Goal: Task Accomplishment & Management: Use online tool/utility

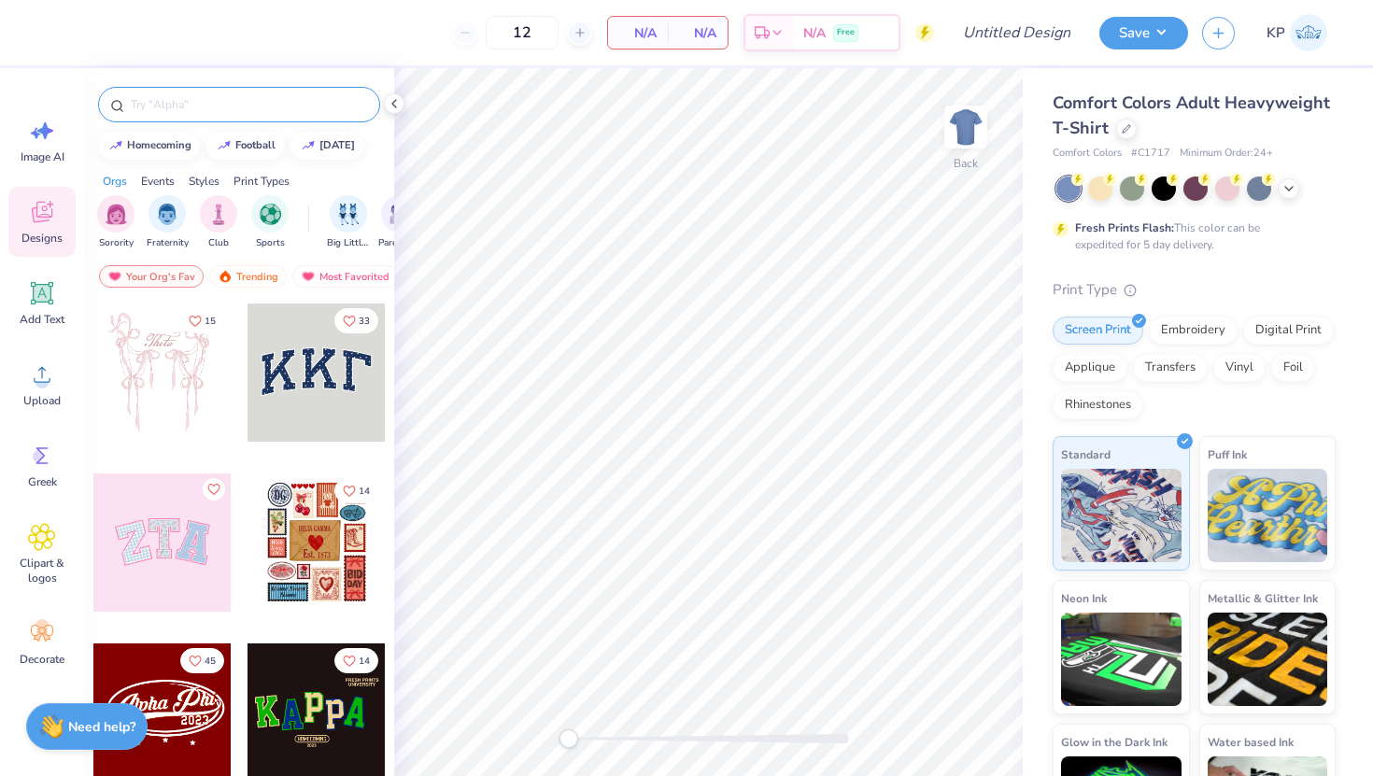
click at [198, 113] on input "text" at bounding box center [248, 104] width 239 height 19
type input "law"
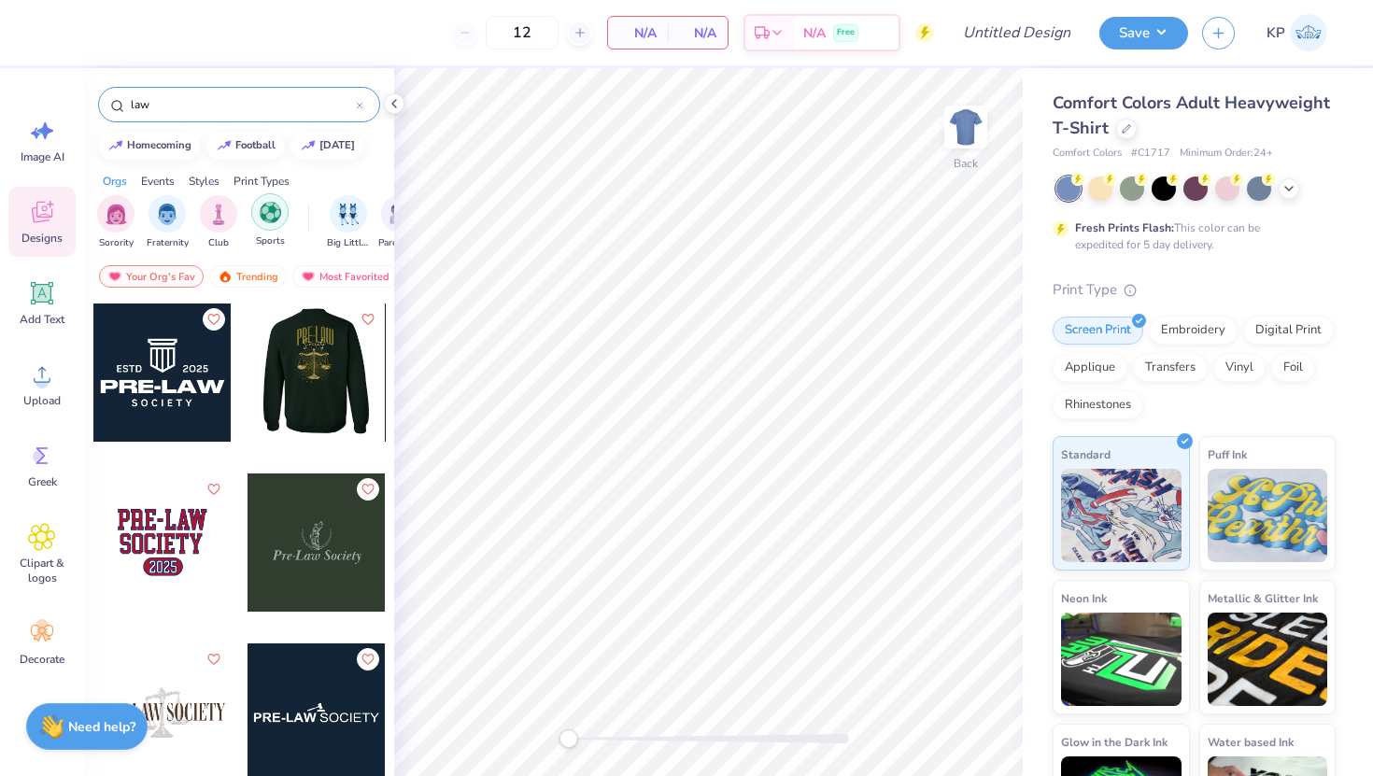
click at [260, 218] on img "filter for Sports" at bounding box center [270, 212] width 21 height 21
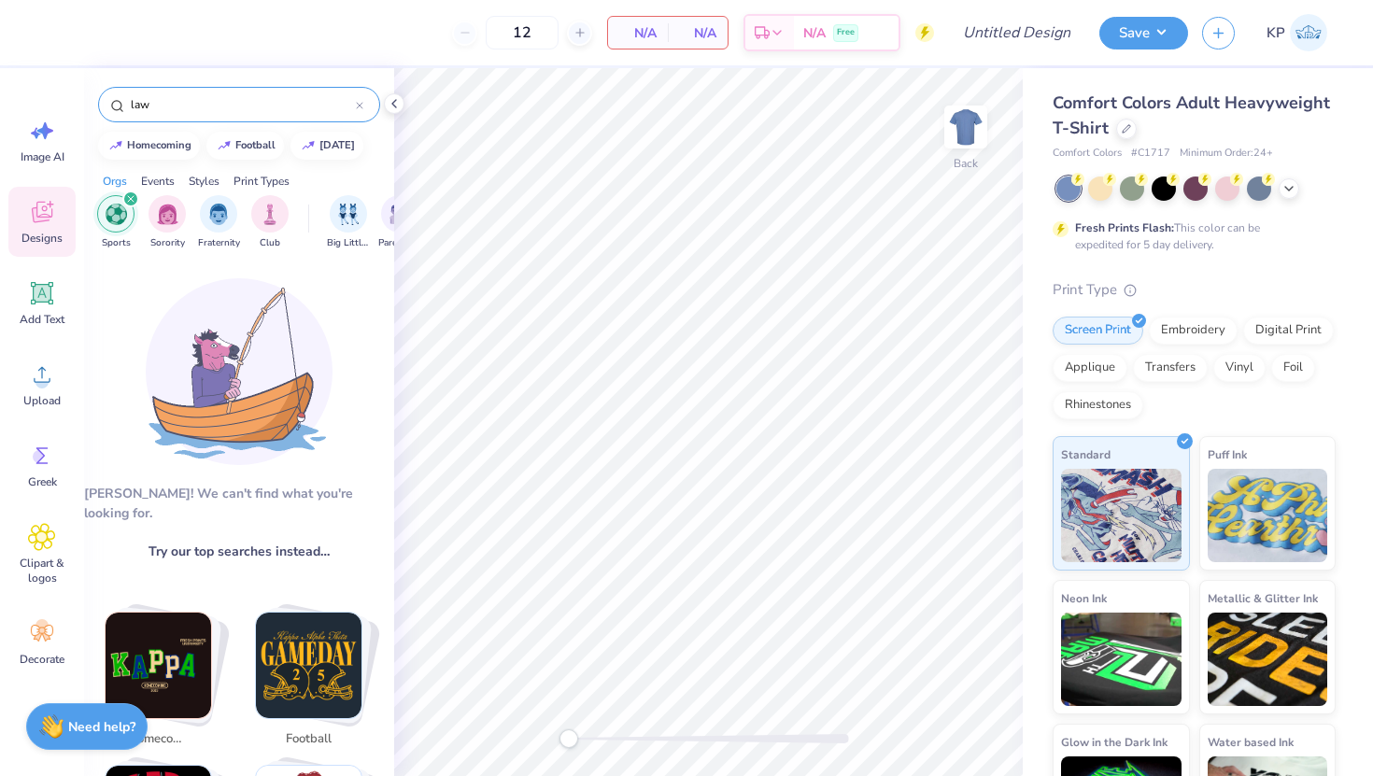
click at [133, 200] on icon "filter for Sports" at bounding box center [130, 198] width 7 height 7
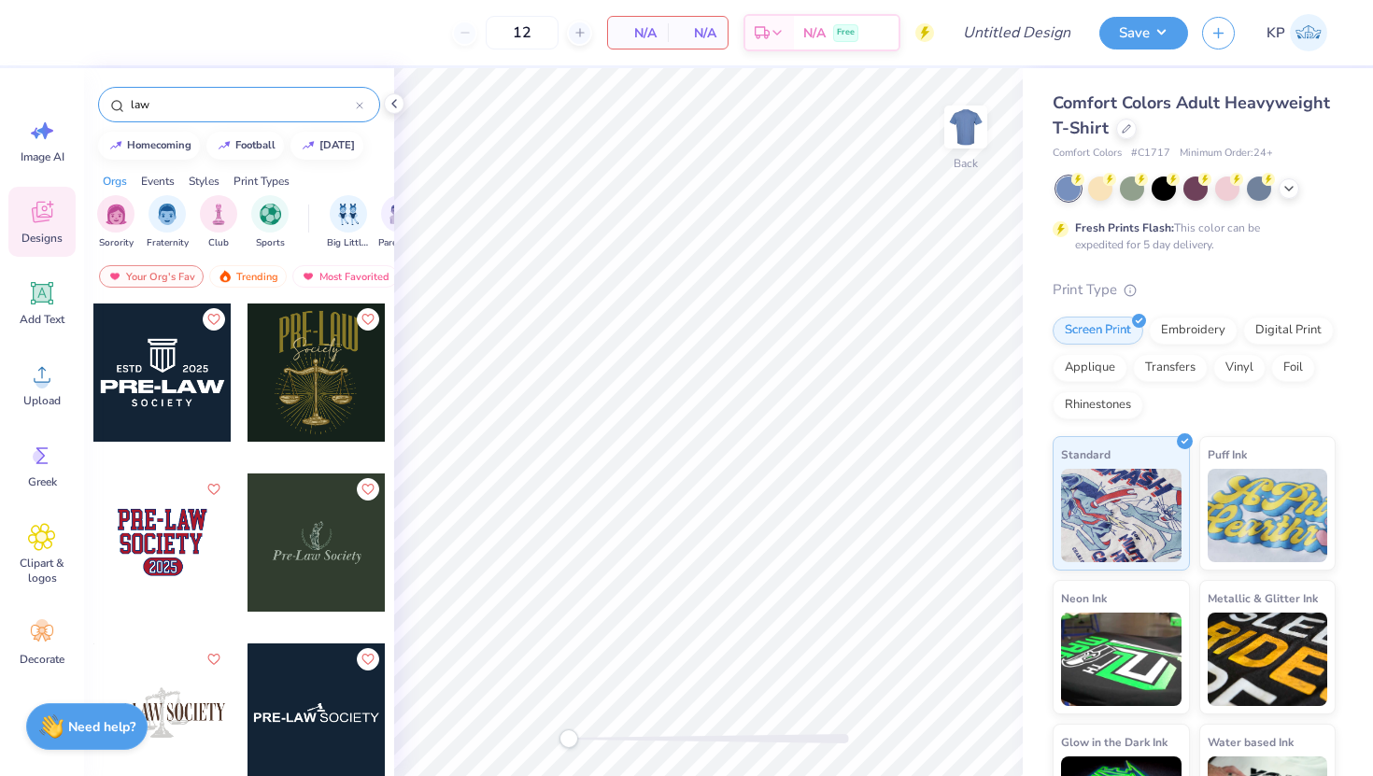
click at [270, 775] on div at bounding box center [316, 712] width 138 height 138
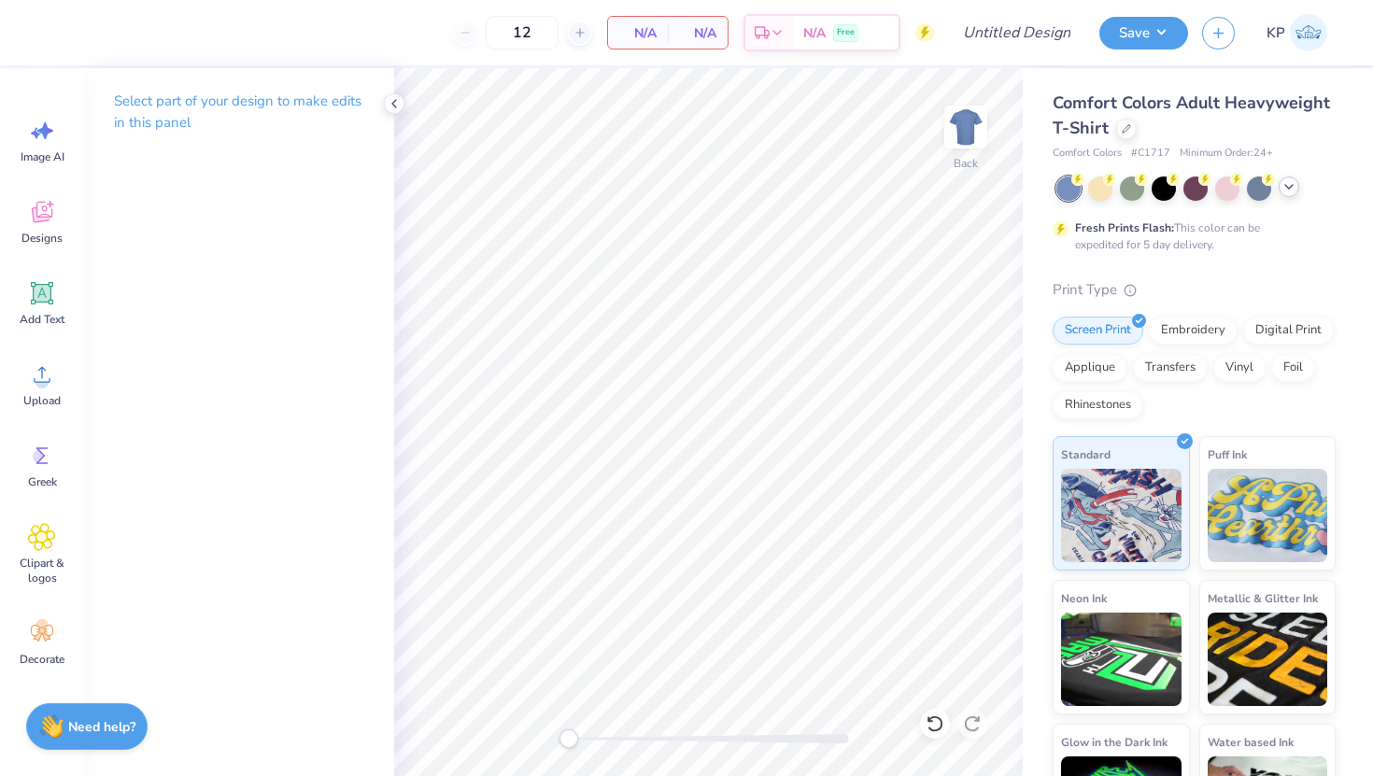
click at [1297, 185] on div at bounding box center [1288, 186] width 21 height 21
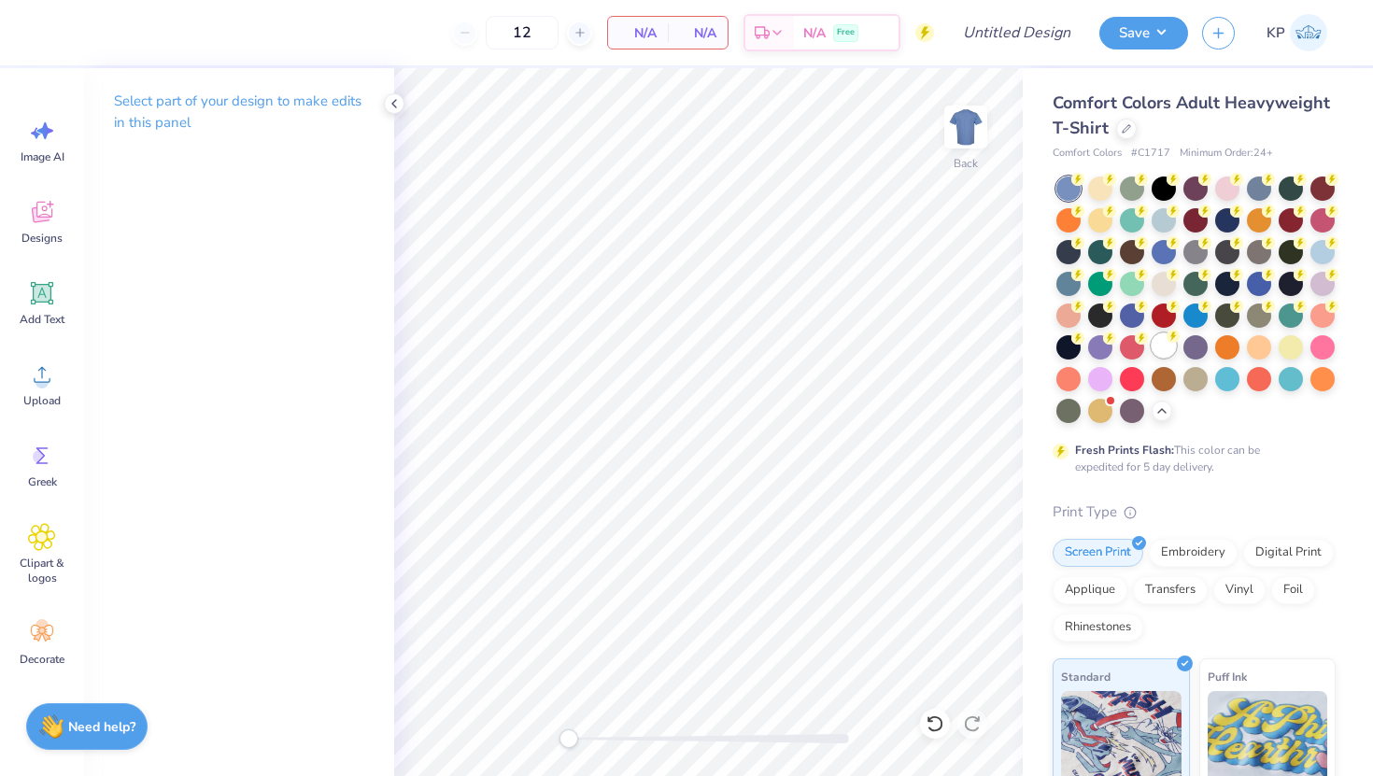
click at [1164, 349] on div at bounding box center [1163, 345] width 24 height 24
click at [306, 217] on div "Select part of your design to make edits in this panel" at bounding box center [239, 422] width 310 height 708
click at [27, 224] on div "Designs" at bounding box center [41, 222] width 67 height 70
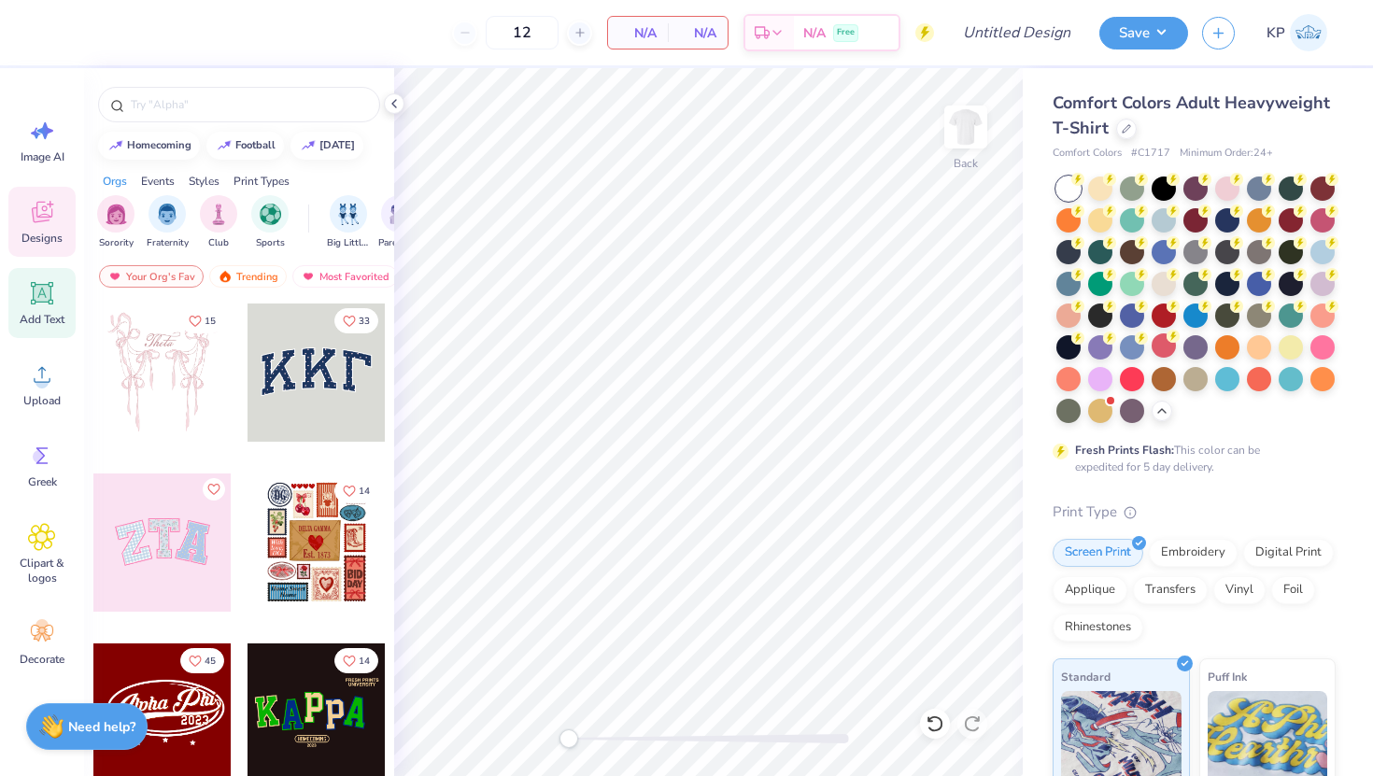
click at [51, 286] on icon at bounding box center [42, 293] width 22 height 22
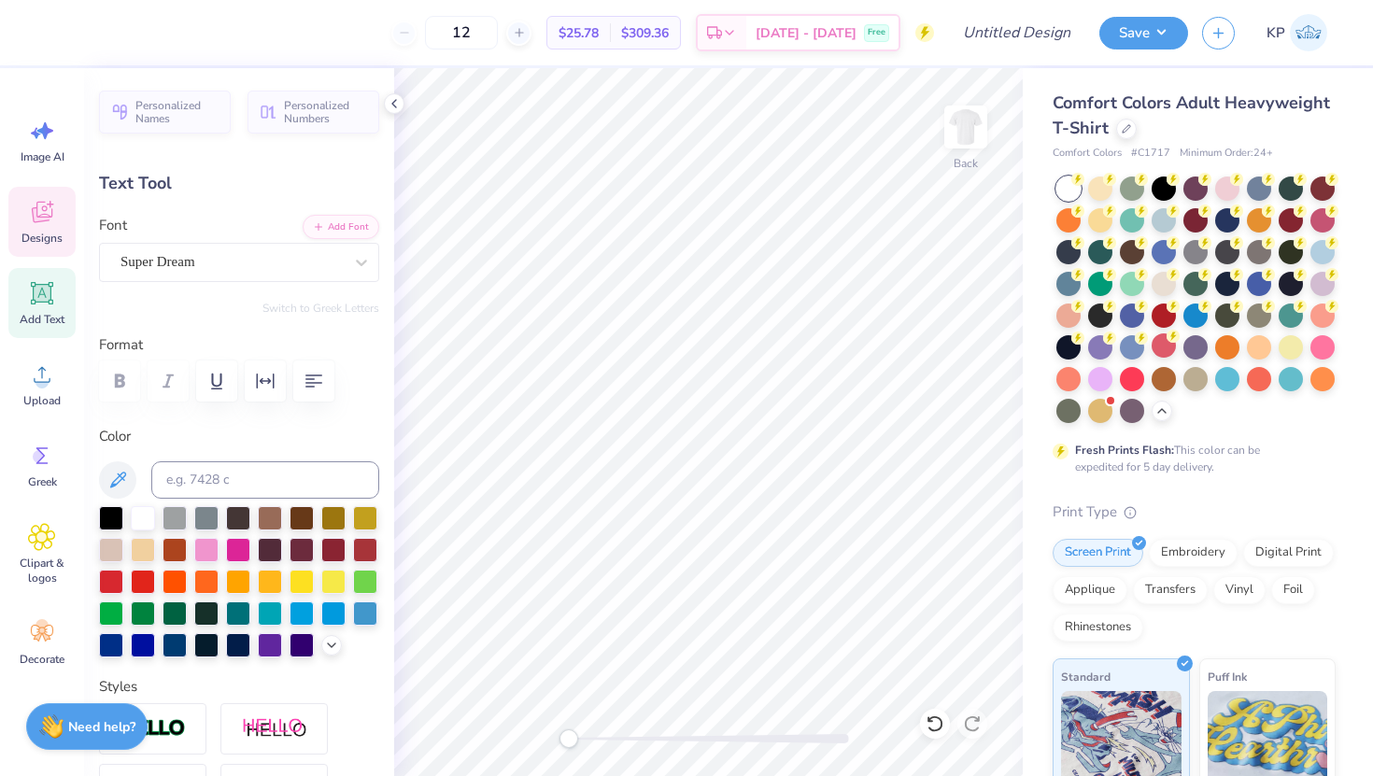
click at [38, 196] on div "Designs" at bounding box center [41, 222] width 67 height 70
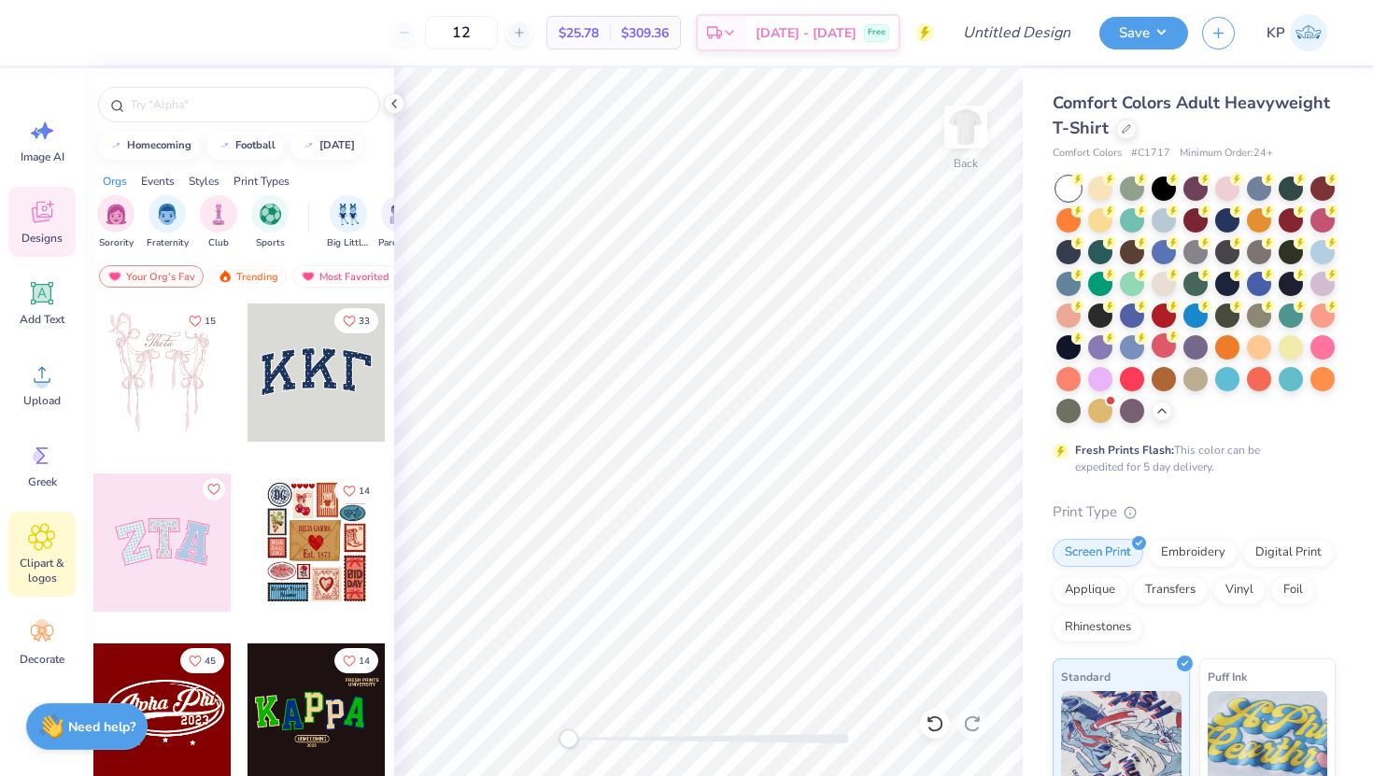
click at [45, 559] on span "Clipart & logos" at bounding box center [42, 571] width 62 height 30
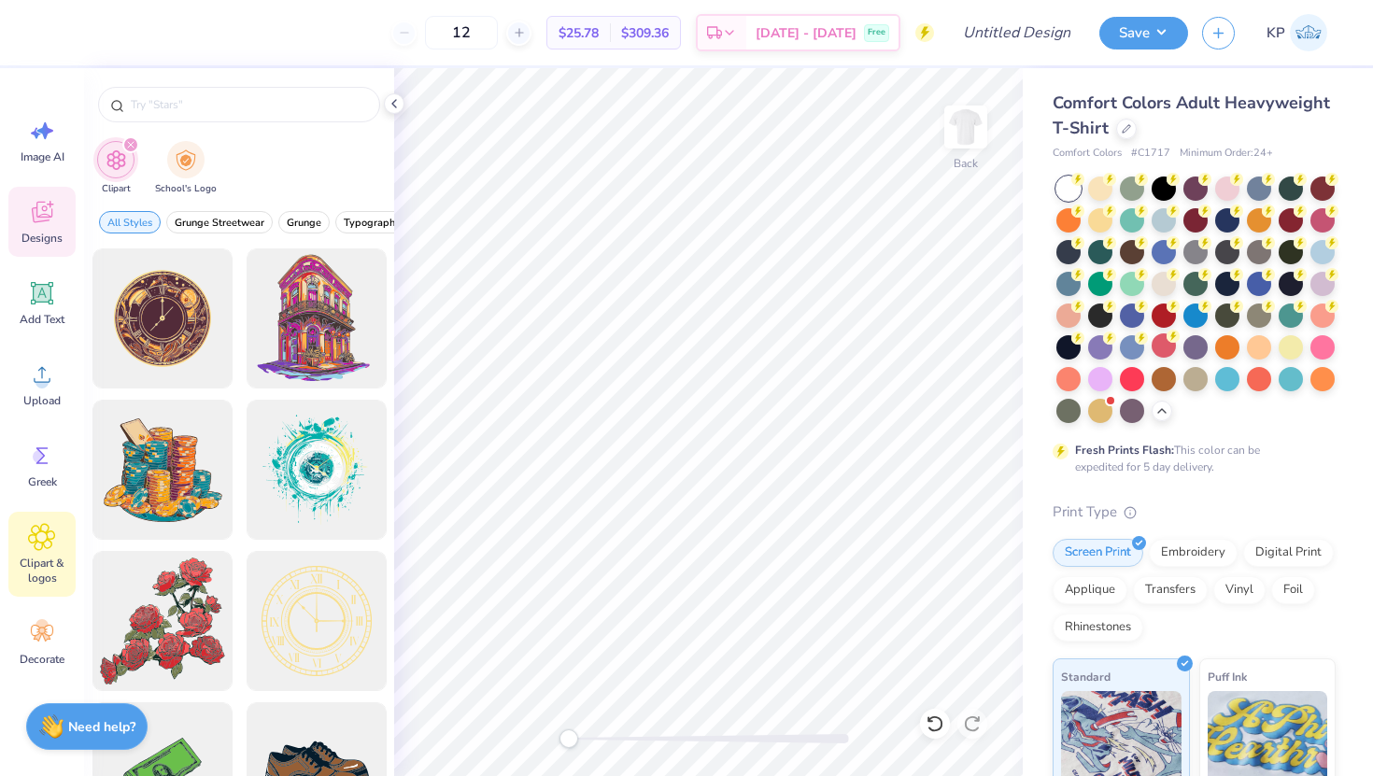
click at [38, 218] on icon at bounding box center [42, 214] width 18 height 15
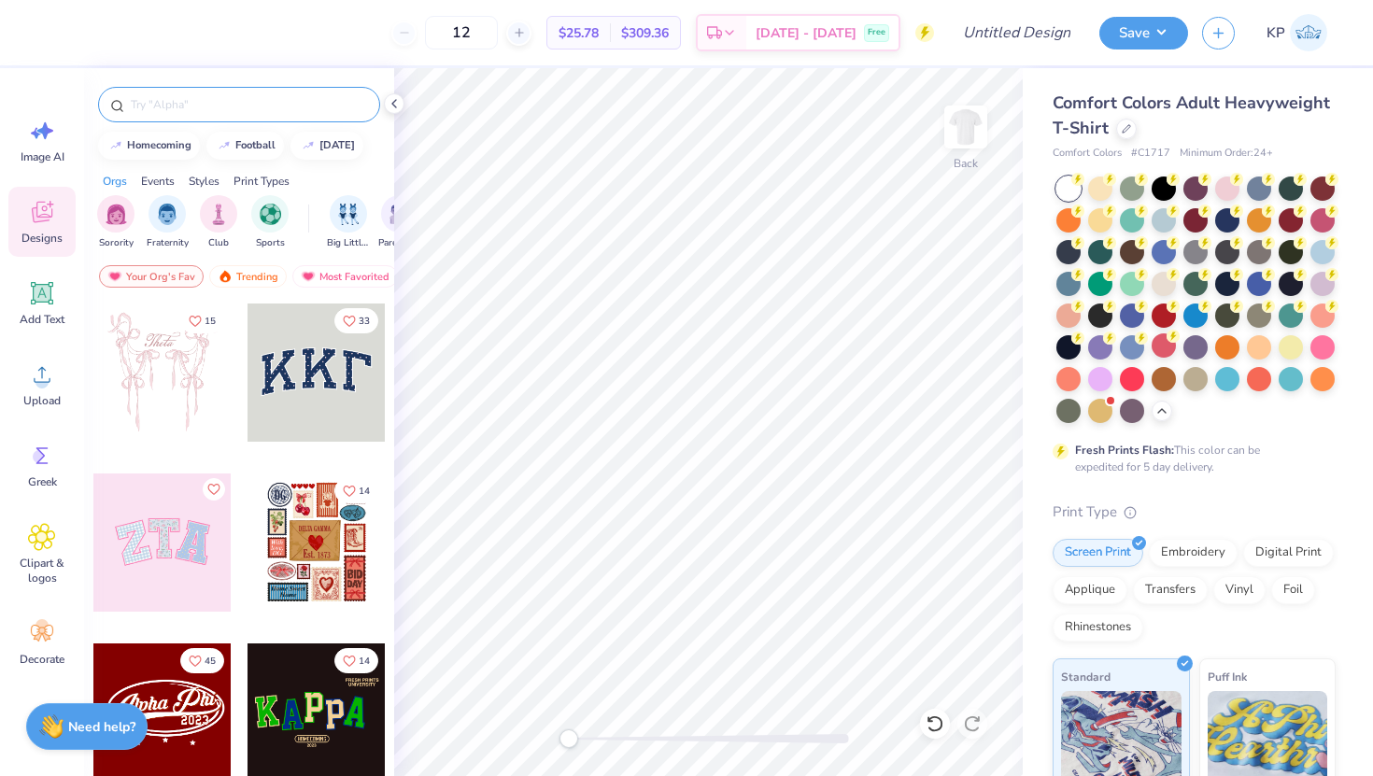
click at [170, 110] on input "text" at bounding box center [248, 104] width 239 height 19
type textarea "Women's Undergradute LawSociety"
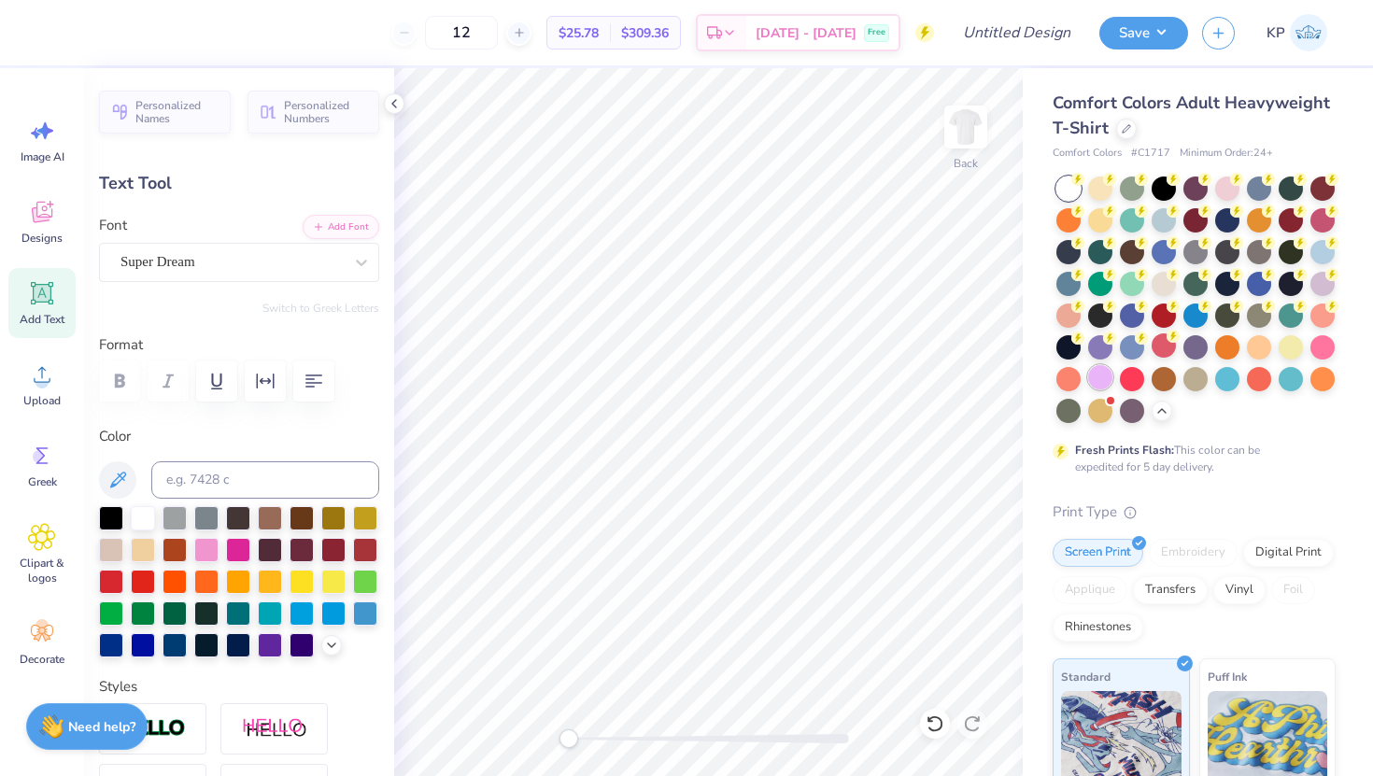
click at [1105, 379] on div at bounding box center [1100, 377] width 24 height 24
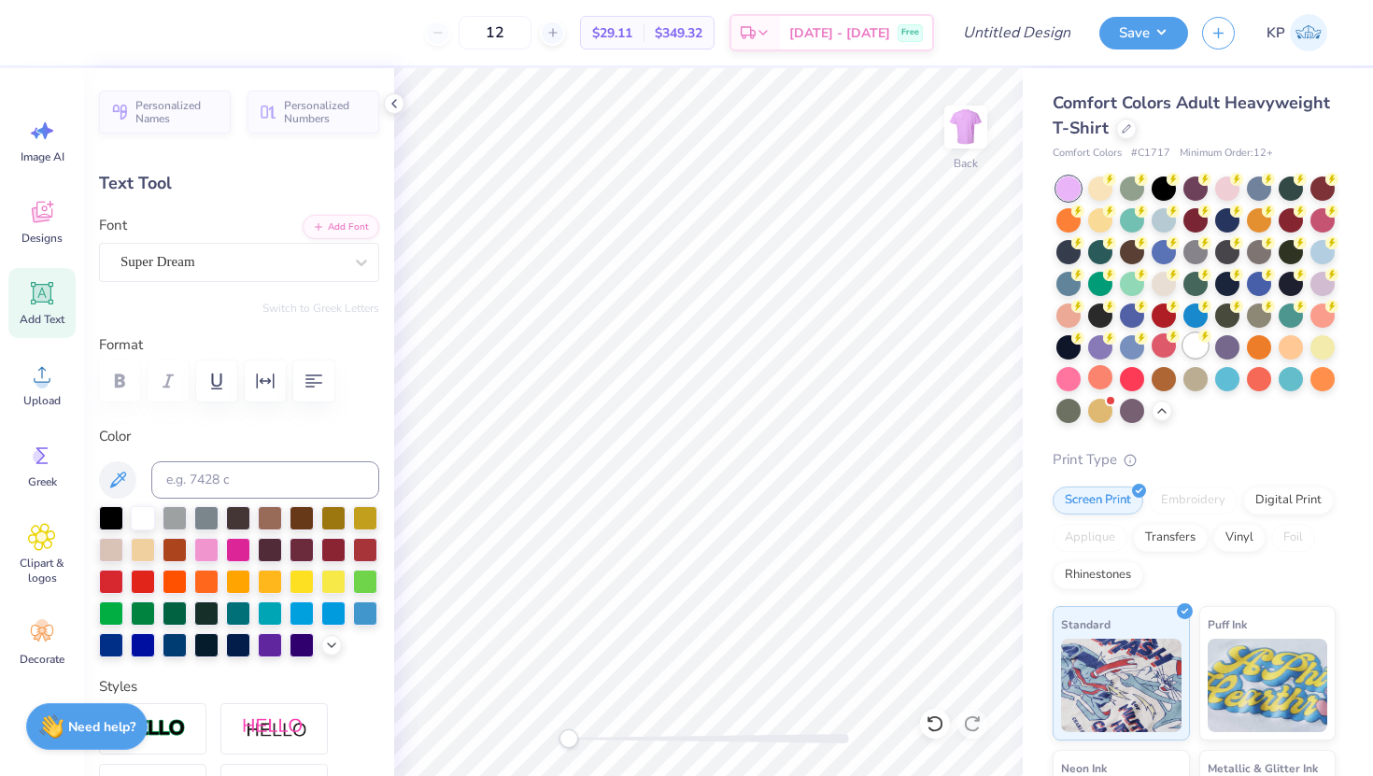
click at [1191, 340] on div at bounding box center [1195, 345] width 24 height 24
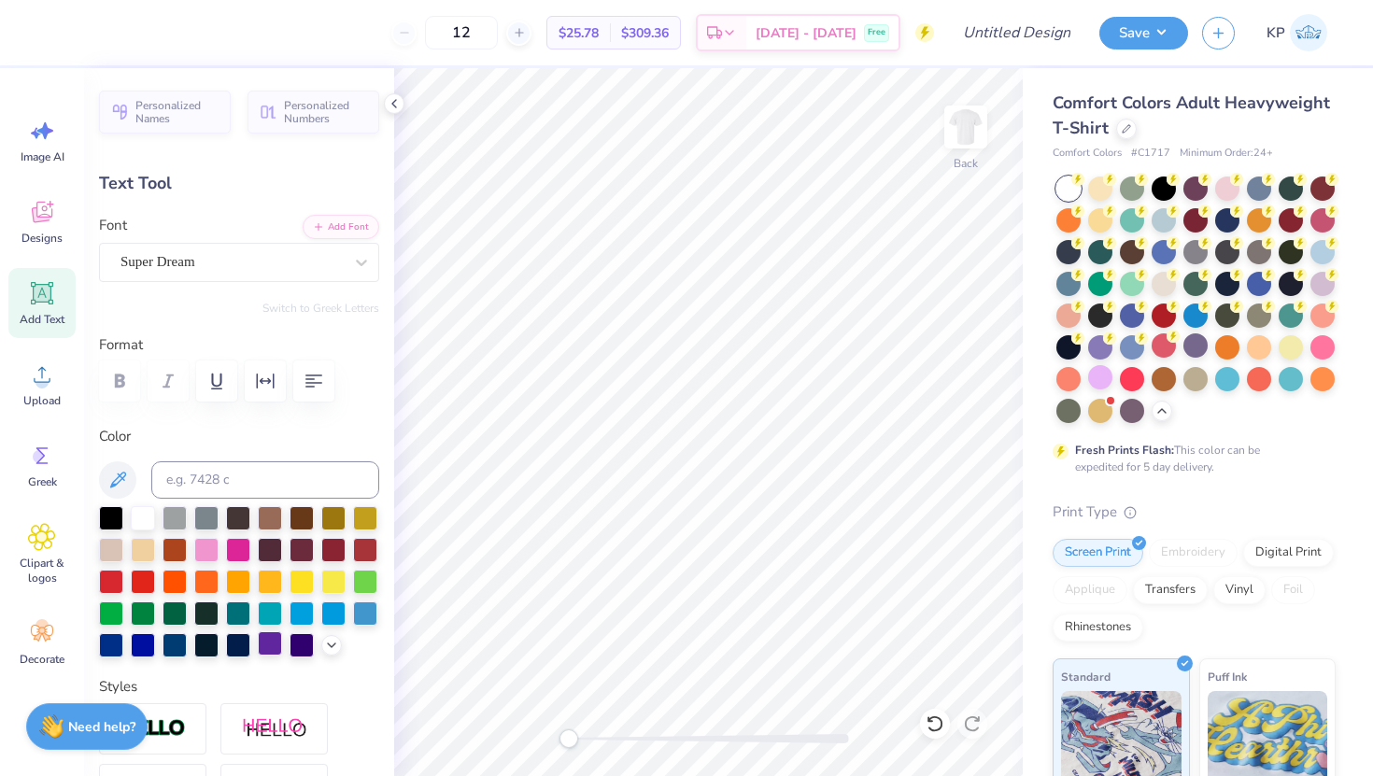
click at [271, 641] on div at bounding box center [270, 643] width 24 height 24
click at [217, 554] on div at bounding box center [206, 548] width 24 height 24
type textarea "Women's Undergradute Law Society"
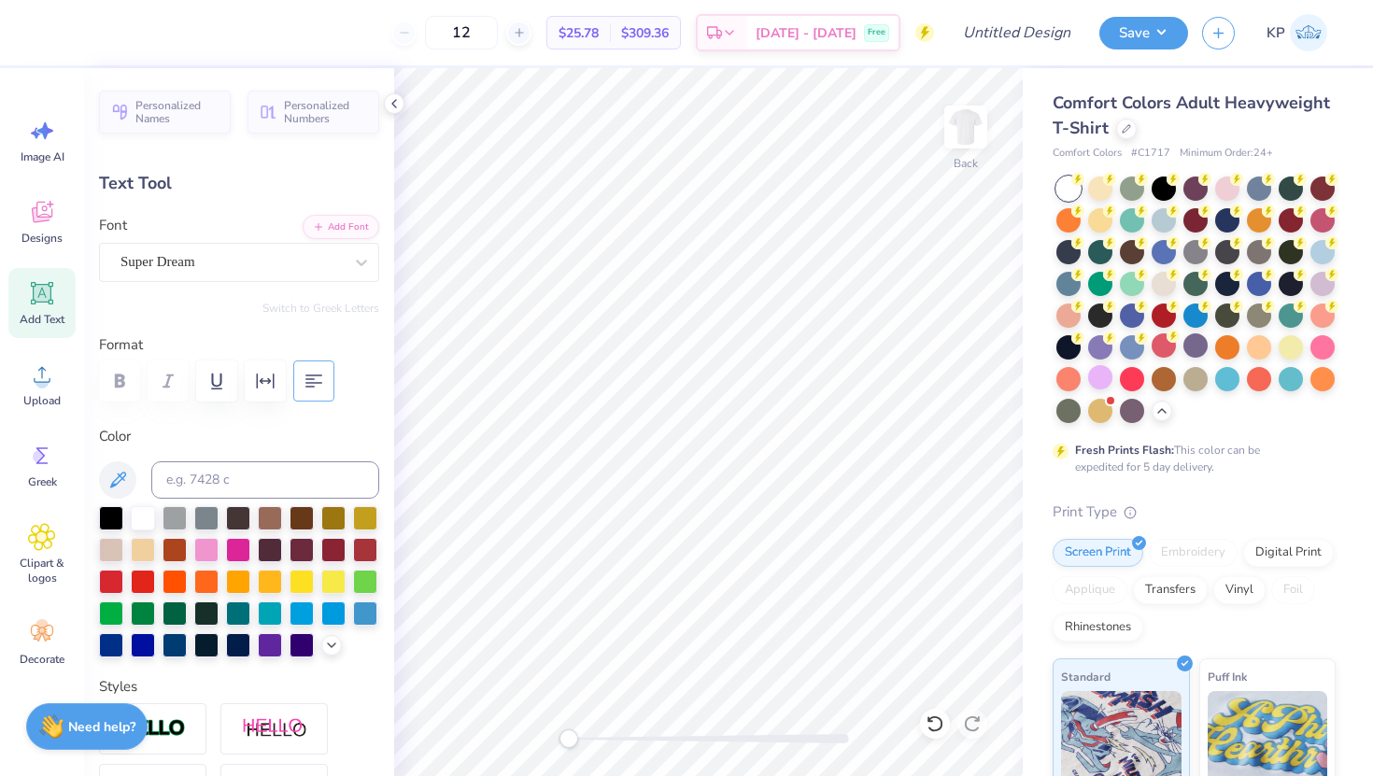
click at [329, 385] on button "button" at bounding box center [313, 380] width 41 height 41
click at [333, 267] on div "Super Dream" at bounding box center [232, 261] width 226 height 29
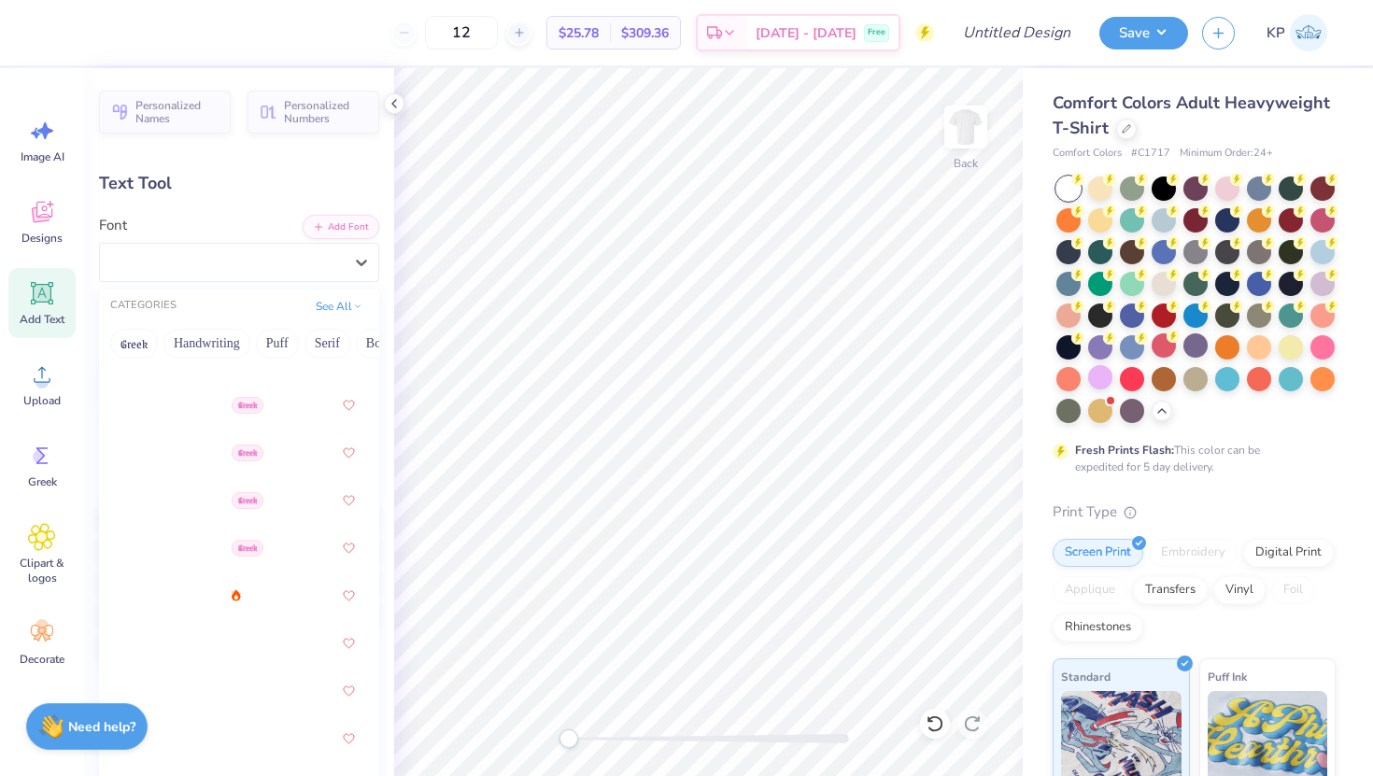
scroll to position [511, 0]
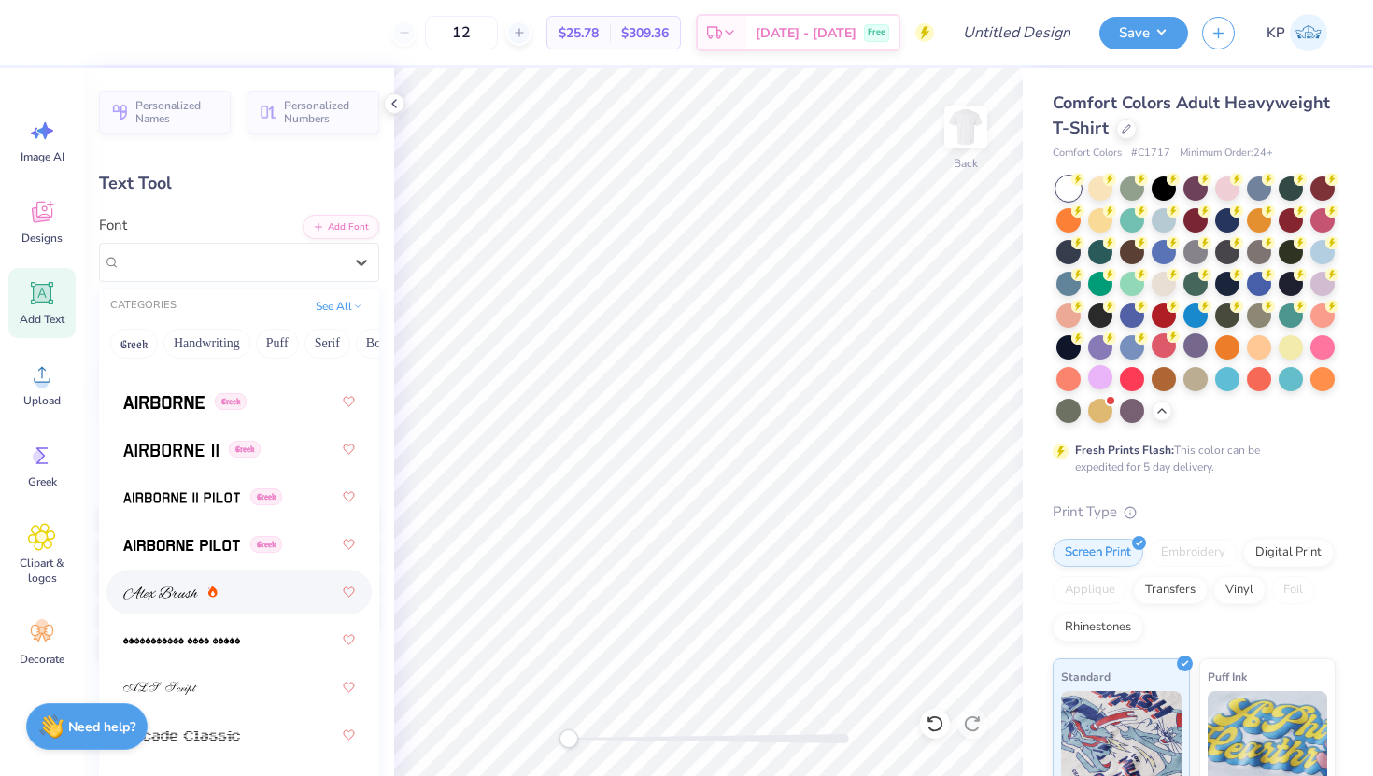
click at [235, 591] on div at bounding box center [239, 592] width 232 height 34
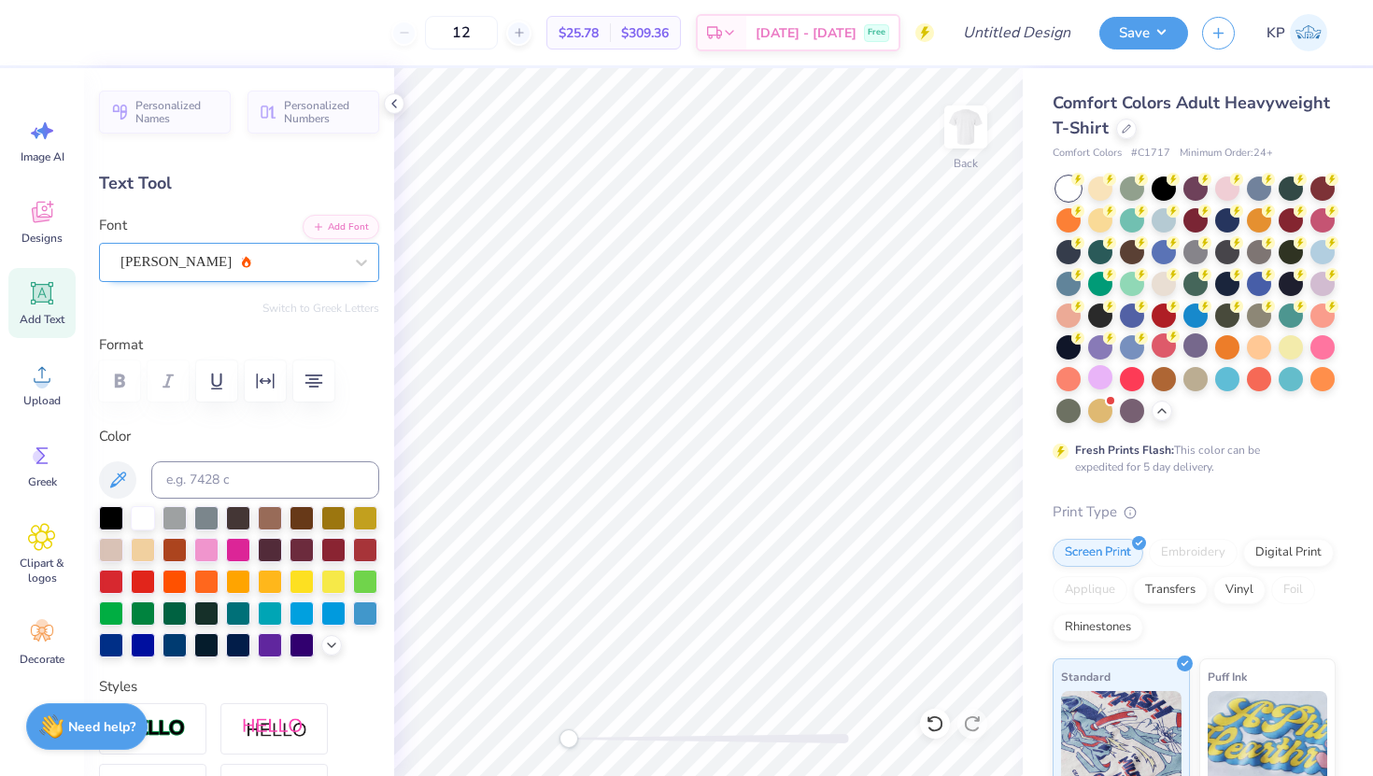
click at [249, 275] on div "[PERSON_NAME]" at bounding box center [232, 261] width 226 height 29
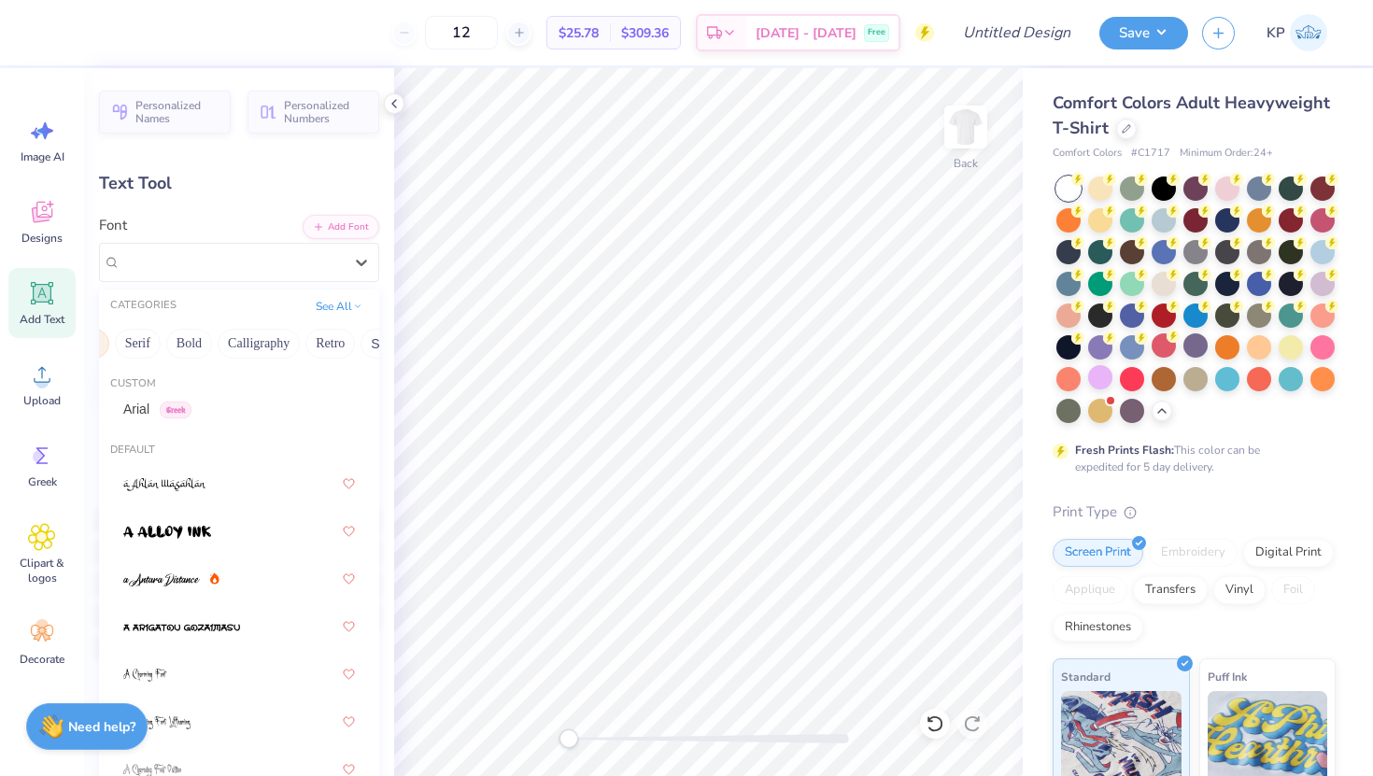
scroll to position [0, 194]
click at [266, 340] on button "Calligraphy" at bounding box center [254, 344] width 82 height 30
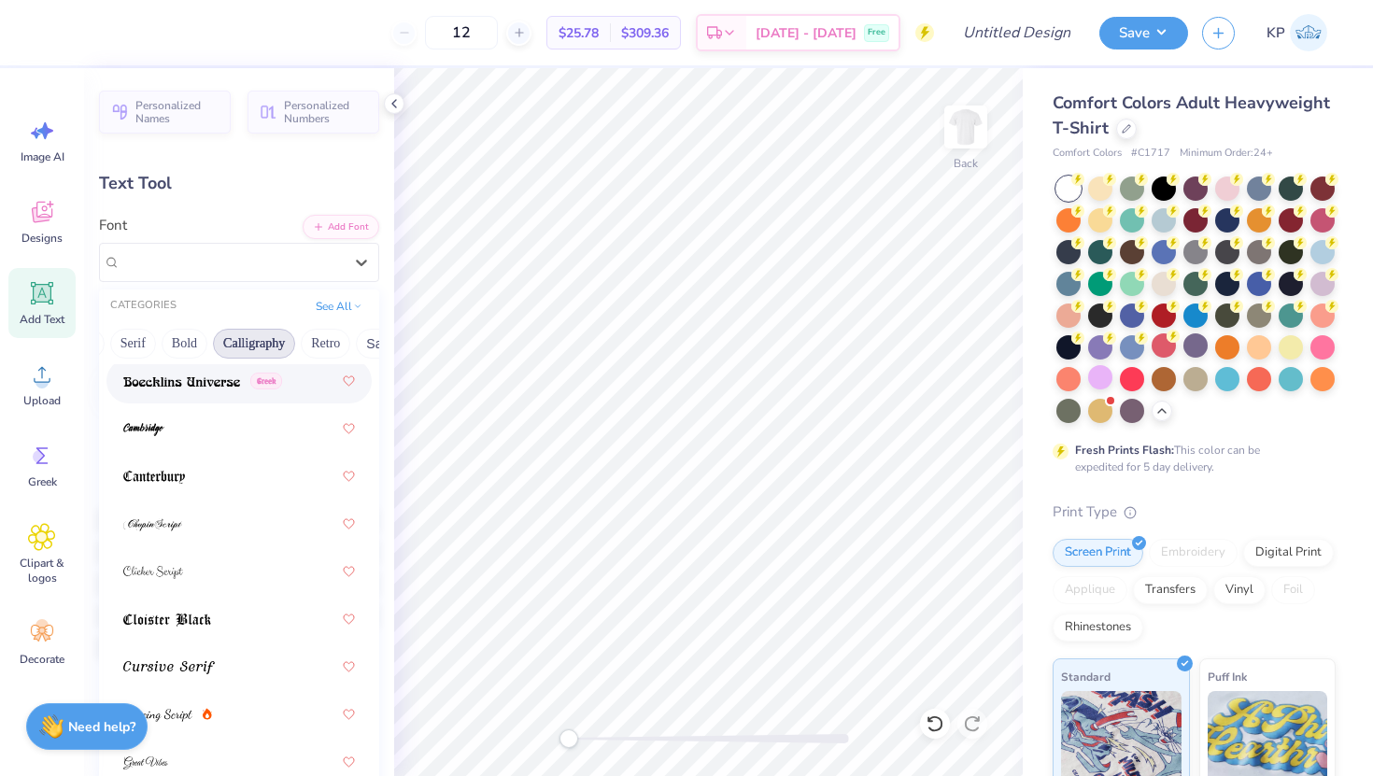
scroll to position [323, 0]
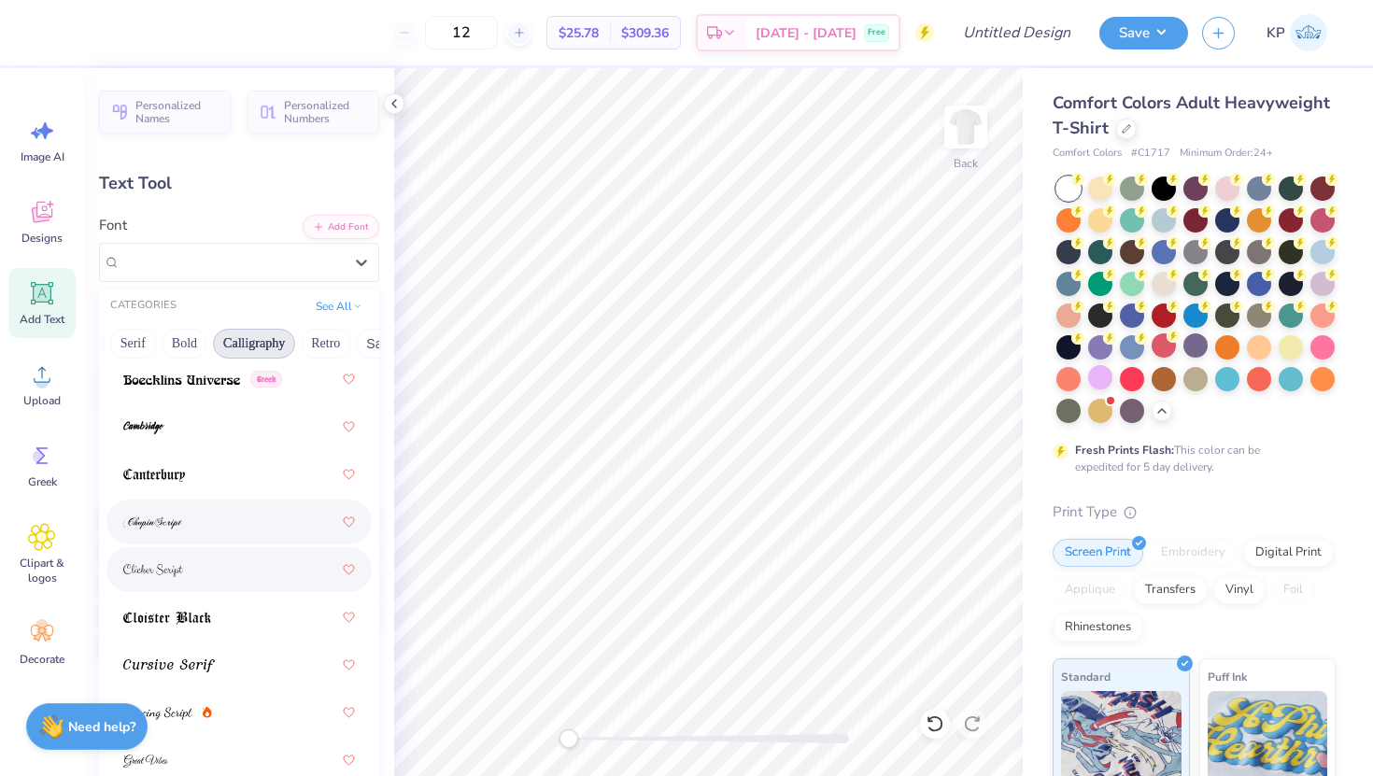
click at [184, 569] on div at bounding box center [239, 570] width 232 height 34
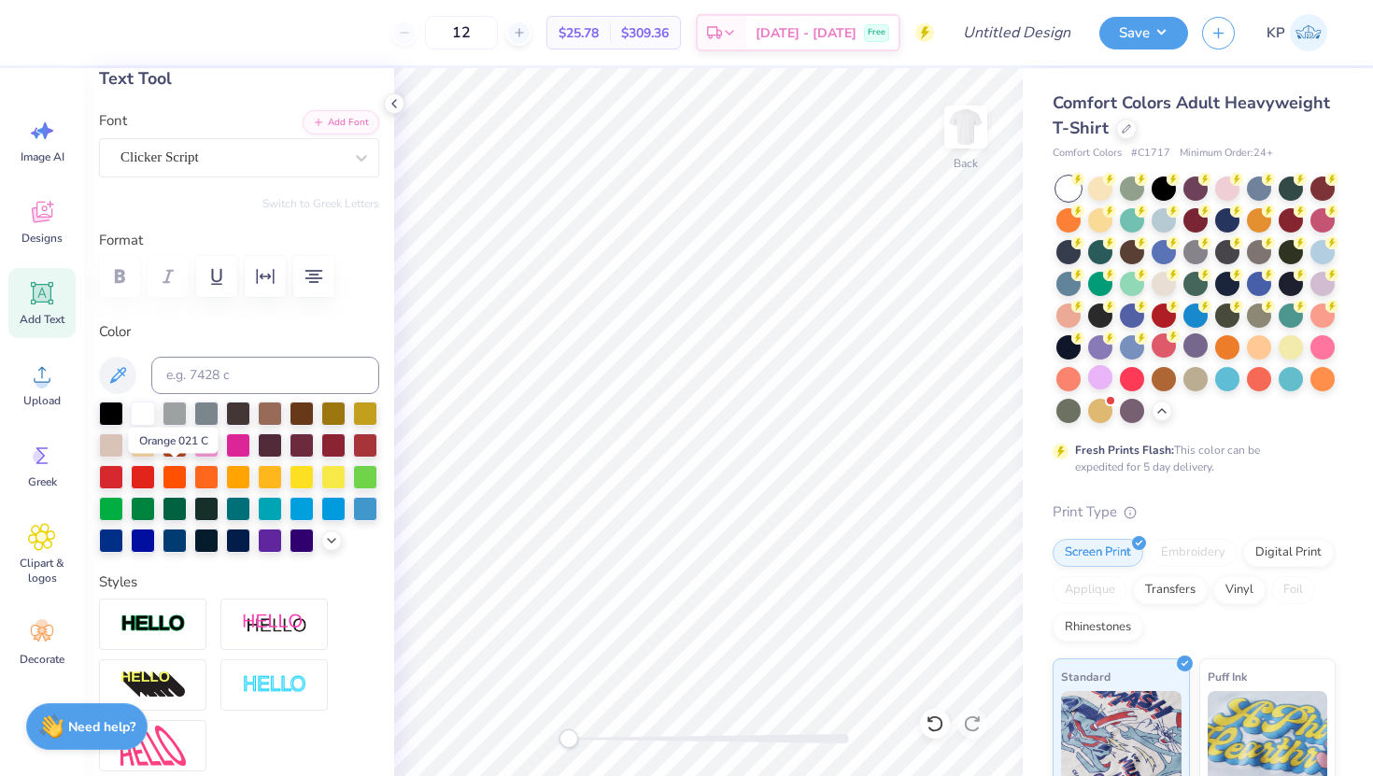
scroll to position [108, 0]
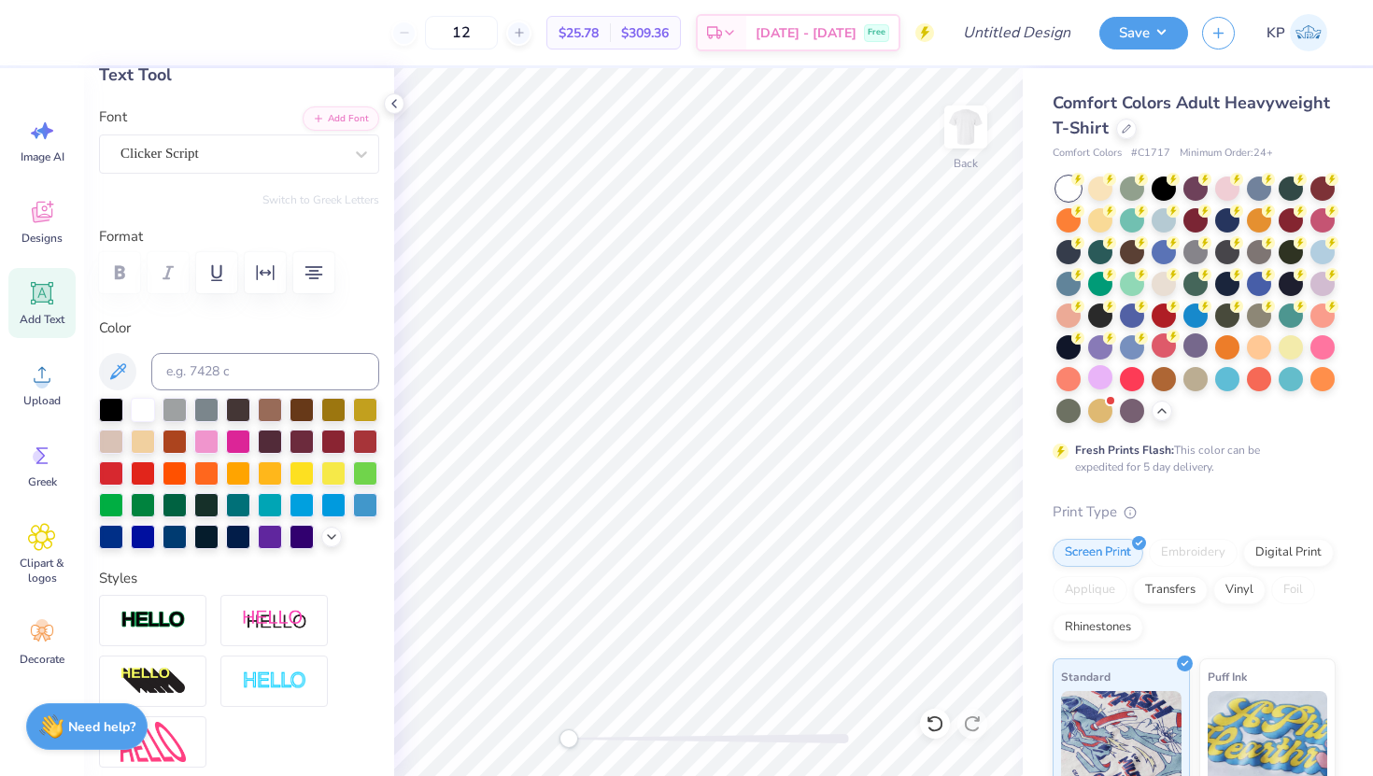
click at [261, 176] on div "Personalized Names Personalized Numbers Text Tool Add Font Font Clicker Script …" at bounding box center [239, 422] width 310 height 708
click at [261, 153] on div "Clicker Script" at bounding box center [232, 153] width 226 height 29
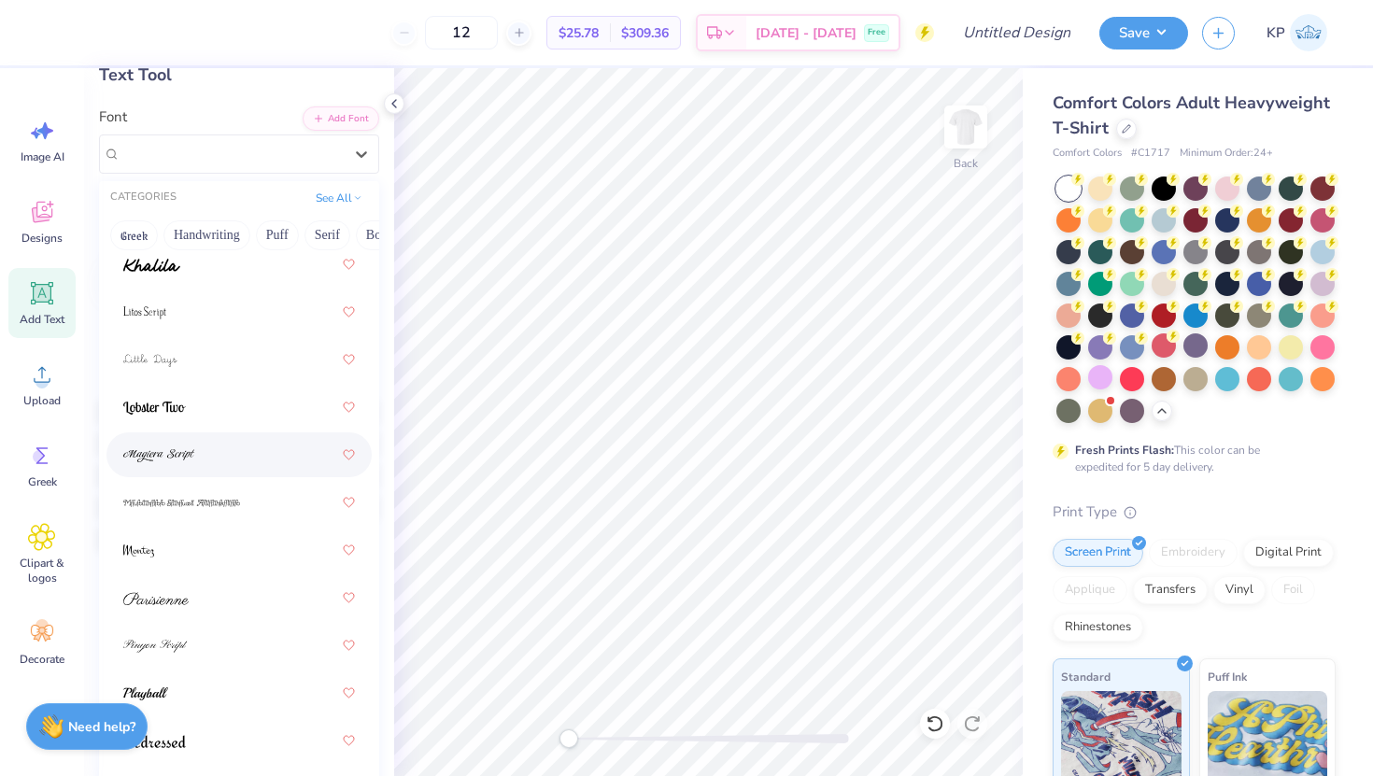
scroll to position [864, 0]
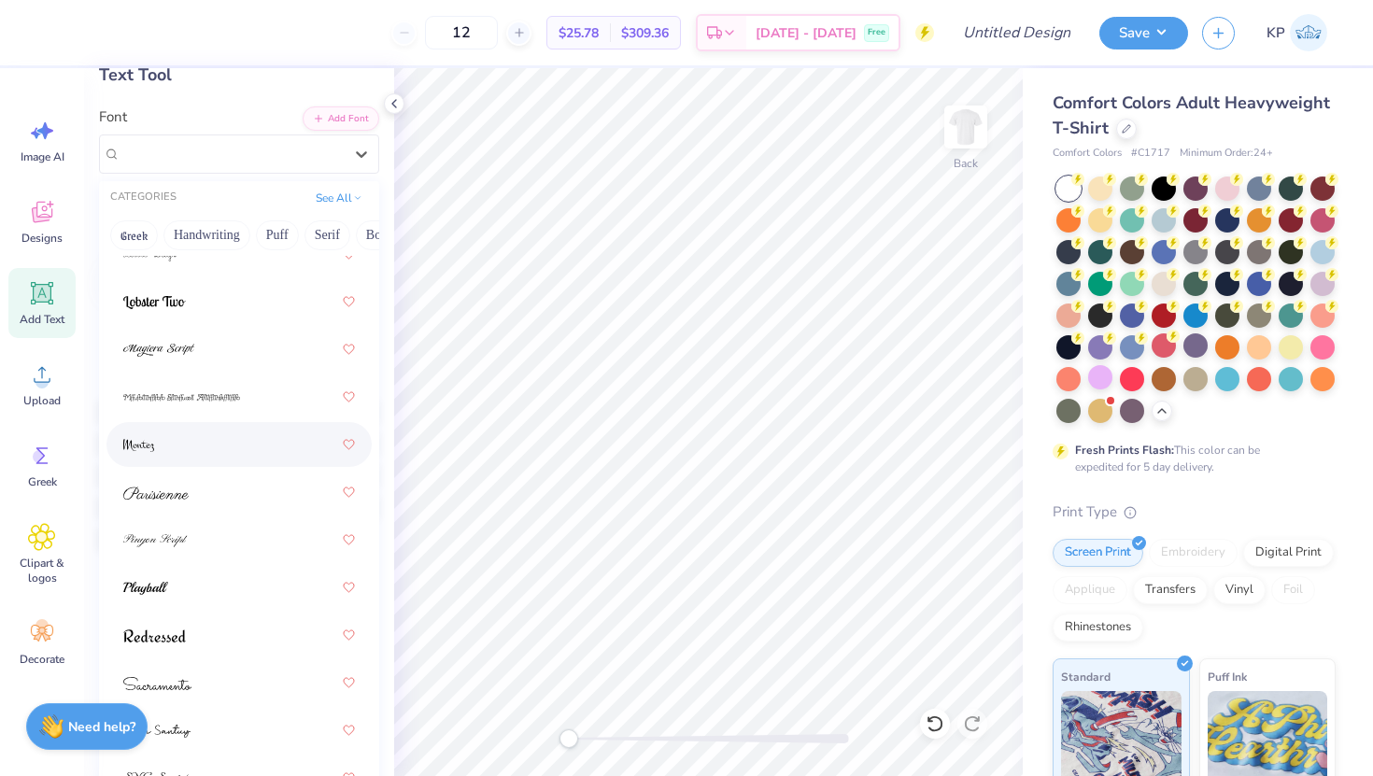
click at [208, 447] on div at bounding box center [239, 445] width 232 height 34
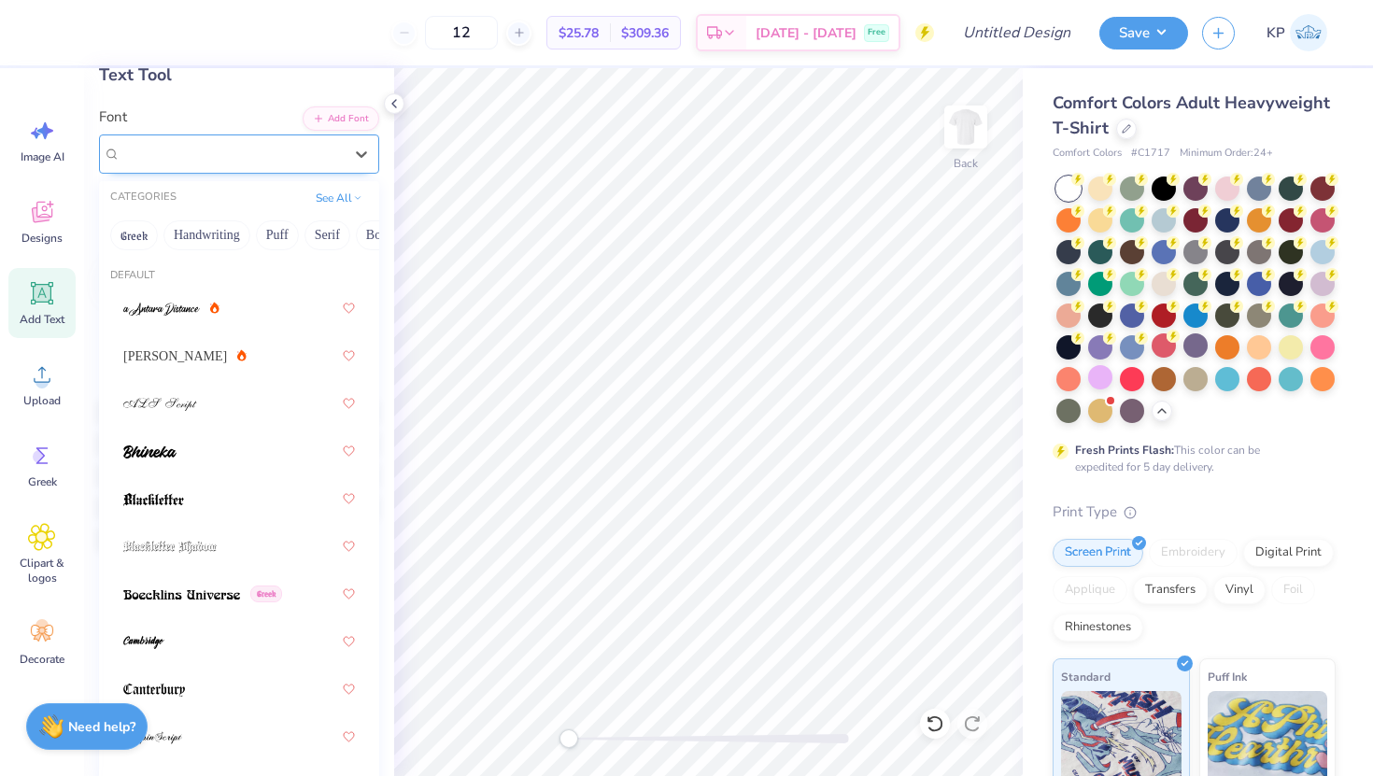
click at [253, 148] on div "[PERSON_NAME]" at bounding box center [232, 153] width 226 height 29
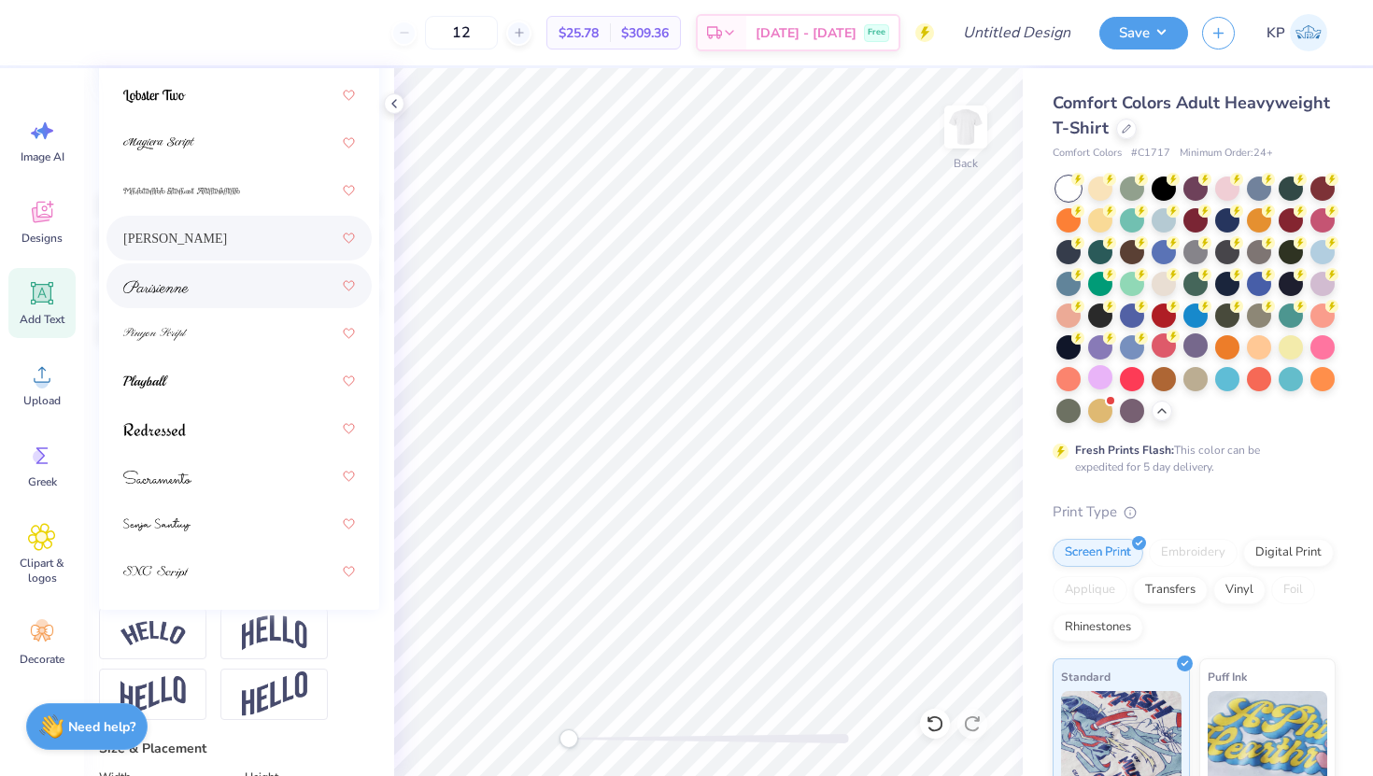
scroll to position [316, 0]
click at [207, 525] on div at bounding box center [239, 523] width 232 height 34
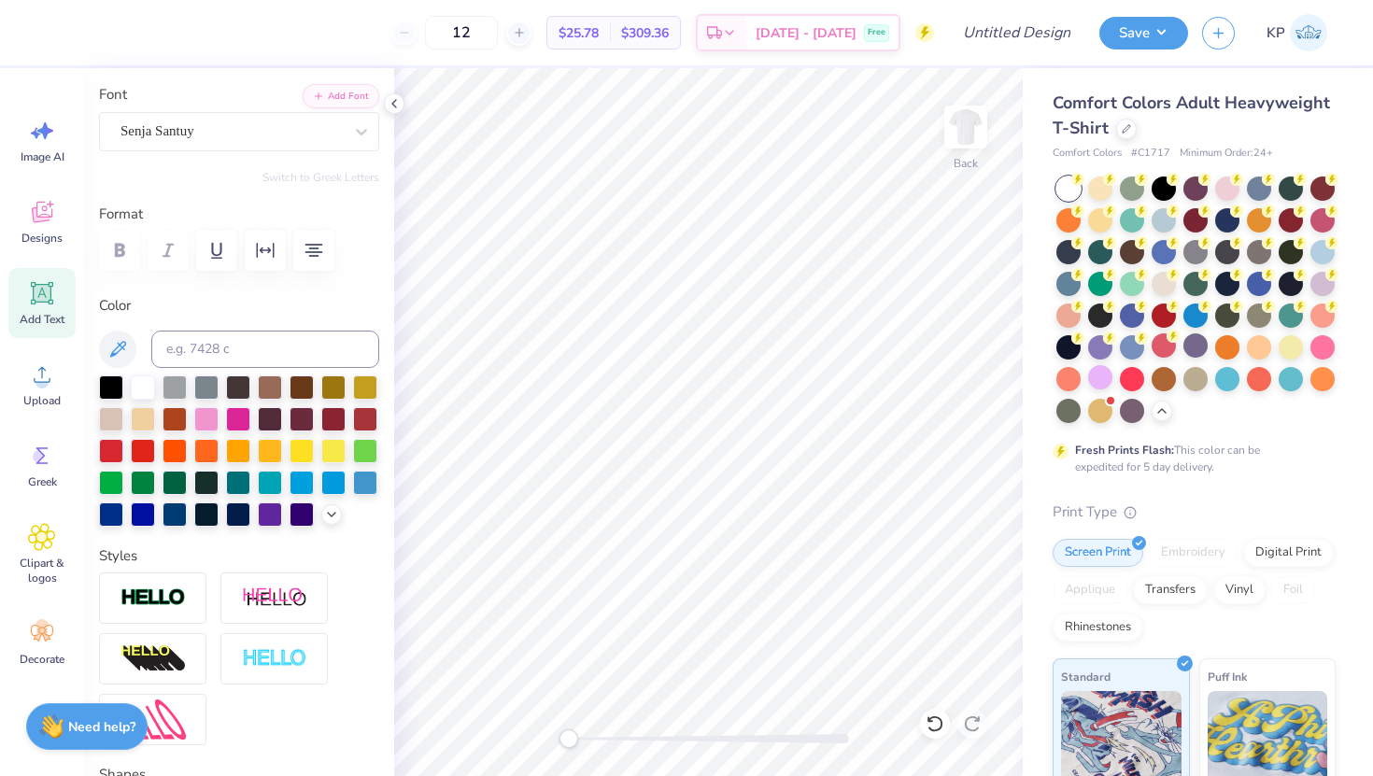
scroll to position [0, 0]
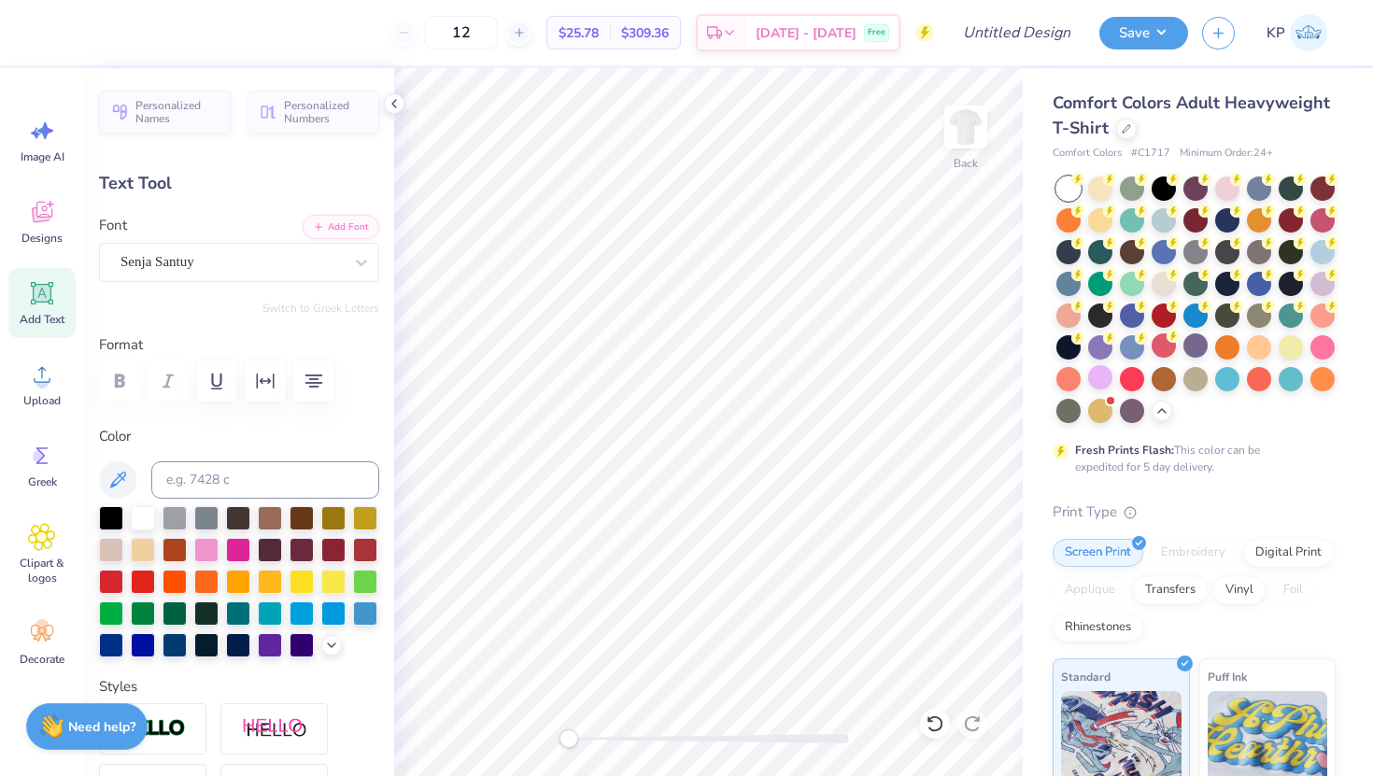
click at [215, 241] on div "Font Senja Santuy" at bounding box center [239, 248] width 280 height 67
click at [216, 262] on div "Senja Santuy" at bounding box center [232, 261] width 226 height 29
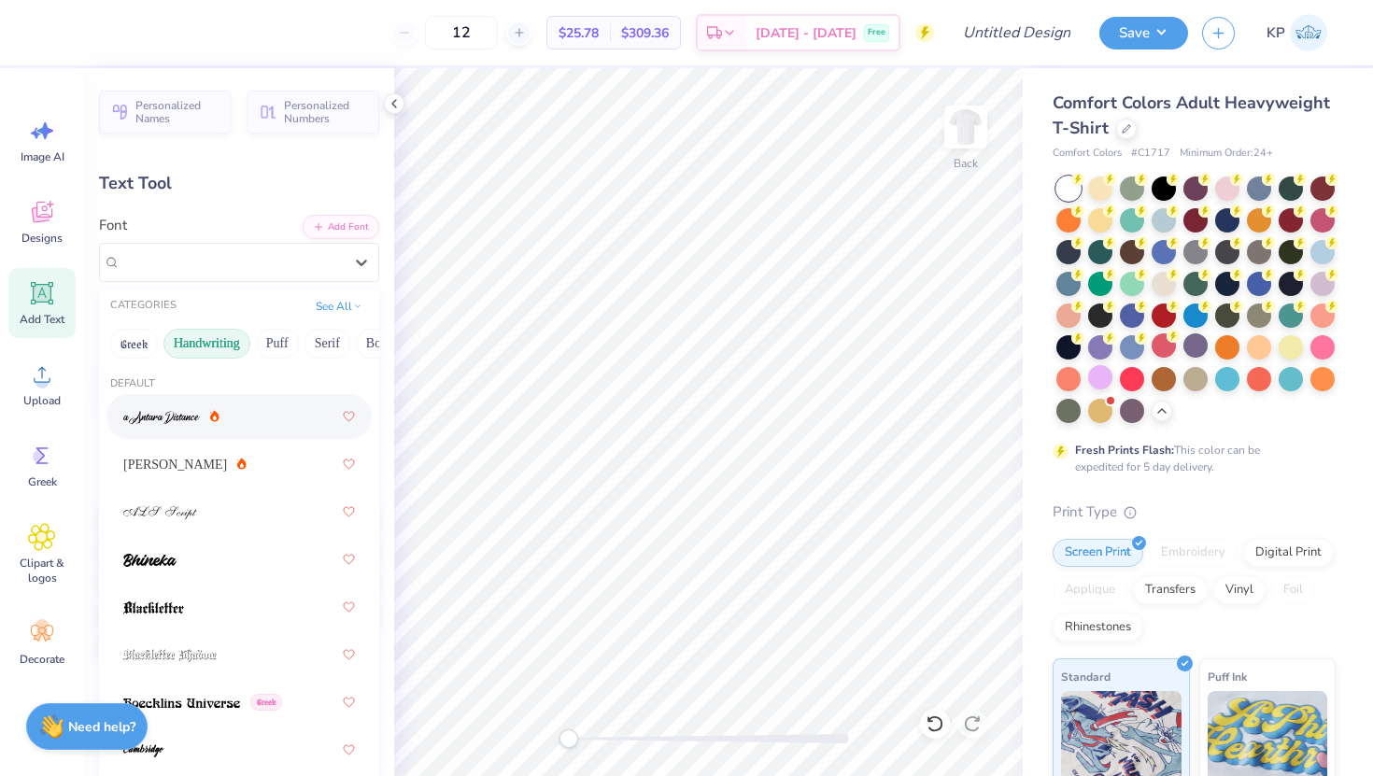
click at [227, 341] on button "Handwriting" at bounding box center [206, 344] width 87 height 30
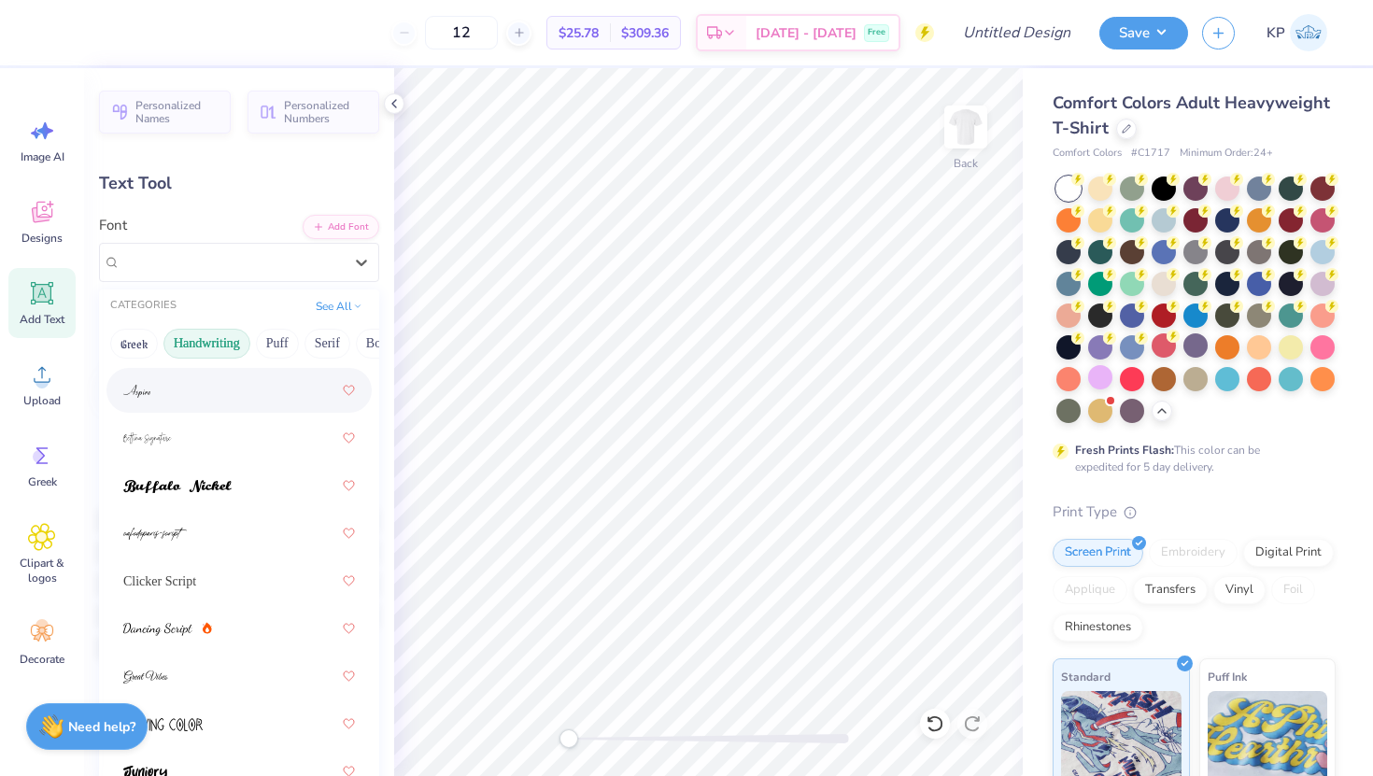
scroll to position [123, 0]
click at [202, 525] on div at bounding box center [239, 531] width 232 height 34
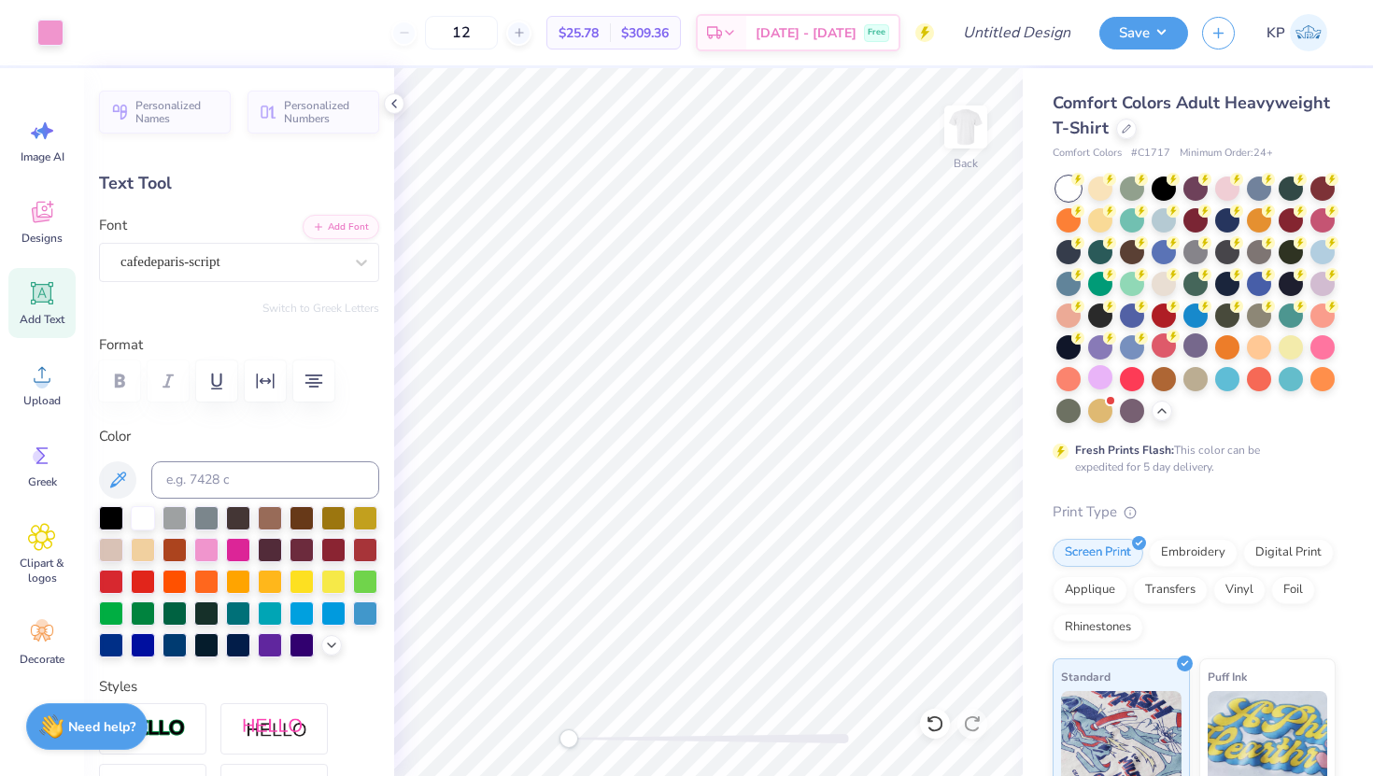
type input "6.49"
type input "2.87"
type input "11.06"
type input "9.64"
type input "4.27"
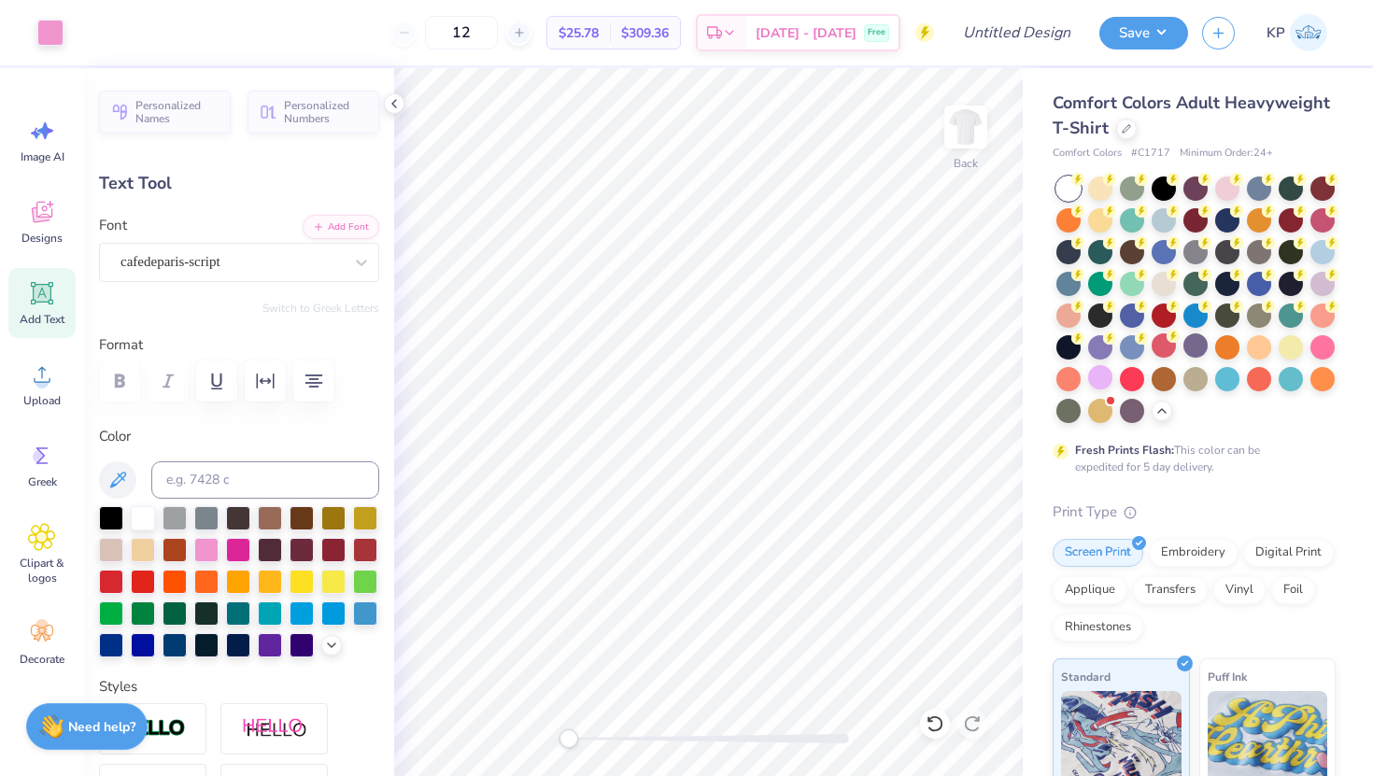
type input "5.81"
type textarea "Women's Undergradute Law Society"
click at [40, 226] on div "Designs" at bounding box center [41, 222] width 67 height 70
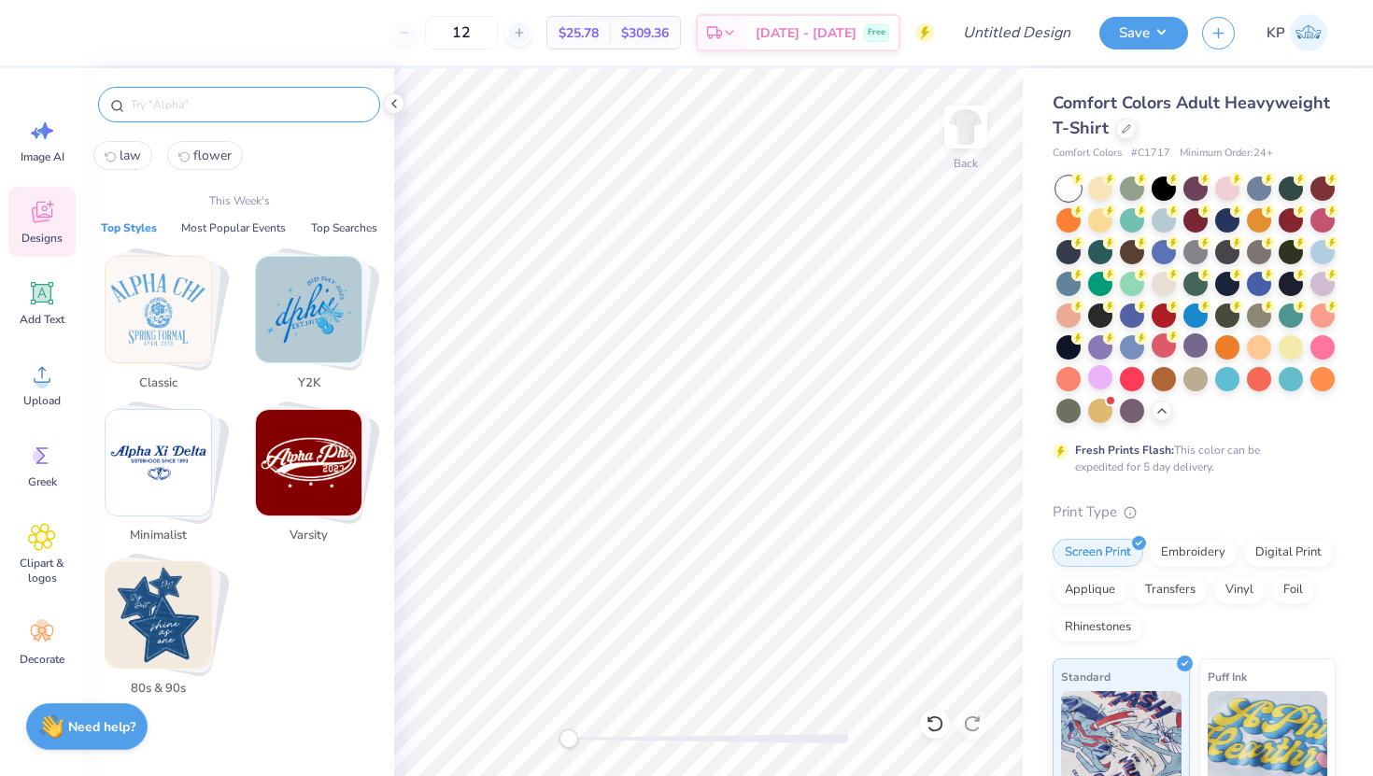
click at [196, 97] on input "text" at bounding box center [248, 104] width 239 height 19
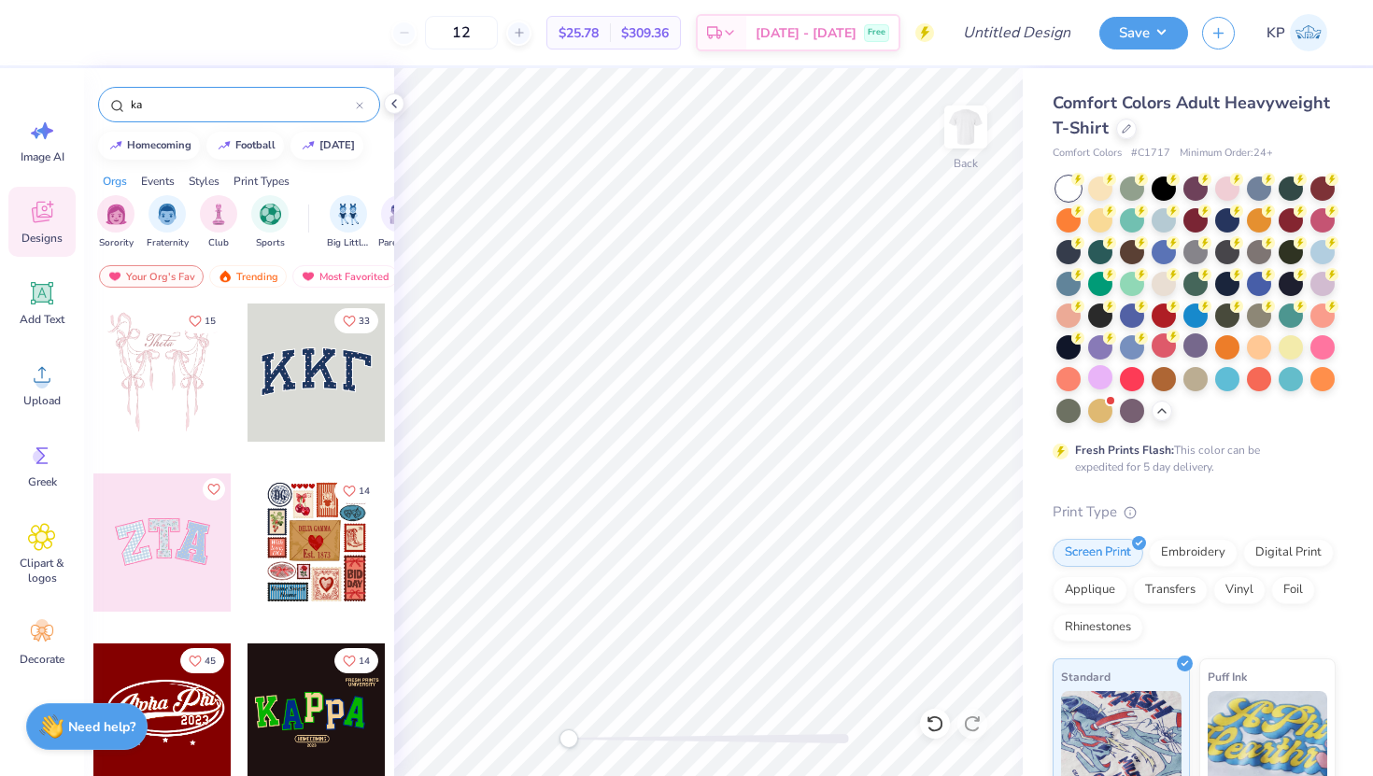
type input "k"
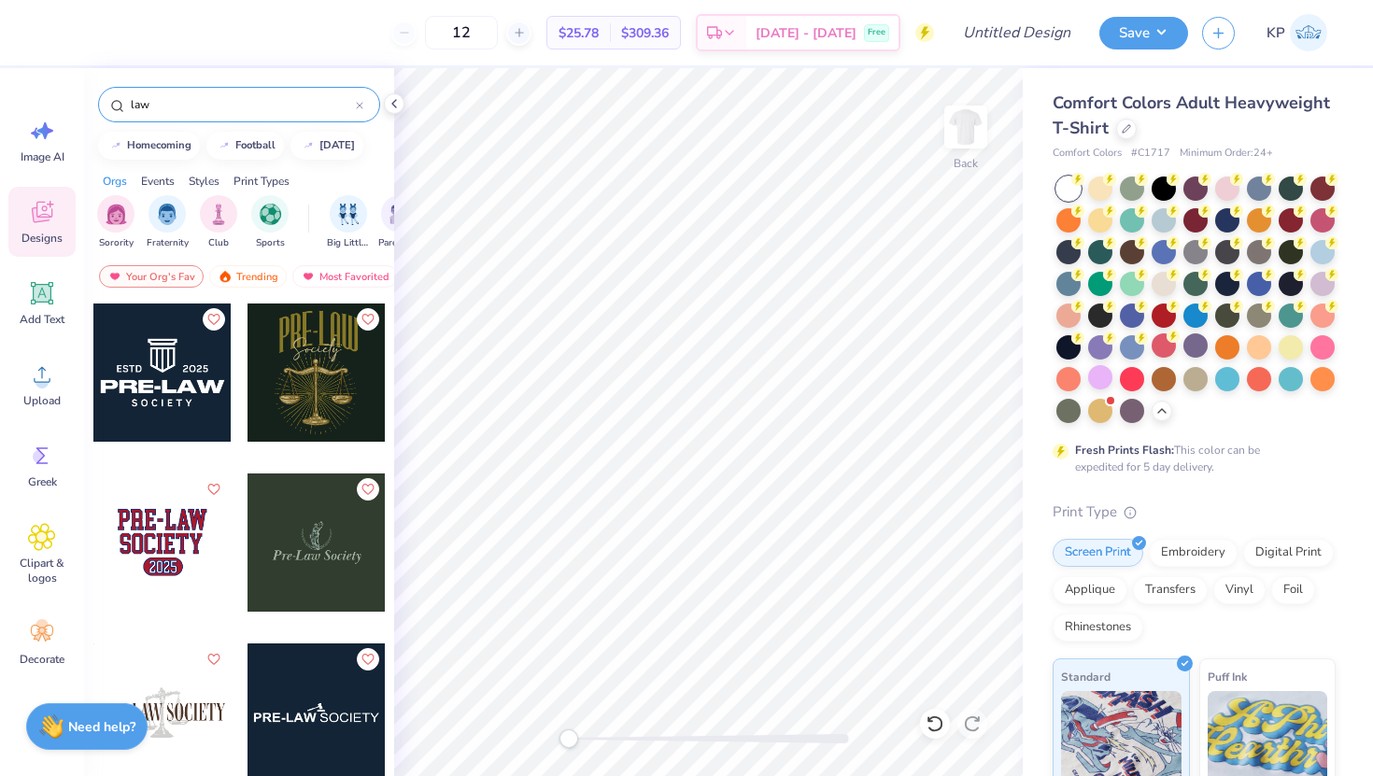
click at [176, 103] on input "law" at bounding box center [242, 104] width 227 height 19
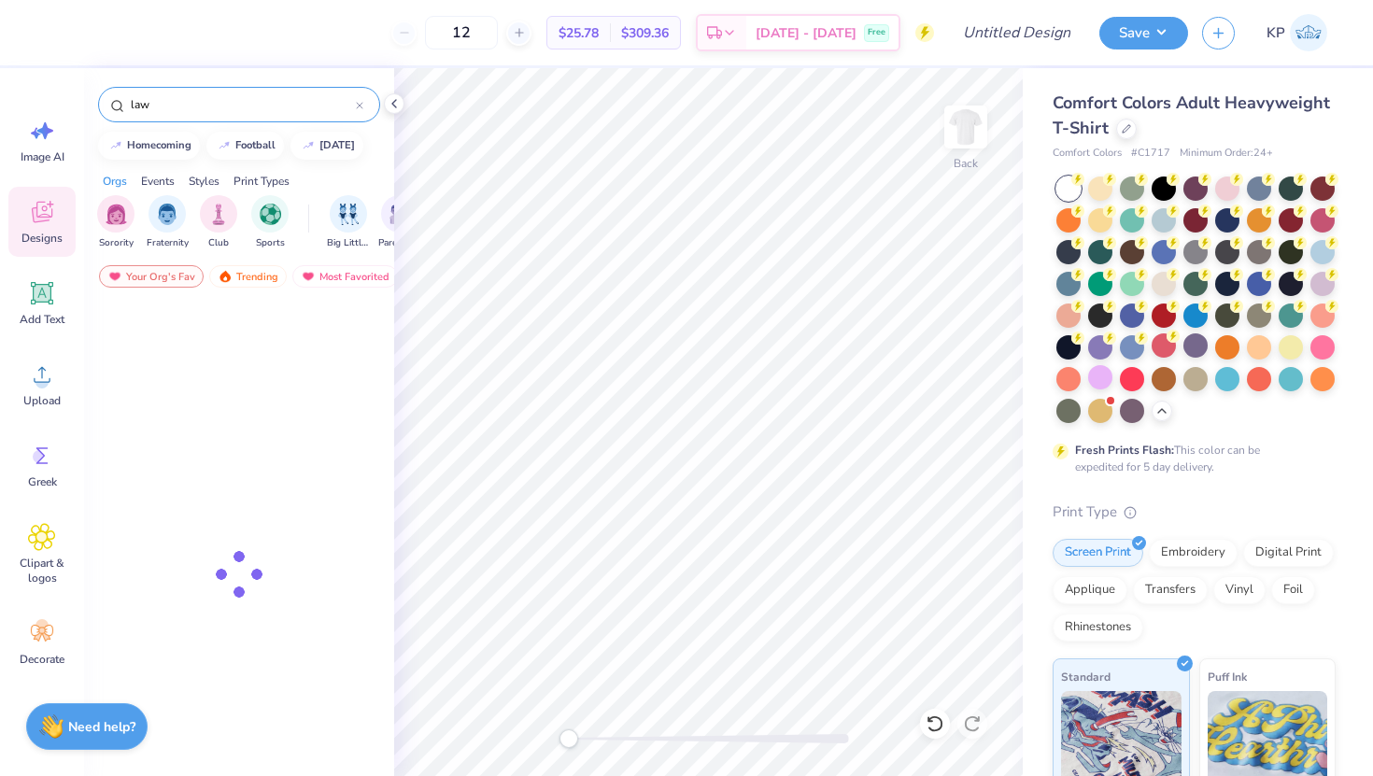
click at [176, 103] on input "law" at bounding box center [242, 104] width 227 height 19
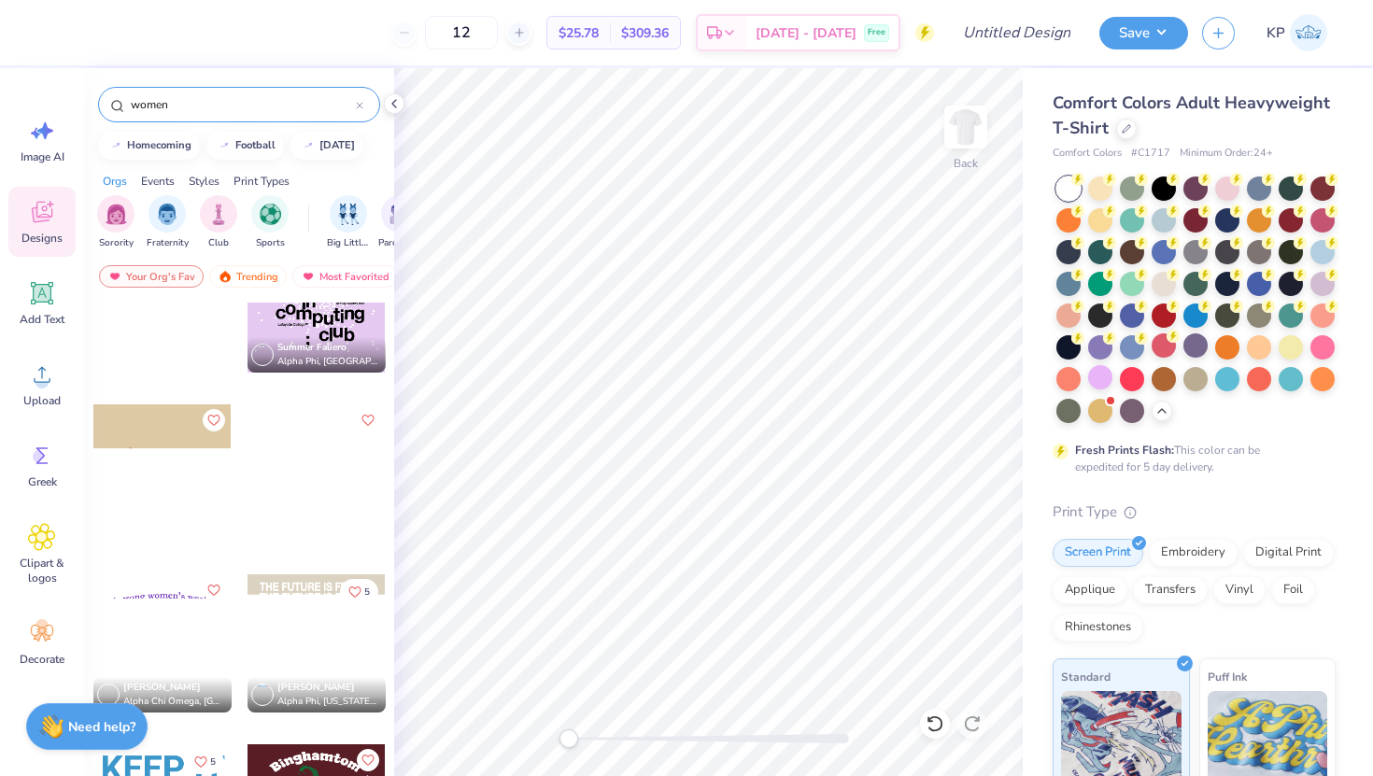
scroll to position [1115, 0]
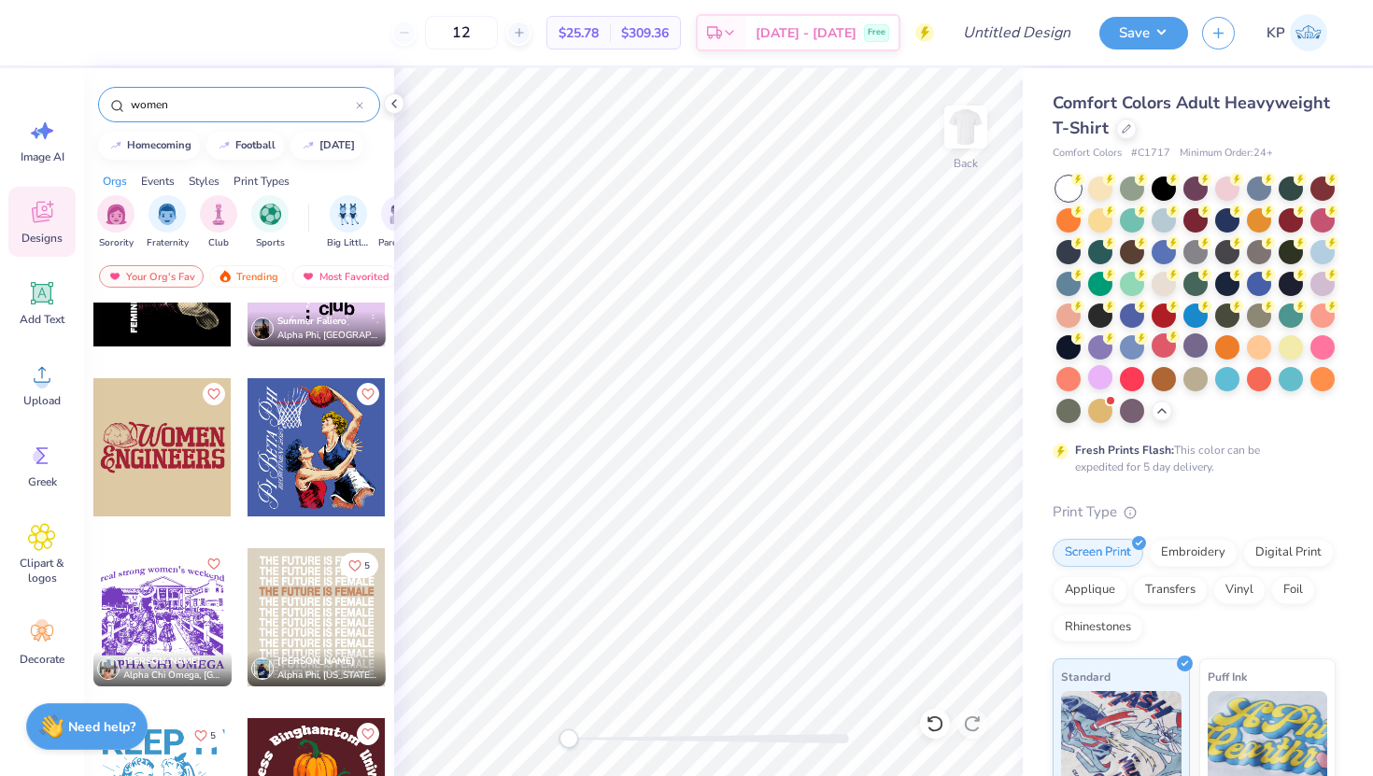
click at [311, 107] on input "women" at bounding box center [242, 104] width 227 height 19
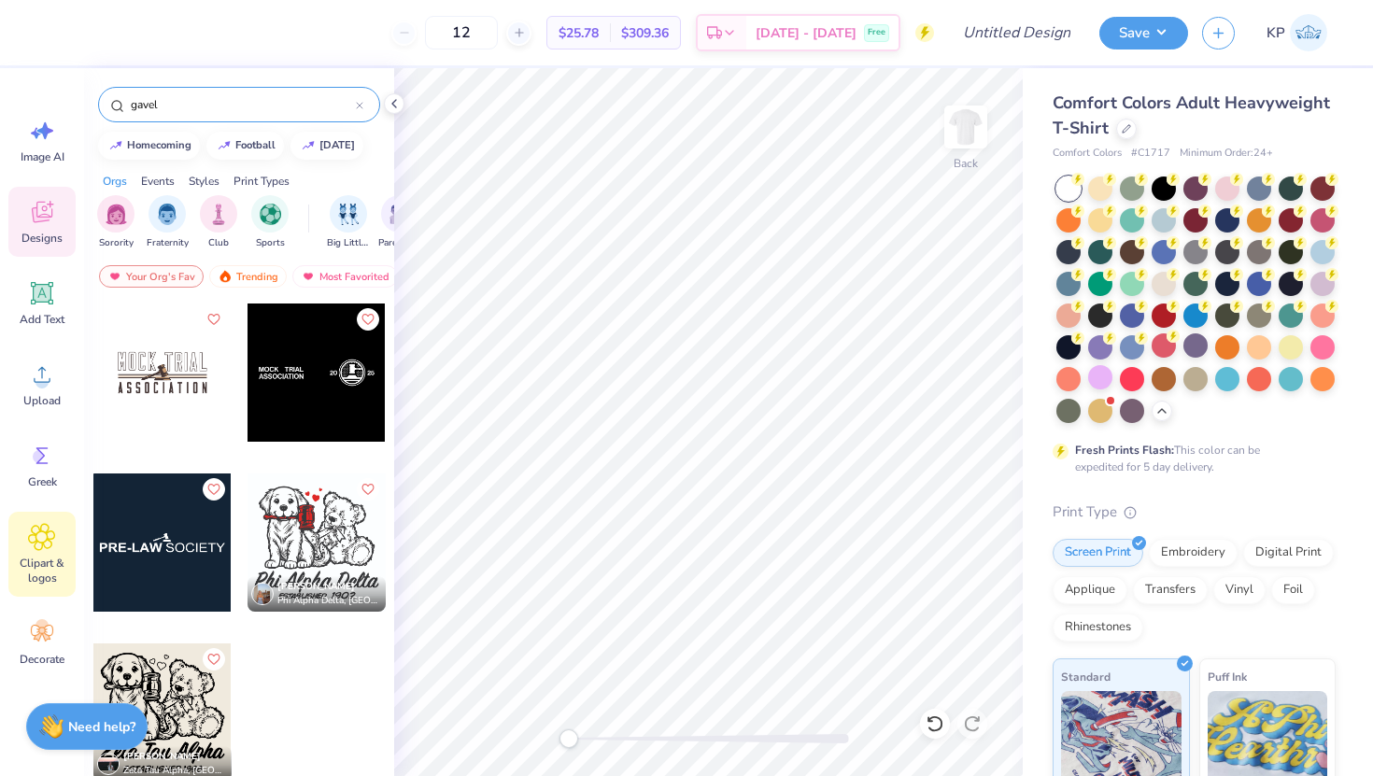
type input "gavel"
click at [35, 570] on span "Clipart & logos" at bounding box center [42, 571] width 62 height 30
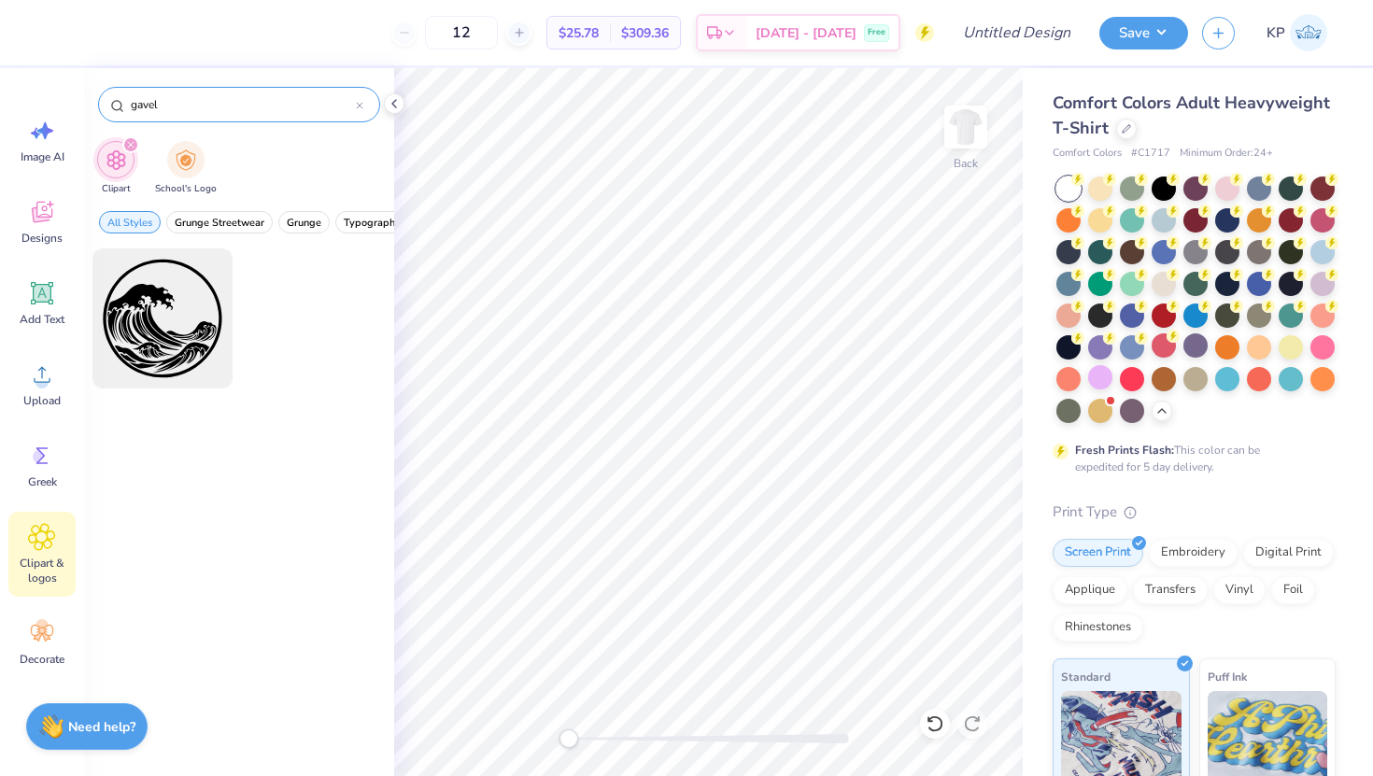
click at [147, 104] on input "gavel" at bounding box center [242, 104] width 227 height 19
type input "law"
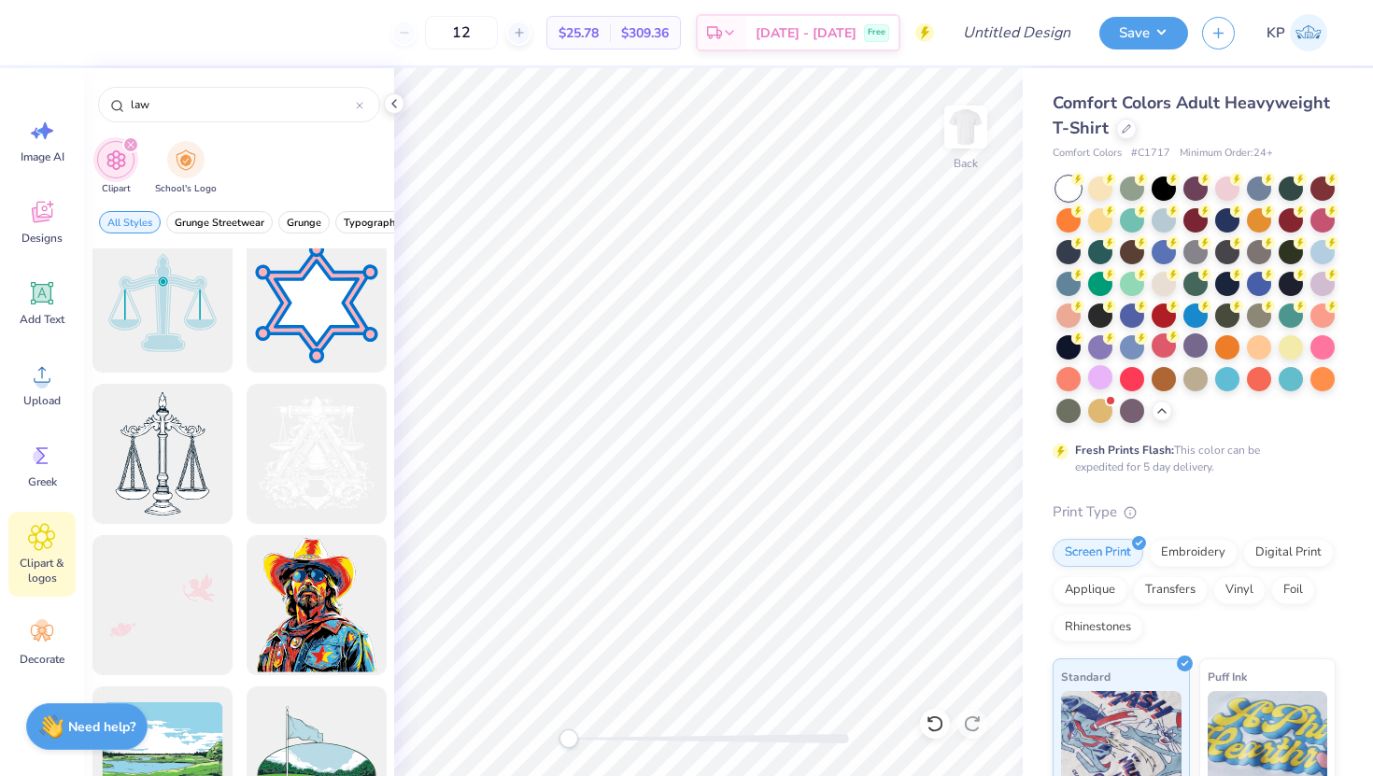
scroll to position [615, 0]
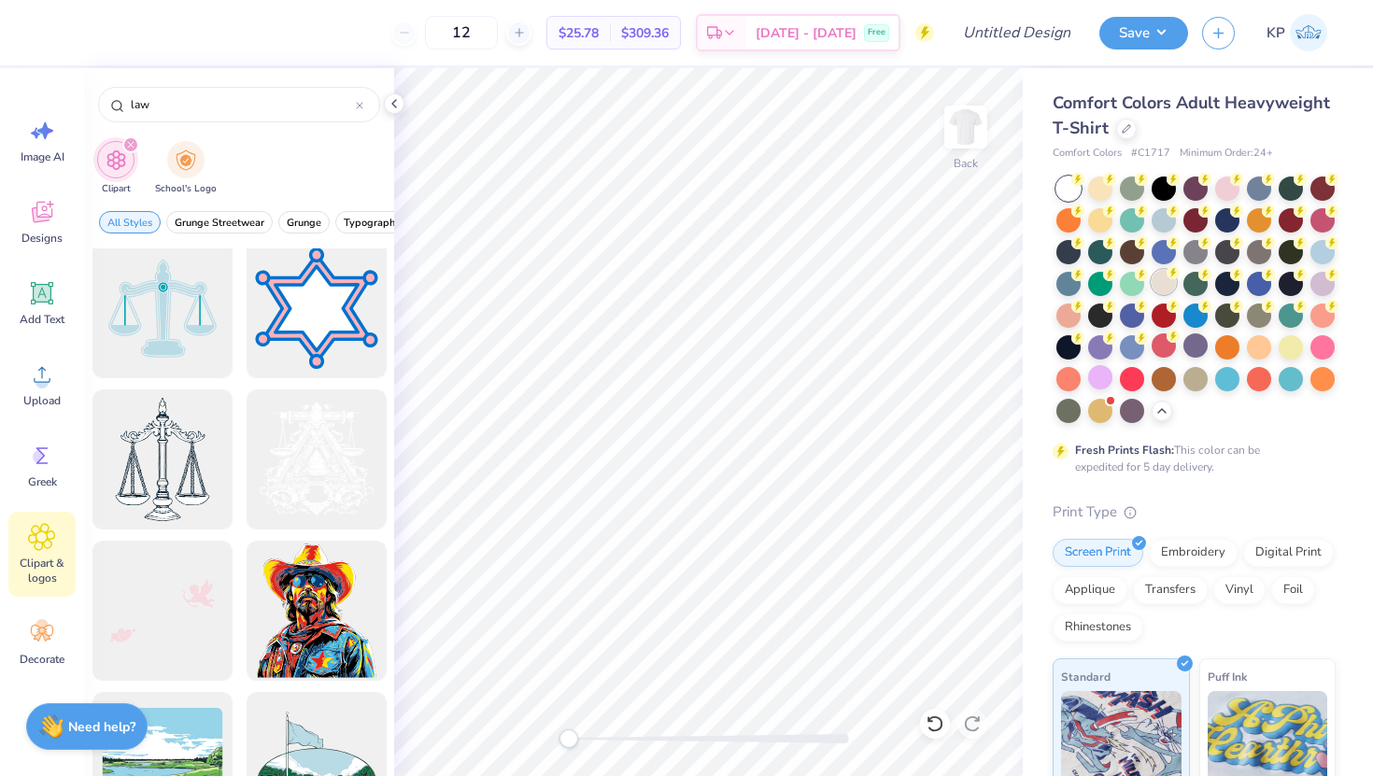
click at [1165, 283] on div at bounding box center [1163, 282] width 24 height 24
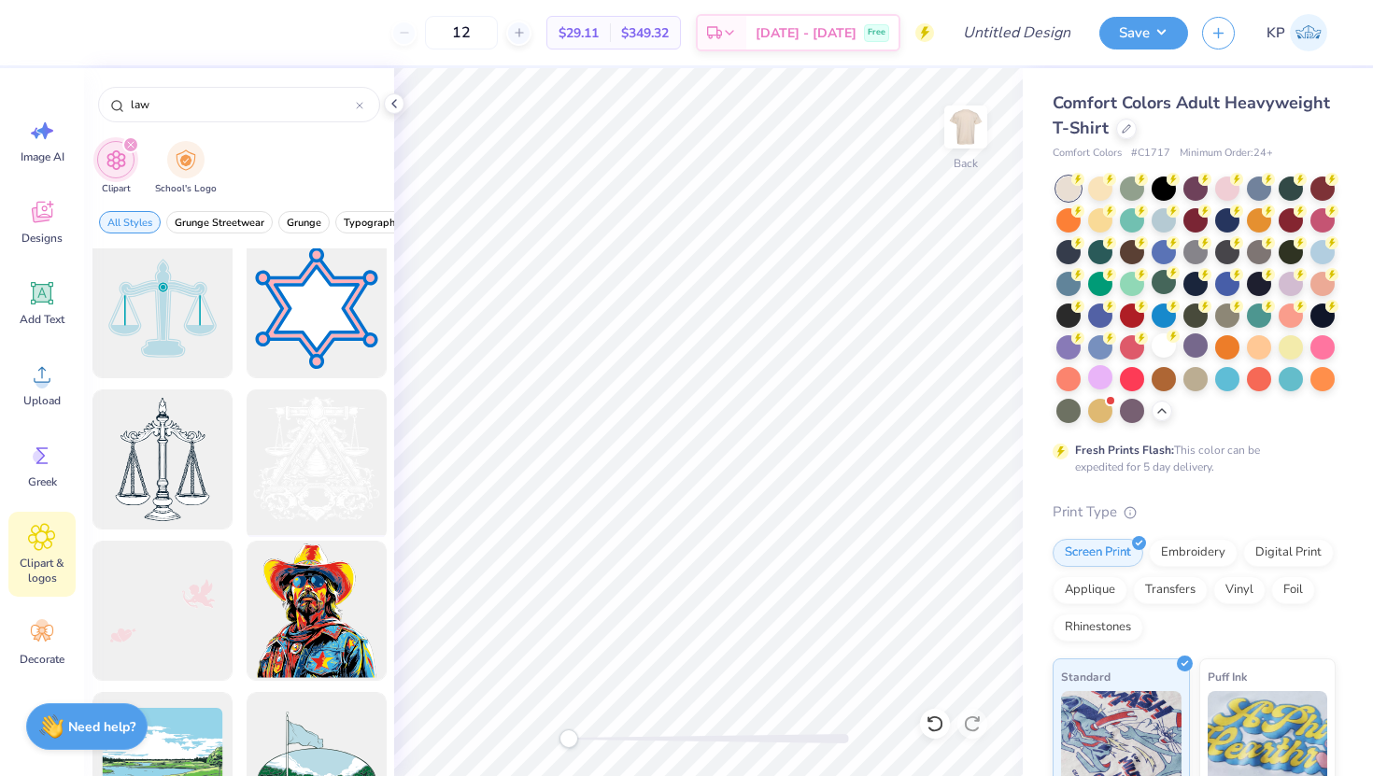
click at [346, 450] on div at bounding box center [316, 460] width 154 height 154
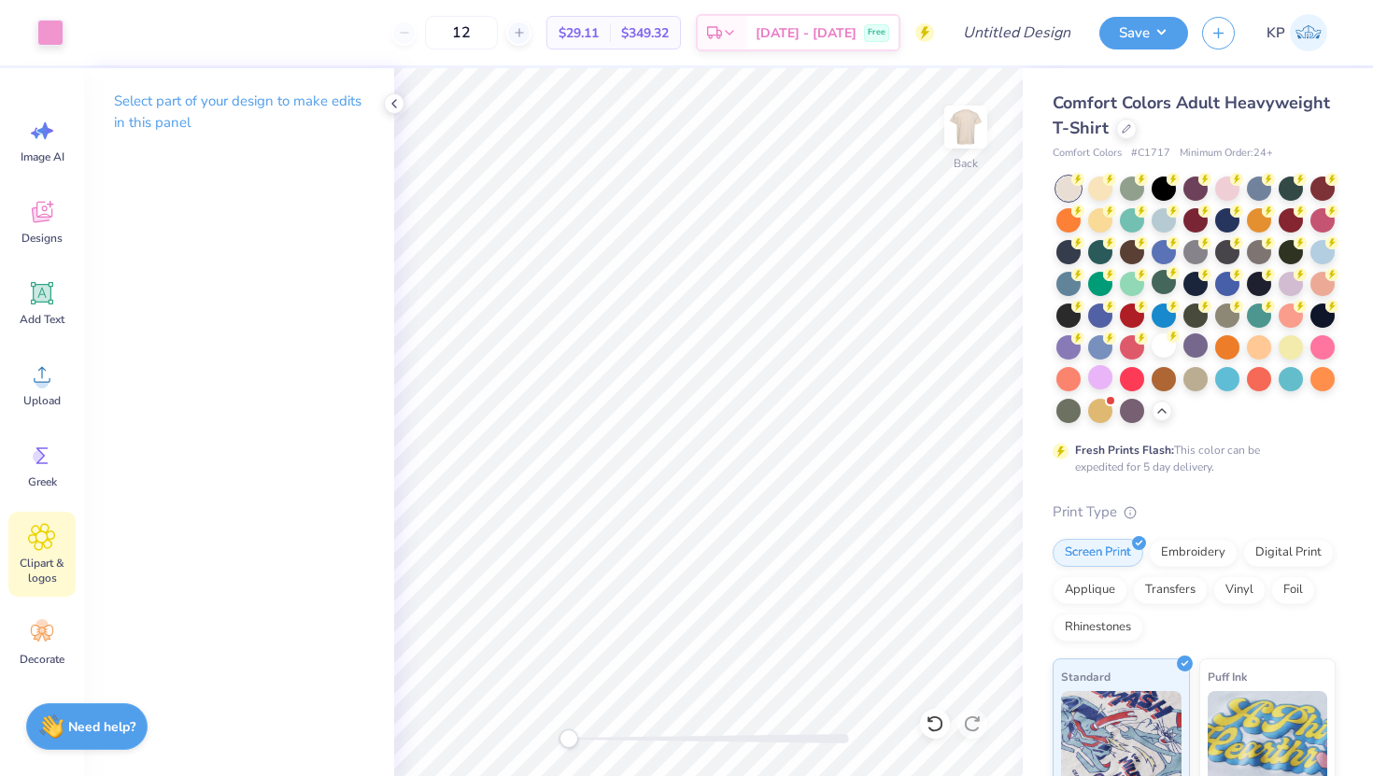
click at [33, 555] on div "Clipart & logos" at bounding box center [41, 554] width 67 height 85
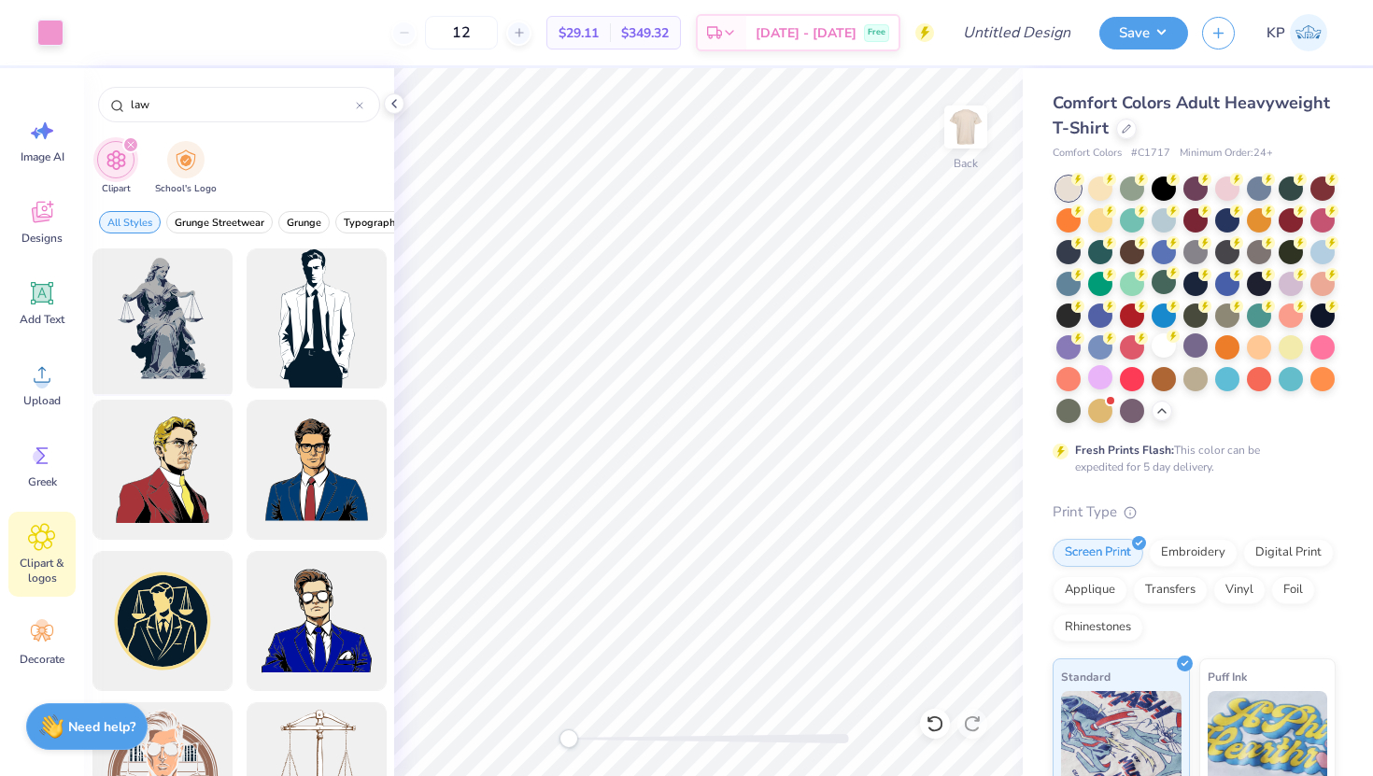
click at [176, 302] on div at bounding box center [162, 319] width 154 height 154
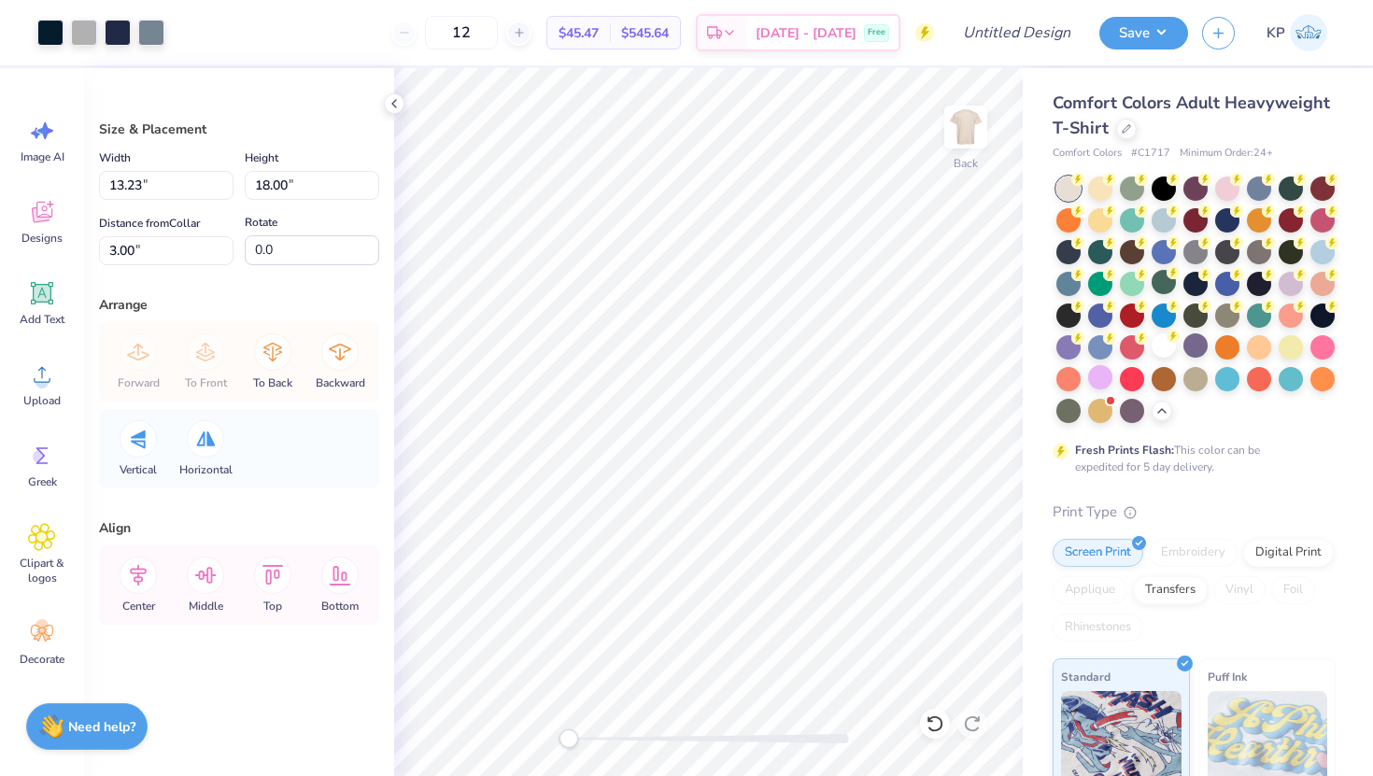
type input "3.50"
type input "4.76"
type input "16.23"
type input "2.18"
type input "2.97"
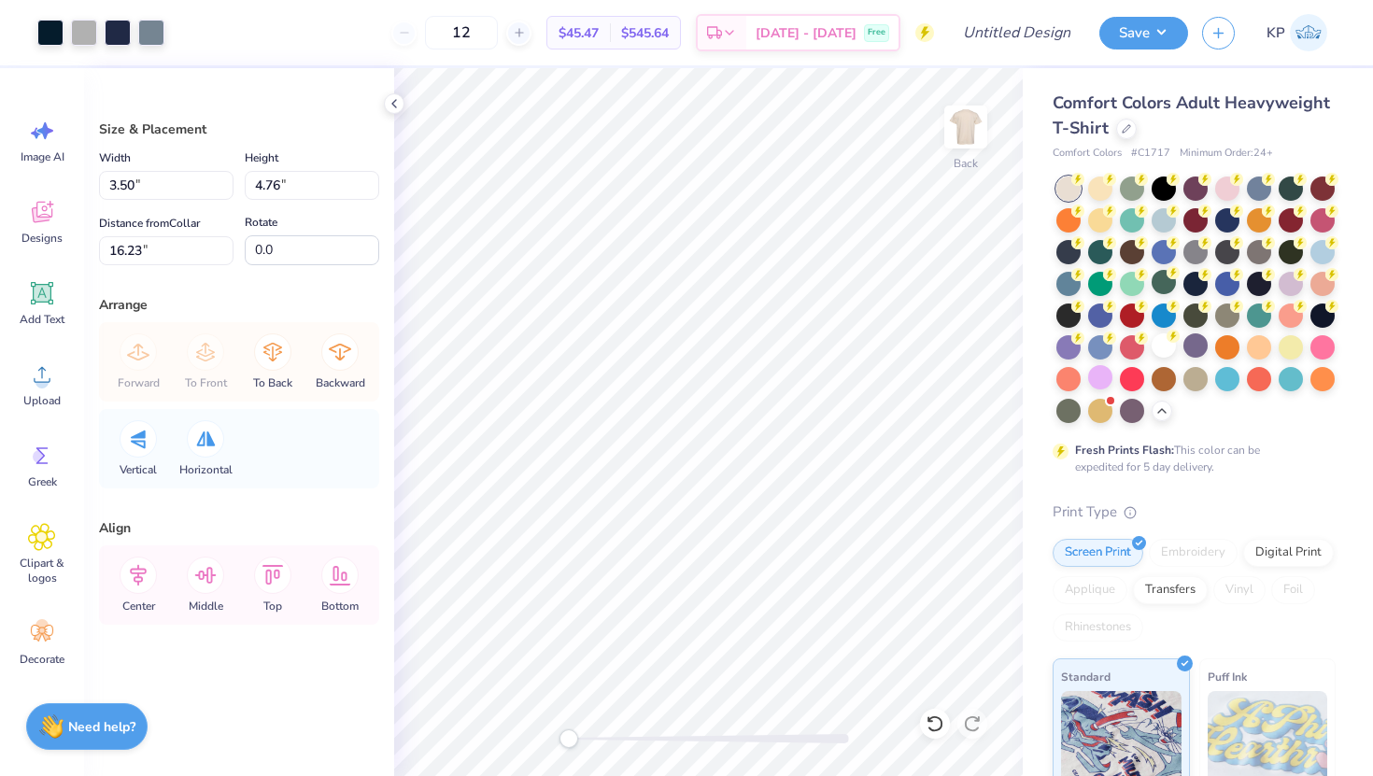
type input "9.28"
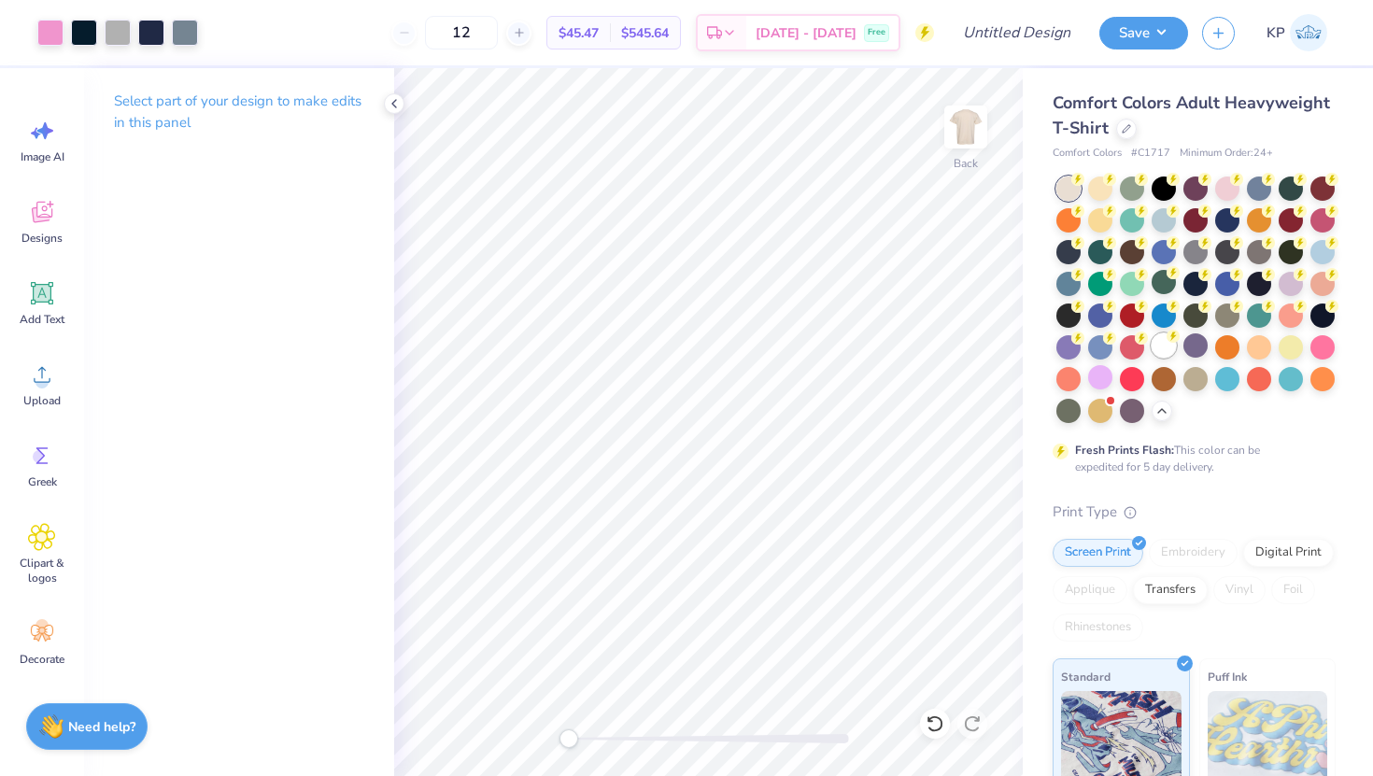
click at [1162, 345] on div at bounding box center [1163, 345] width 24 height 24
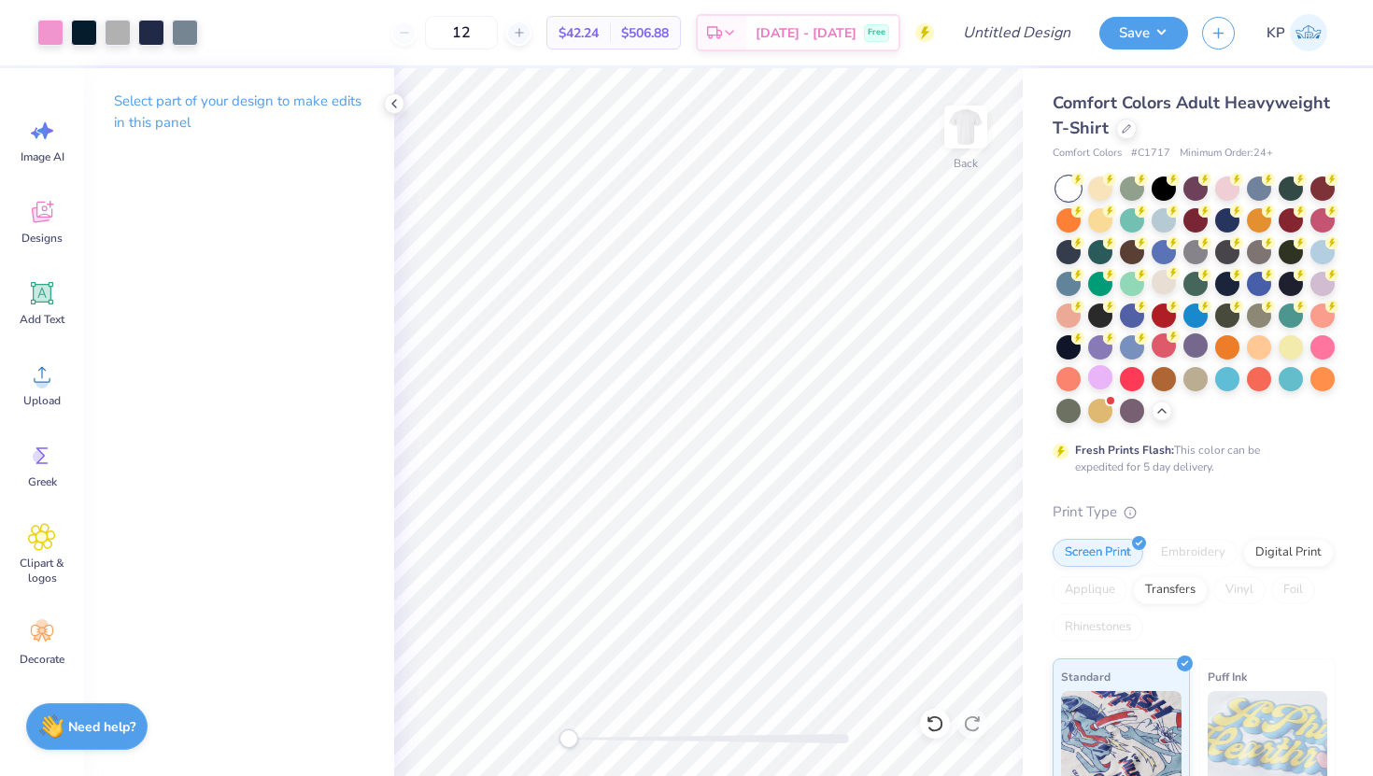
click at [1067, 190] on div at bounding box center [1068, 188] width 24 height 24
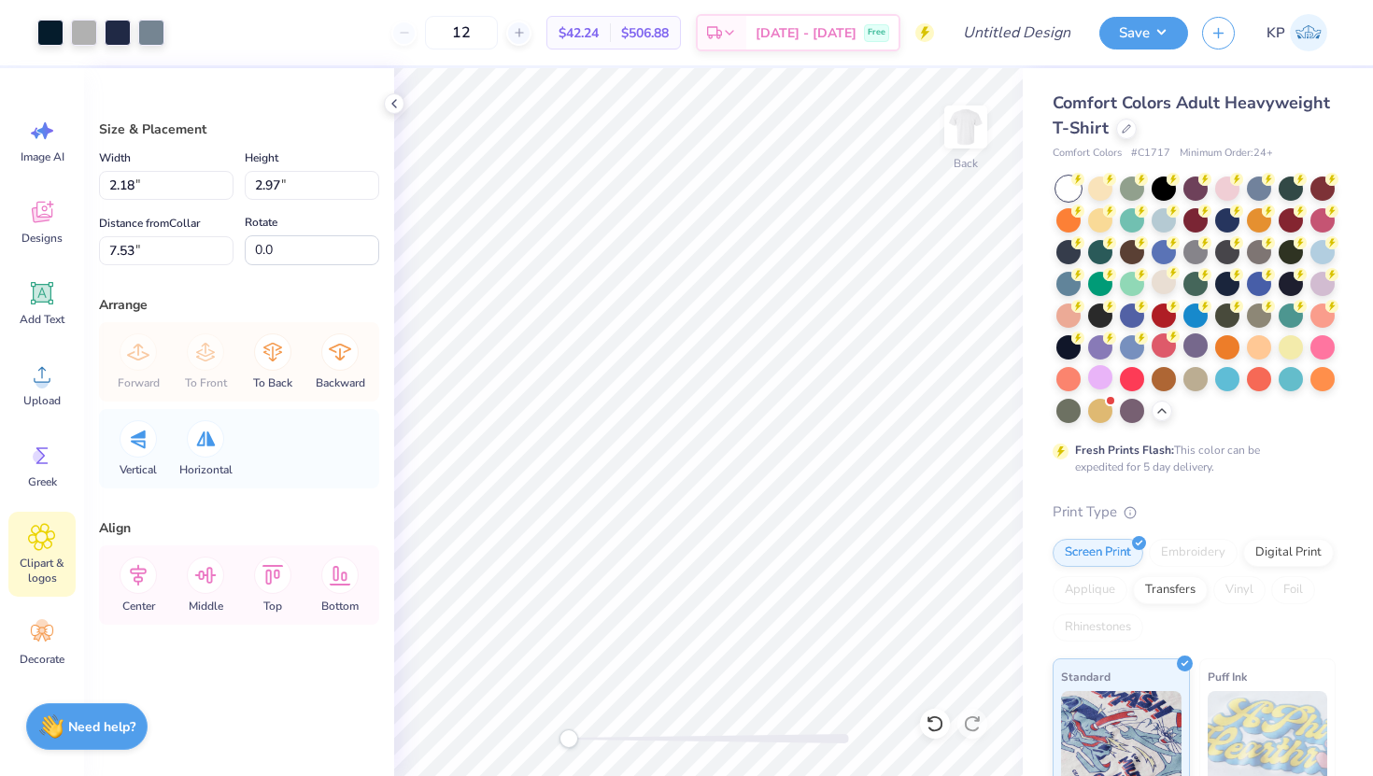
click at [44, 526] on icon at bounding box center [41, 537] width 27 height 28
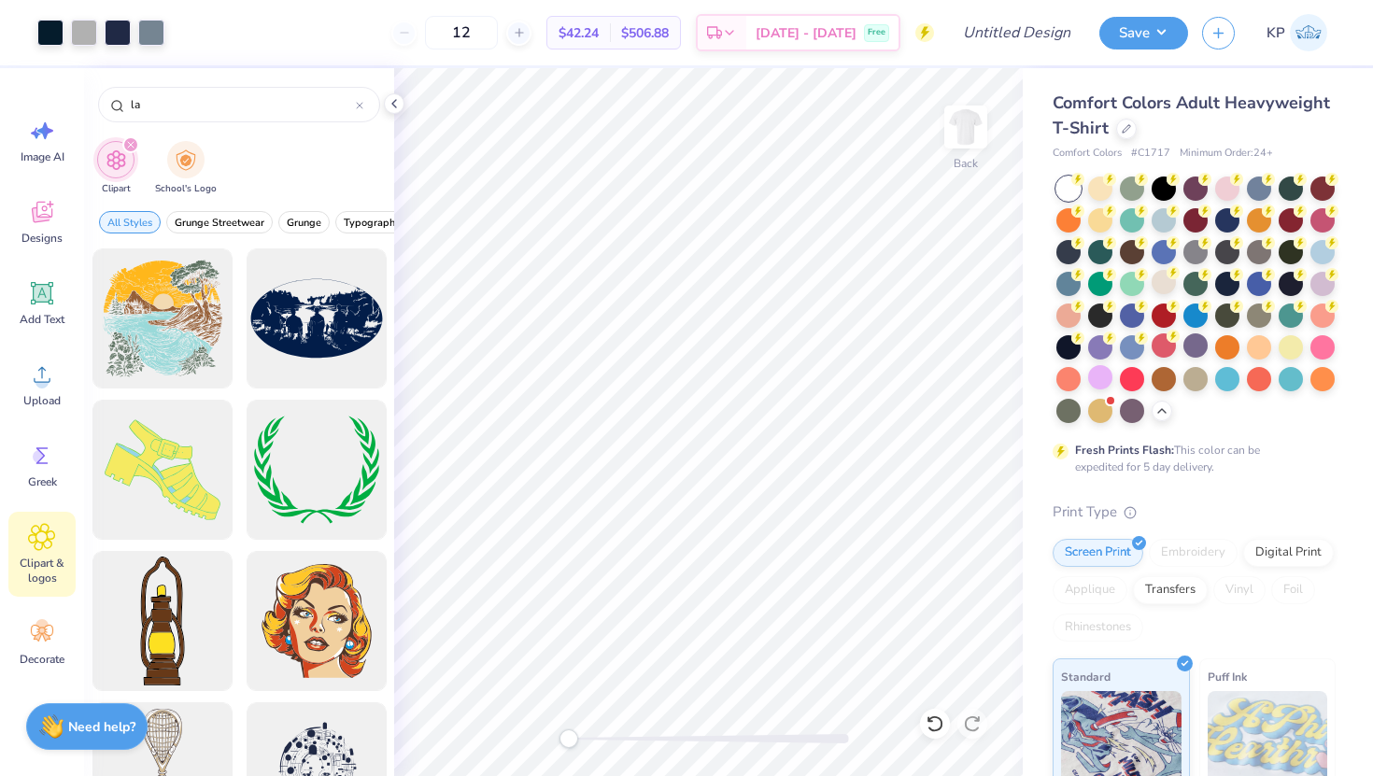
type input "law"
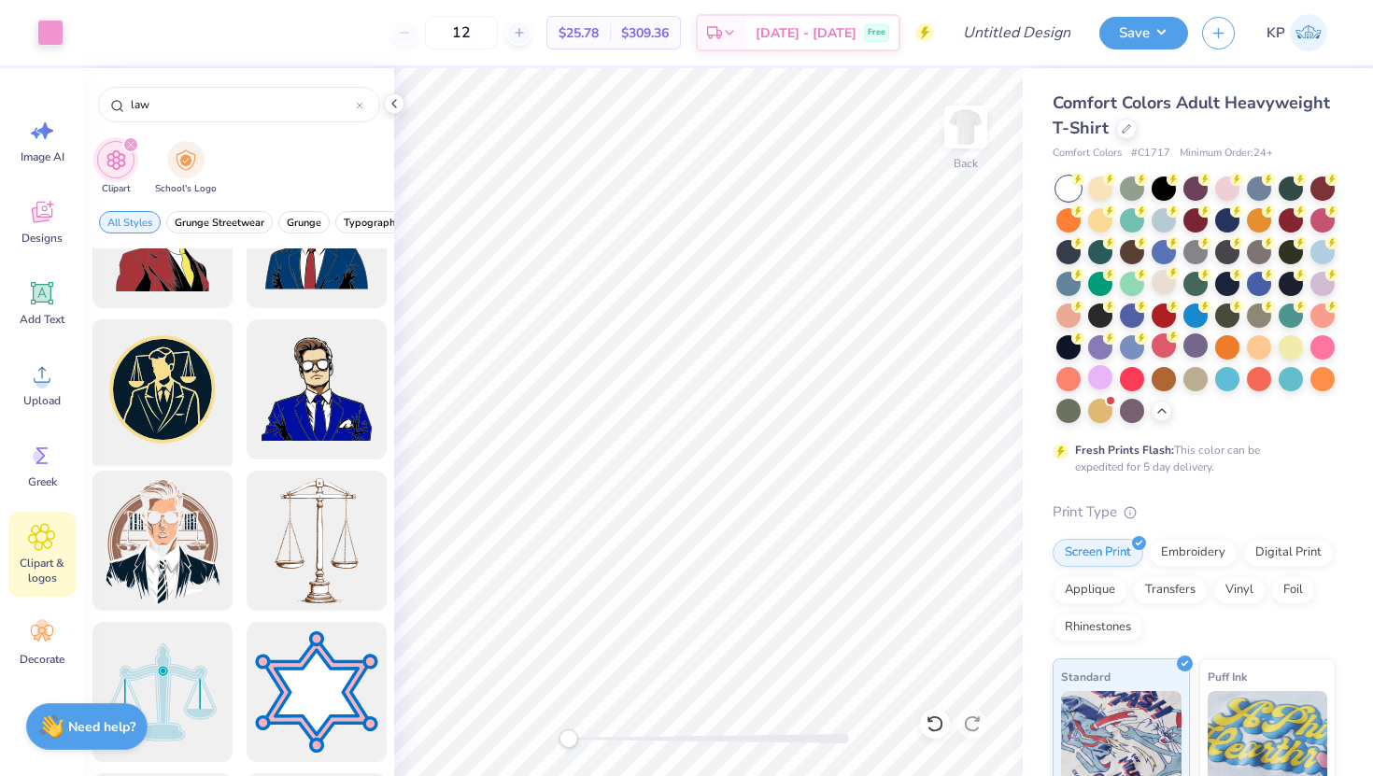
scroll to position [234, 0]
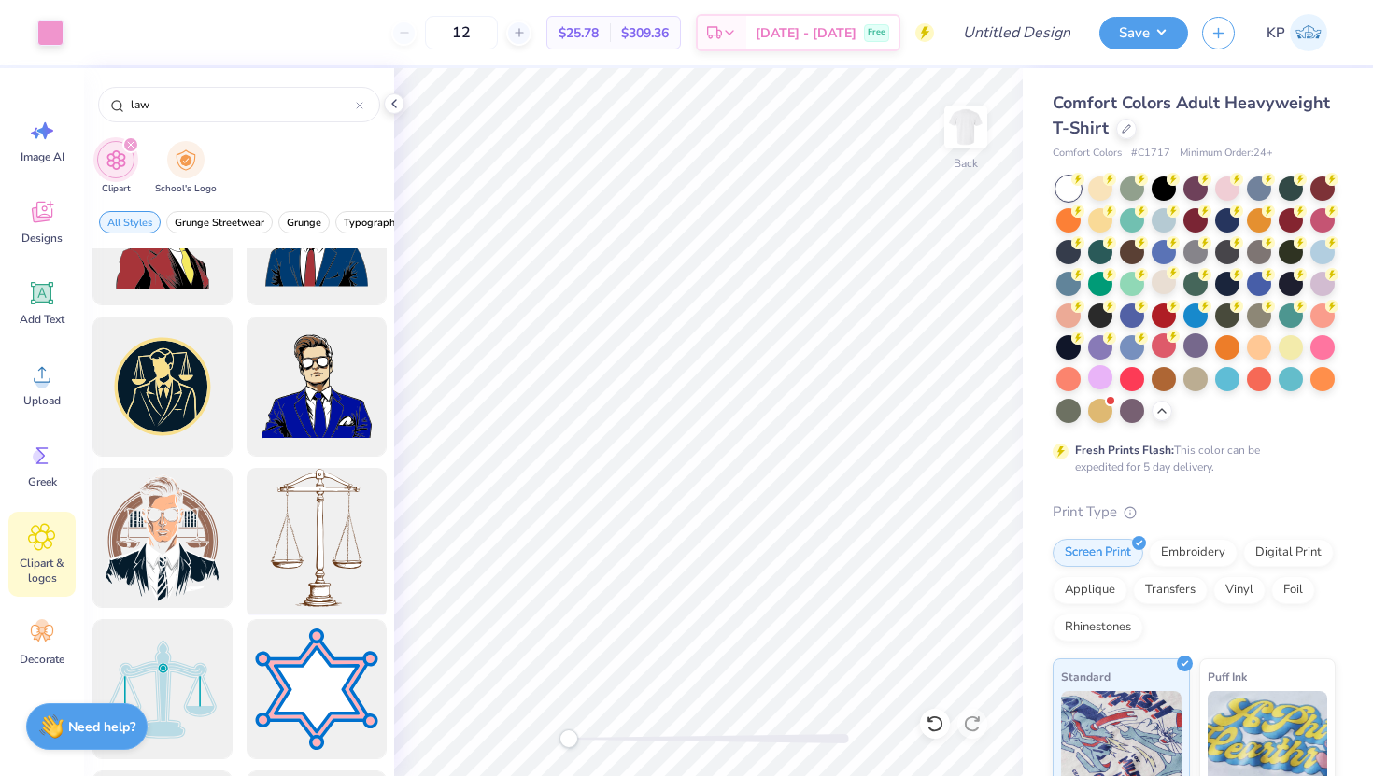
click at [281, 535] on div at bounding box center [316, 538] width 154 height 154
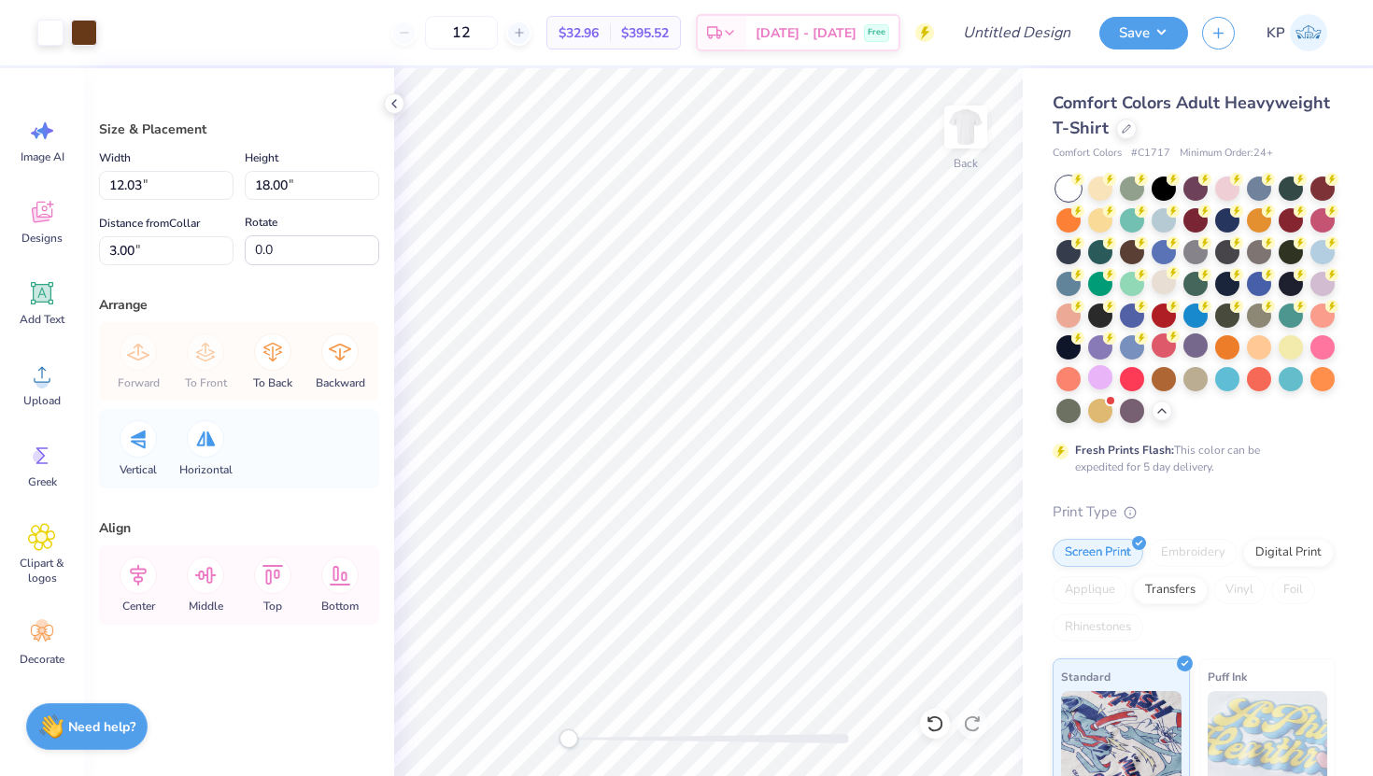
type input "1.88"
type input "2.82"
type input "18.18"
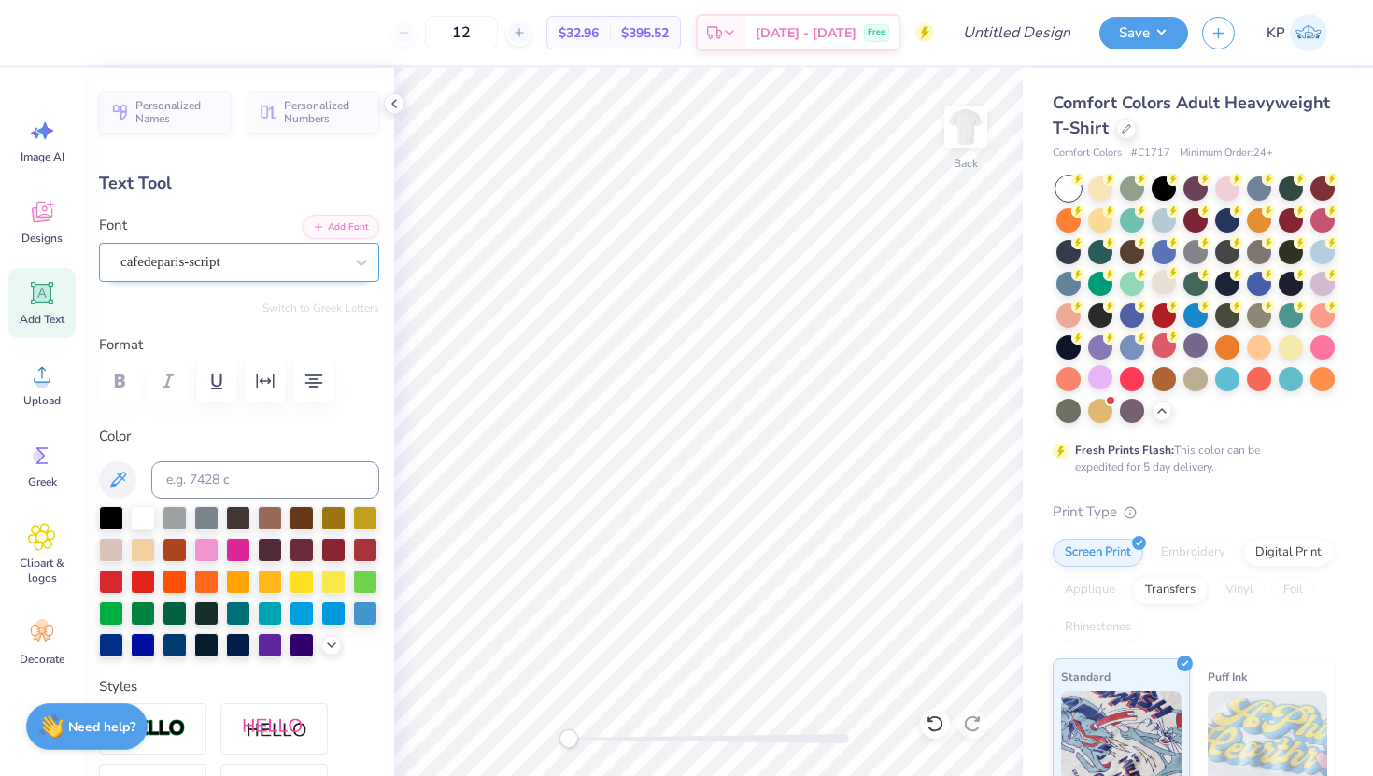
click at [192, 261] on div "cafedeparis-script" at bounding box center [232, 261] width 226 height 29
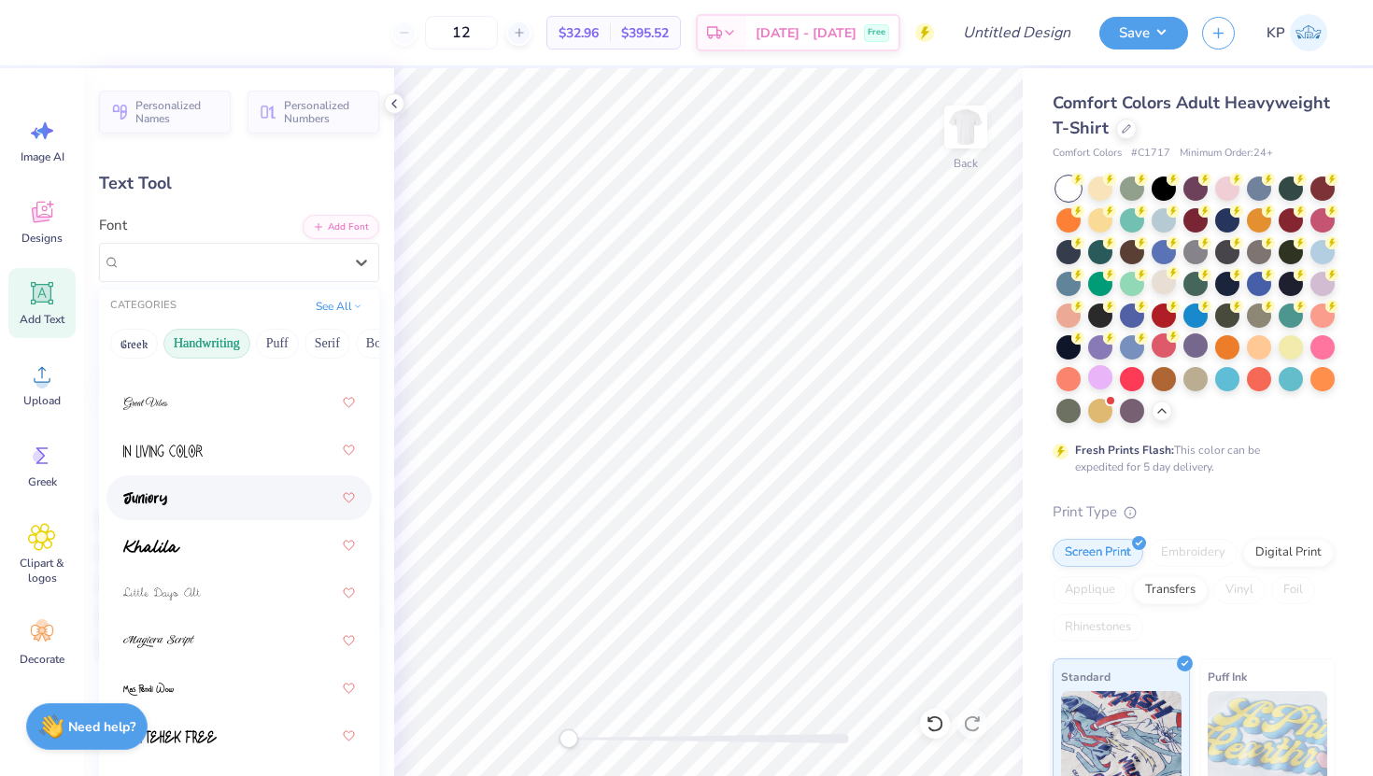
scroll to position [490, 0]
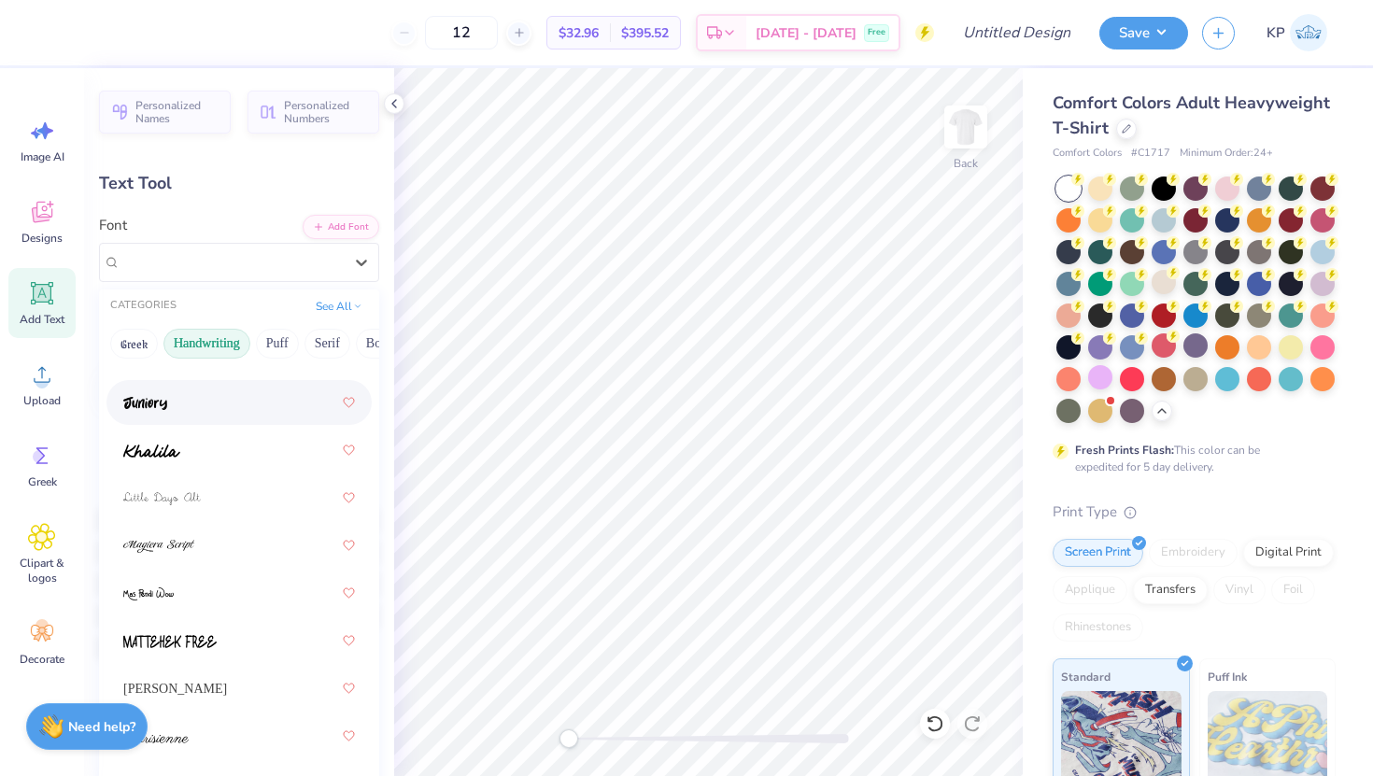
click at [186, 410] on div at bounding box center [239, 403] width 232 height 34
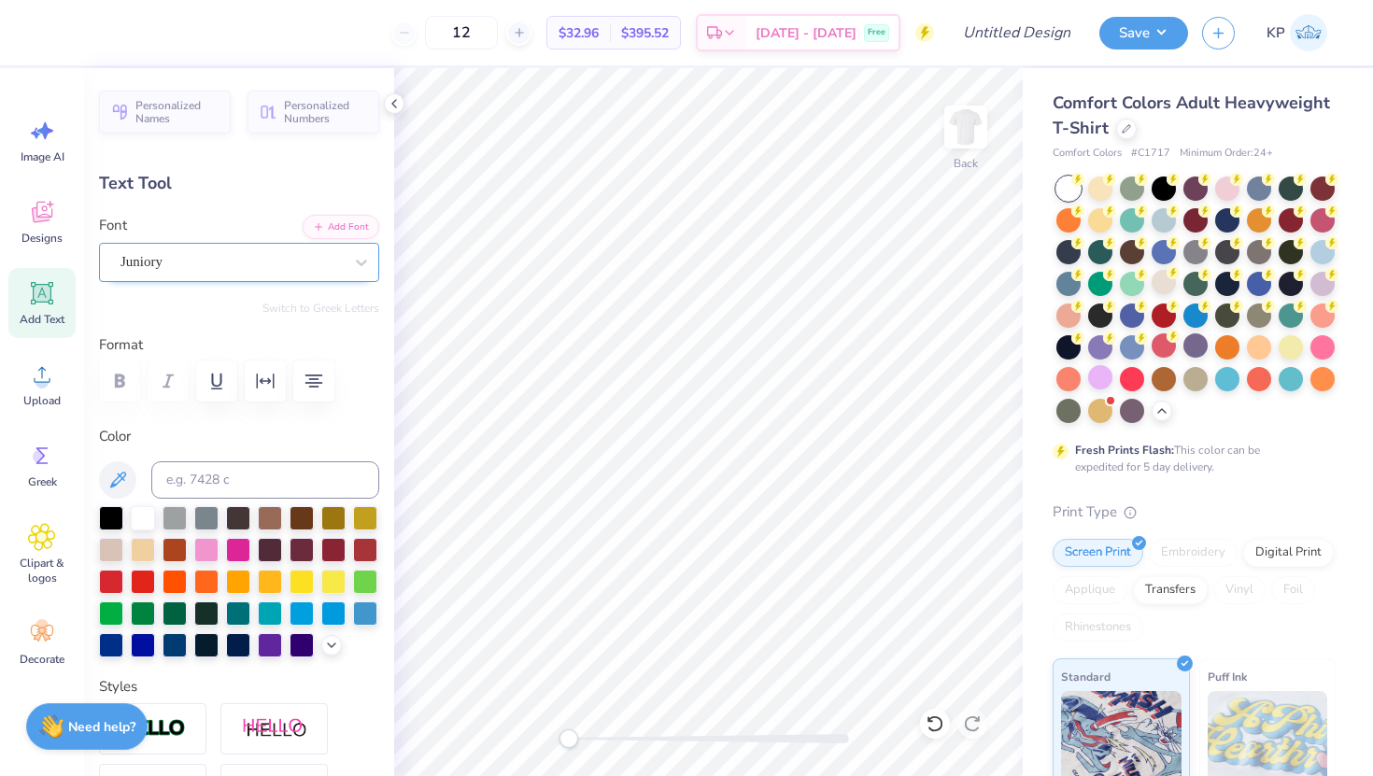
click at [245, 254] on div "Juniory" at bounding box center [232, 261] width 226 height 29
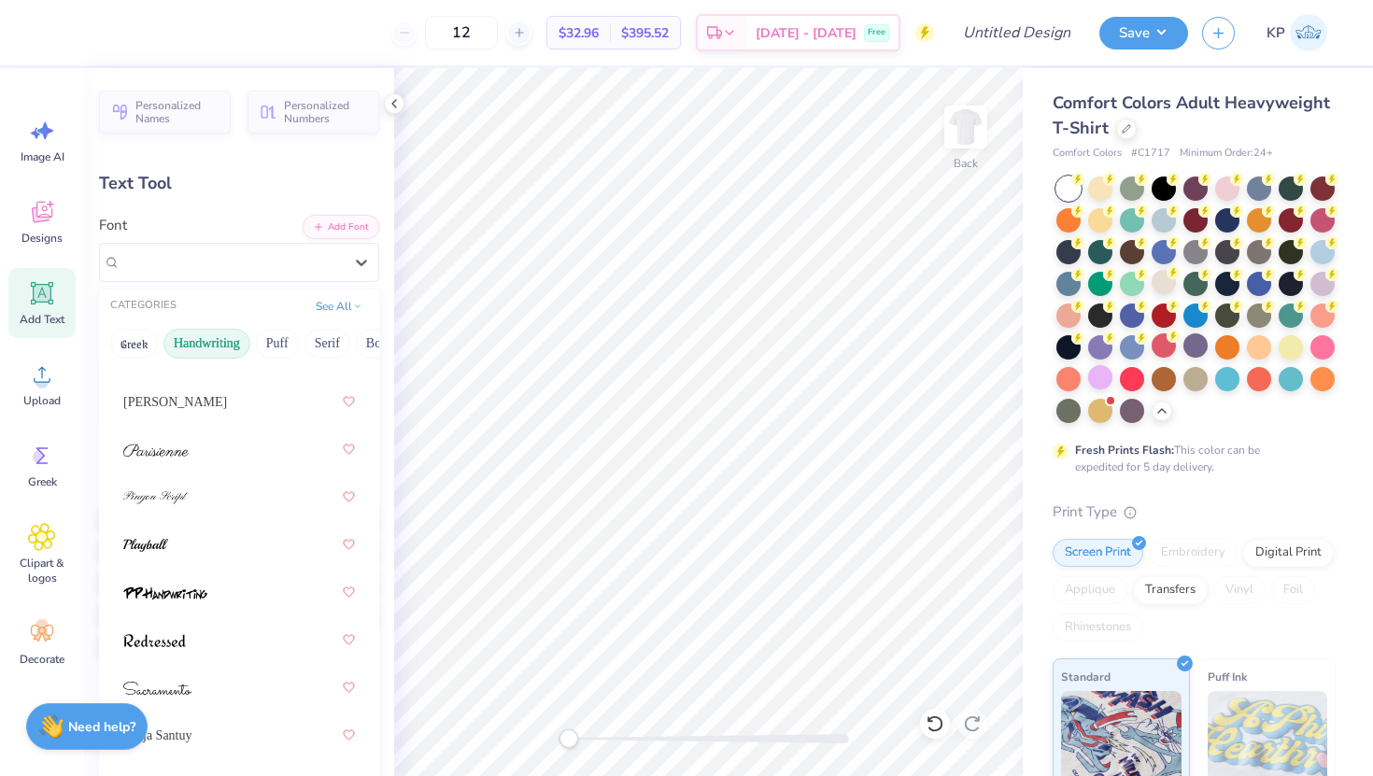
scroll to position [783, 0]
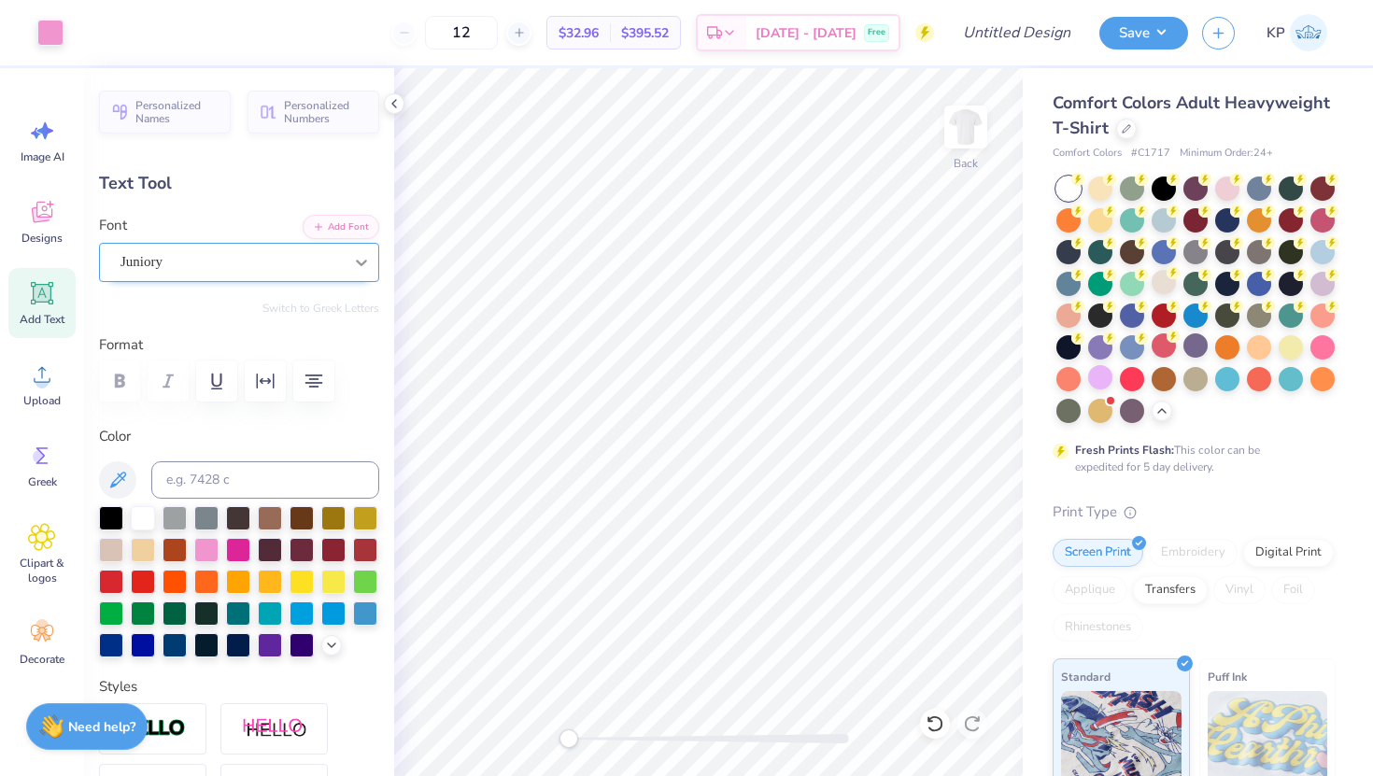
type input "14.17"
type input "3.21"
type input "6.40"
type textarea "Women's Undergradute Law Society"
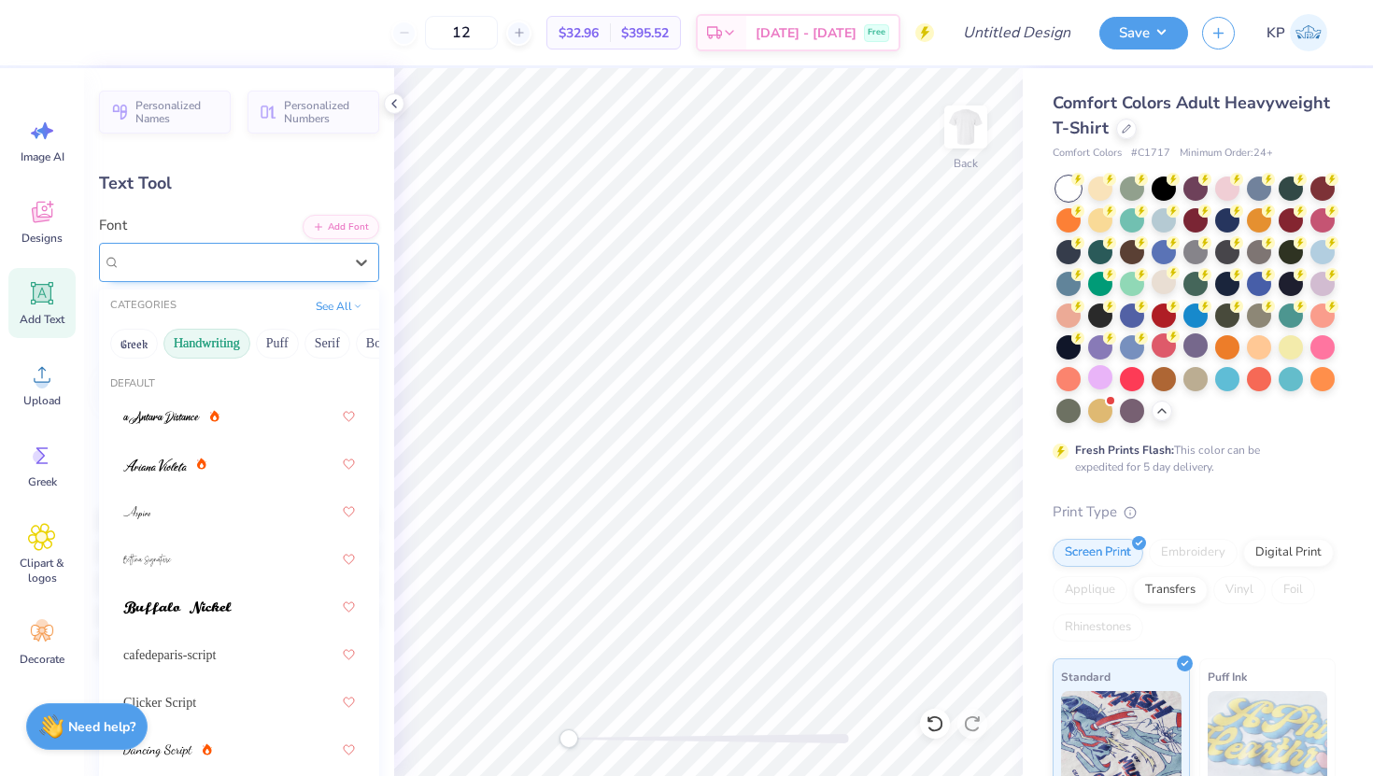
click at [261, 256] on div "Juniory" at bounding box center [232, 261] width 226 height 29
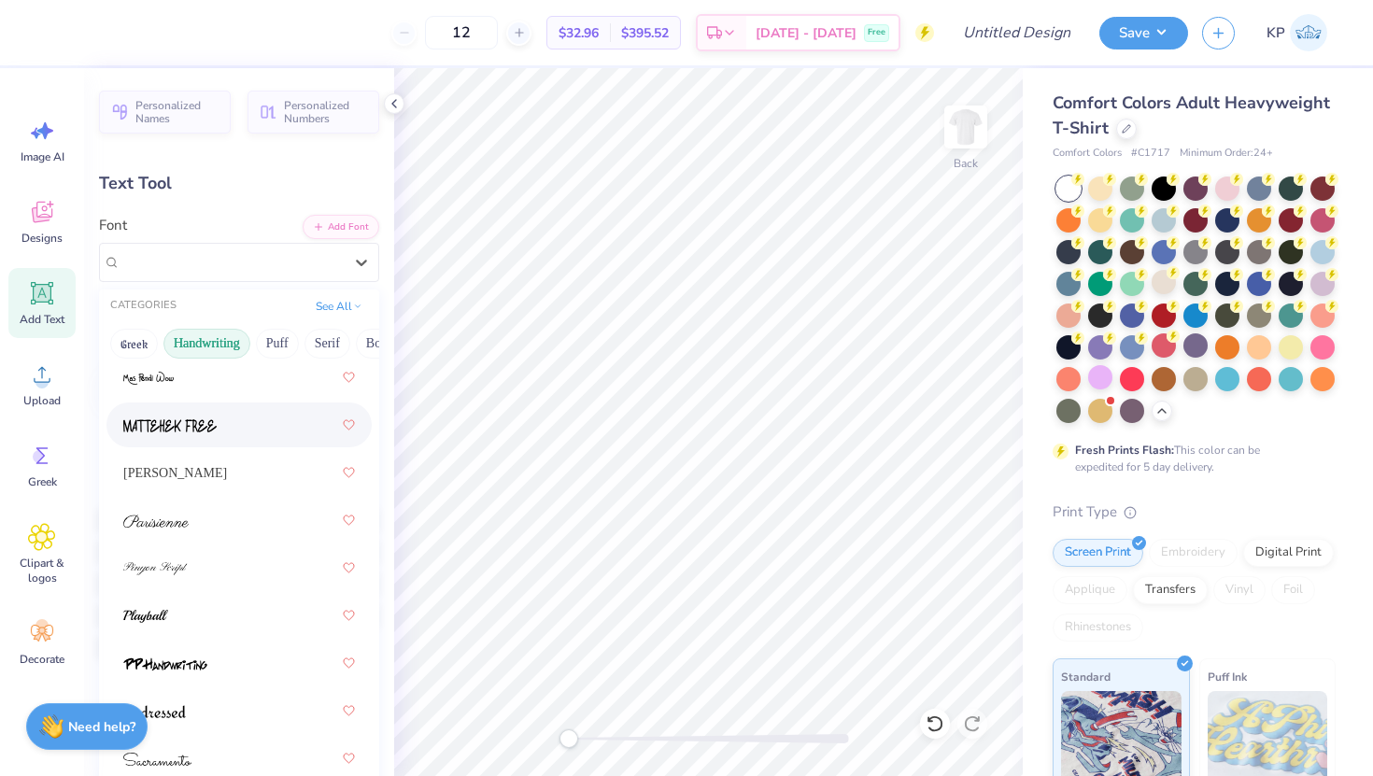
scroll to position [707, 0]
click at [202, 478] on div "[PERSON_NAME]" at bounding box center [239, 472] width 232 height 34
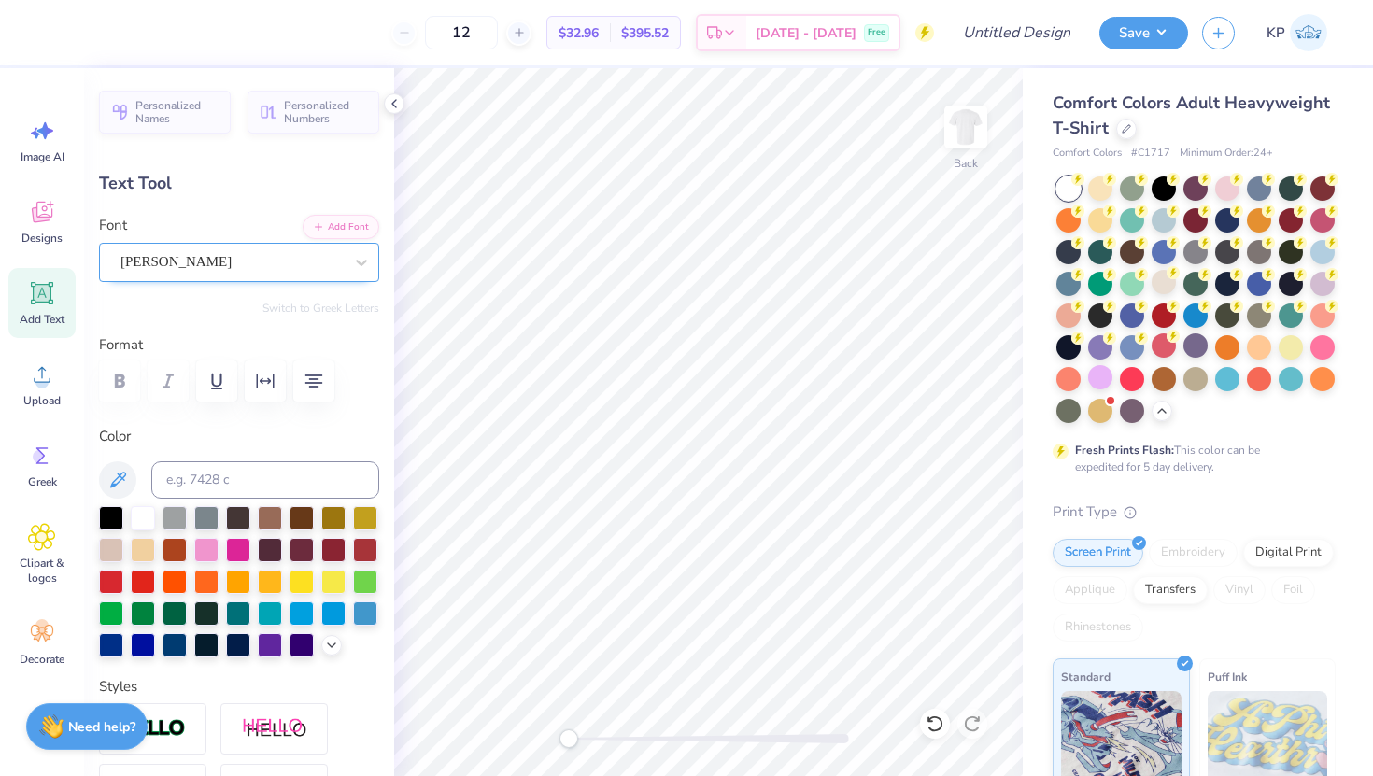
click at [246, 263] on div "[PERSON_NAME]" at bounding box center [232, 261] width 226 height 29
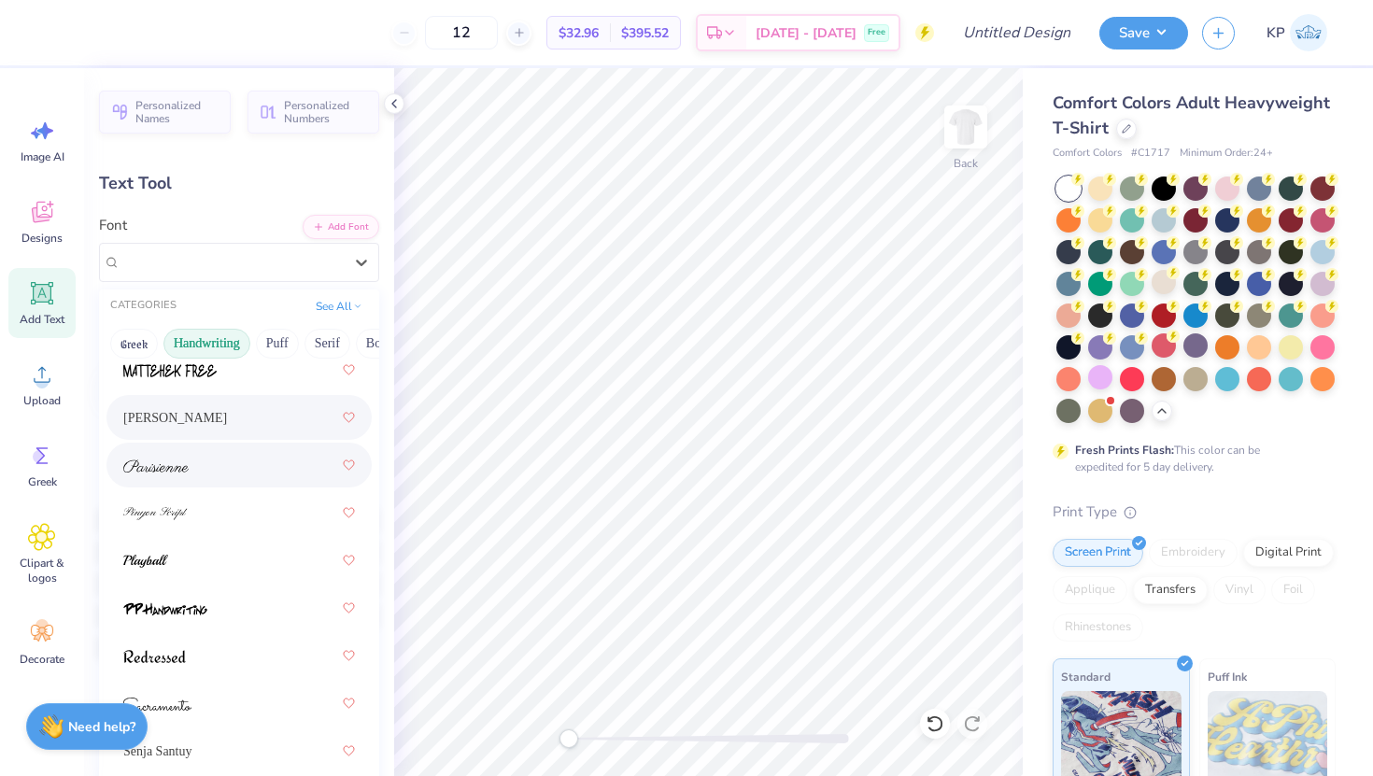
scroll to position [816, 0]
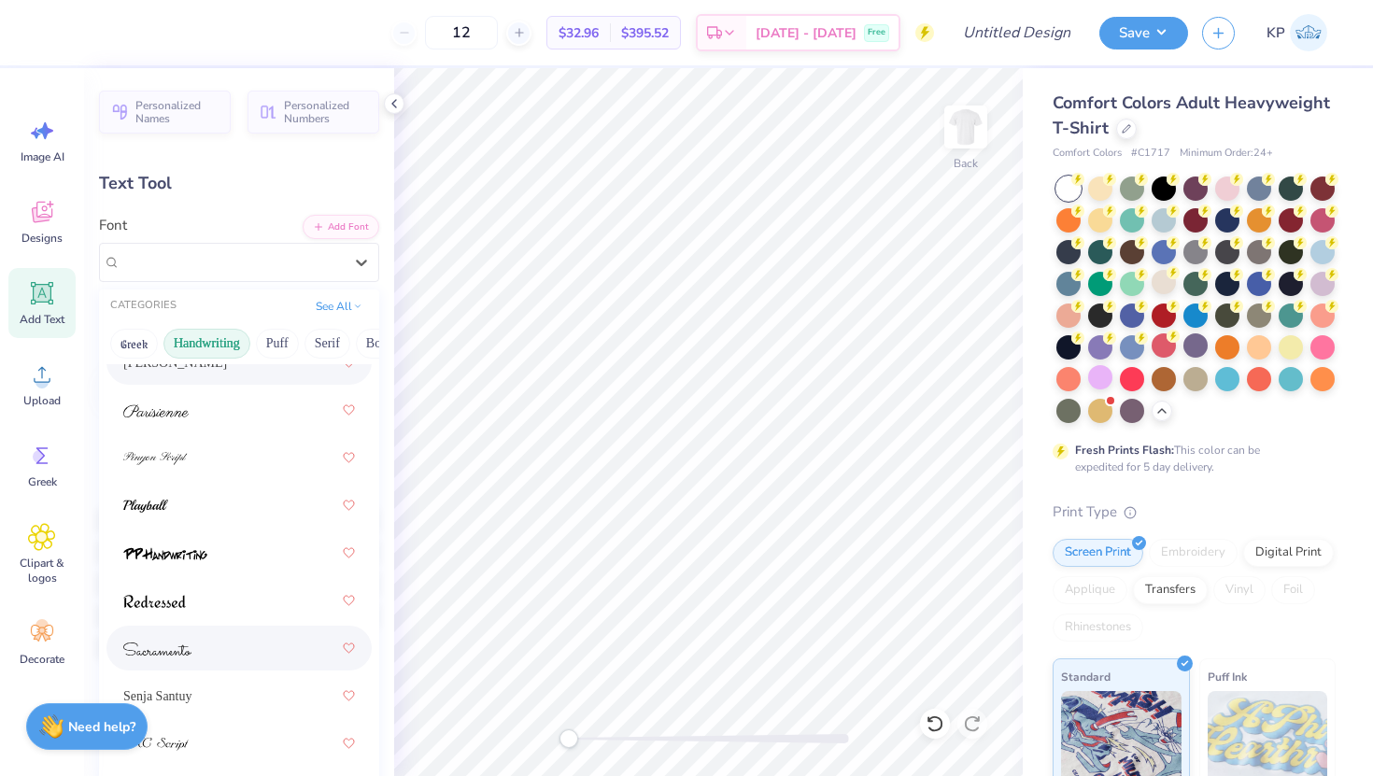
click at [206, 649] on div at bounding box center [239, 648] width 232 height 34
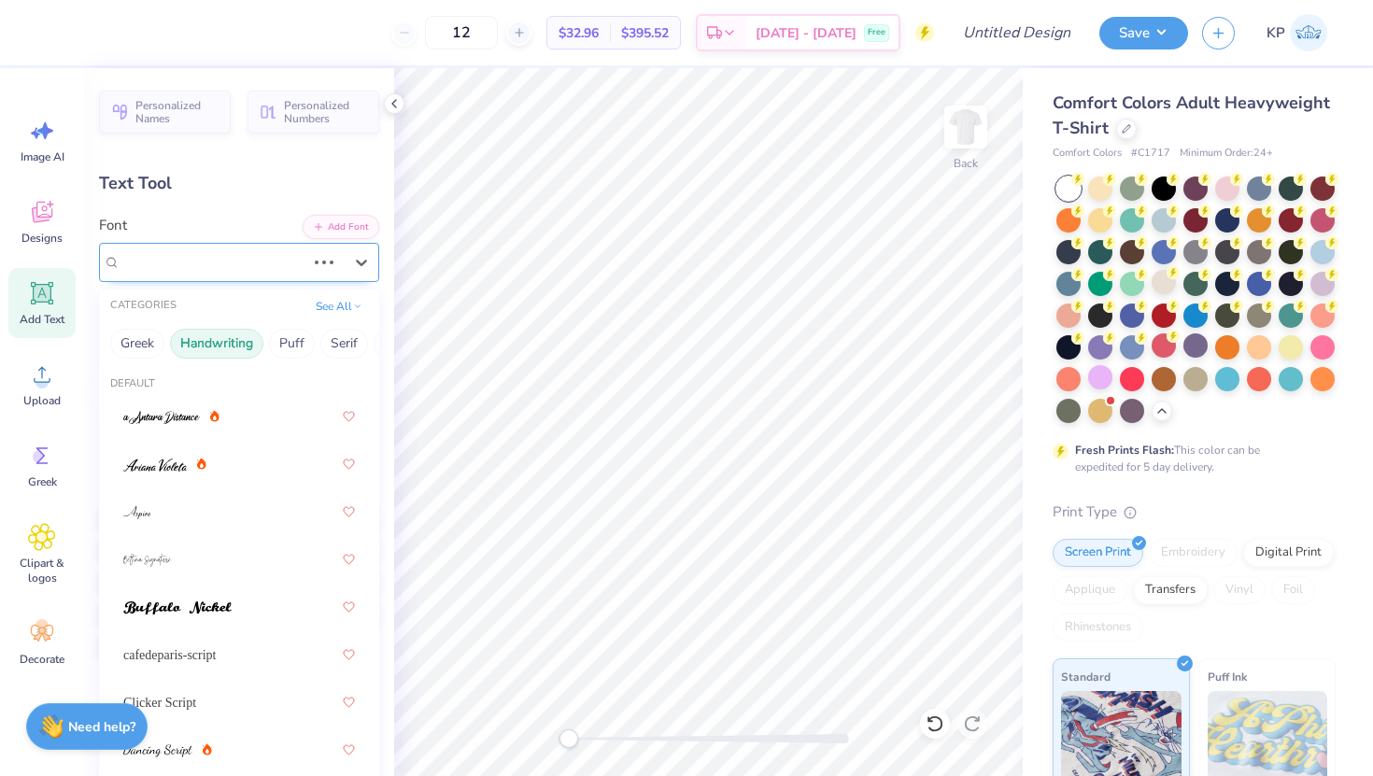
click at [241, 256] on div "[PERSON_NAME]" at bounding box center [213, 261] width 189 height 29
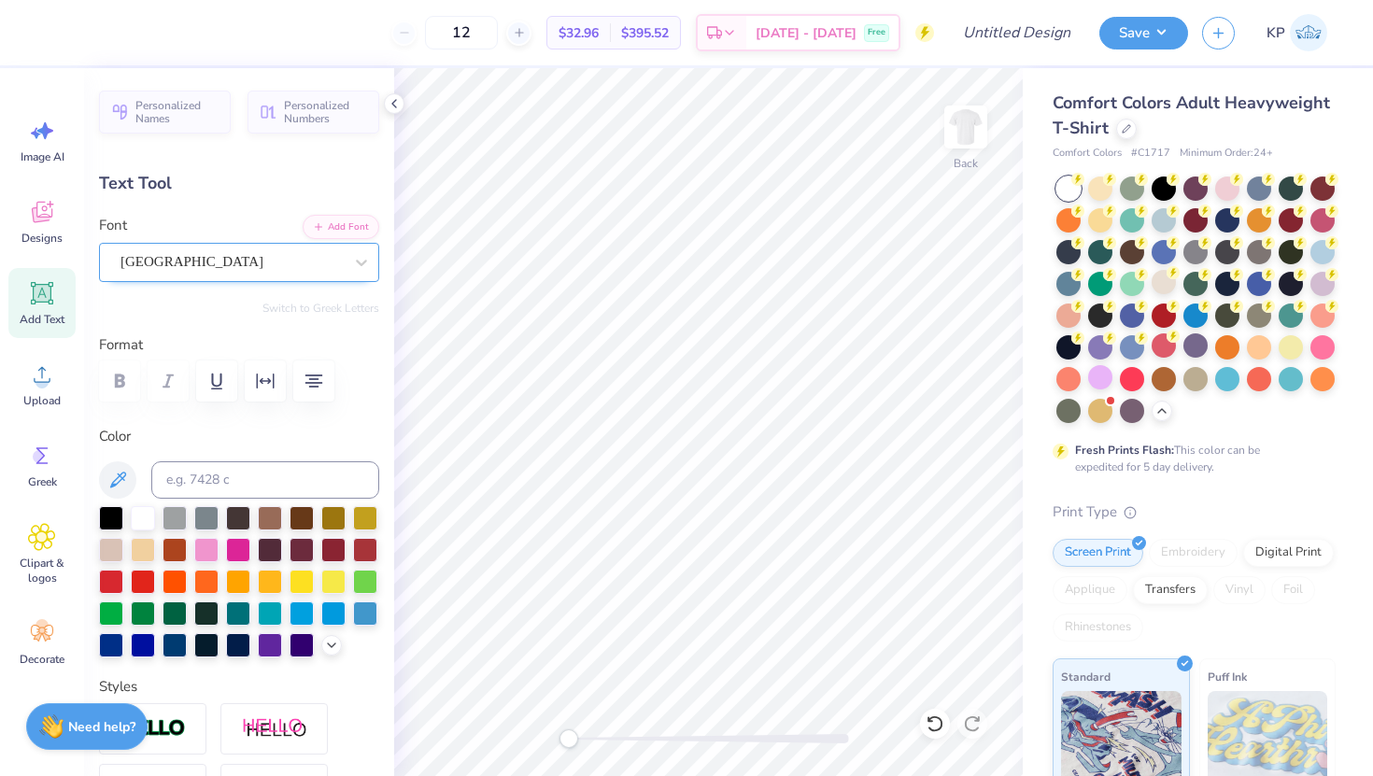
click at [272, 251] on div "[GEOGRAPHIC_DATA]" at bounding box center [232, 261] width 226 height 29
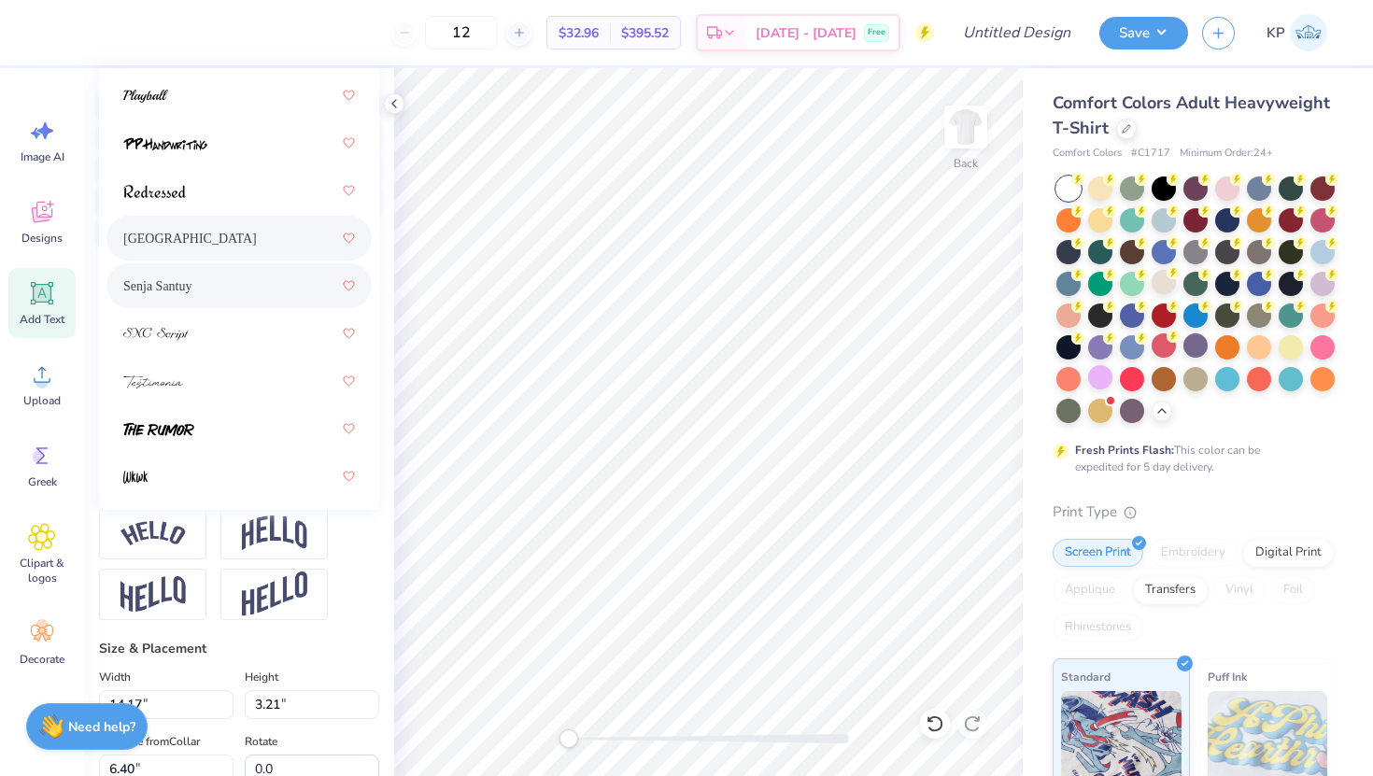
scroll to position [816, 0]
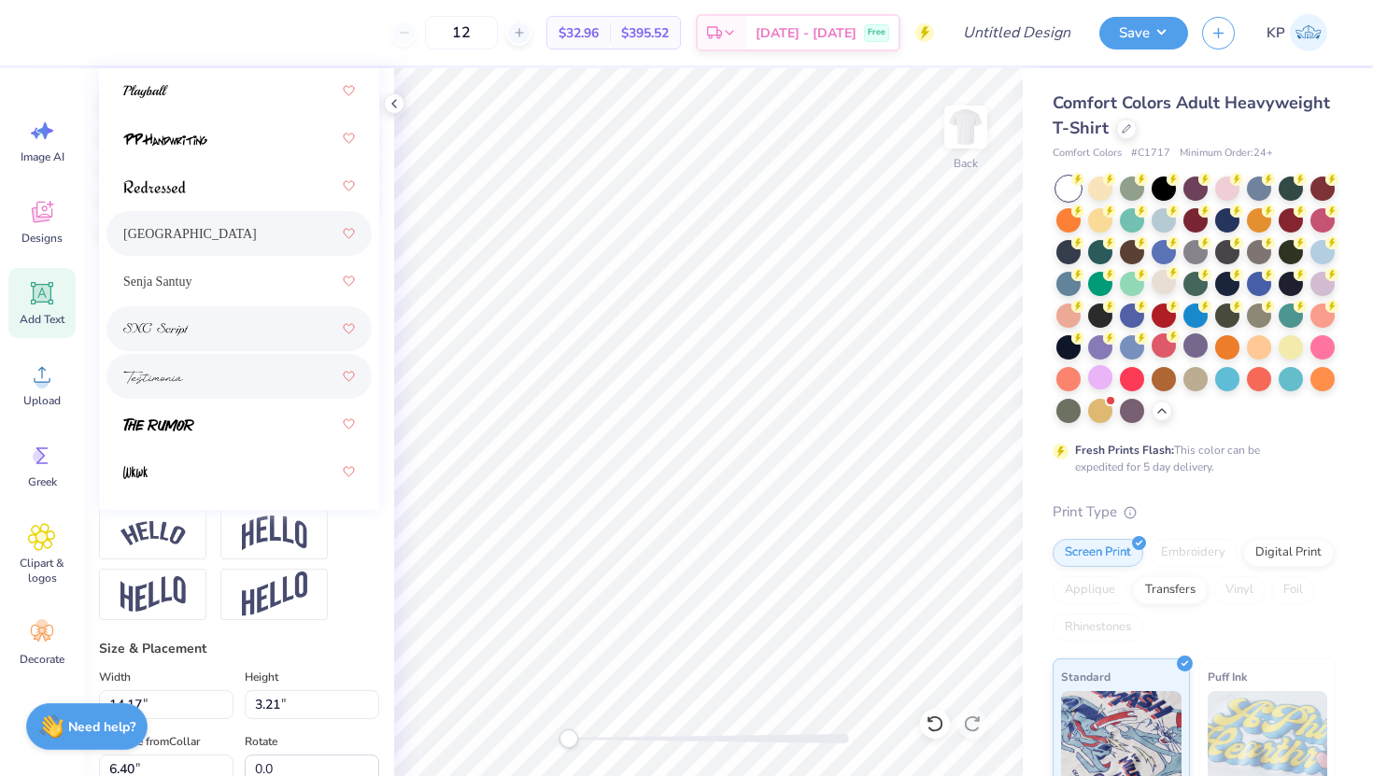
click at [228, 365] on div at bounding box center [239, 376] width 232 height 34
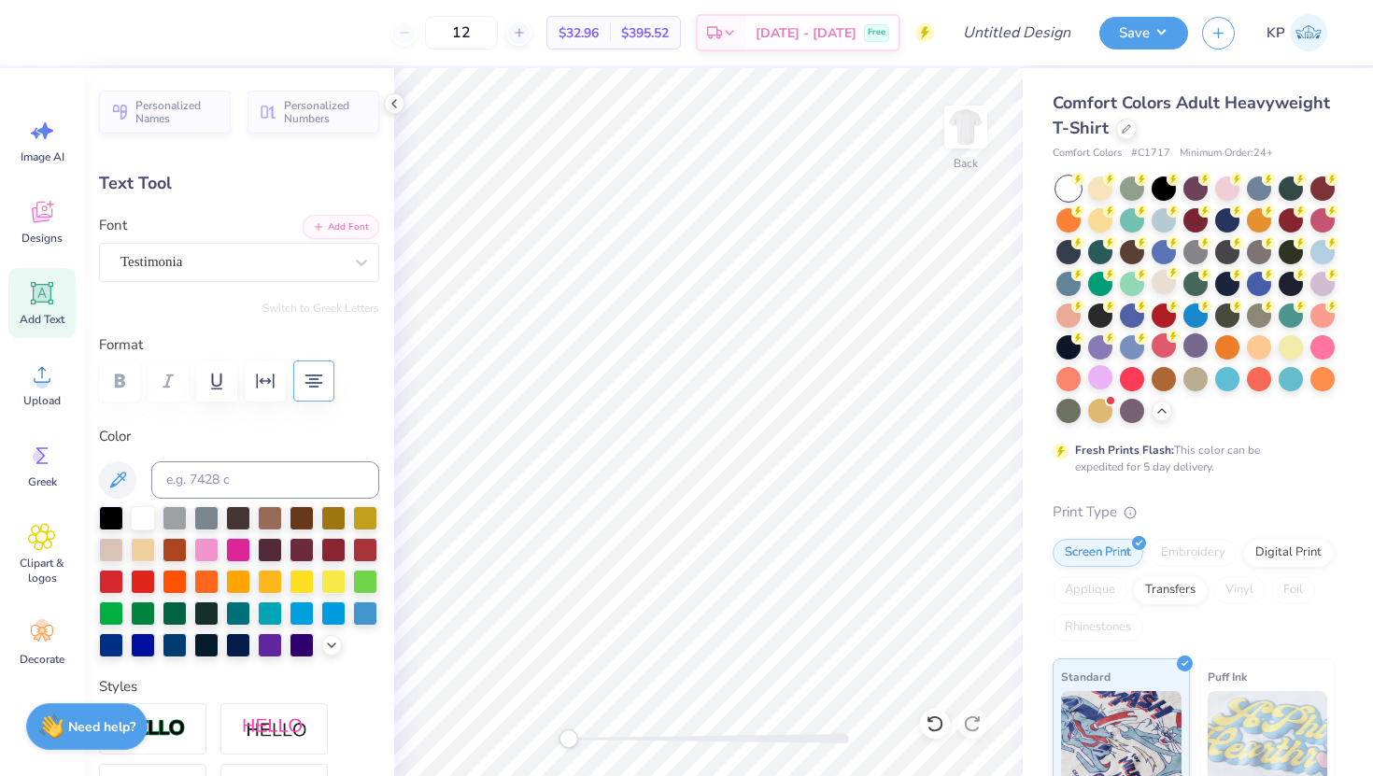
scroll to position [0, 0]
click at [222, 251] on div "Testimonia" at bounding box center [232, 261] width 226 height 29
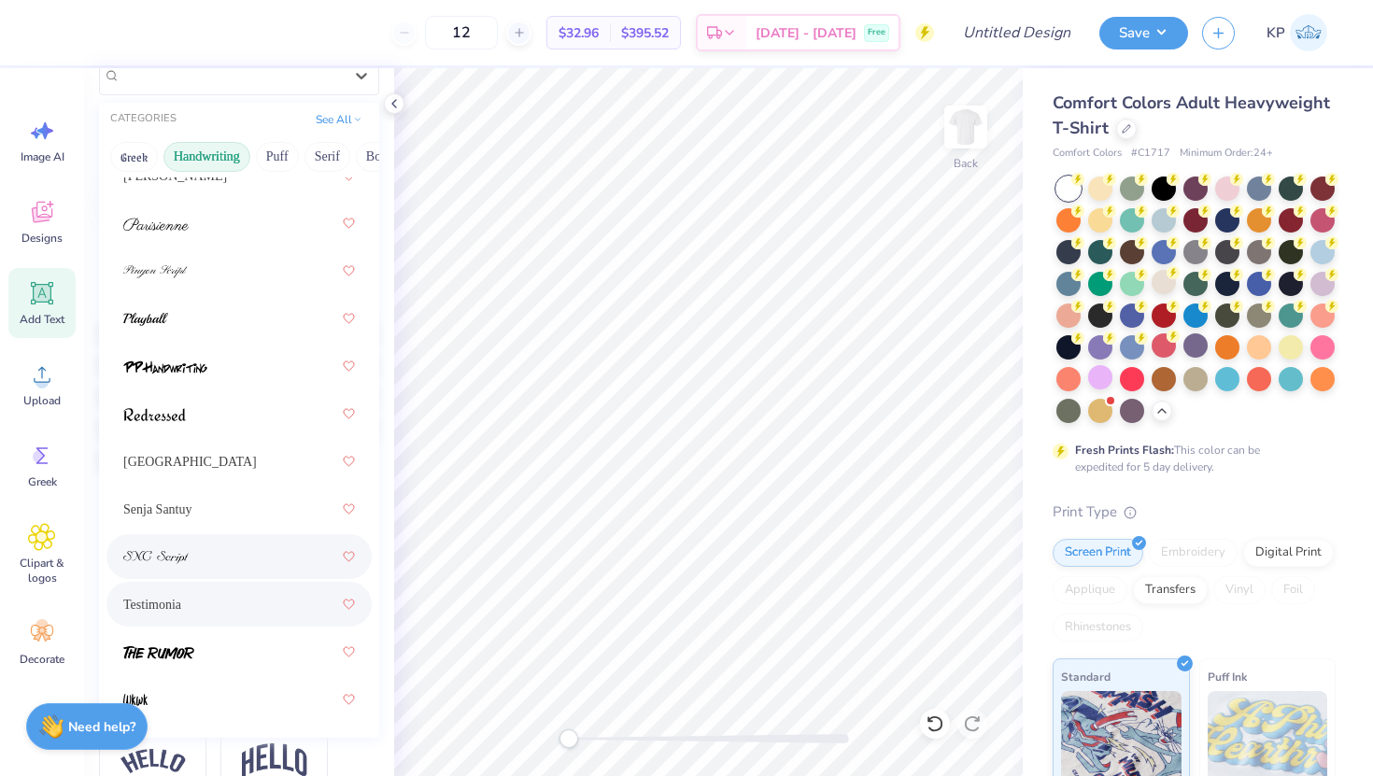
scroll to position [249, 0]
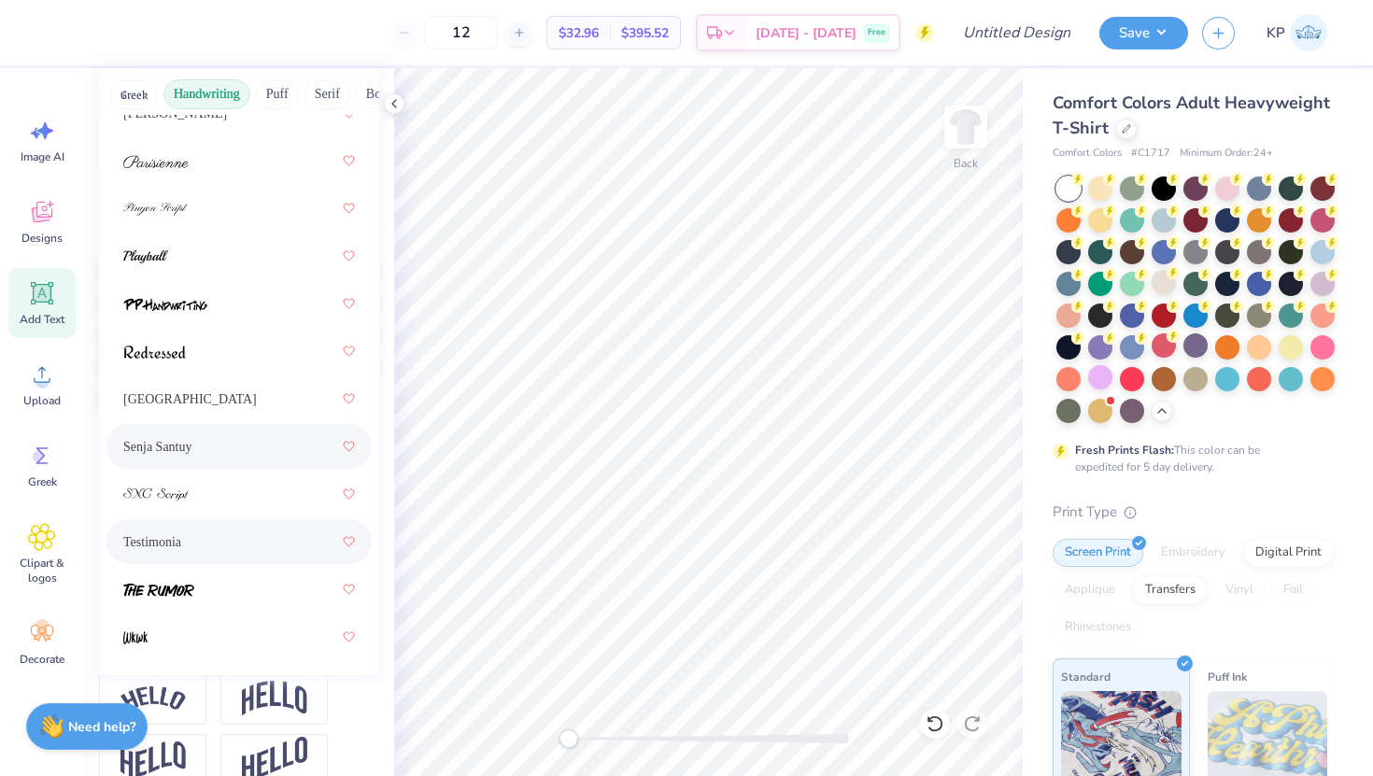
click at [223, 430] on div "Senja Santuy" at bounding box center [239, 447] width 232 height 34
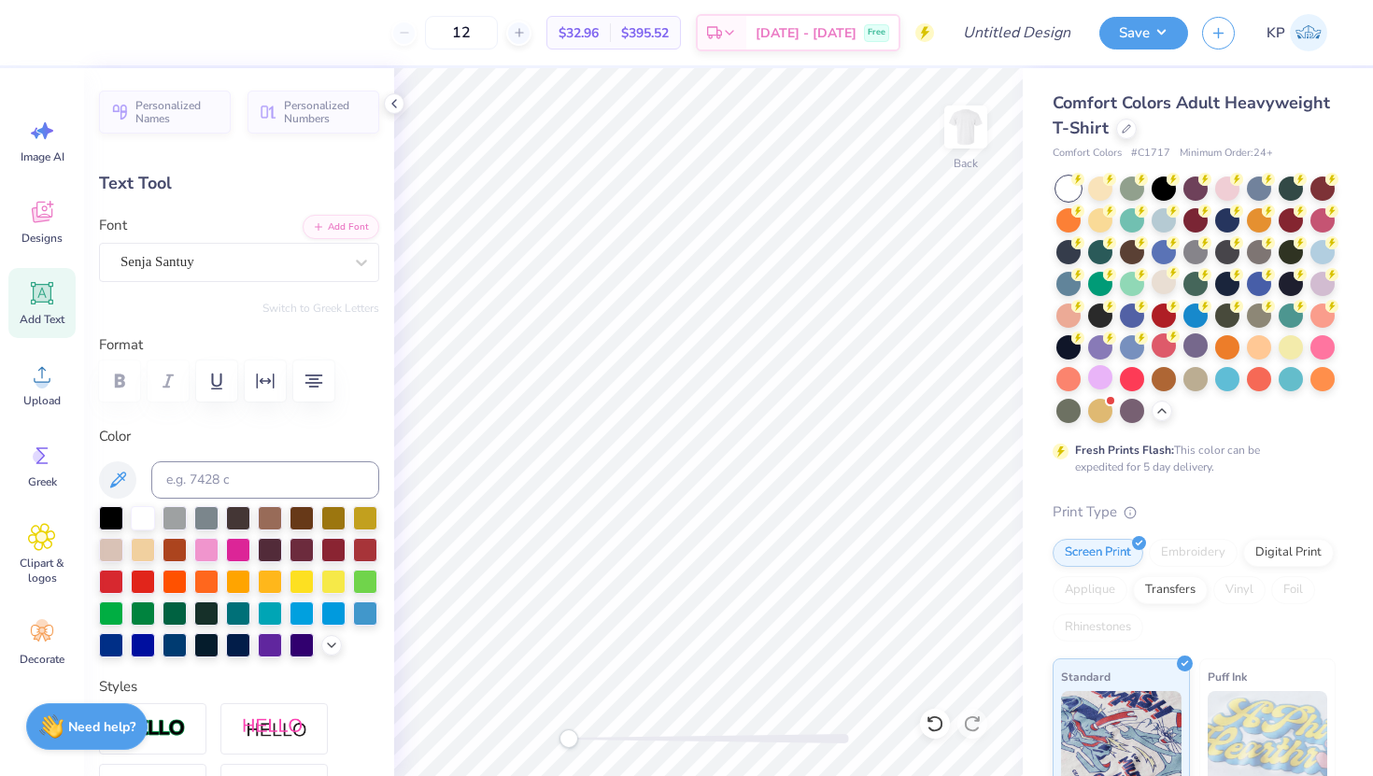
click at [117, 382] on div at bounding box center [239, 380] width 280 height 41
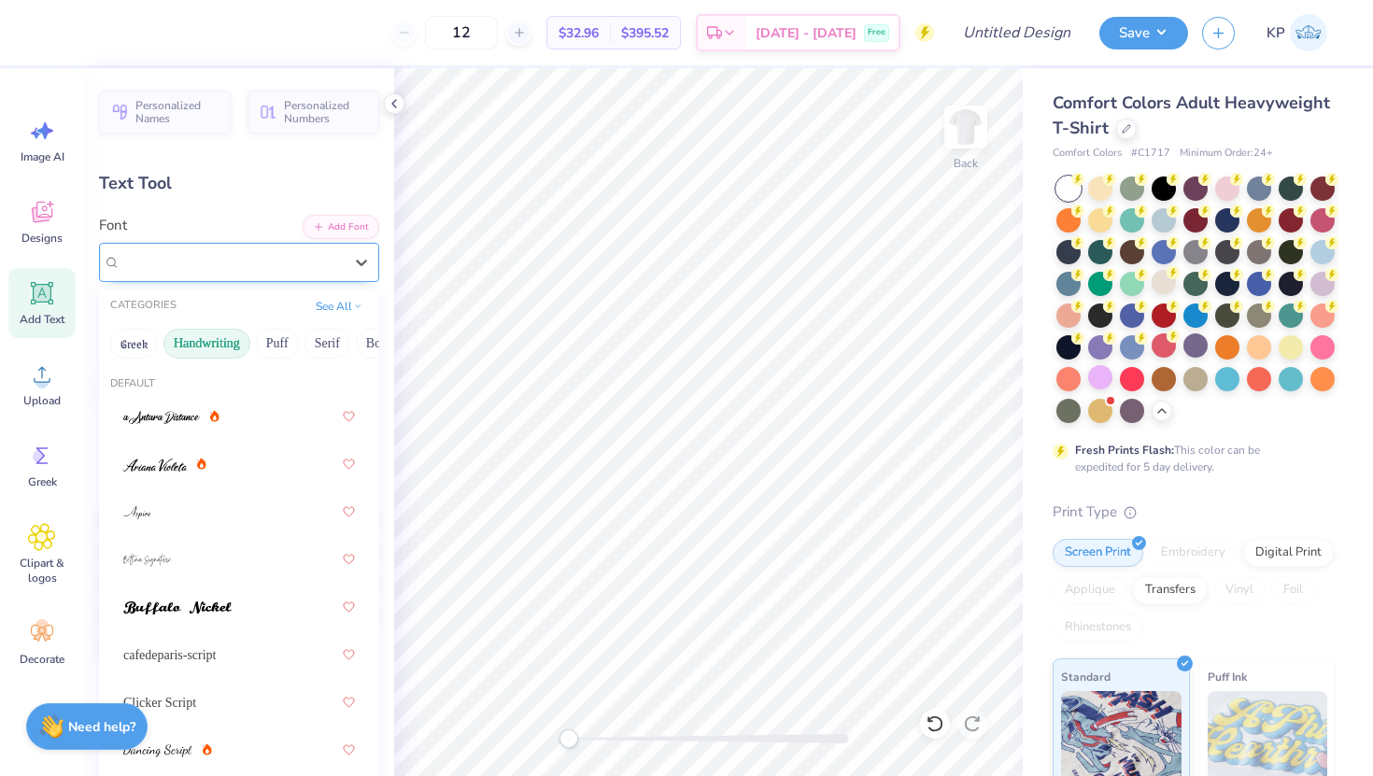
click at [201, 261] on div "Senja Santuy" at bounding box center [232, 261] width 226 height 29
click at [196, 550] on div at bounding box center [239, 559] width 232 height 34
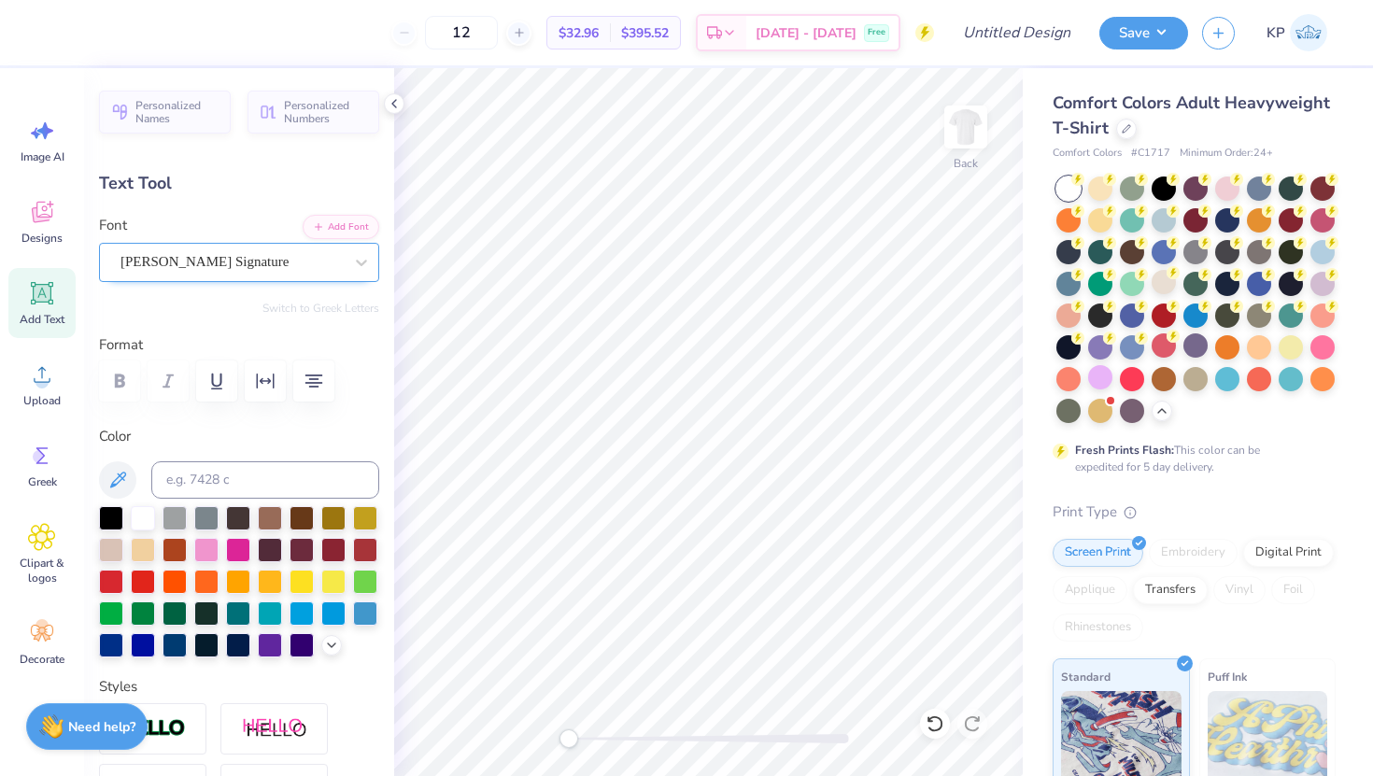
click at [208, 250] on div "[PERSON_NAME] Signature" at bounding box center [232, 261] width 226 height 29
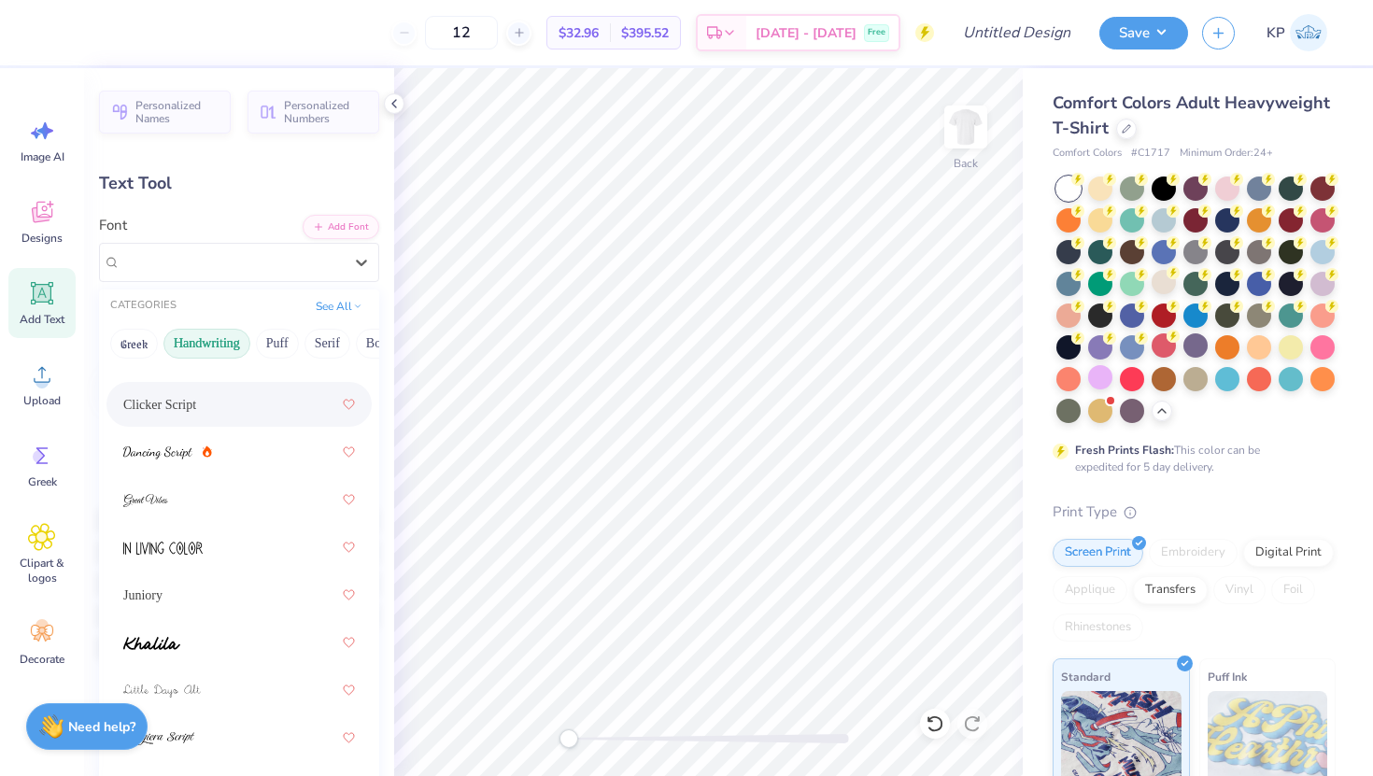
scroll to position [302, 0]
click at [281, 338] on button "Puff" at bounding box center [277, 344] width 43 height 30
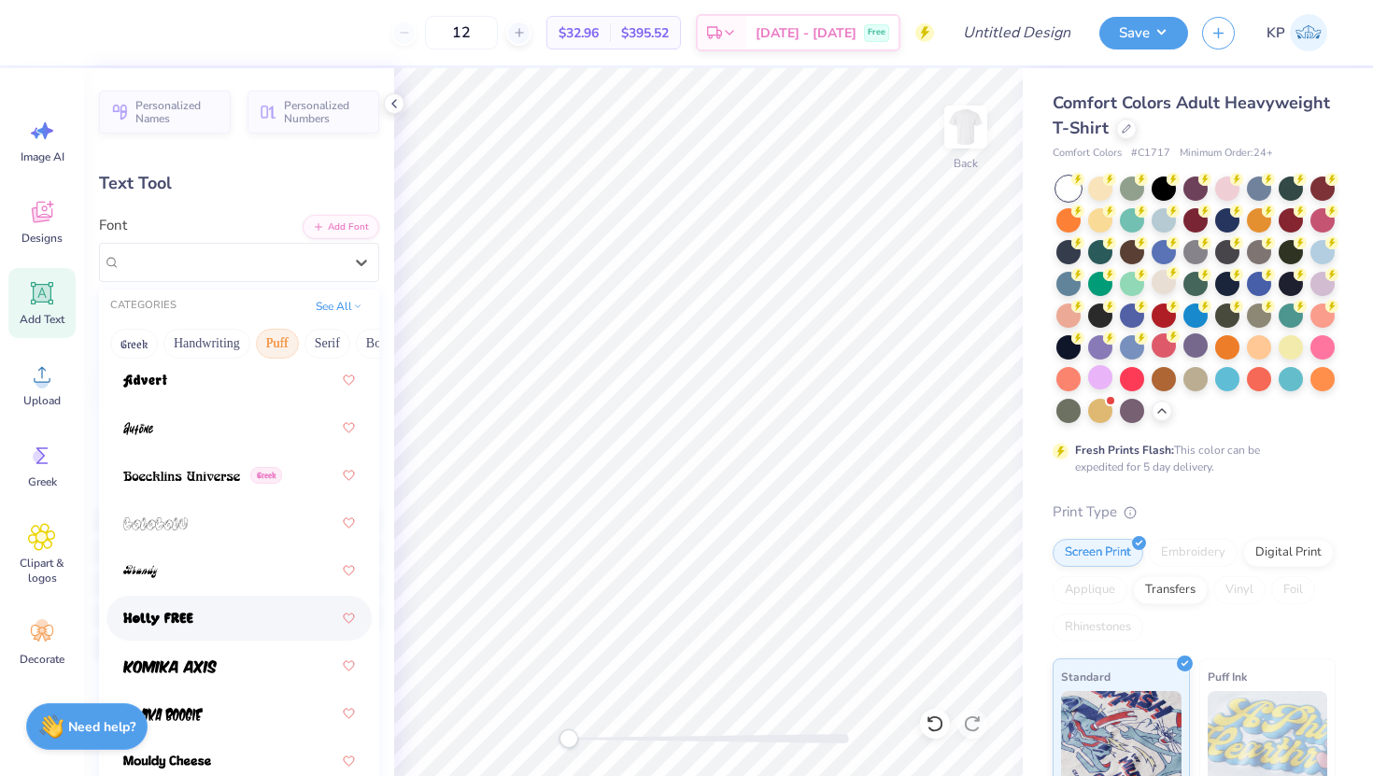
scroll to position [0, 0]
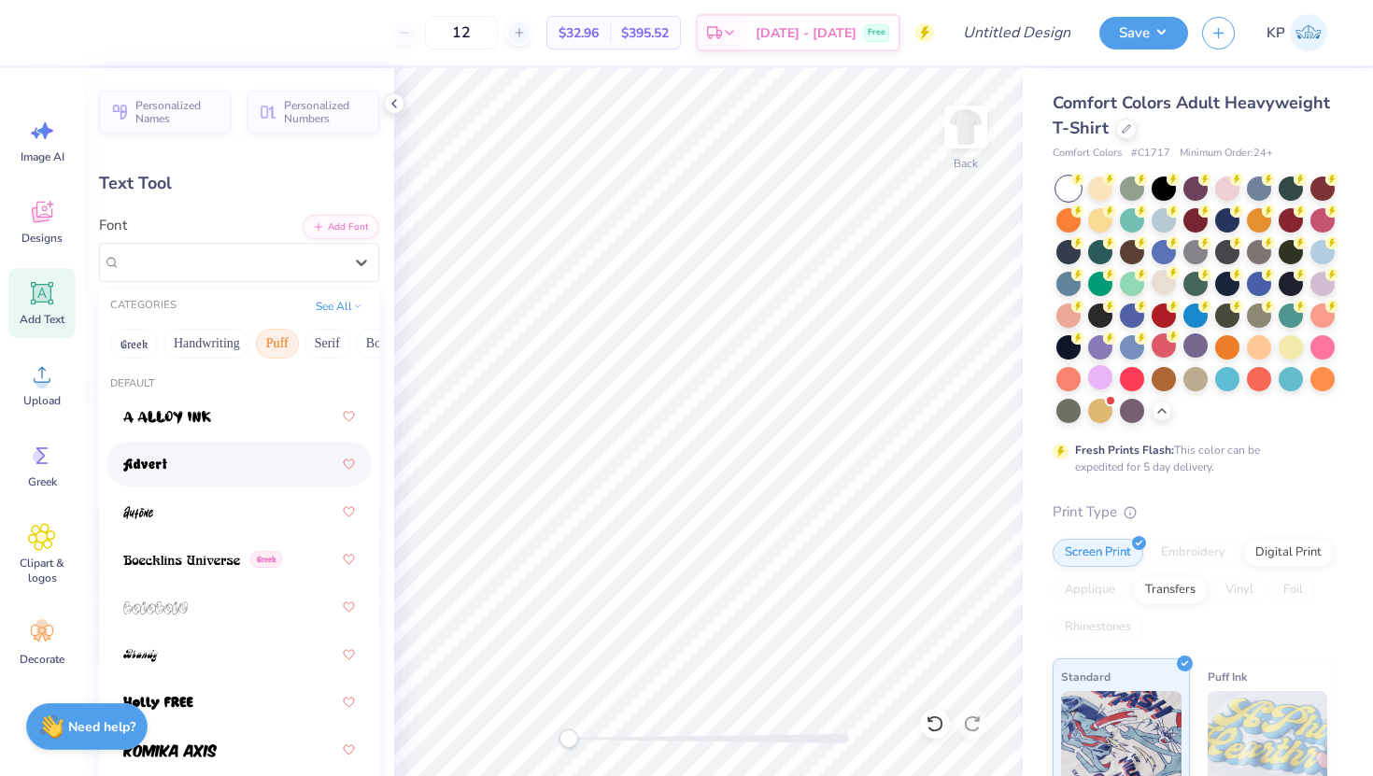
click at [195, 468] on div at bounding box center [239, 464] width 232 height 34
click at [223, 270] on div "Advert" at bounding box center [232, 261] width 226 height 29
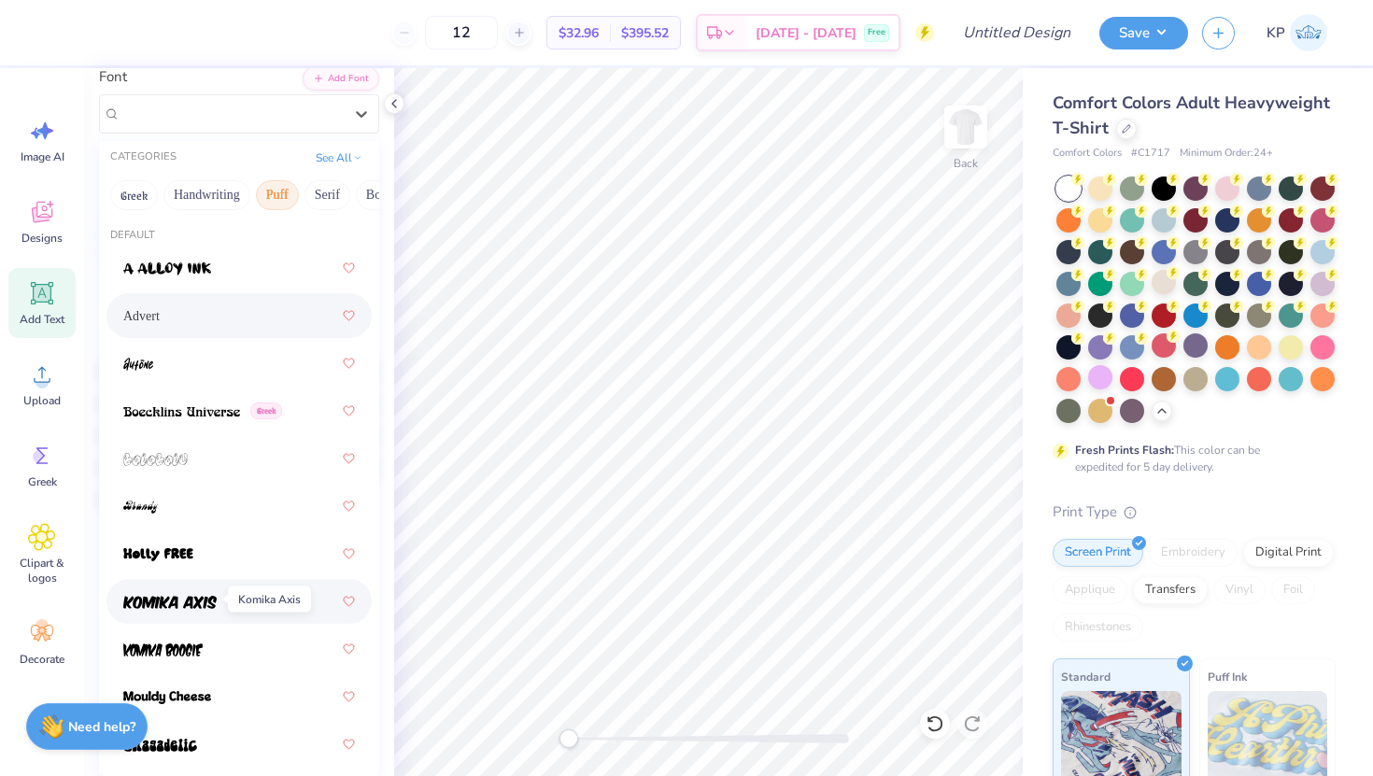
scroll to position [144, 0]
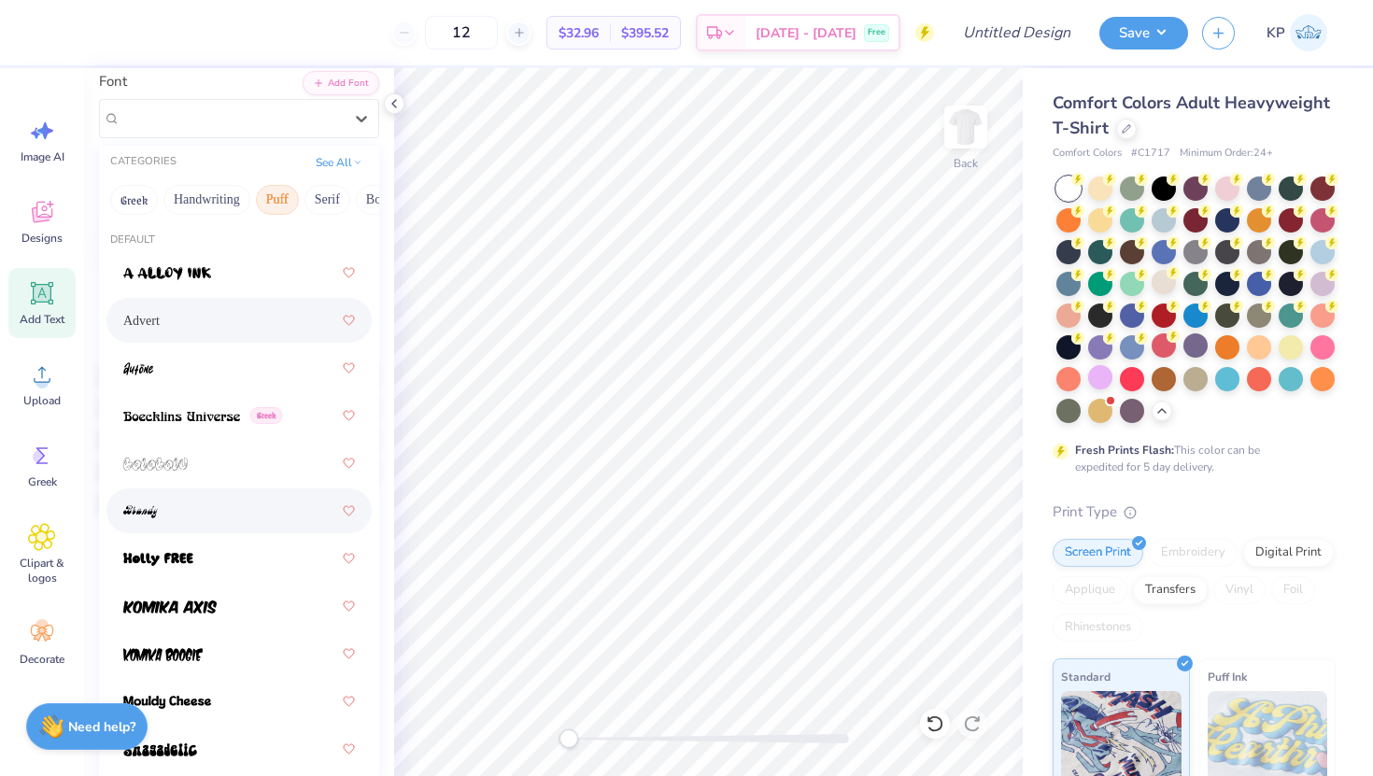
click at [200, 503] on div at bounding box center [239, 511] width 232 height 34
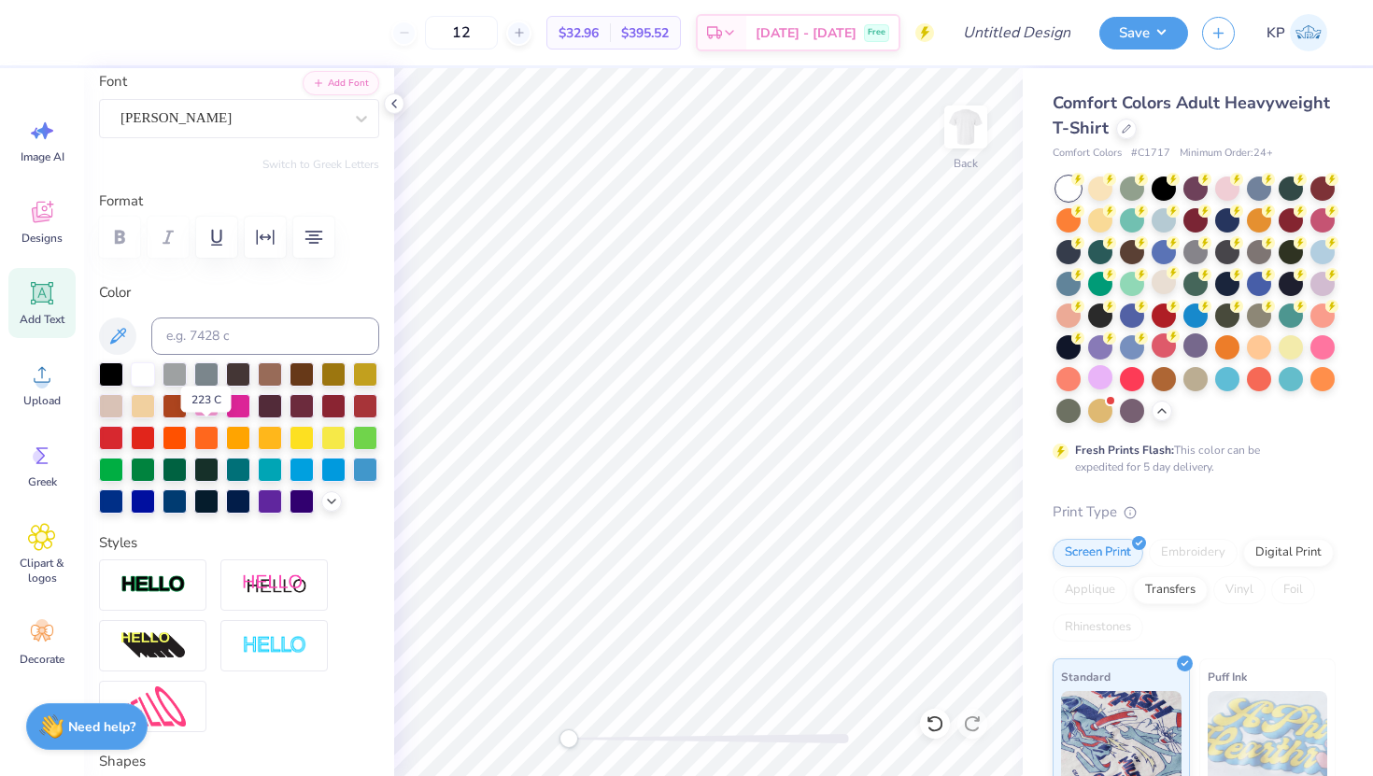
scroll to position [0, 0]
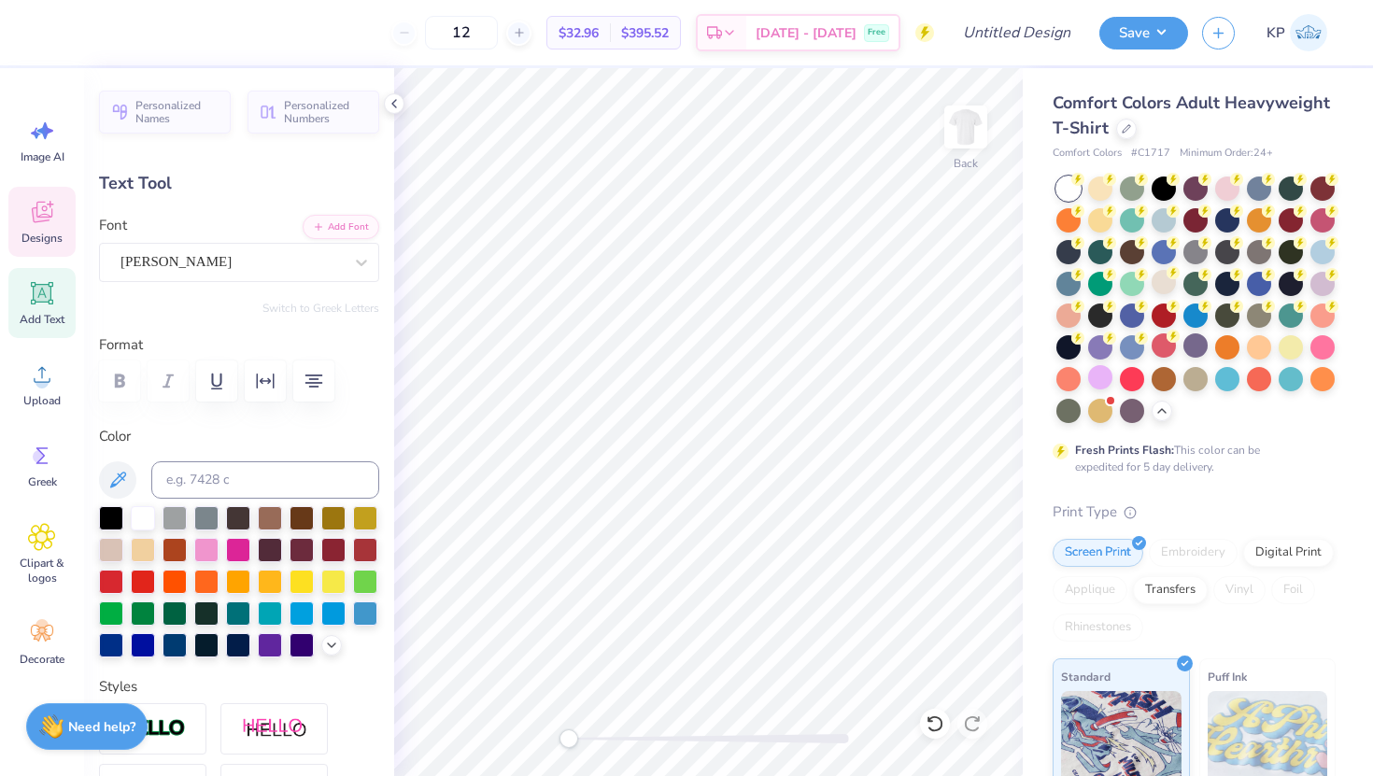
click at [38, 232] on span "Designs" at bounding box center [41, 238] width 41 height 15
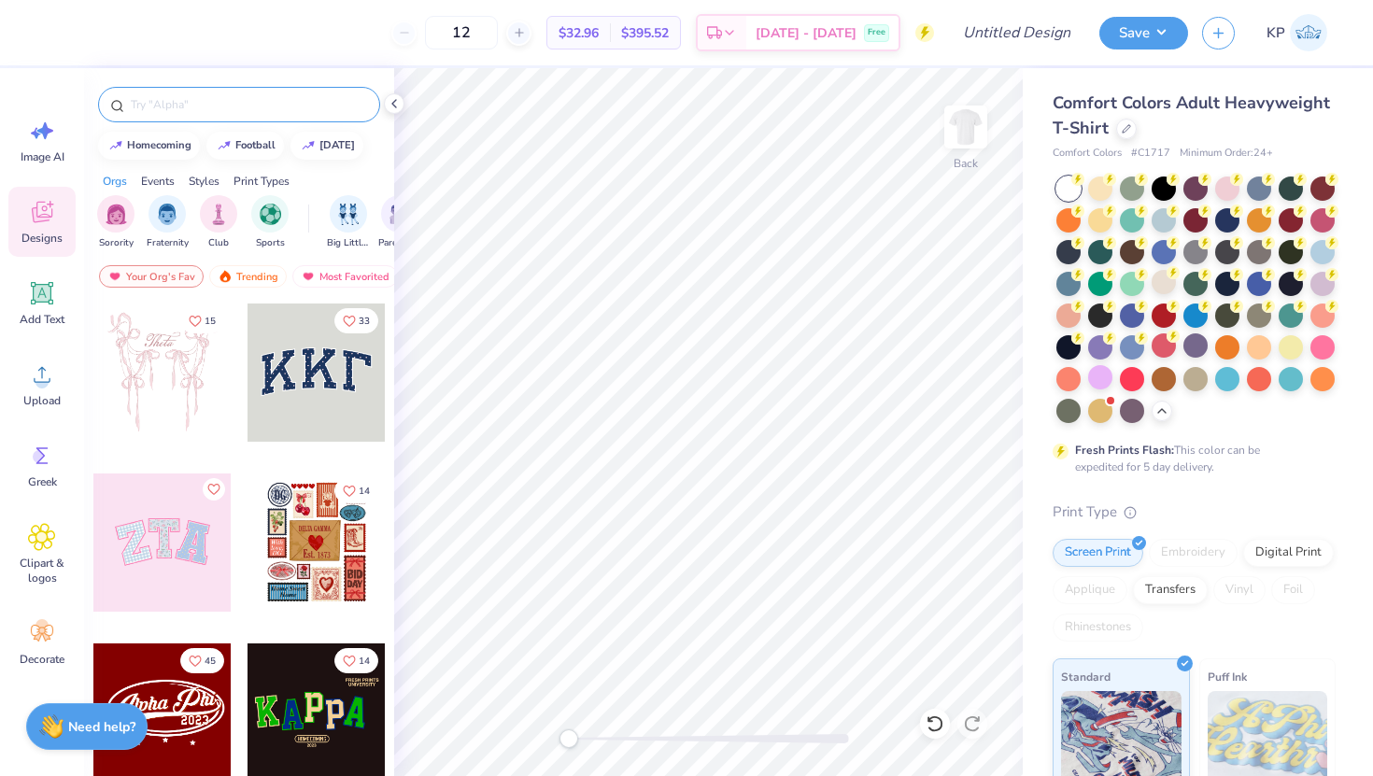
click at [246, 113] on input "text" at bounding box center [248, 104] width 239 height 19
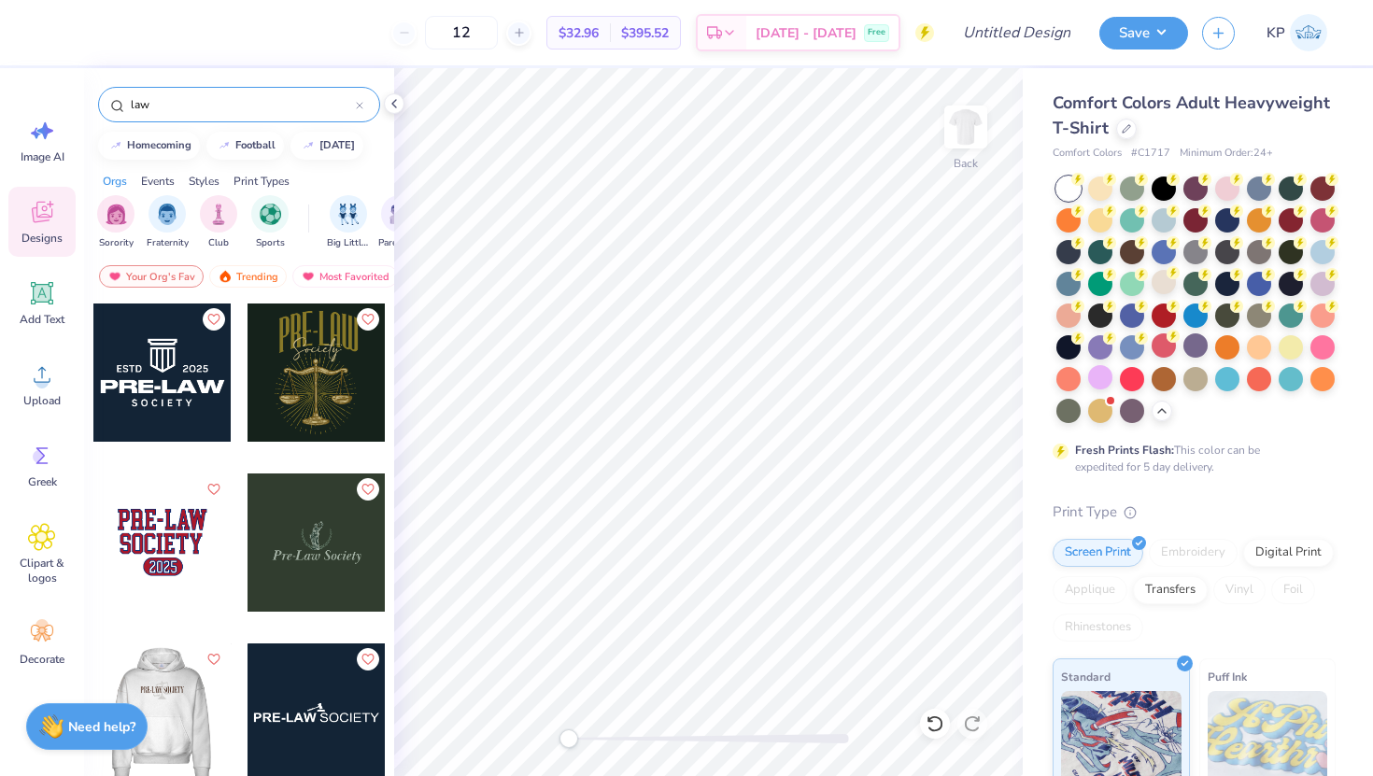
type input "law"
click at [187, 721] on div at bounding box center [161, 712] width 138 height 138
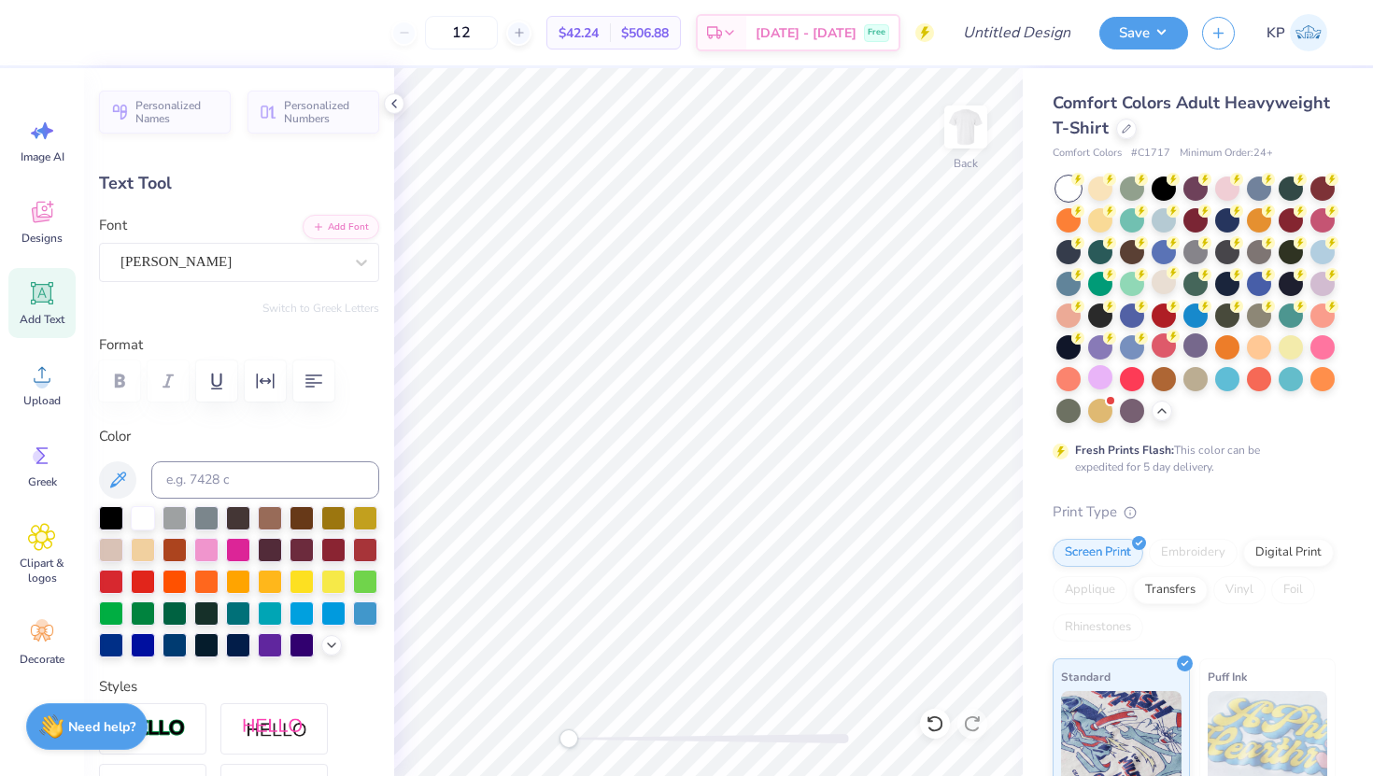
scroll to position [0, 7]
type textarea "P"
type textarea "WOMEN'S UNDERGRADTE LAW SOCIETY"
click at [319, 382] on icon "button" at bounding box center [313, 380] width 17 height 13
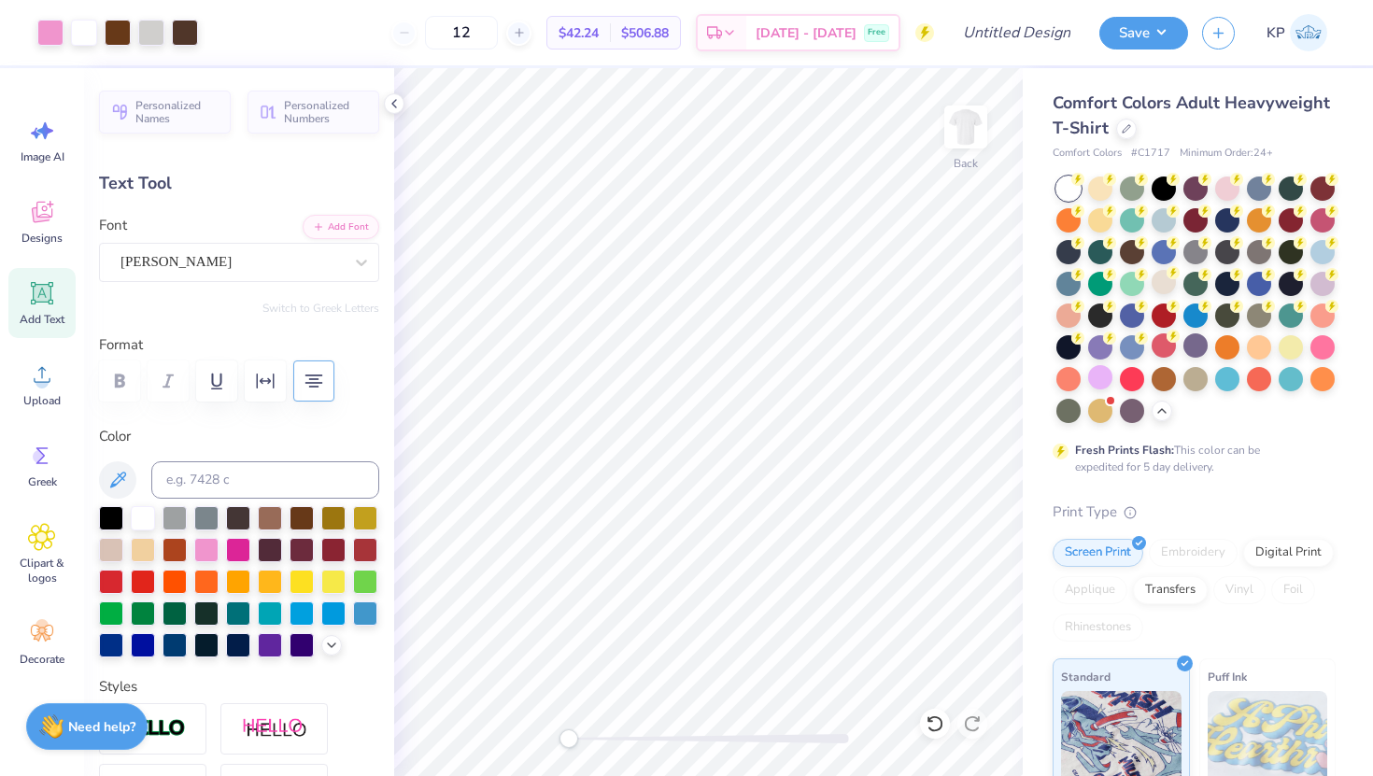
type input "6.37"
type input "4.93"
type input "5.53"
type input "7.94"
type input "6.15"
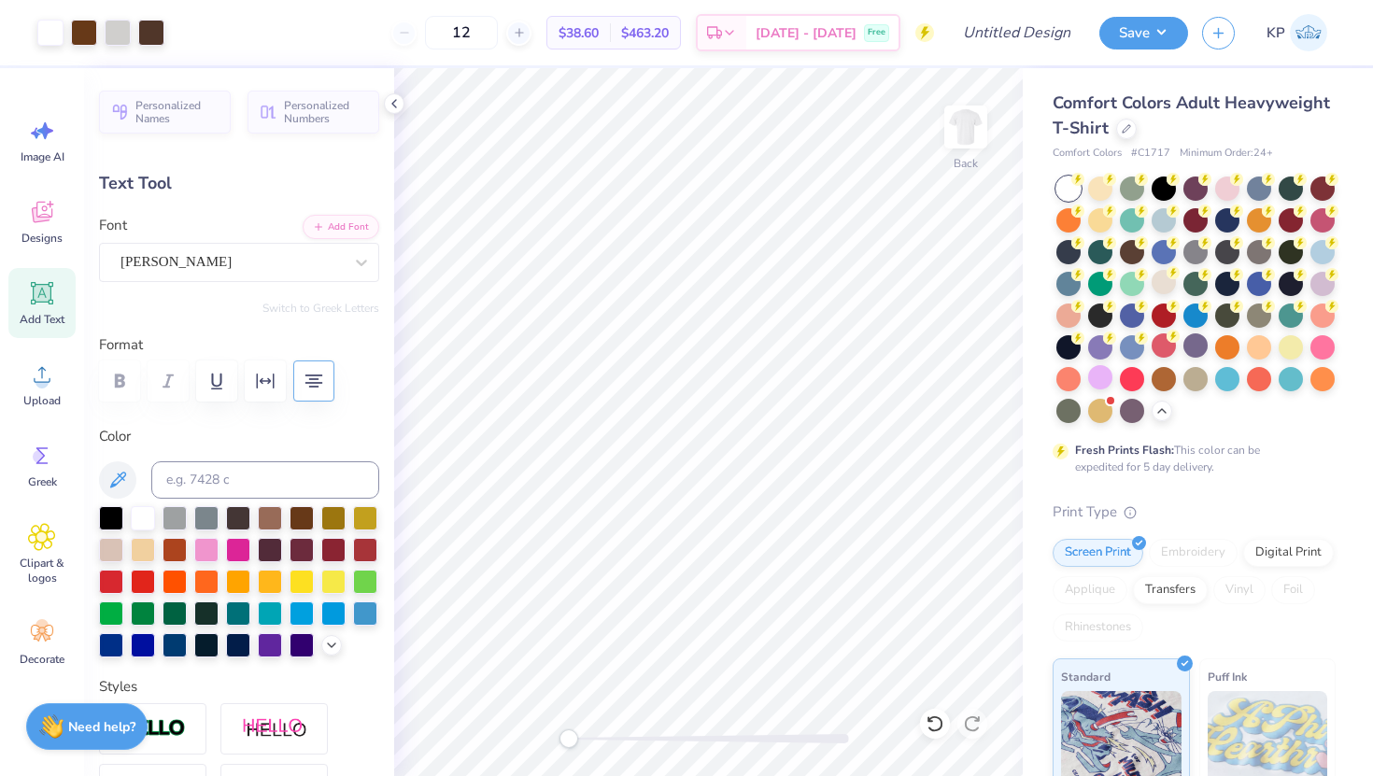
type input "6.74"
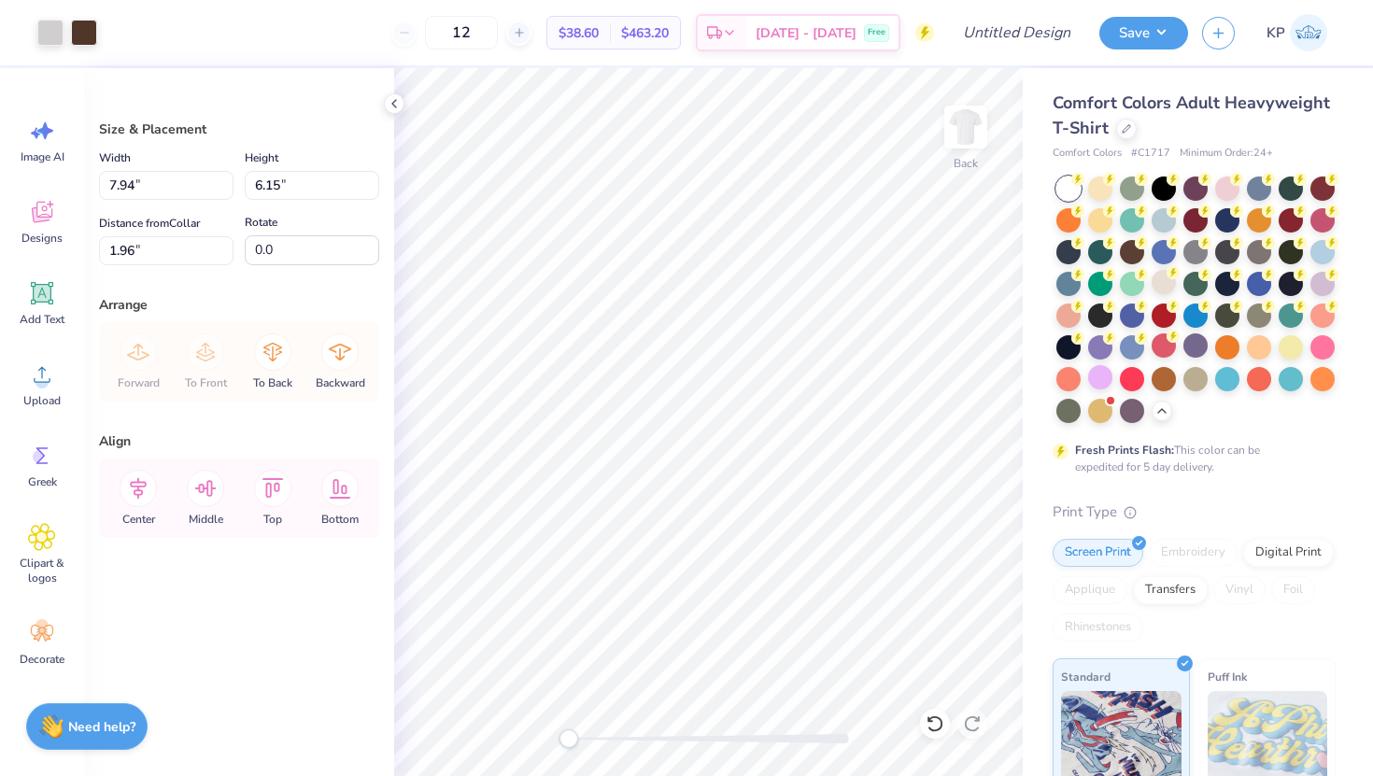
type input "5.33"
type input "1.88"
type input "2.82"
type input "11.48"
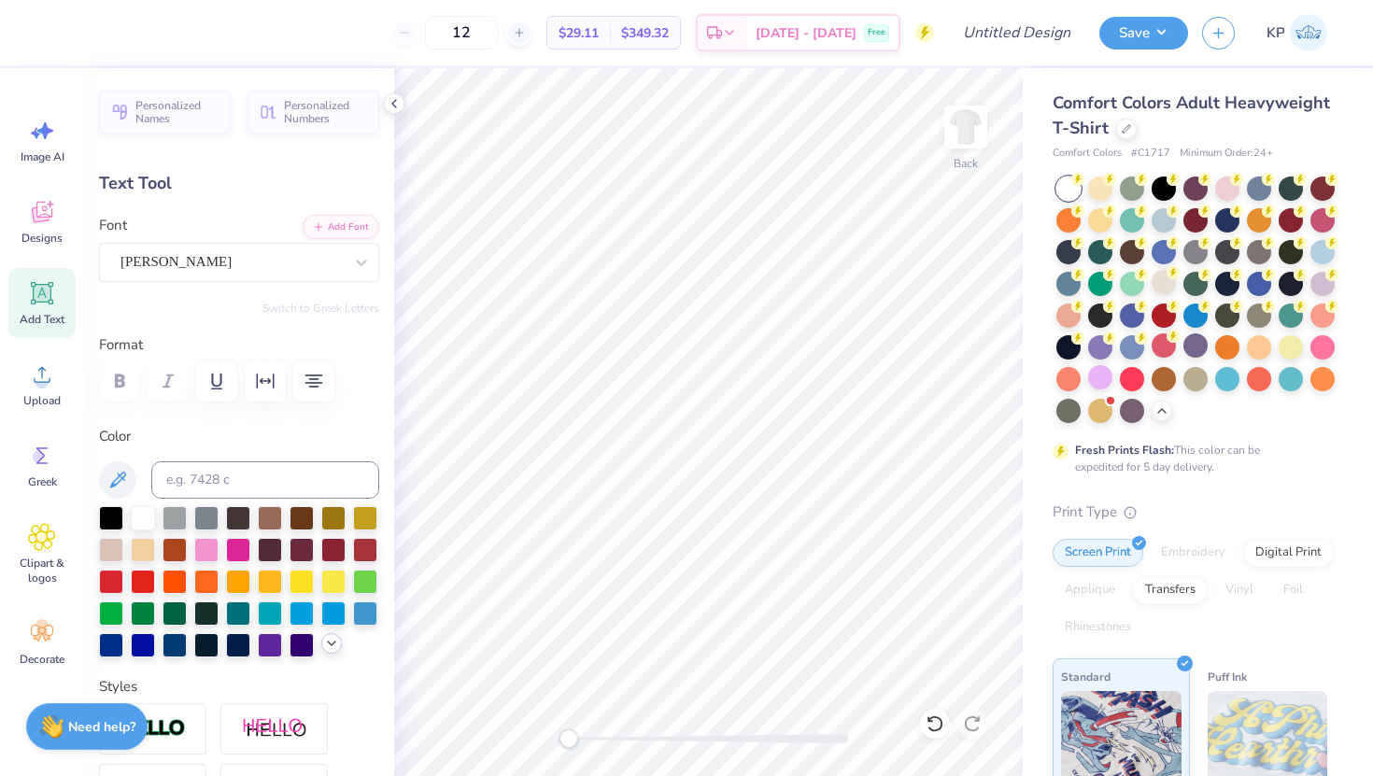
click at [324, 646] on icon at bounding box center [331, 643] width 15 height 15
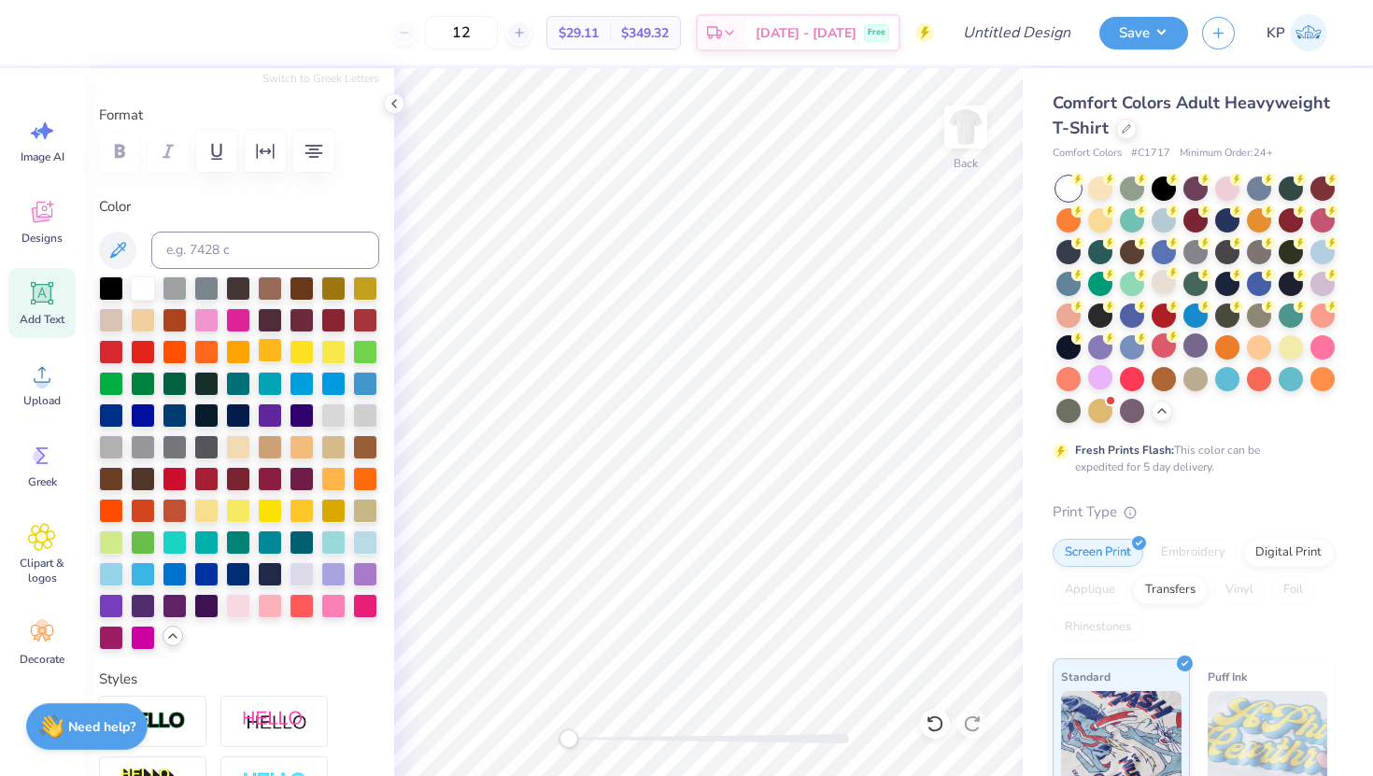
scroll to position [245, 0]
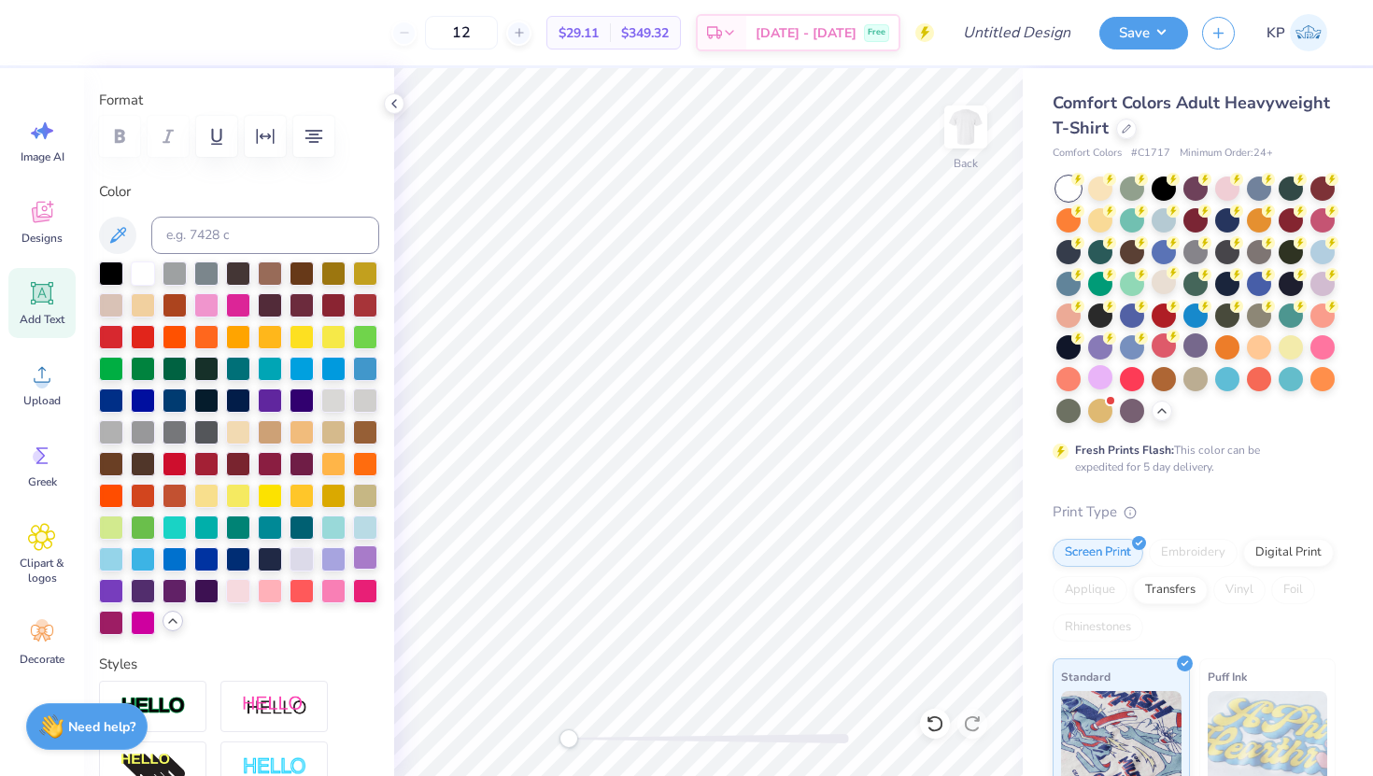
click at [358, 565] on div at bounding box center [365, 557] width 24 height 24
click at [1129, 134] on div at bounding box center [1126, 127] width 21 height 21
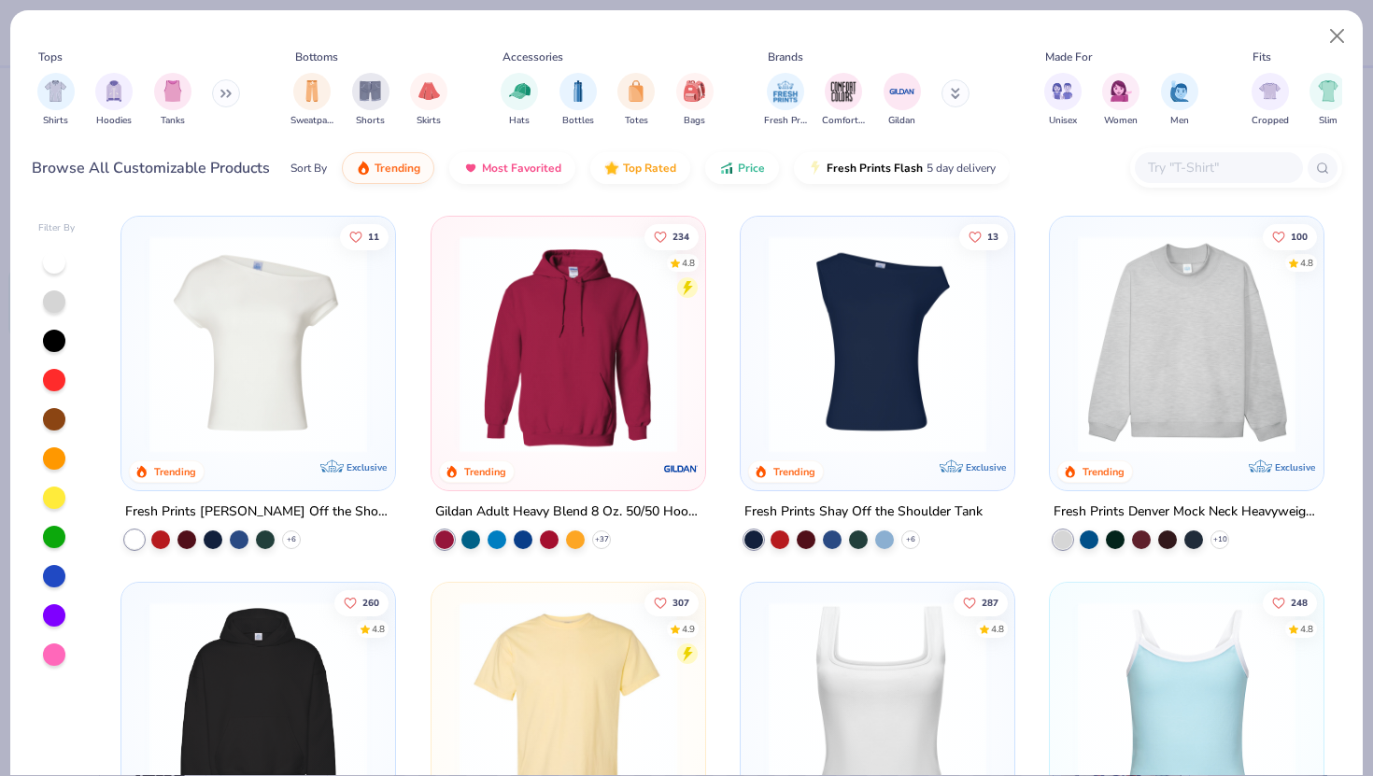
click at [1114, 363] on img at bounding box center [1186, 344] width 236 height 218
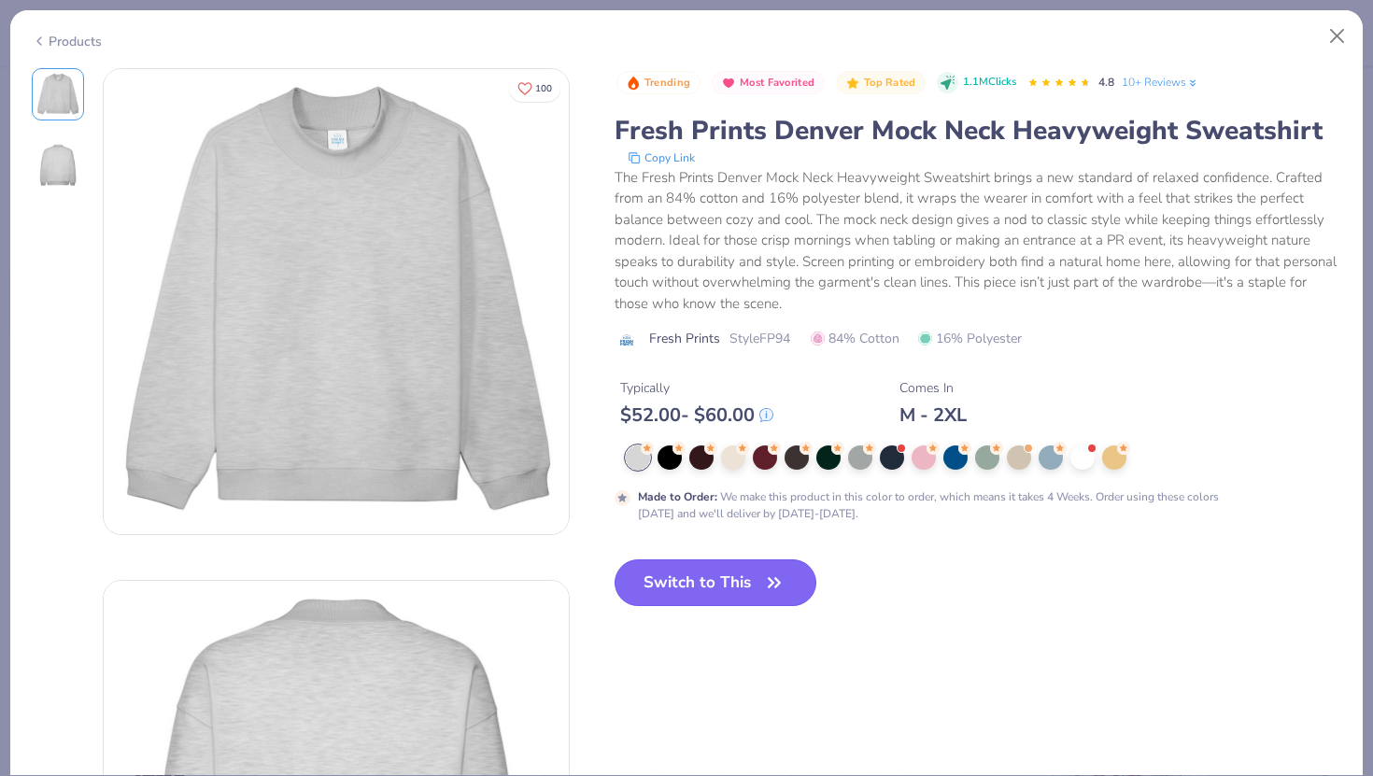
click at [728, 572] on button "Switch to This" at bounding box center [715, 582] width 203 height 47
type input "50"
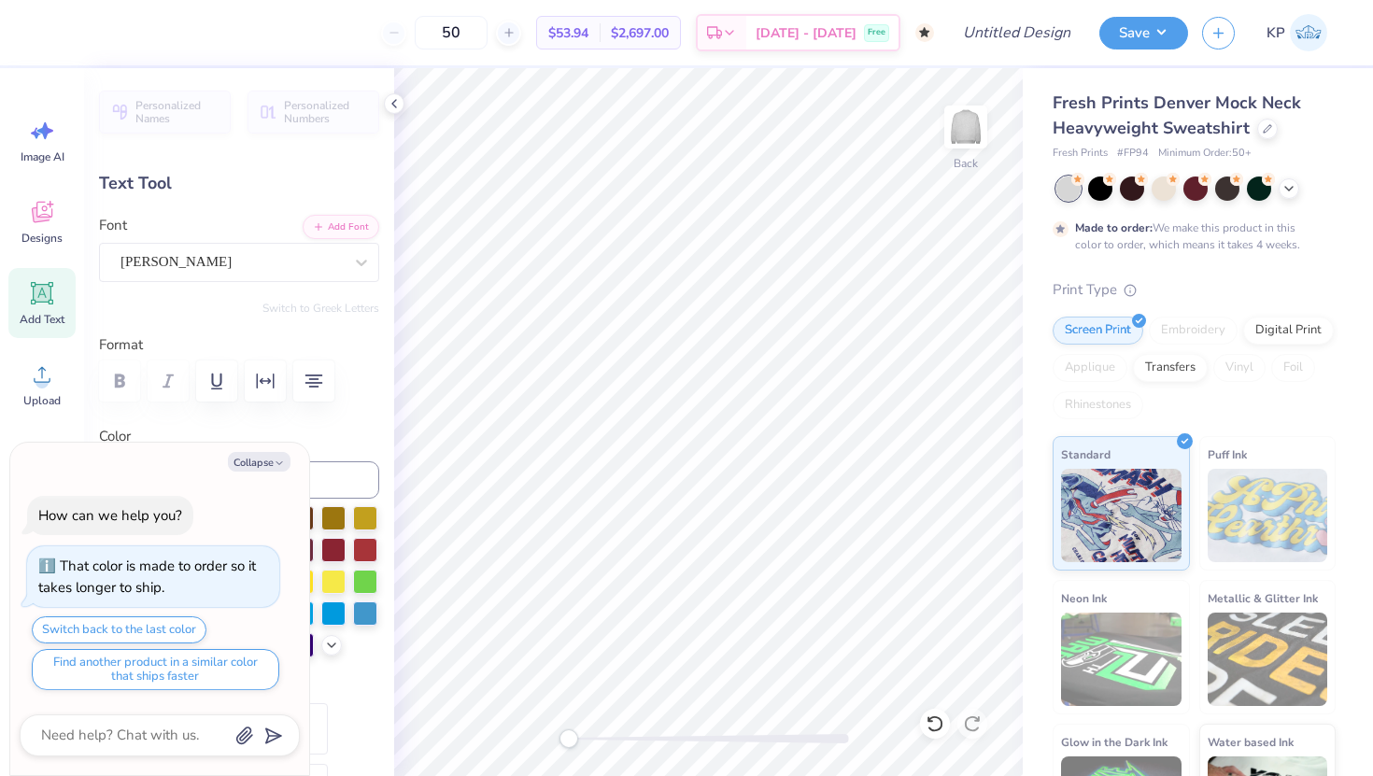
scroll to position [82, 0]
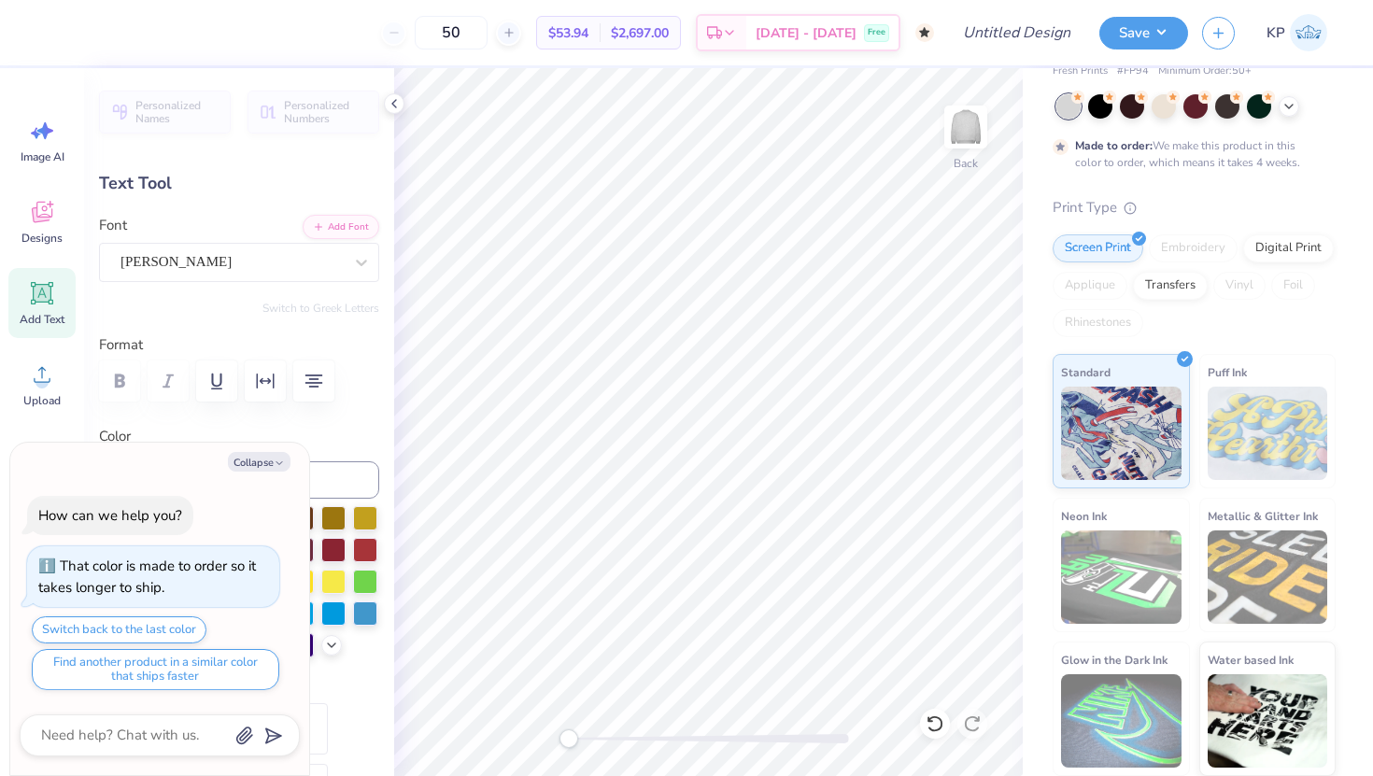
click at [1149, 185] on div "Fresh Prints Denver Mock Neck Heavyweight Sweatshirt Fresh Prints # FP94 Minimu…" at bounding box center [1193, 392] width 283 height 768
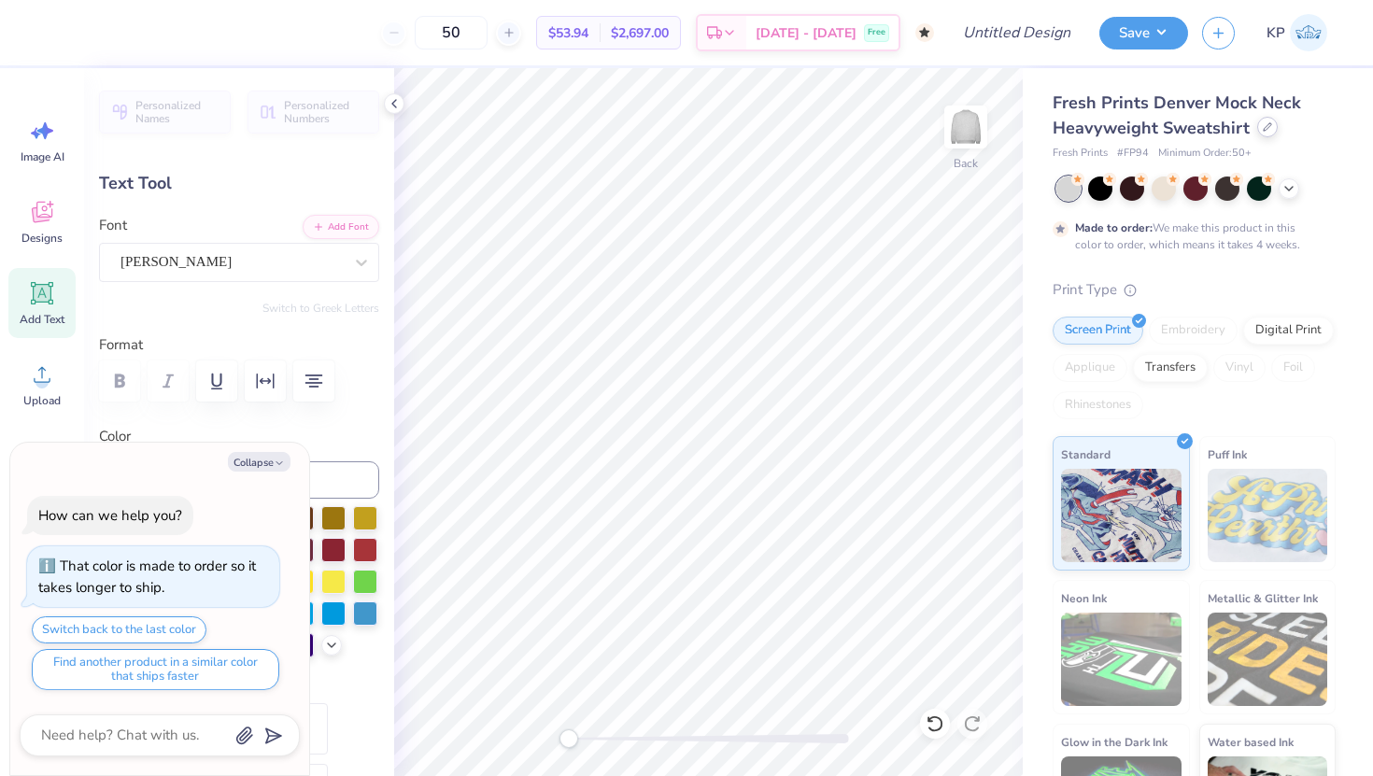
click at [1266, 127] on icon at bounding box center [1266, 126] width 9 height 9
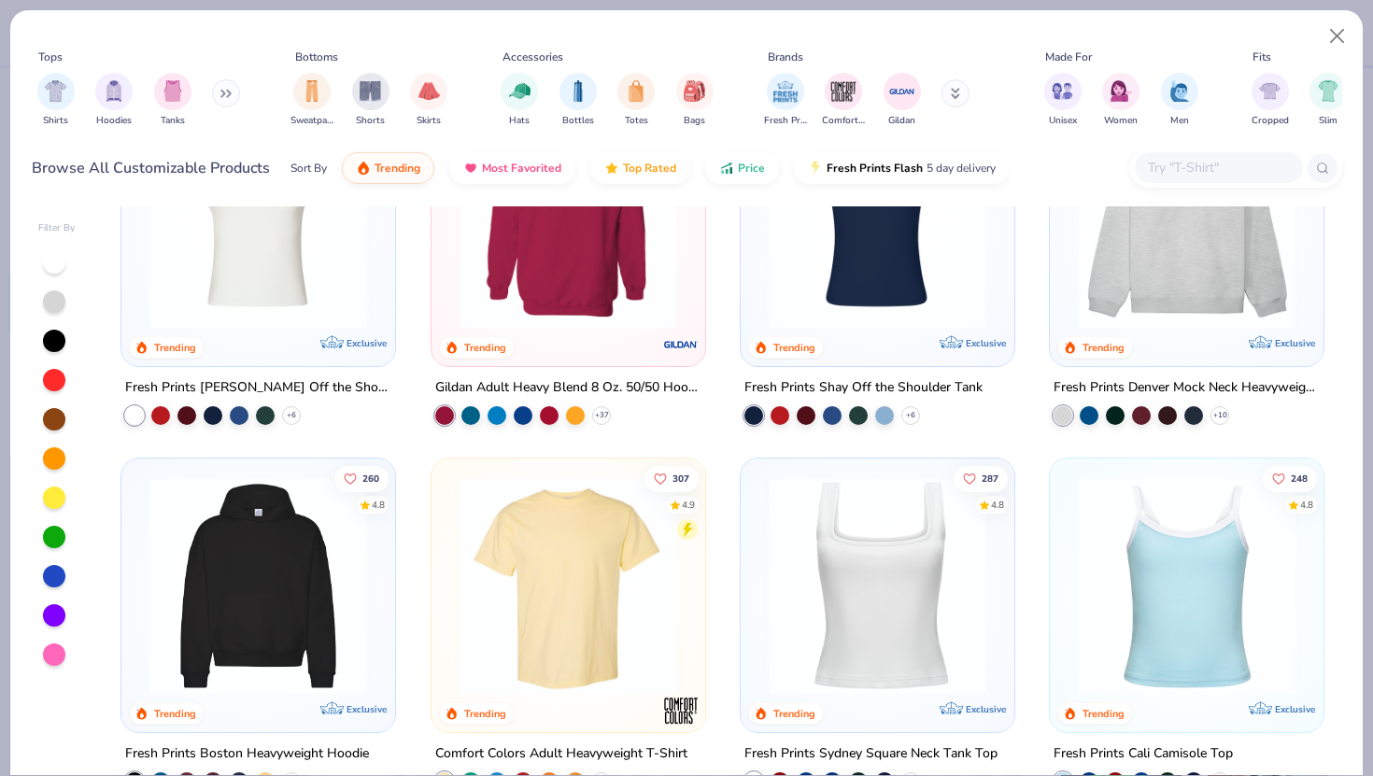
scroll to position [125, 0]
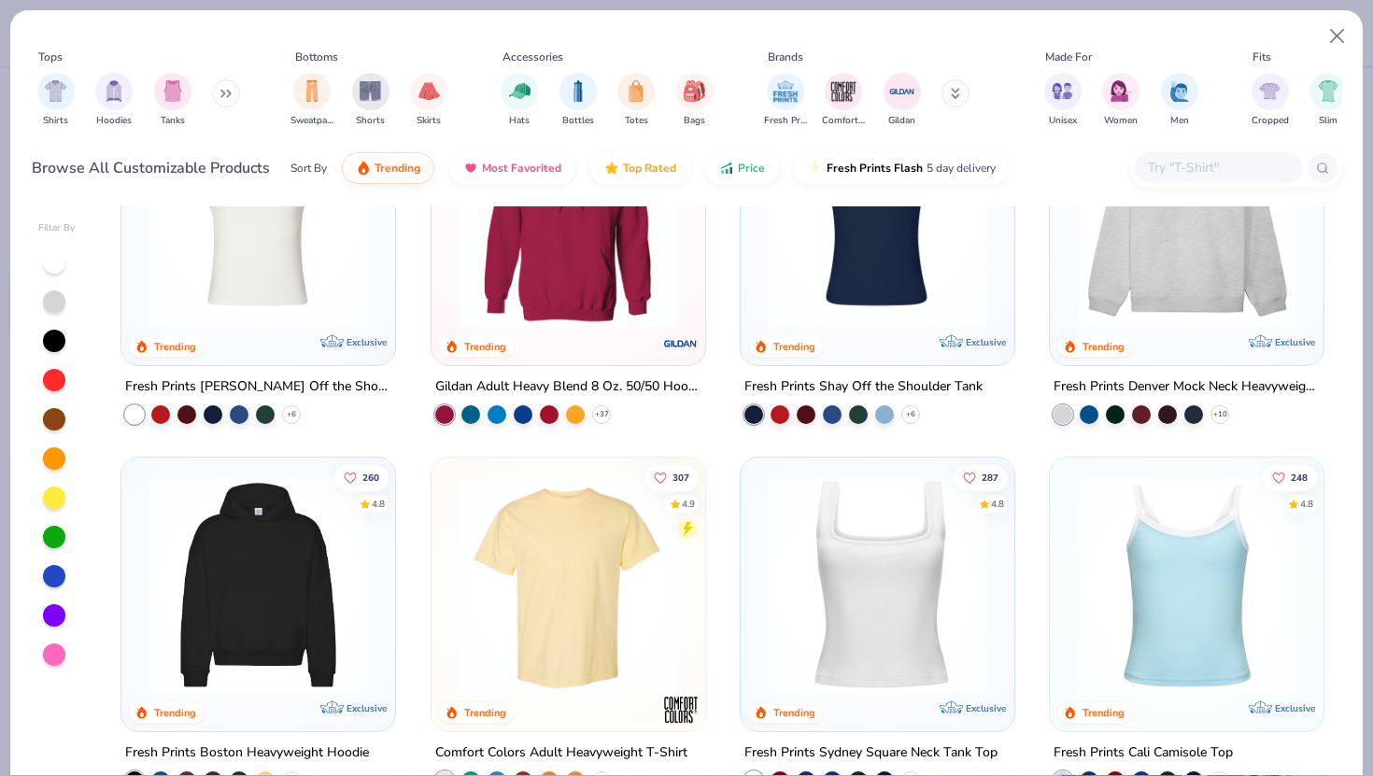
click at [595, 537] on img at bounding box center [568, 585] width 236 height 218
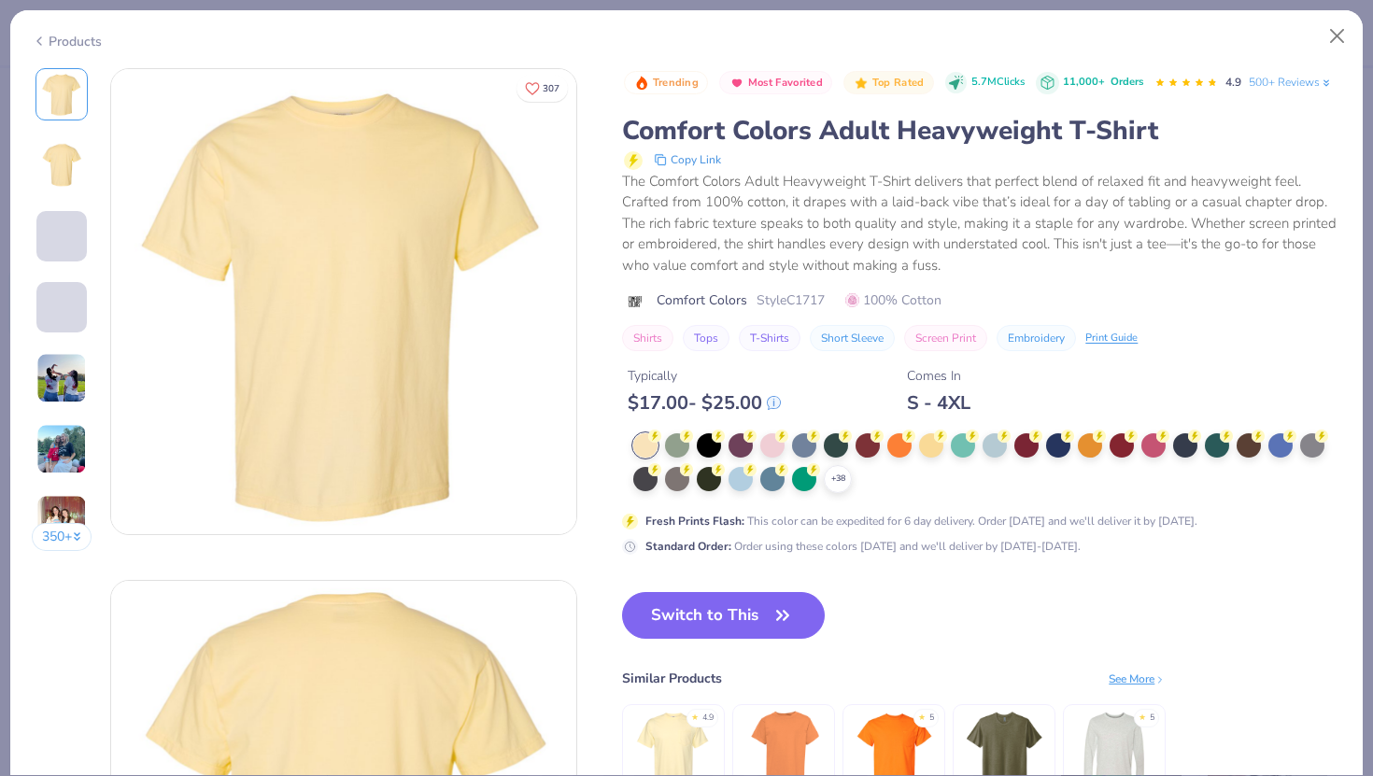
click at [725, 598] on button "Switch to This" at bounding box center [723, 615] width 203 height 47
click at [732, 626] on button "Switch to This" at bounding box center [723, 615] width 203 height 47
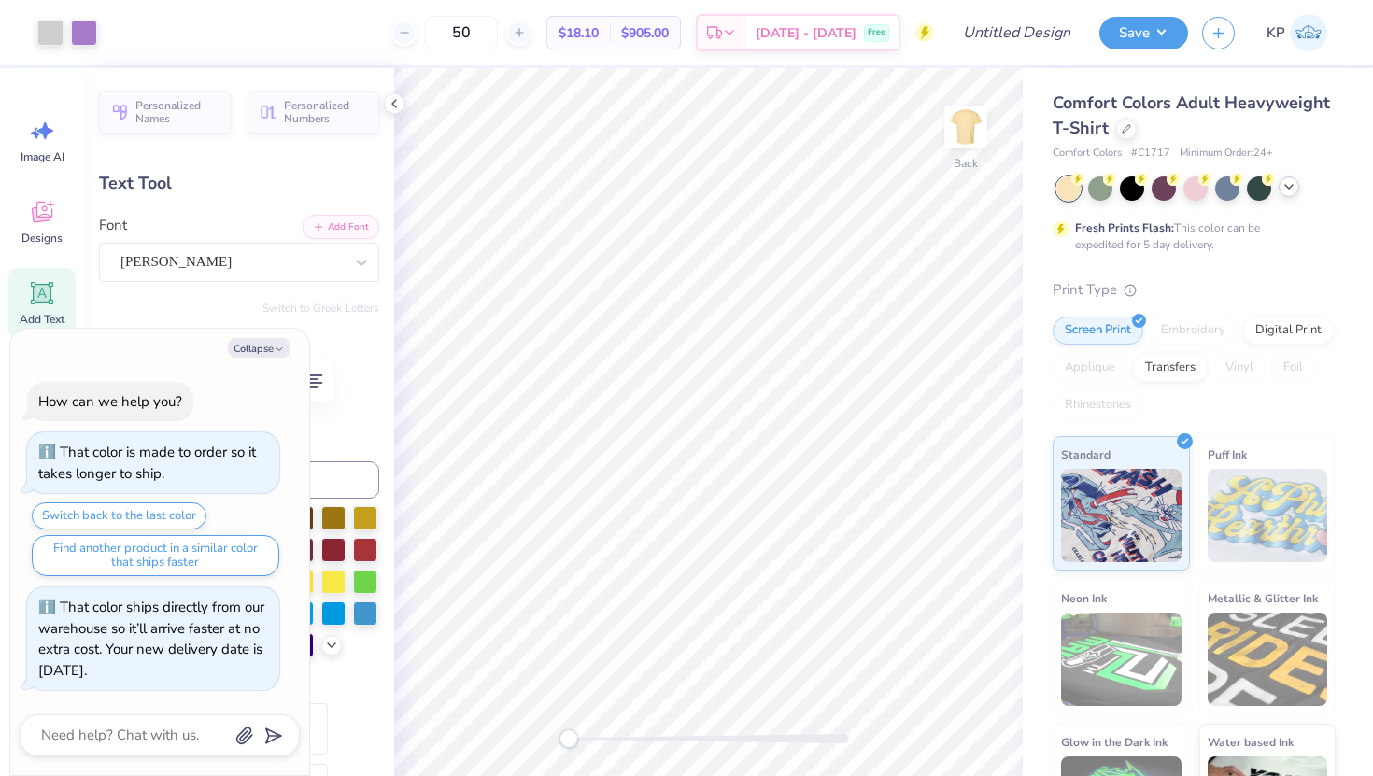
click at [1283, 188] on icon at bounding box center [1288, 186] width 15 height 15
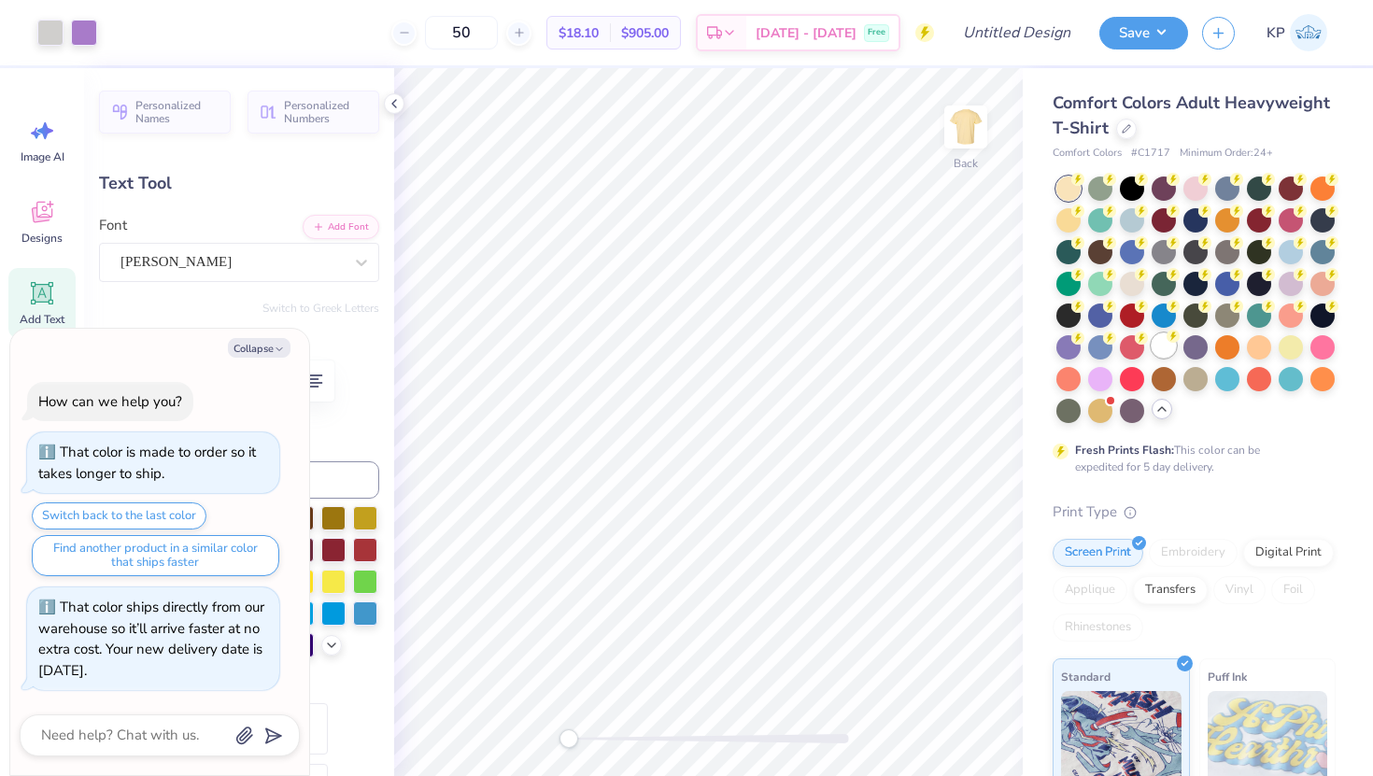
click at [1165, 345] on div at bounding box center [1163, 345] width 24 height 24
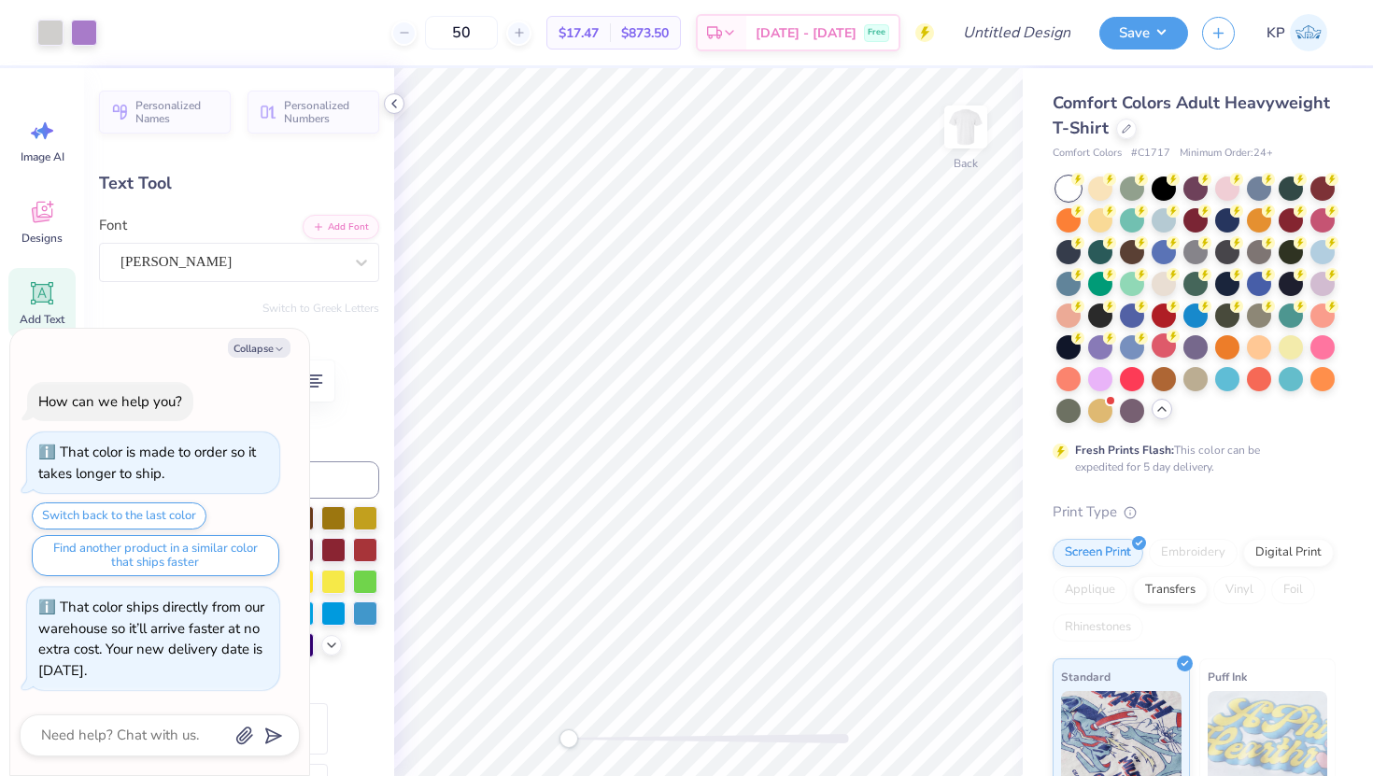
click at [401, 107] on icon at bounding box center [394, 103] width 15 height 15
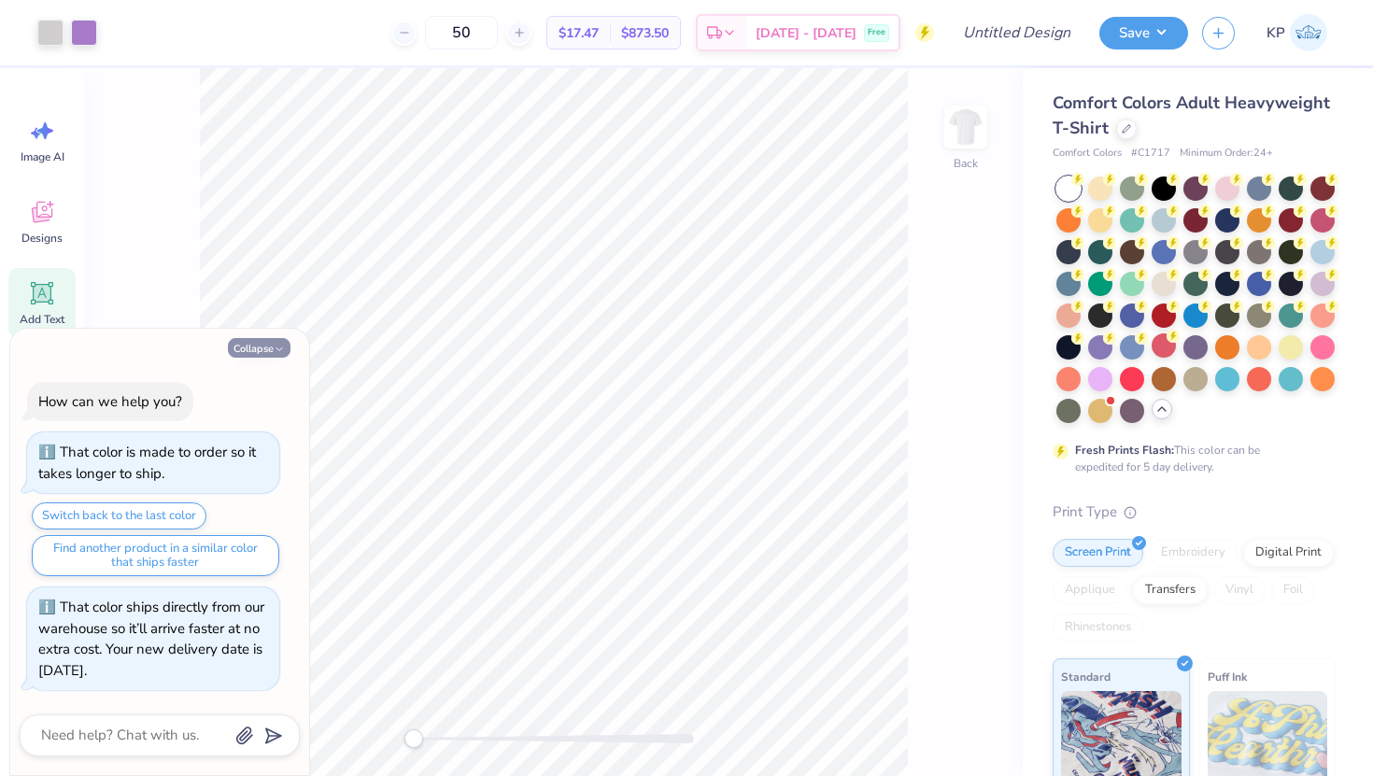
click at [271, 348] on button "Collapse" at bounding box center [259, 348] width 63 height 20
type textarea "x"
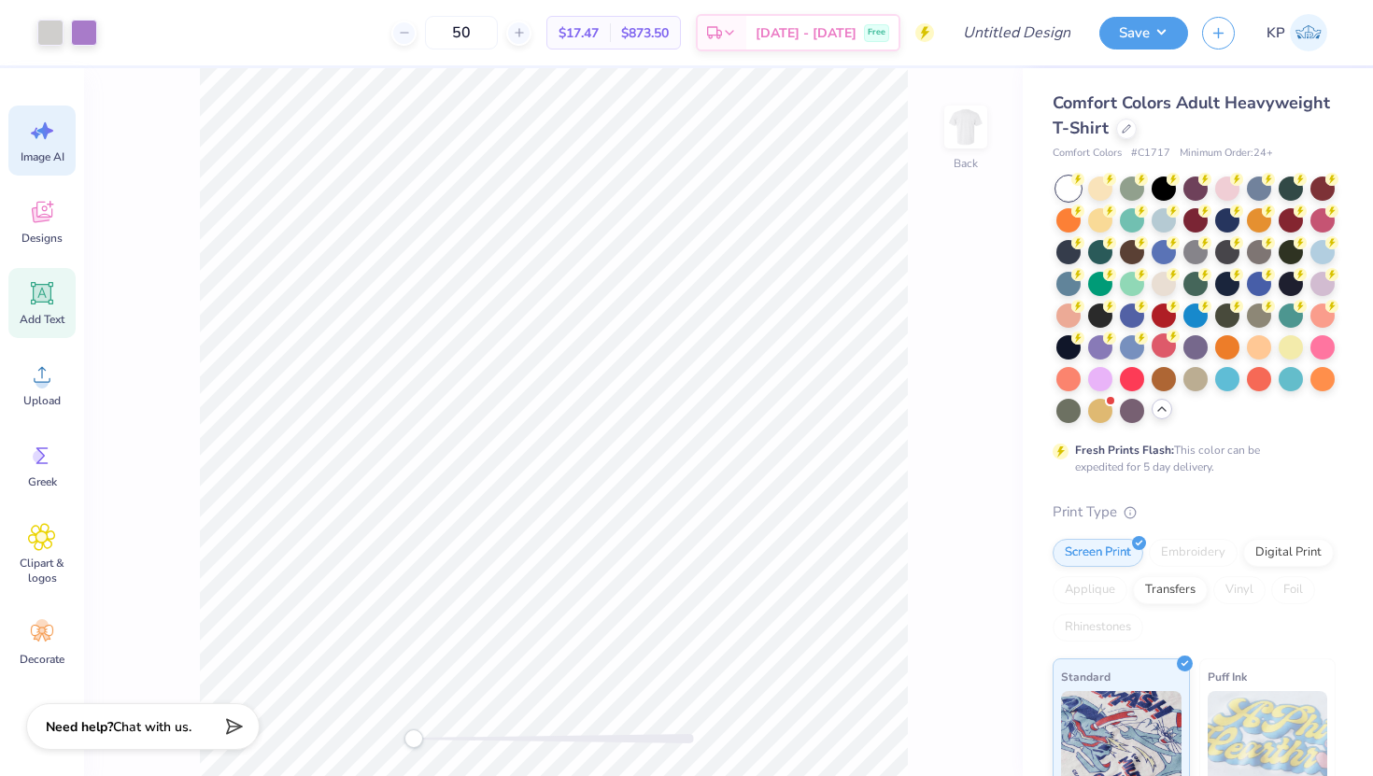
click at [58, 129] on div "Image AI" at bounding box center [41, 141] width 67 height 70
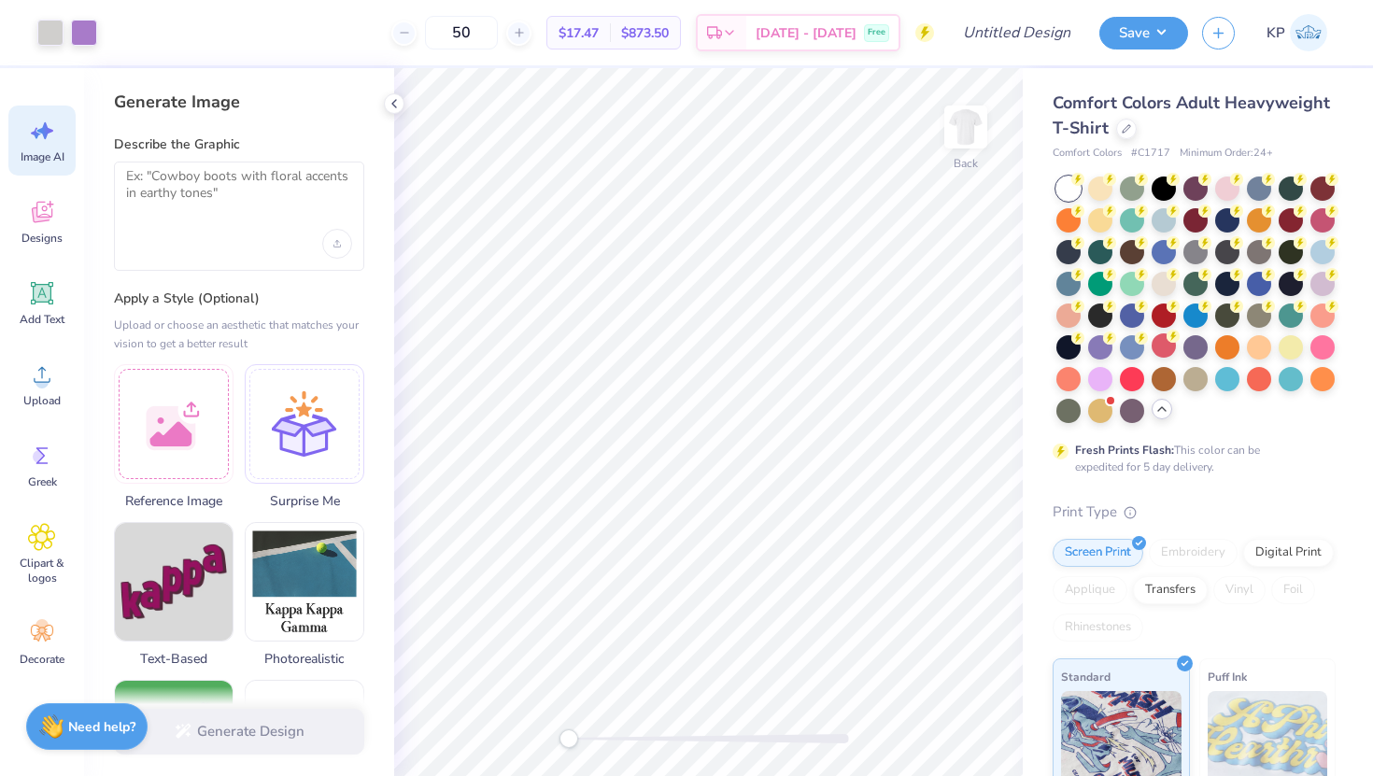
click at [58, 91] on div "Image AI Designs Add Text Upload Greek Clipart & logos Decorate" at bounding box center [42, 422] width 84 height 708
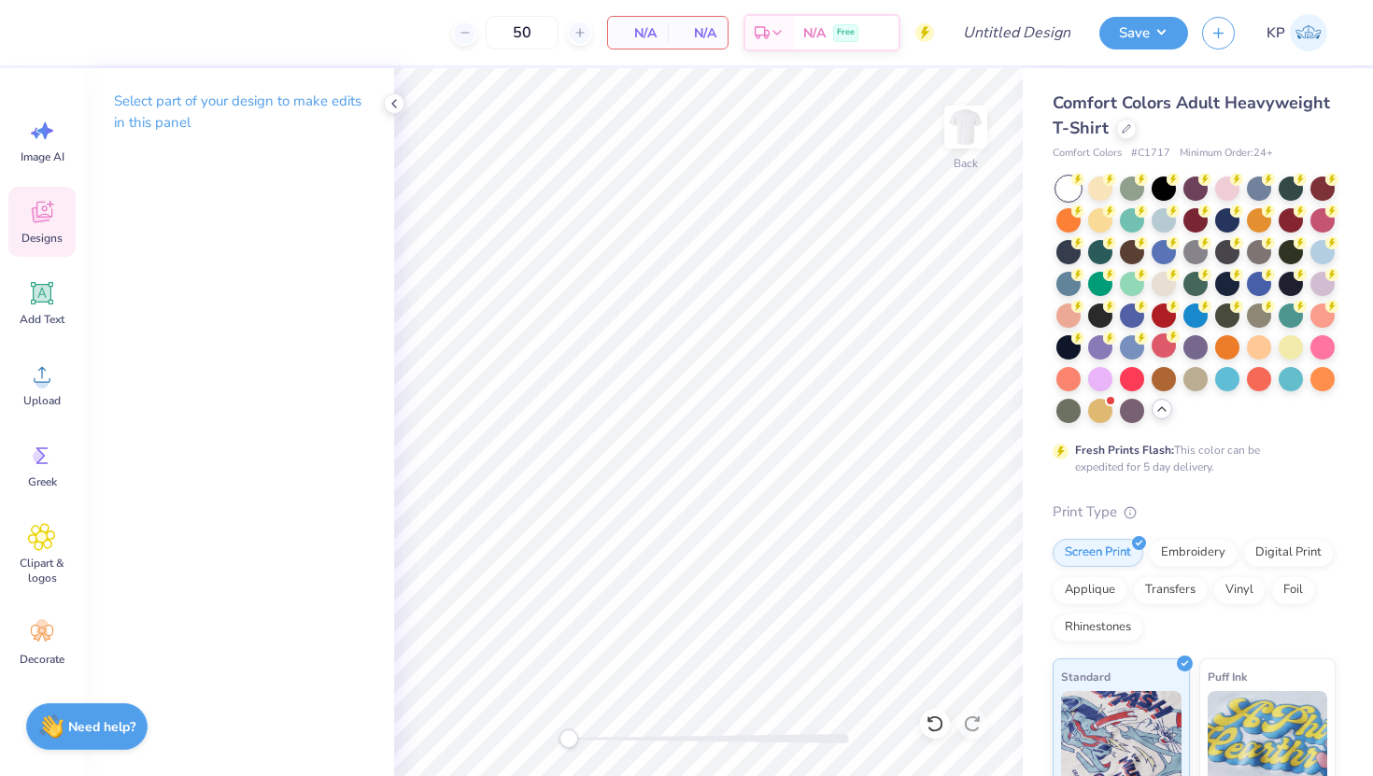
click at [35, 231] on span "Designs" at bounding box center [41, 238] width 41 height 15
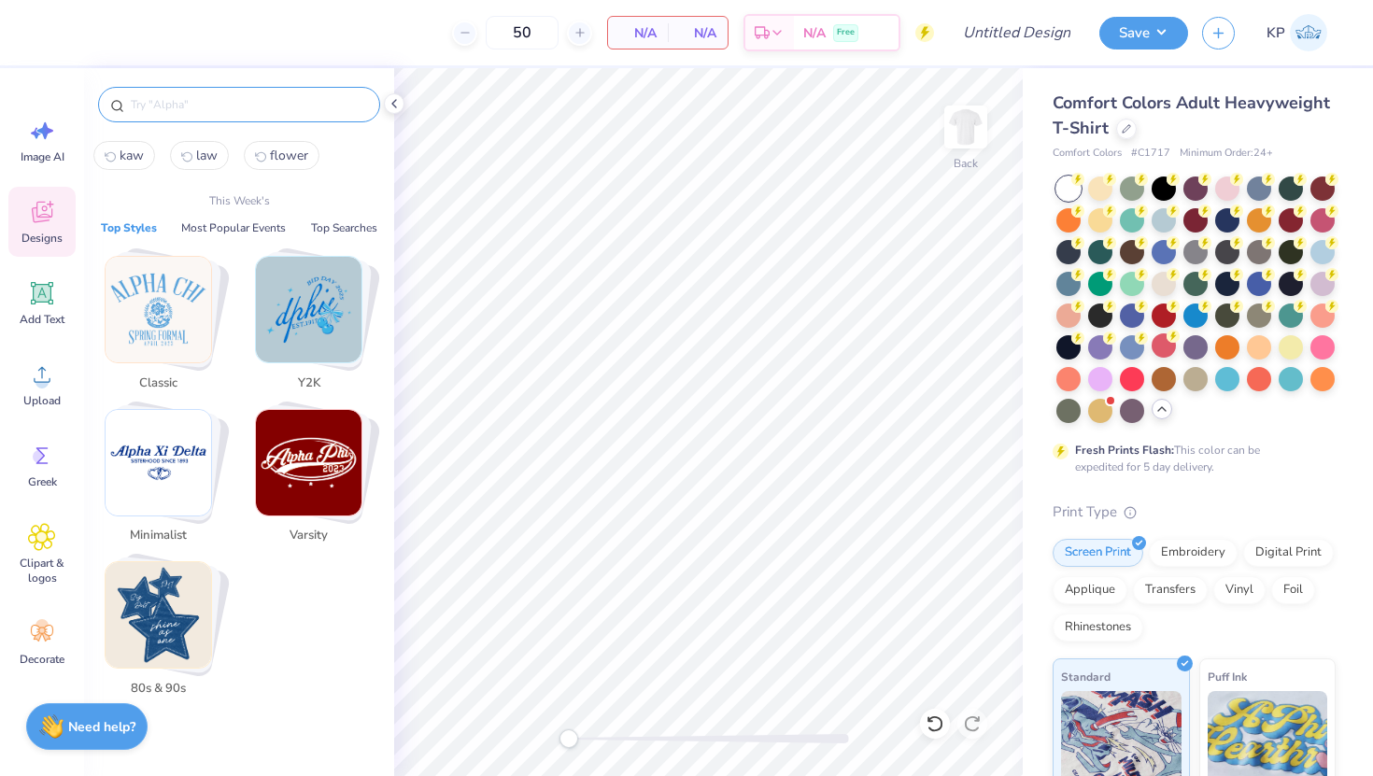
click at [250, 113] on input "text" at bounding box center [248, 104] width 239 height 19
type input ";"
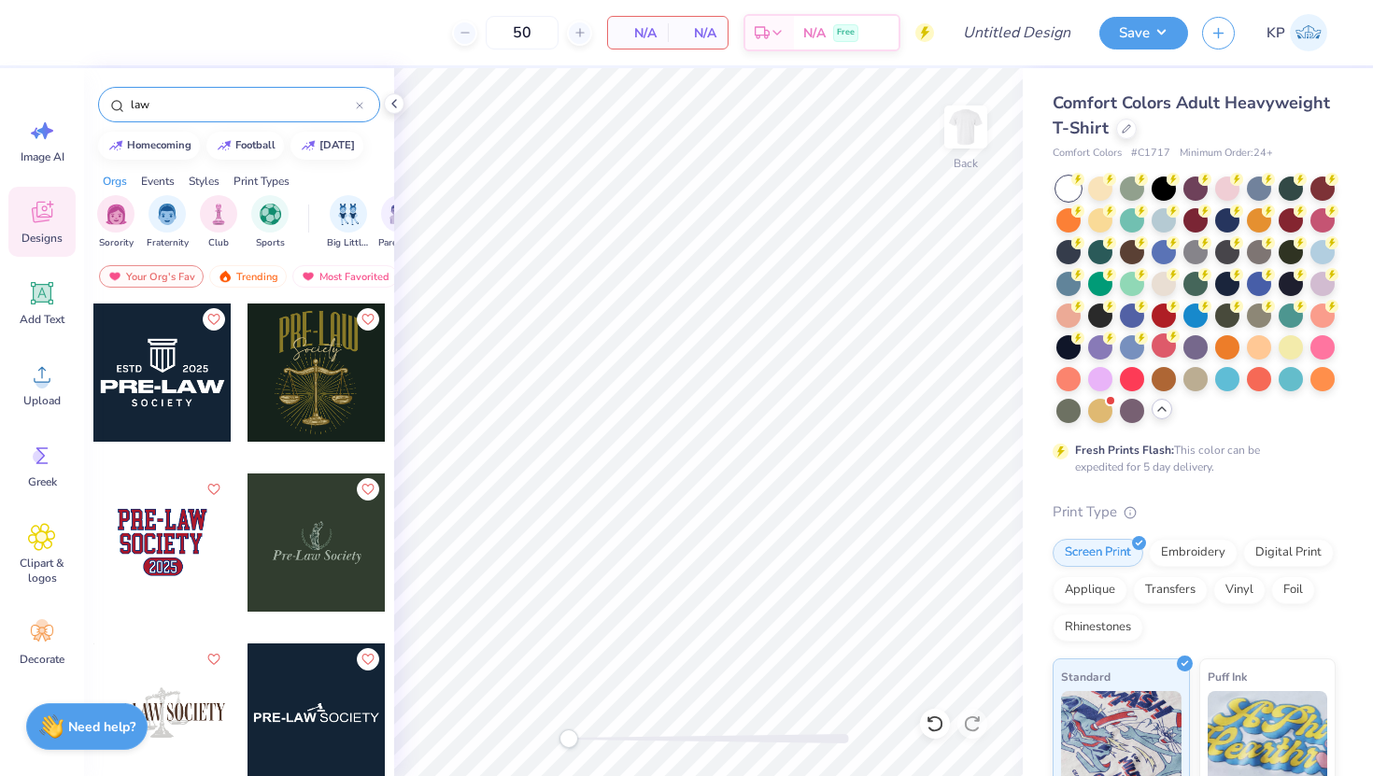
type input "law"
click at [333, 541] on div at bounding box center [316, 542] width 138 height 138
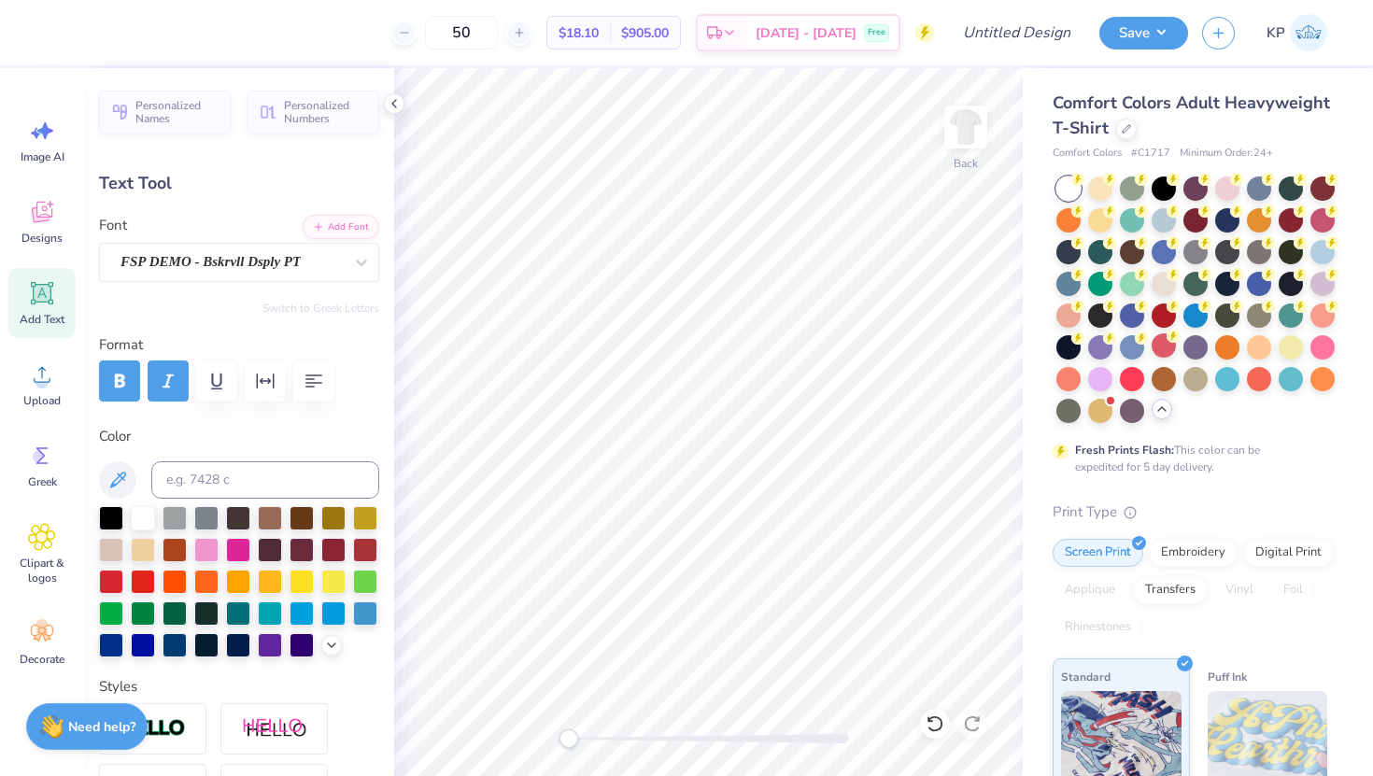
scroll to position [1, 3]
type textarea "Womens Undergraduate Law Society"
click at [309, 367] on button "button" at bounding box center [313, 380] width 41 height 41
type input "9.47"
type input "2.14"
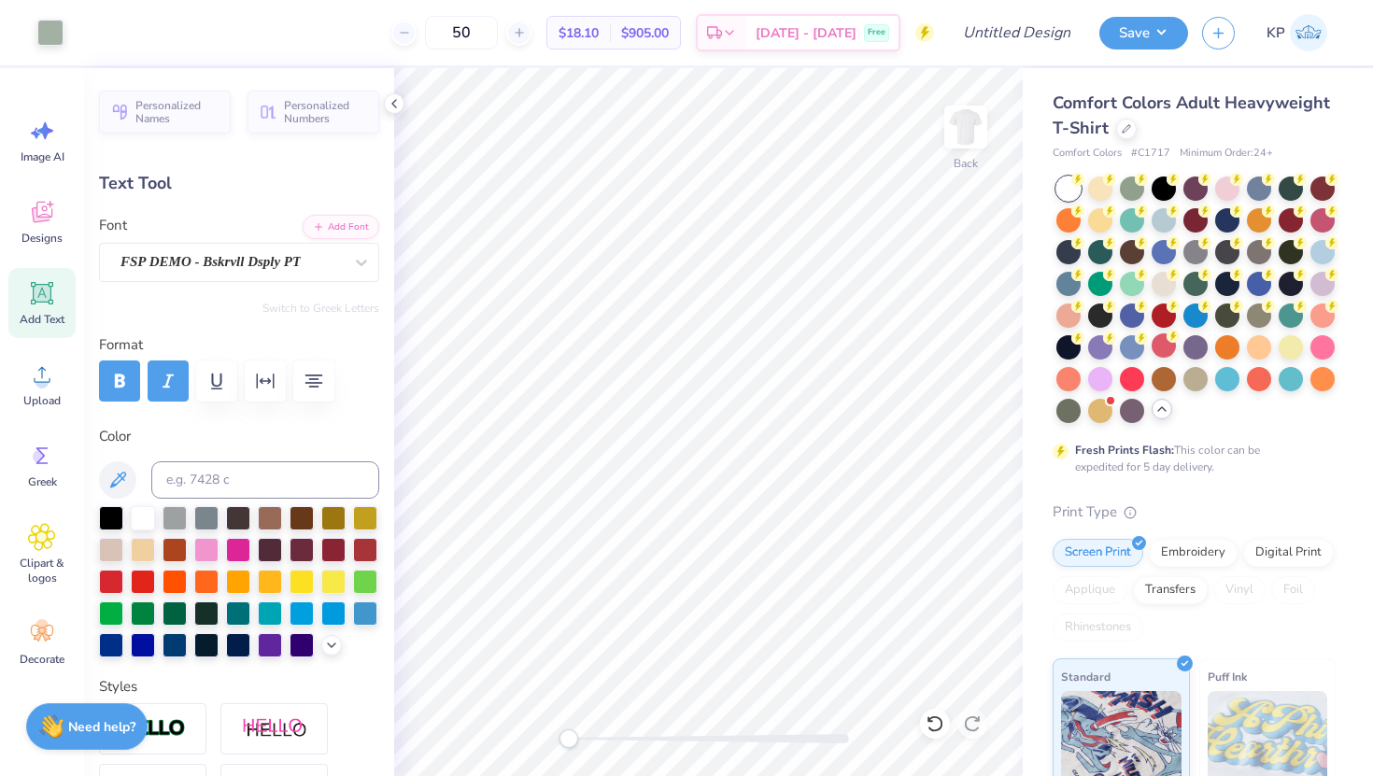
type input "4.39"
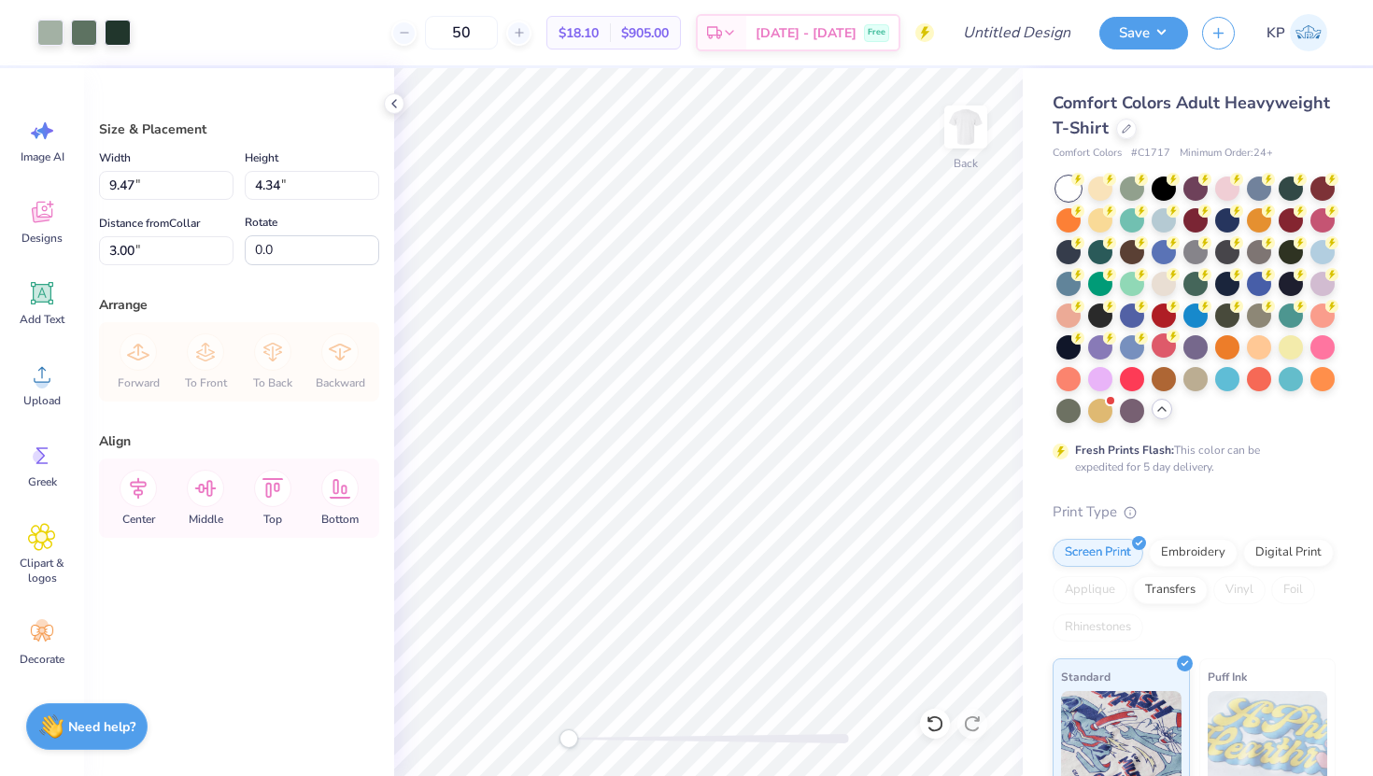
type input "5.43"
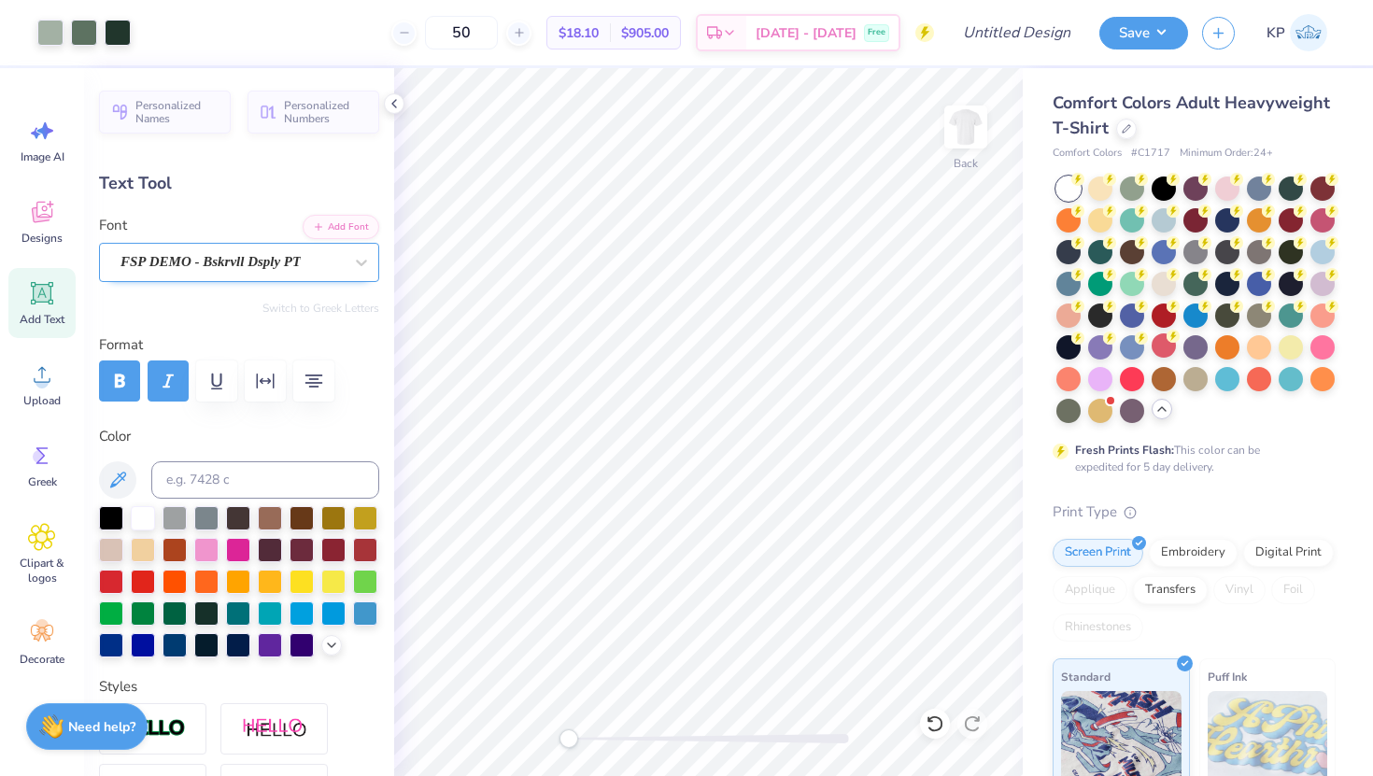
click at [252, 255] on div "FSP DEMO - Bskrvll Dsply PT" at bounding box center [232, 261] width 226 height 29
click at [60, 312] on span "Add Text" at bounding box center [42, 319] width 45 height 15
type input "5.59"
type input "1.62"
type input "11.69"
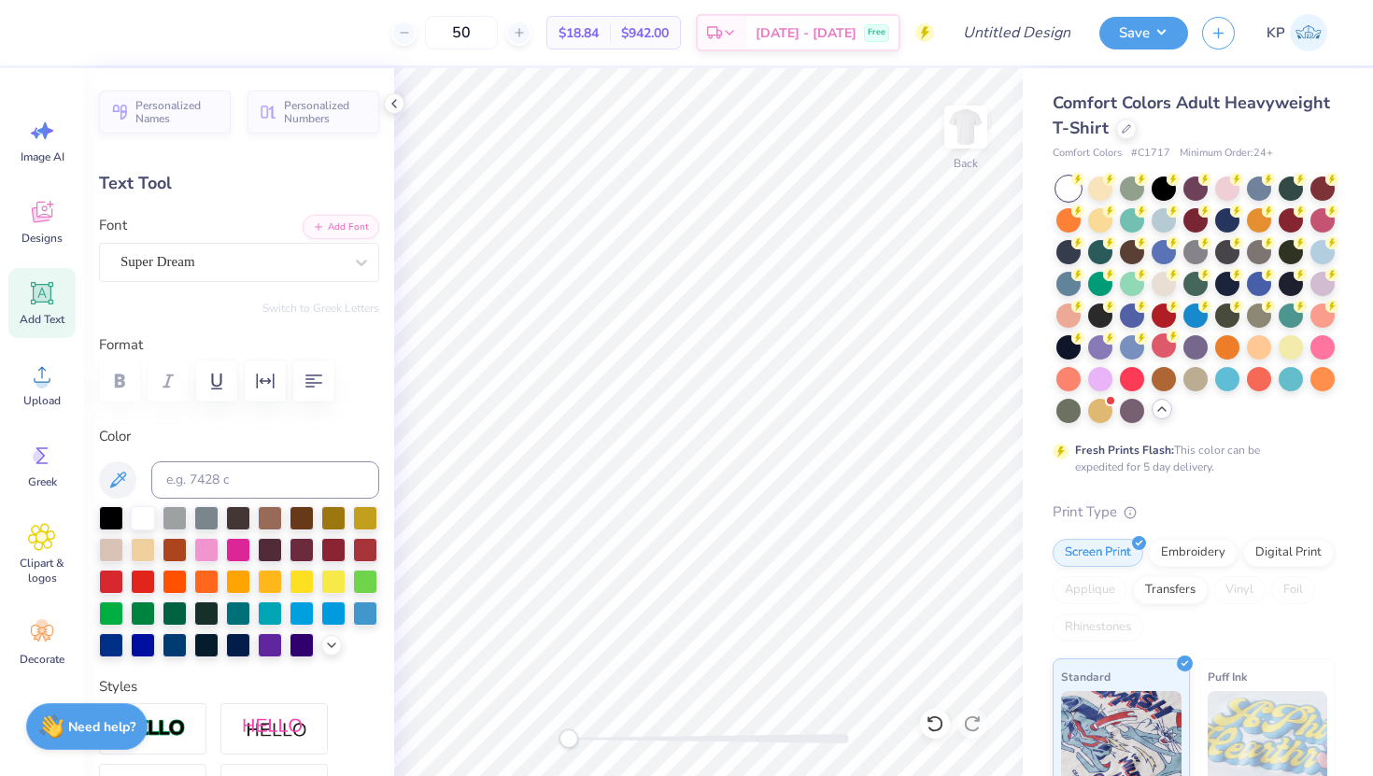
scroll to position [0, 2]
click at [292, 251] on div "Super Dream" at bounding box center [232, 261] width 226 height 29
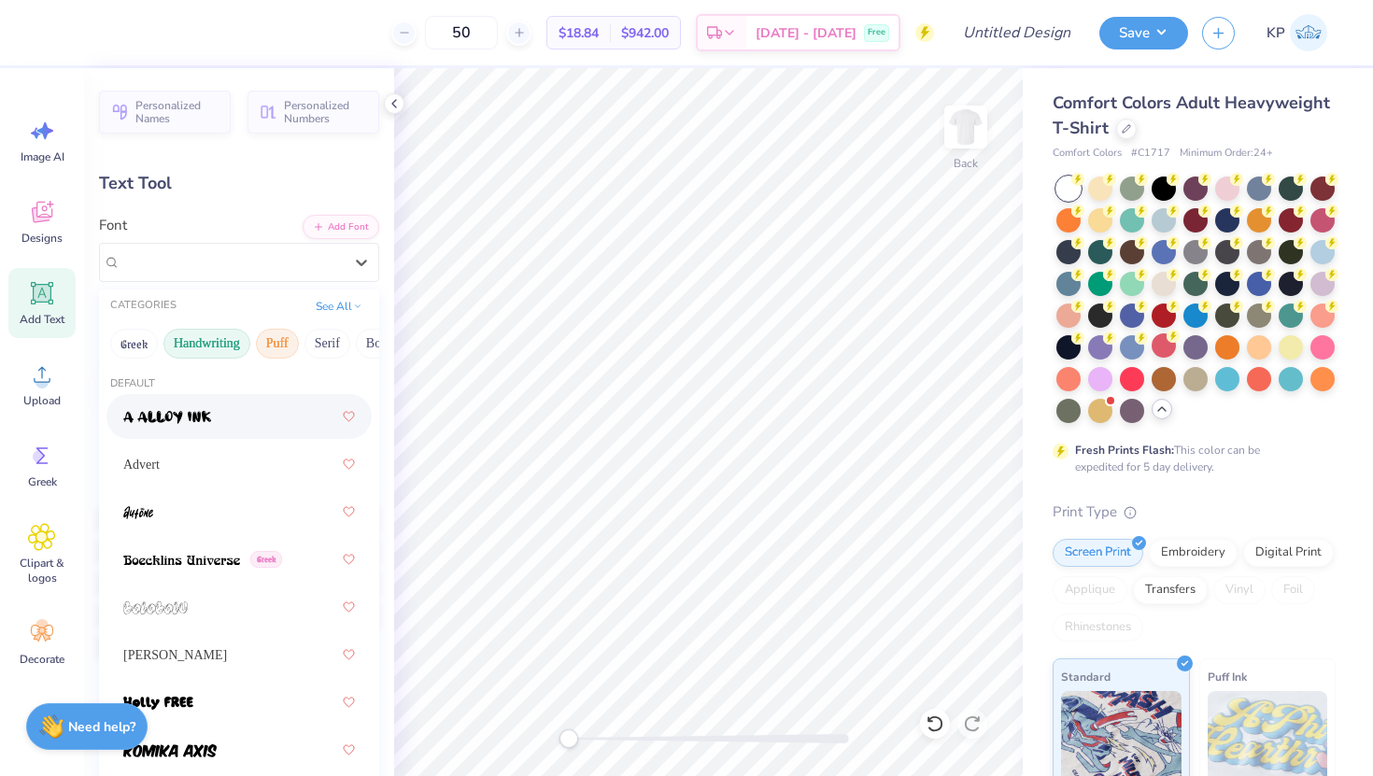
click at [187, 335] on button "Handwriting" at bounding box center [206, 344] width 87 height 30
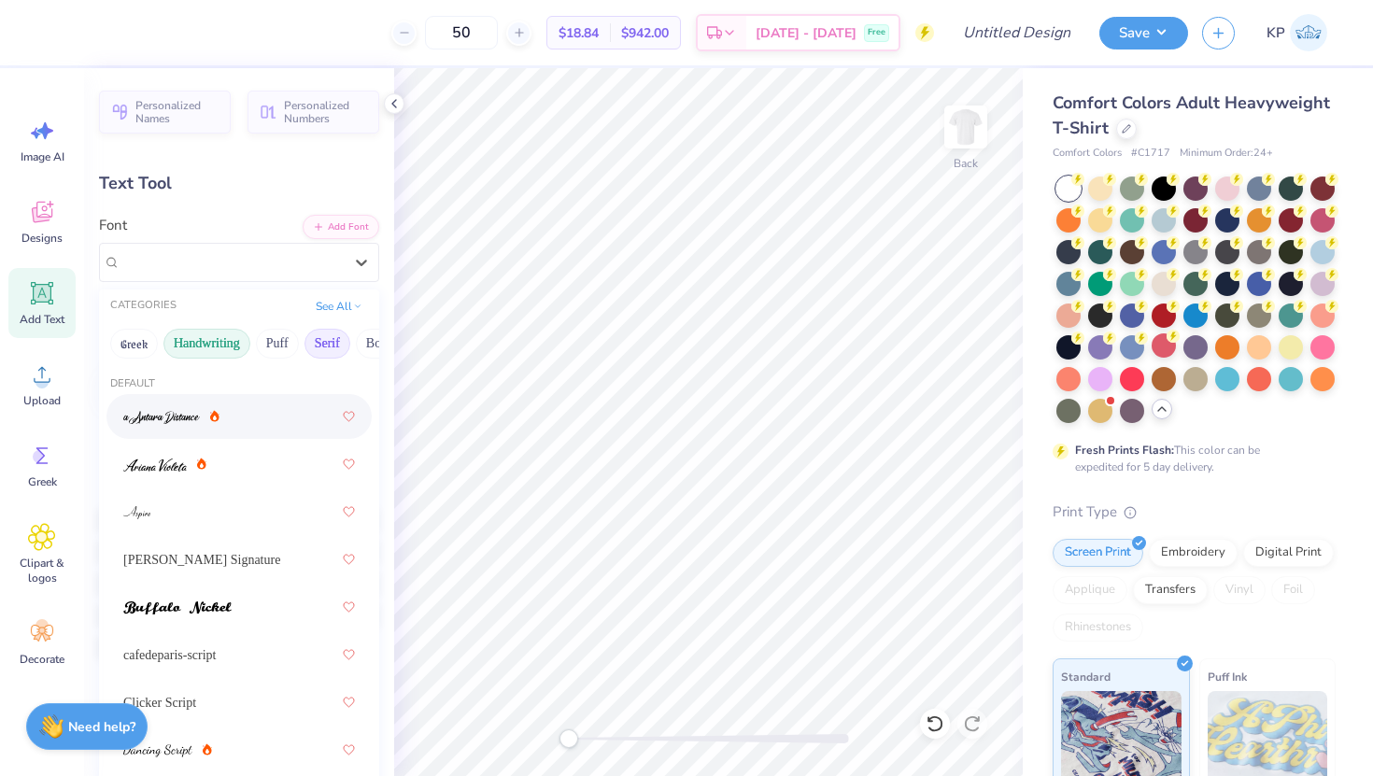
click at [332, 340] on button "Serif" at bounding box center [327, 344] width 46 height 30
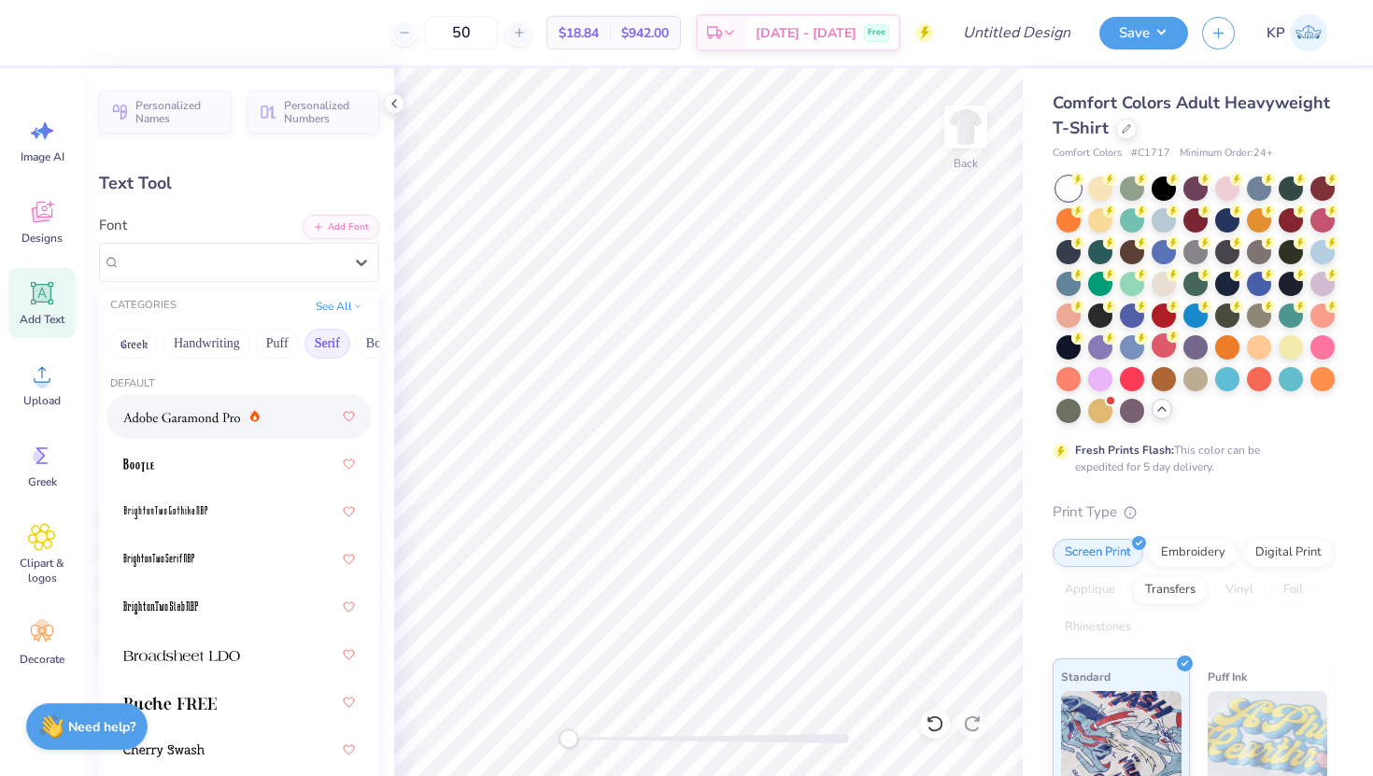
click at [225, 410] on span at bounding box center [181, 417] width 117 height 20
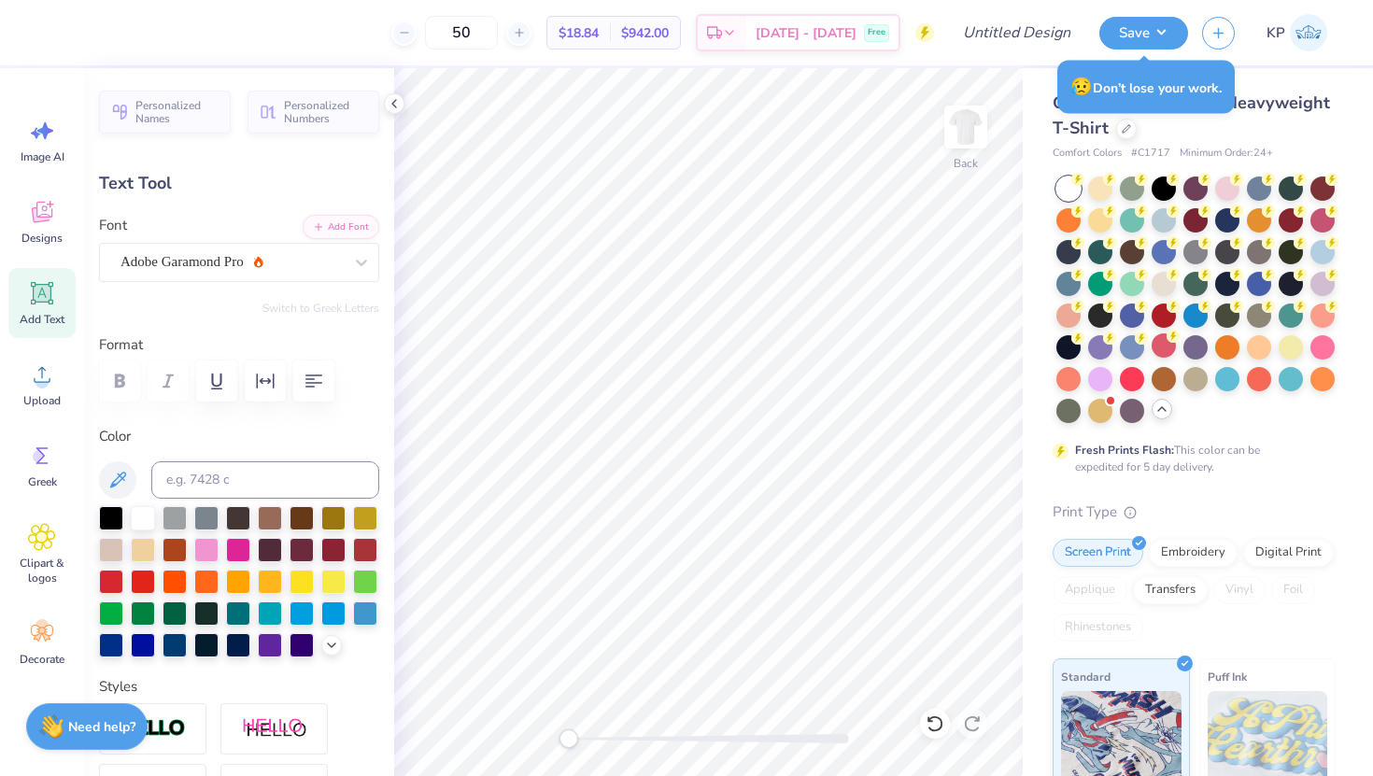
scroll to position [0, 1]
type textarea "Est. 2022"
click at [297, 263] on div "Adobe Garamond Pro" at bounding box center [232, 261] width 226 height 29
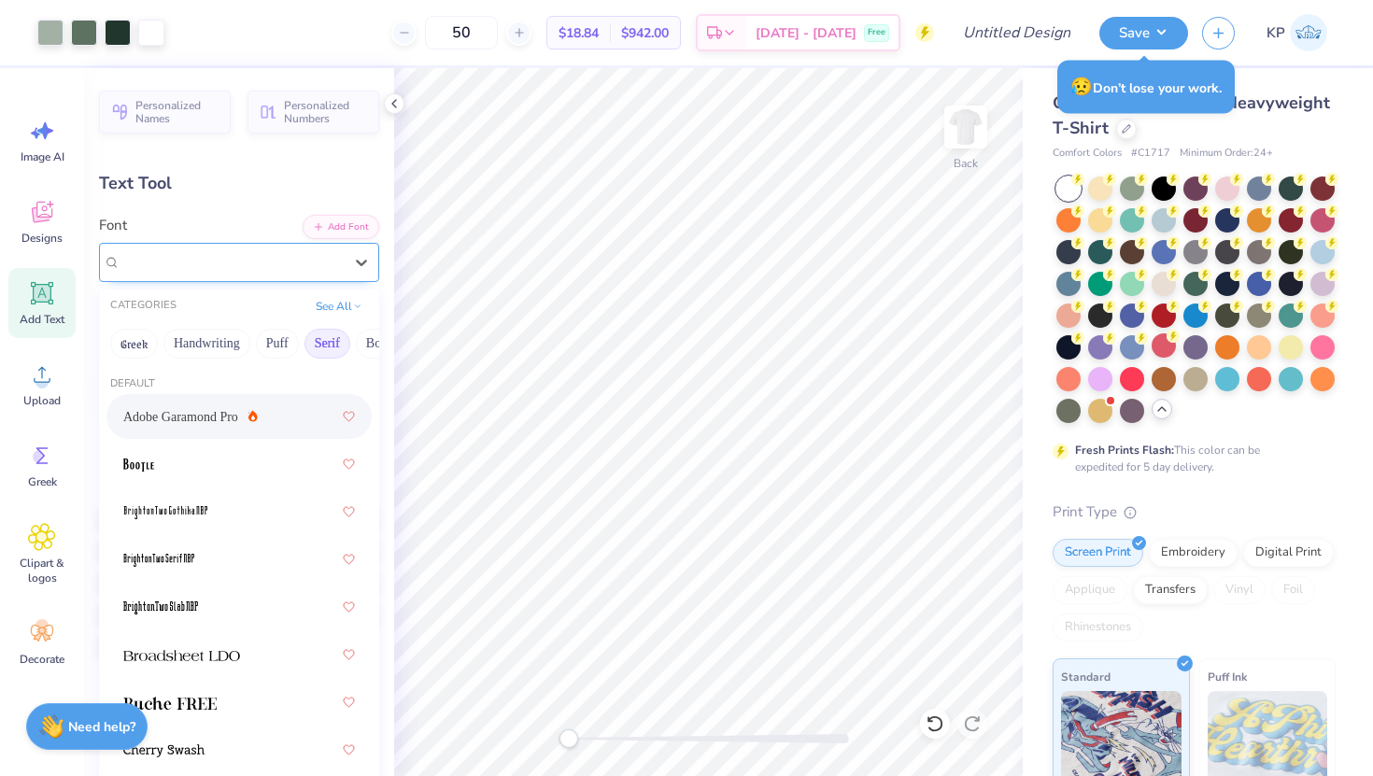
click at [305, 266] on div "Adobe Garamond Pro" at bounding box center [231, 261] width 222 height 21
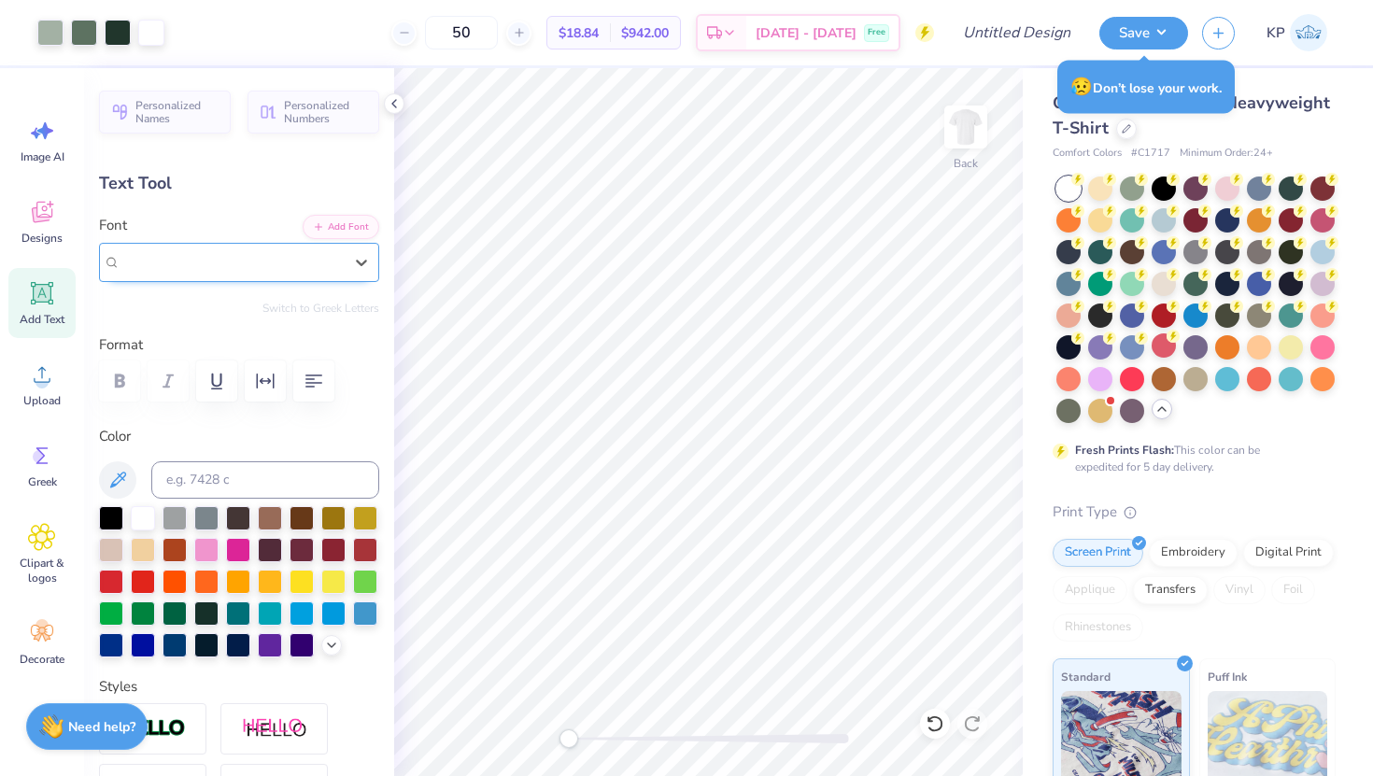
type input "8.43"
type input "1.57"
type input "11.72"
click at [1105, 381] on div at bounding box center [1100, 377] width 24 height 24
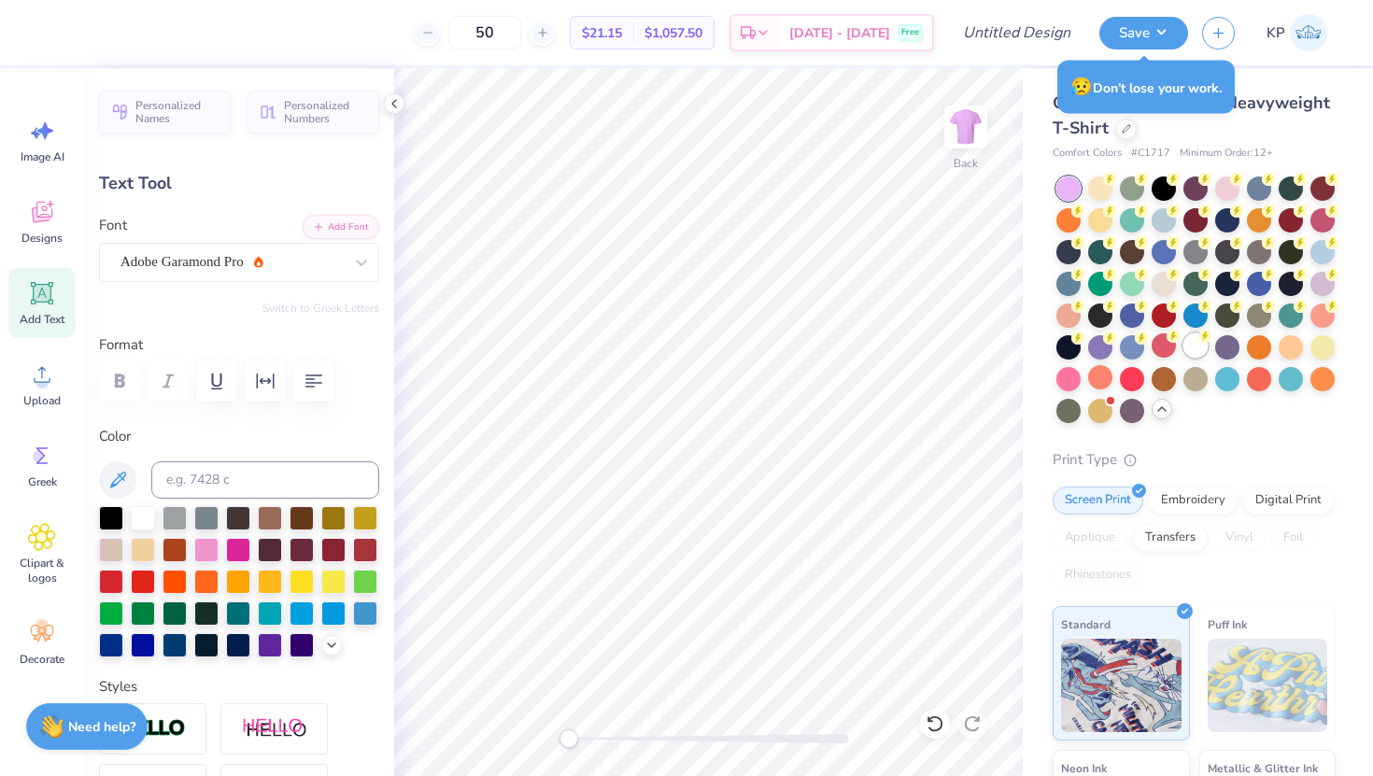
click at [1203, 345] on div at bounding box center [1195, 345] width 24 height 24
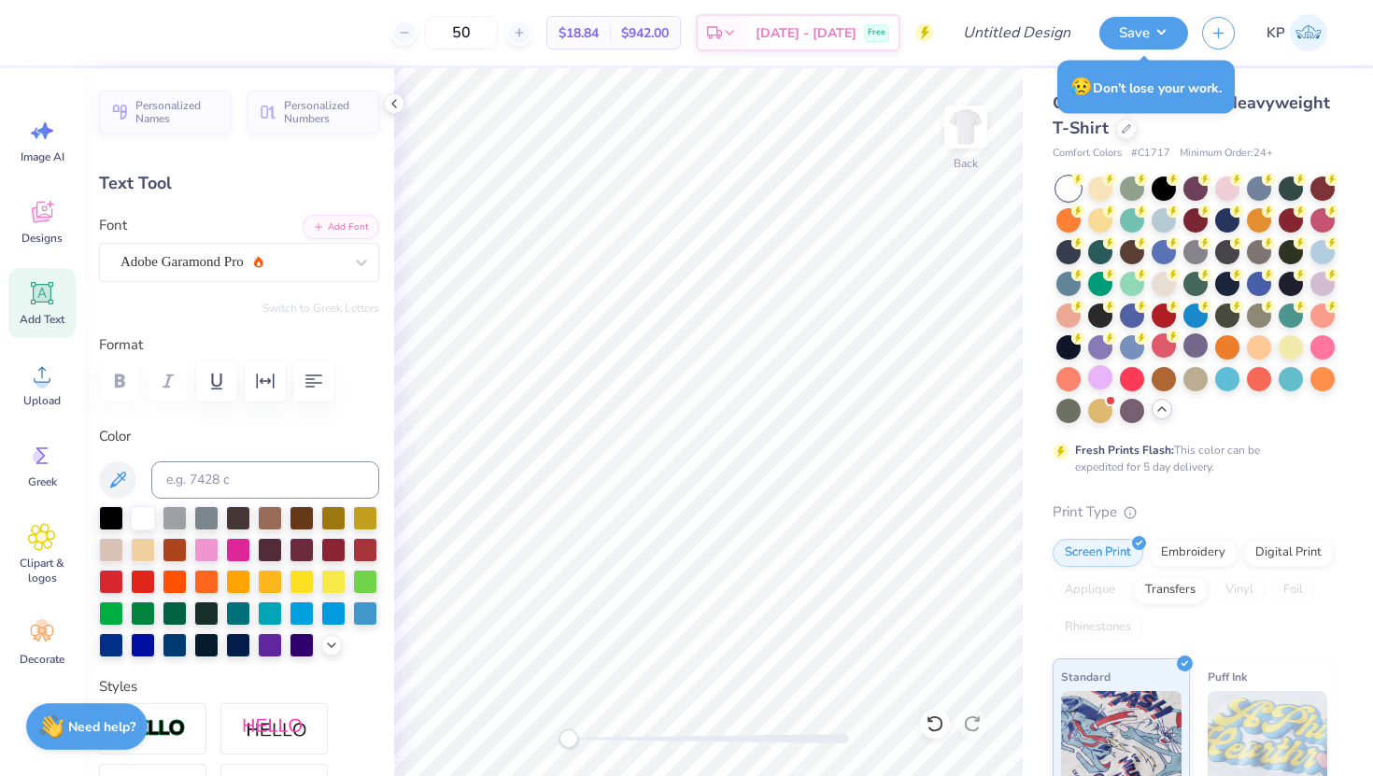
type input "3.25"
type input "0.60"
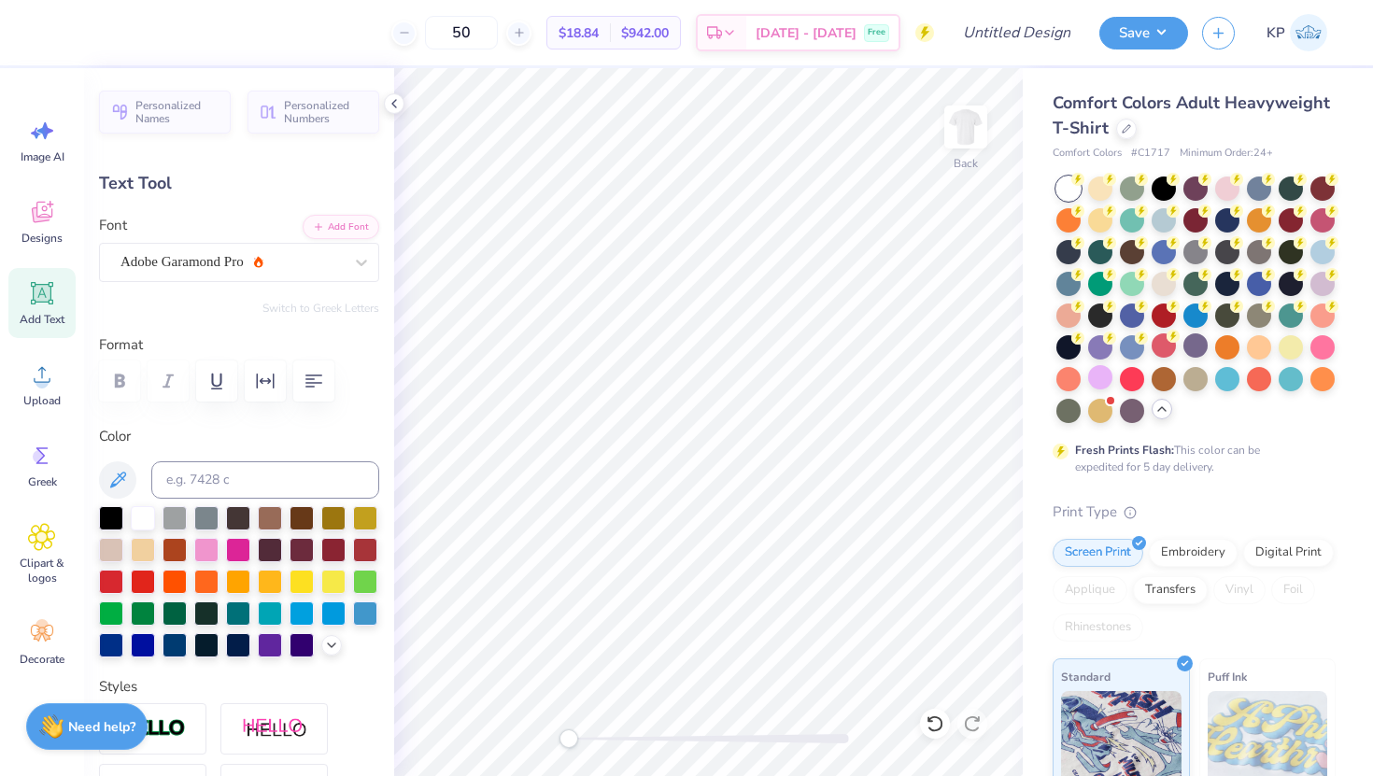
type input "2.37"
type input "0.44"
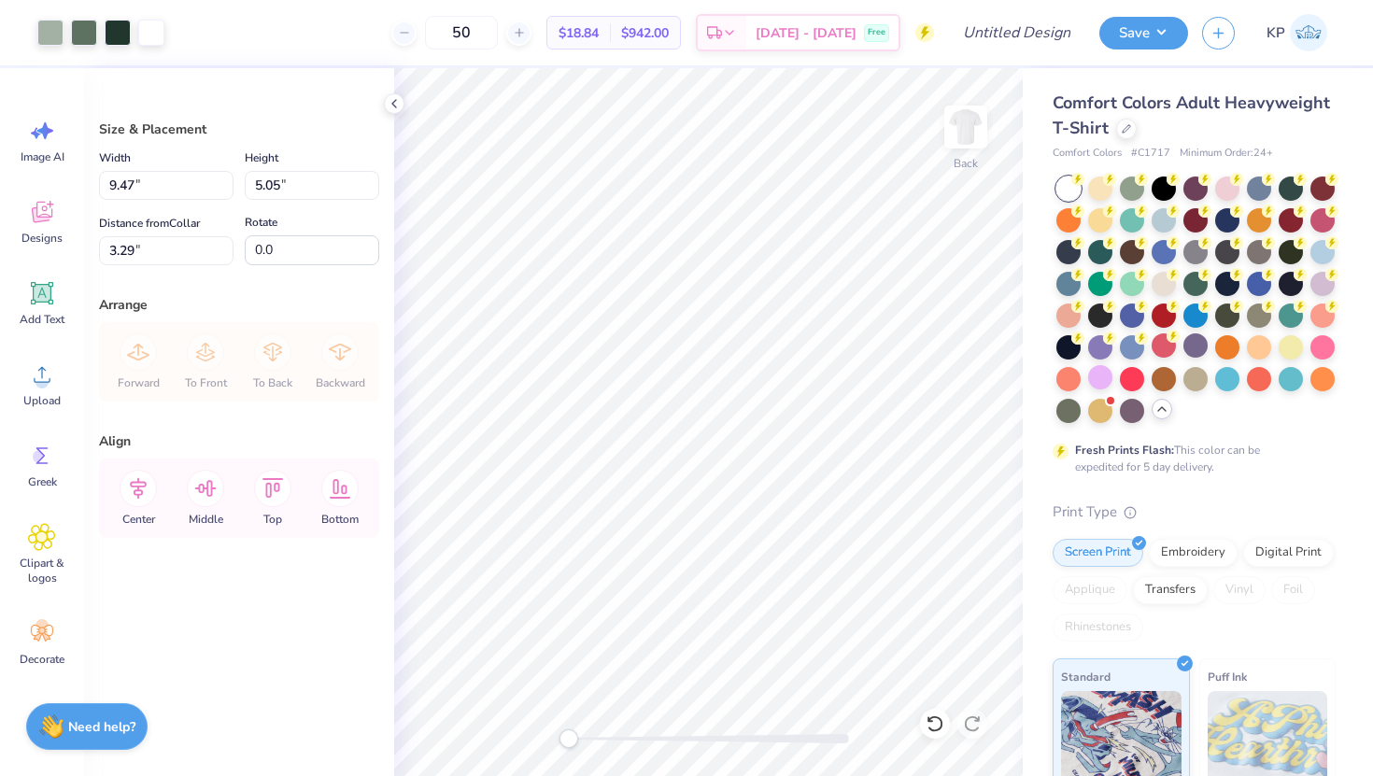
type input "5.66"
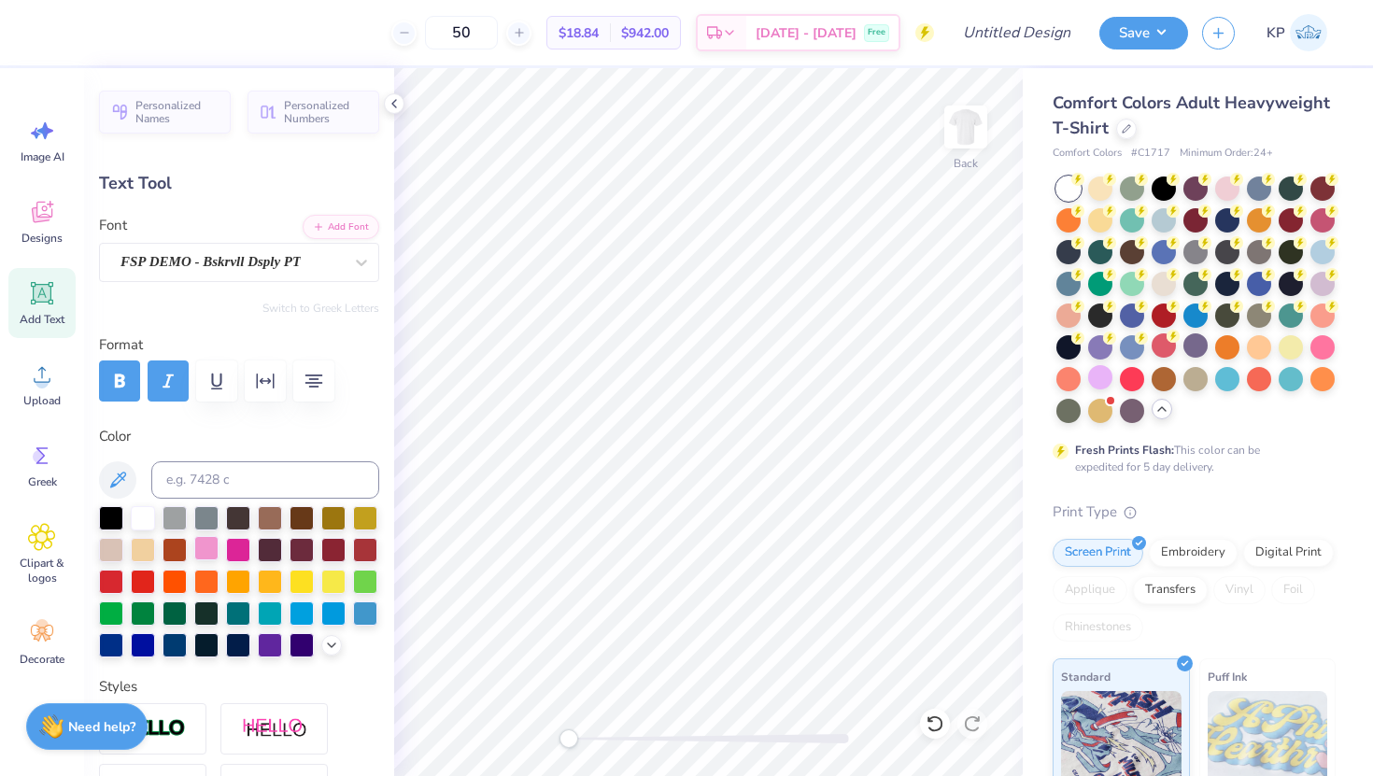
click at [217, 553] on div at bounding box center [206, 548] width 24 height 24
click at [328, 648] on icon at bounding box center [331, 643] width 15 height 15
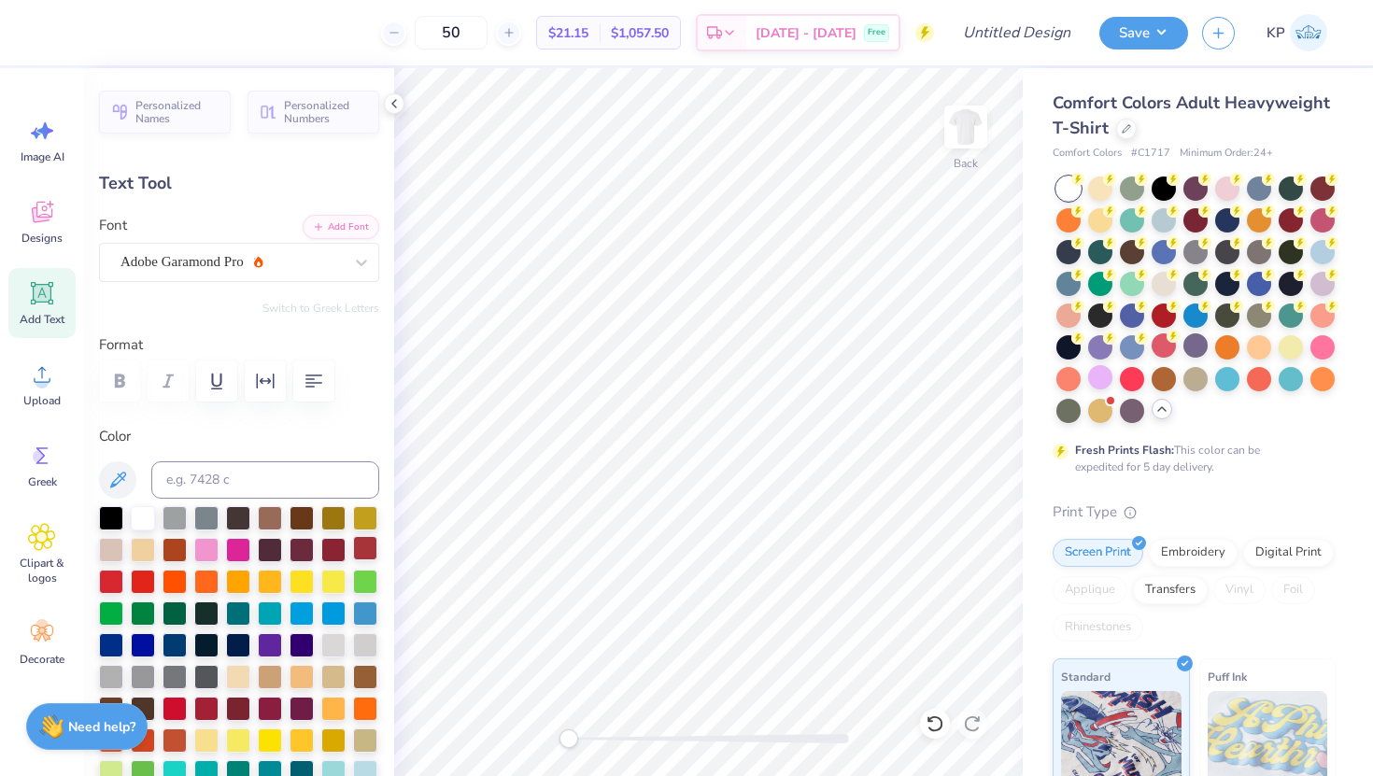
type input "2.37"
type input "0.44"
type input "10.28"
click at [213, 559] on div at bounding box center [206, 548] width 24 height 24
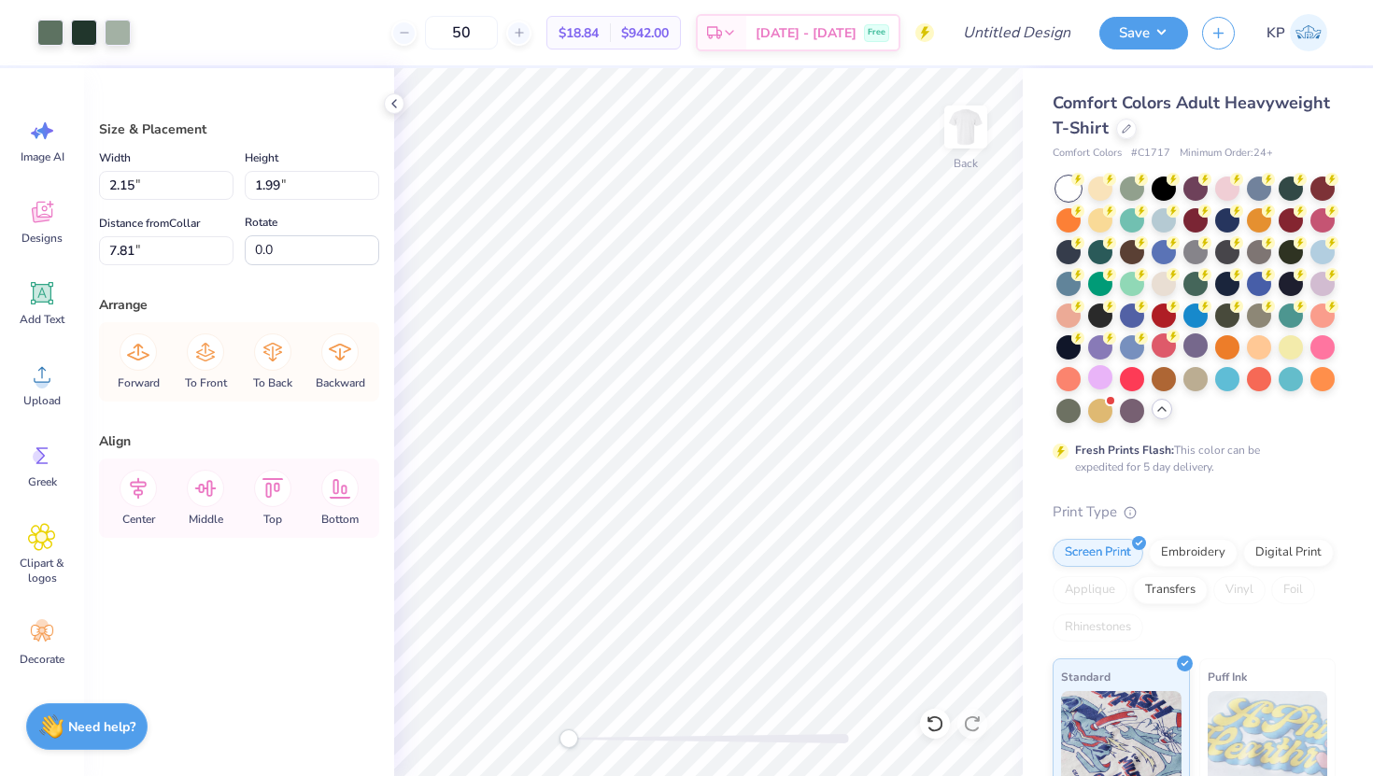
click at [246, 623] on div "Size & Placement Width 2.15 2.15 " Height 1.99 1.99 " Distance from Collar 7.81…" at bounding box center [239, 422] width 310 height 708
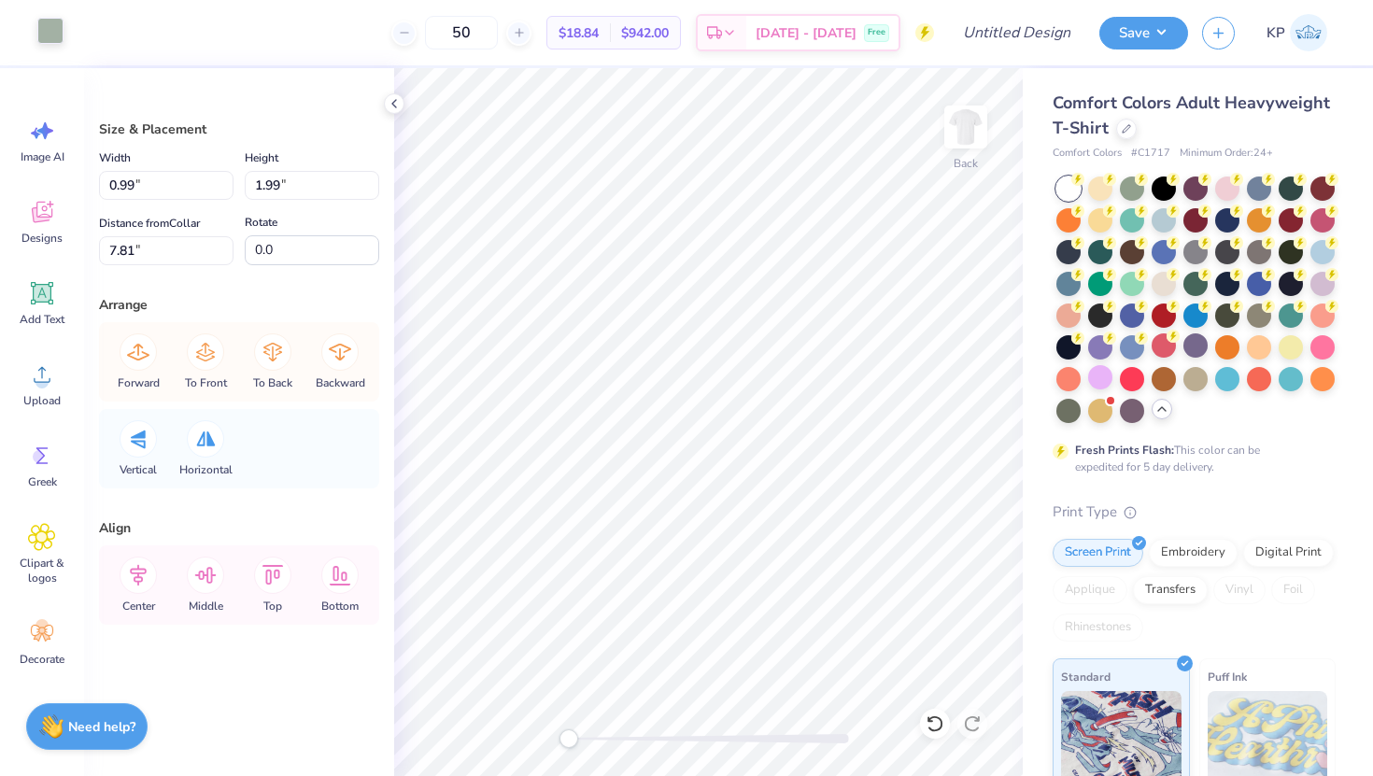
click at [53, 31] on div at bounding box center [50, 31] width 26 height 26
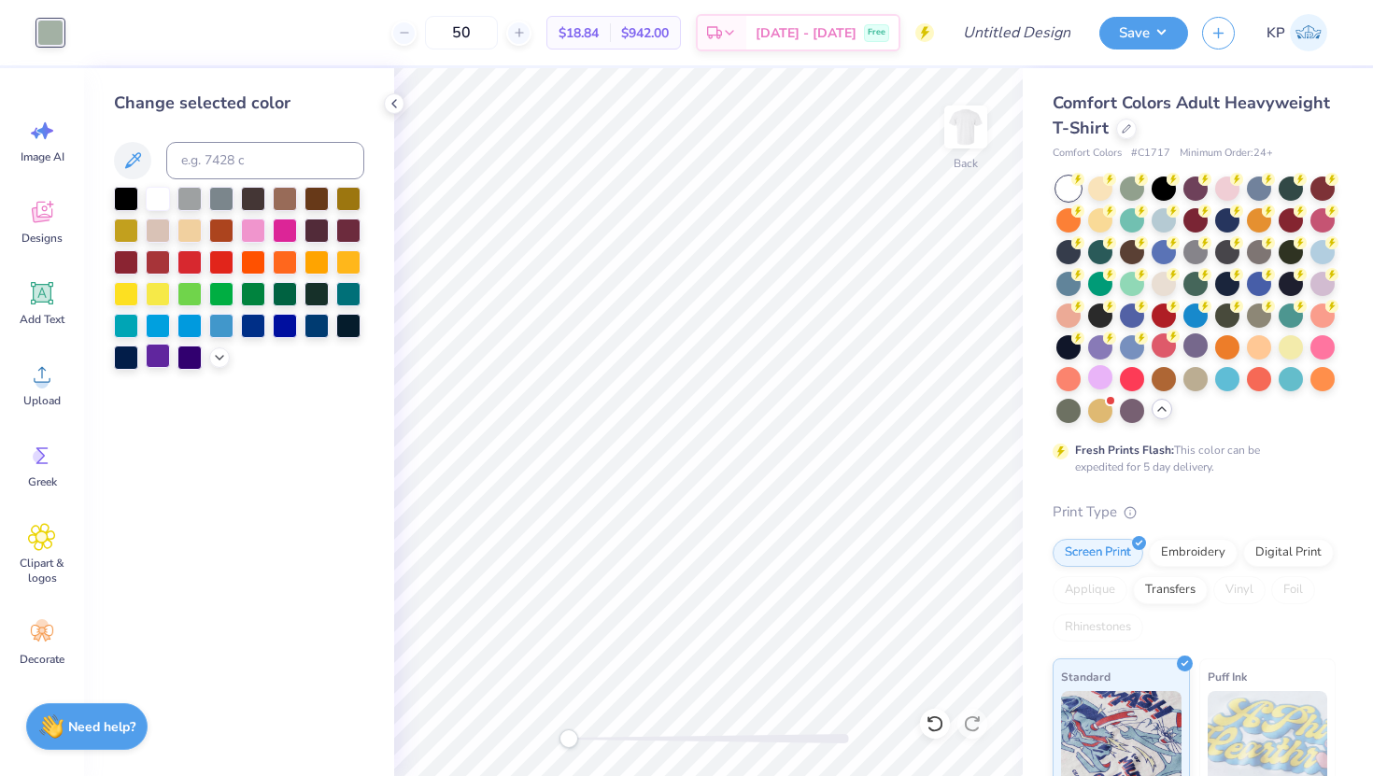
click at [152, 359] on div at bounding box center [158, 356] width 24 height 24
click at [263, 226] on div at bounding box center [253, 229] width 24 height 24
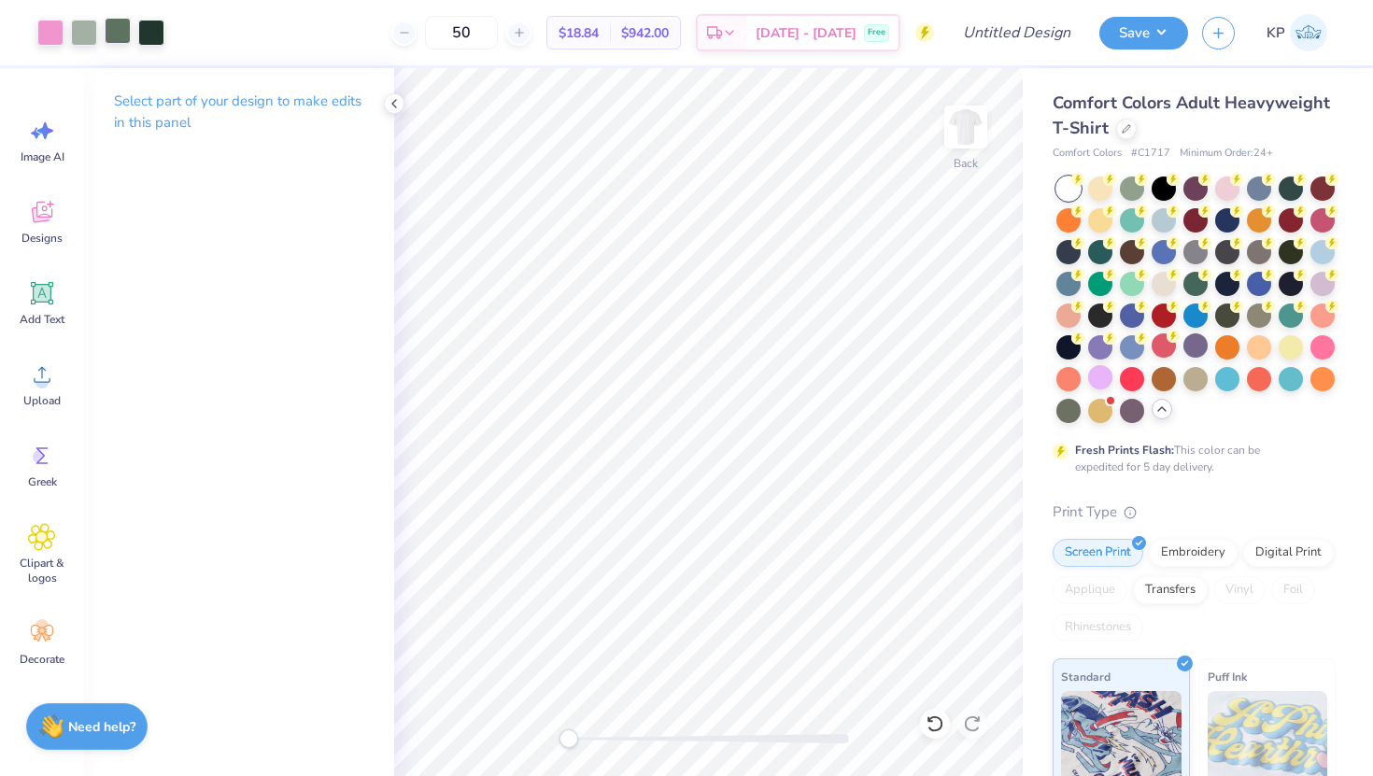
click at [131, 32] on div at bounding box center [118, 31] width 26 height 26
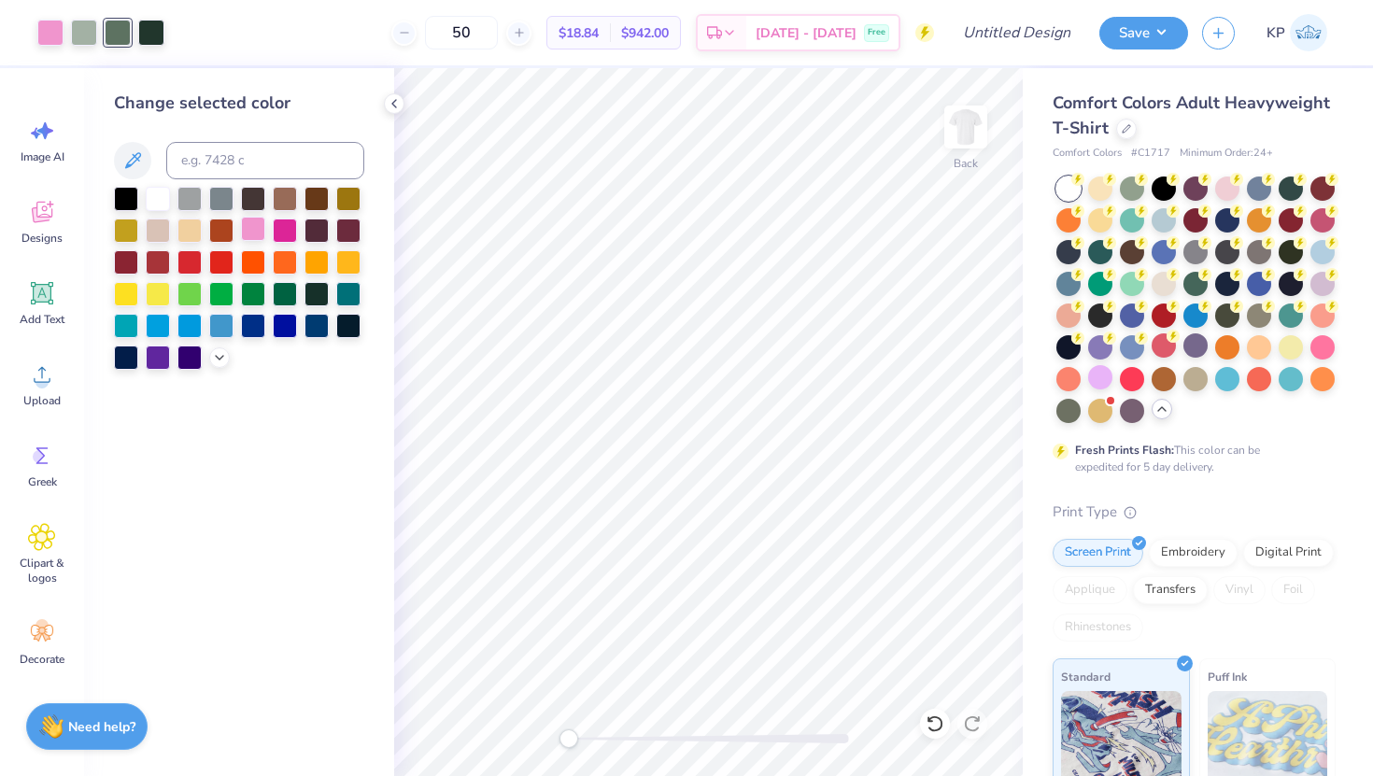
click at [253, 230] on div at bounding box center [253, 229] width 24 height 24
click at [278, 229] on div at bounding box center [285, 229] width 24 height 24
click at [253, 225] on div at bounding box center [253, 229] width 24 height 24
click at [82, 32] on div at bounding box center [84, 31] width 26 height 26
click at [265, 225] on div at bounding box center [253, 229] width 24 height 24
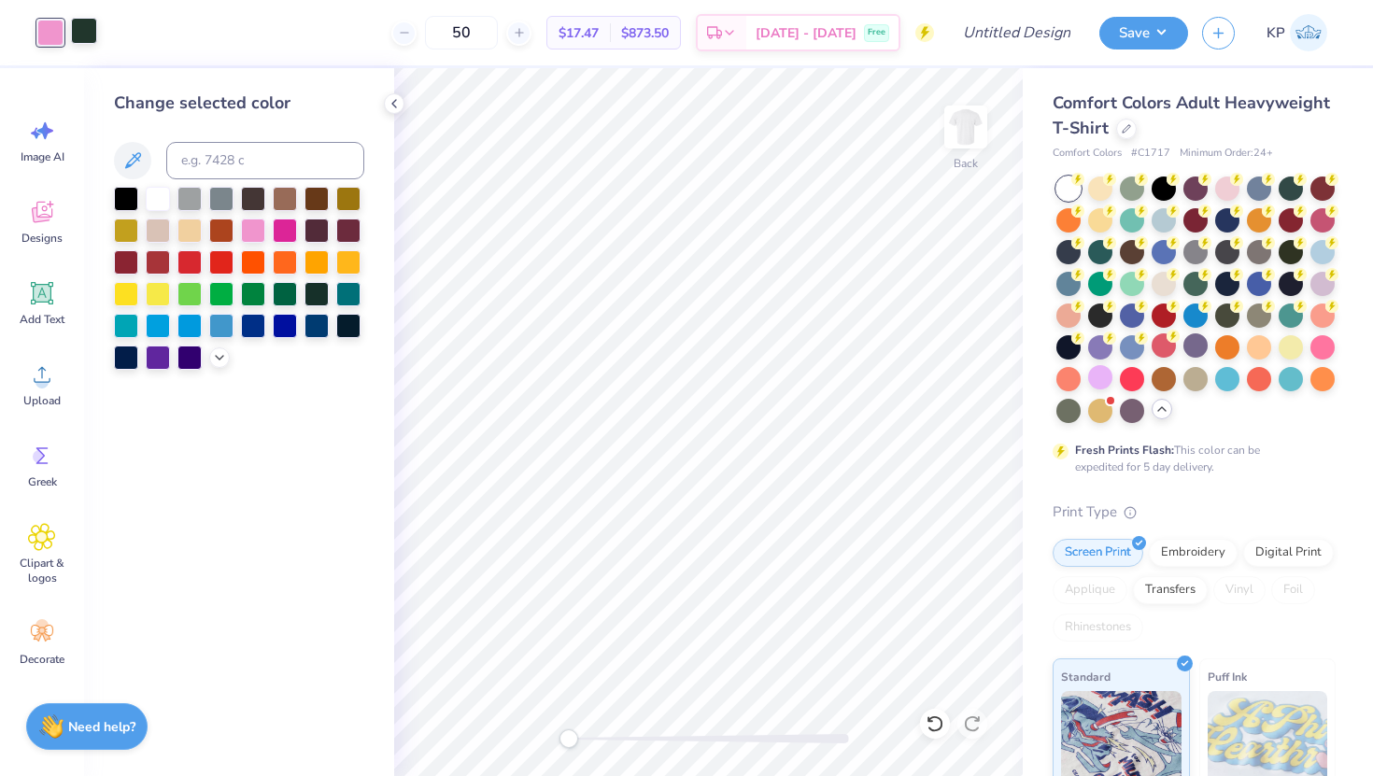
click at [86, 35] on div at bounding box center [84, 31] width 26 height 26
click at [259, 219] on div at bounding box center [253, 229] width 24 height 24
click at [163, 200] on div at bounding box center [158, 197] width 24 height 24
click at [253, 237] on div at bounding box center [253, 229] width 24 height 24
click at [274, 235] on div at bounding box center [285, 229] width 24 height 24
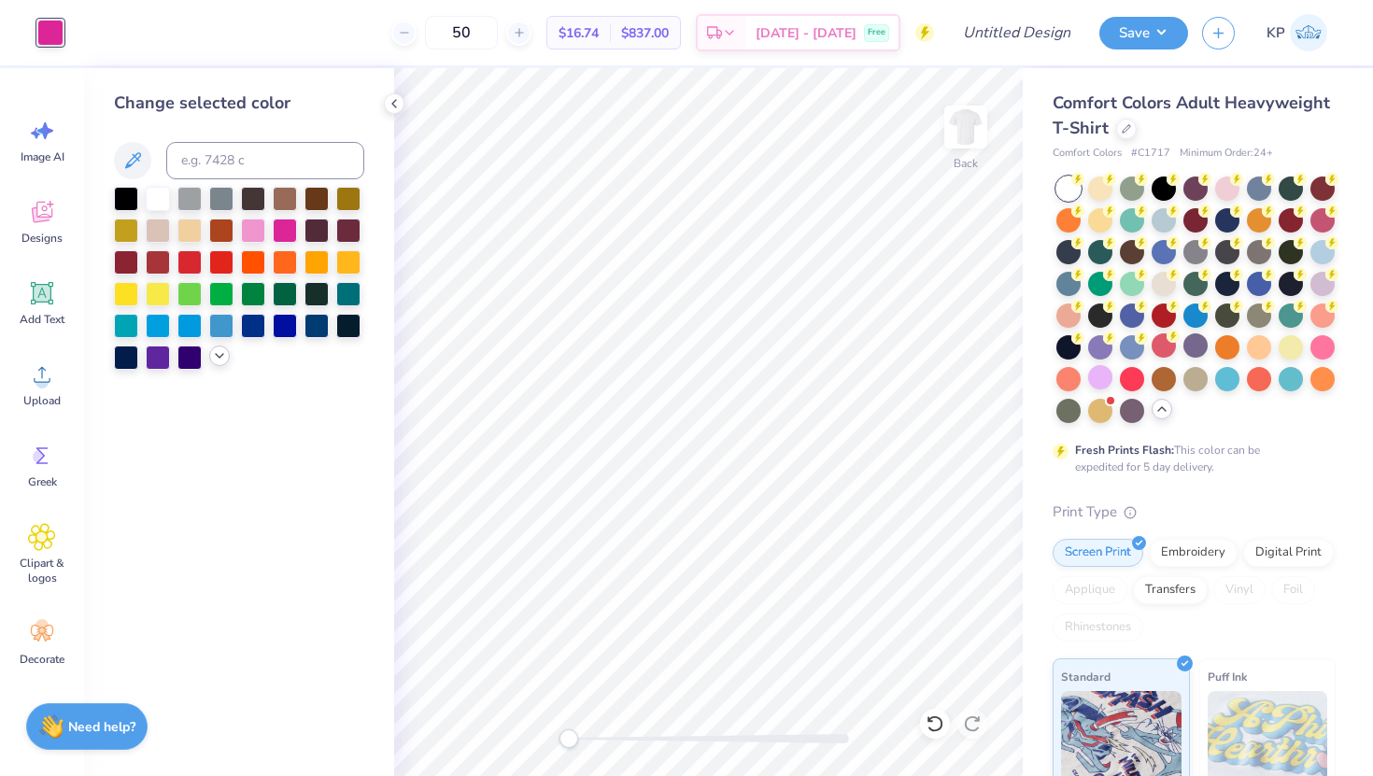
click at [212, 354] on icon at bounding box center [219, 355] width 15 height 15
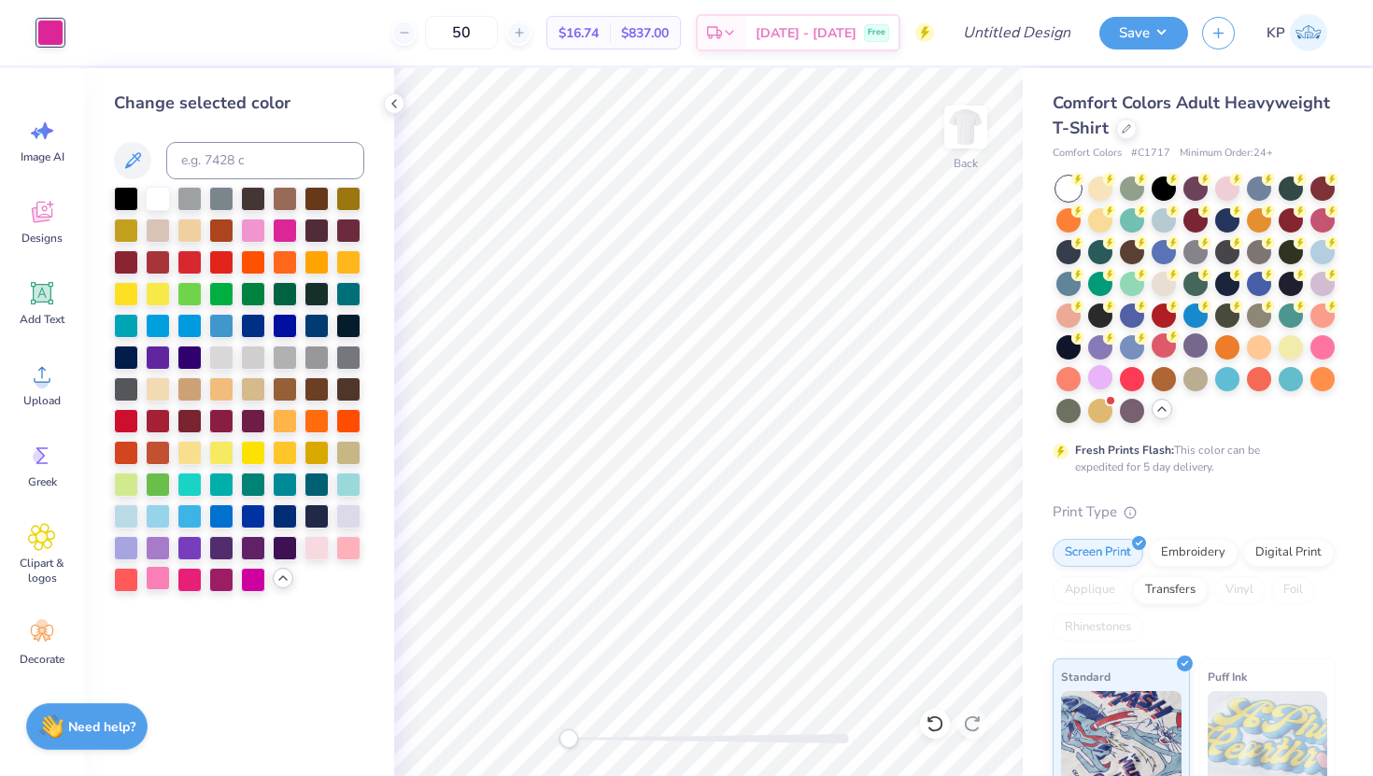
click at [161, 583] on div at bounding box center [158, 578] width 24 height 24
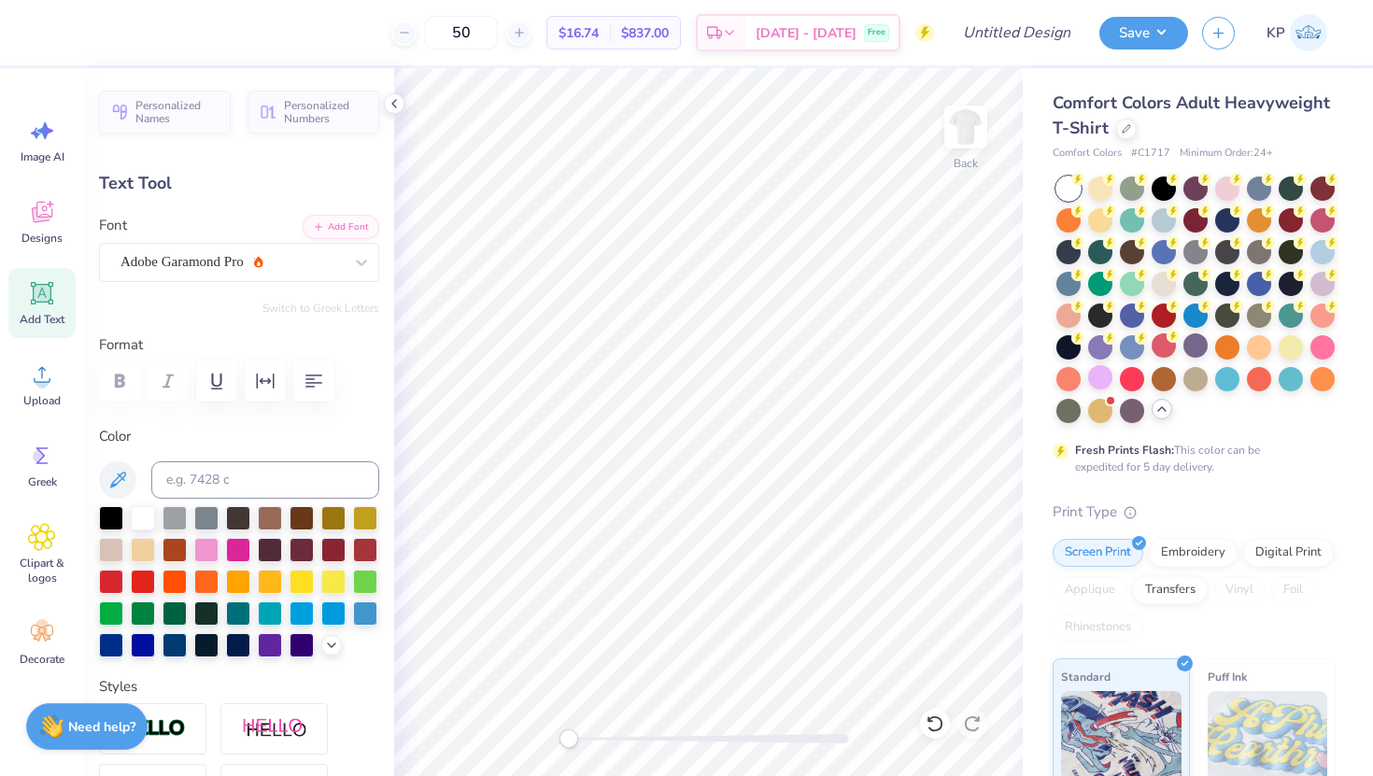
type input "1.07"
type input "0.20"
type input "10.37"
type input "1.36"
type input "0.25"
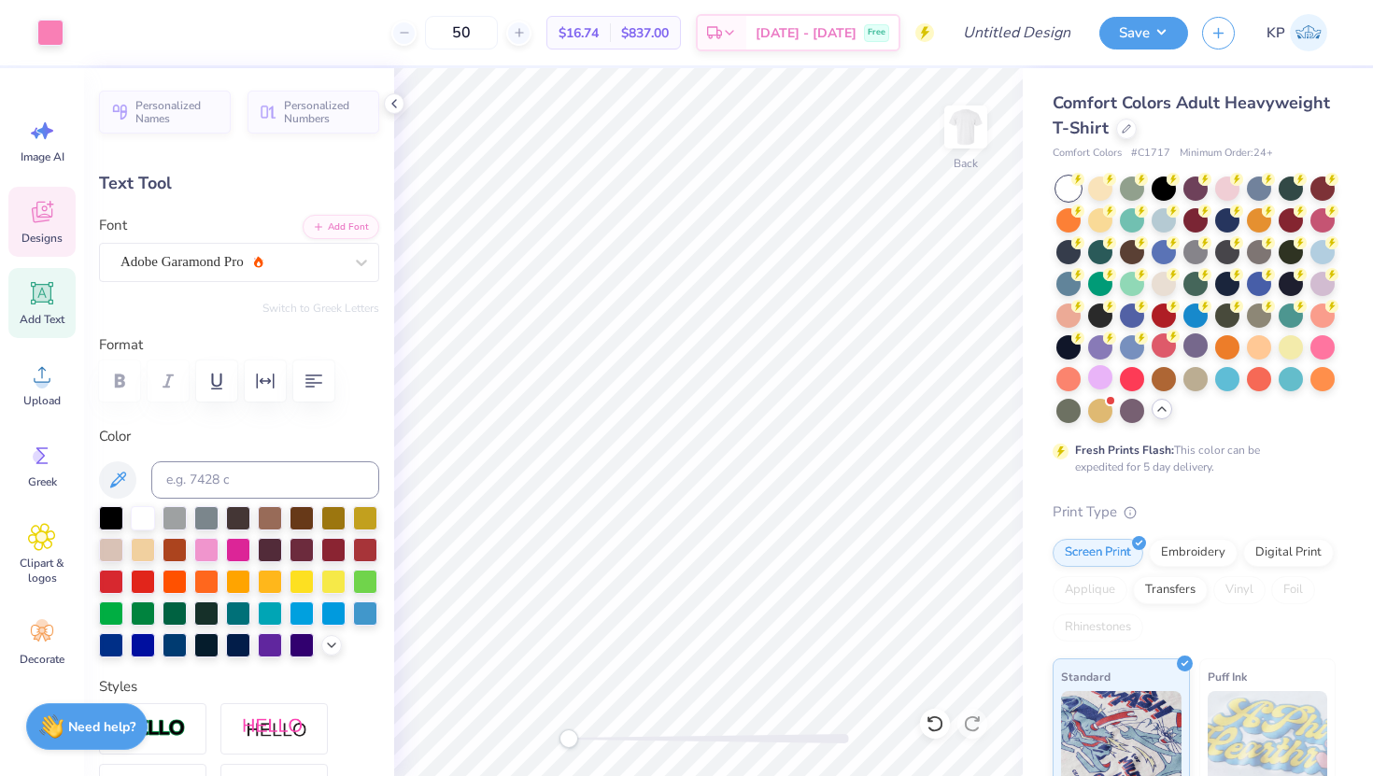
click at [50, 238] on span "Designs" at bounding box center [41, 238] width 41 height 15
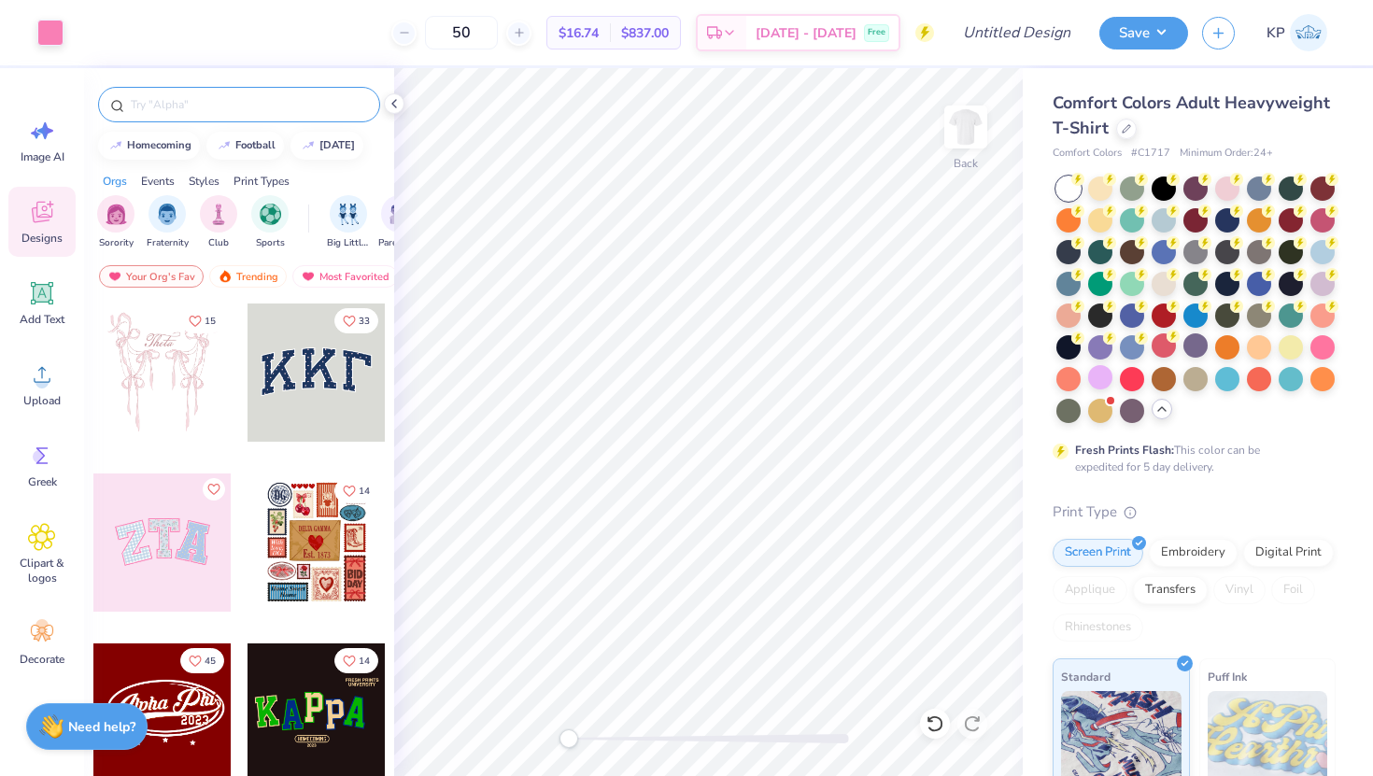
click at [276, 106] on input "text" at bounding box center [248, 104] width 239 height 19
type input "law"
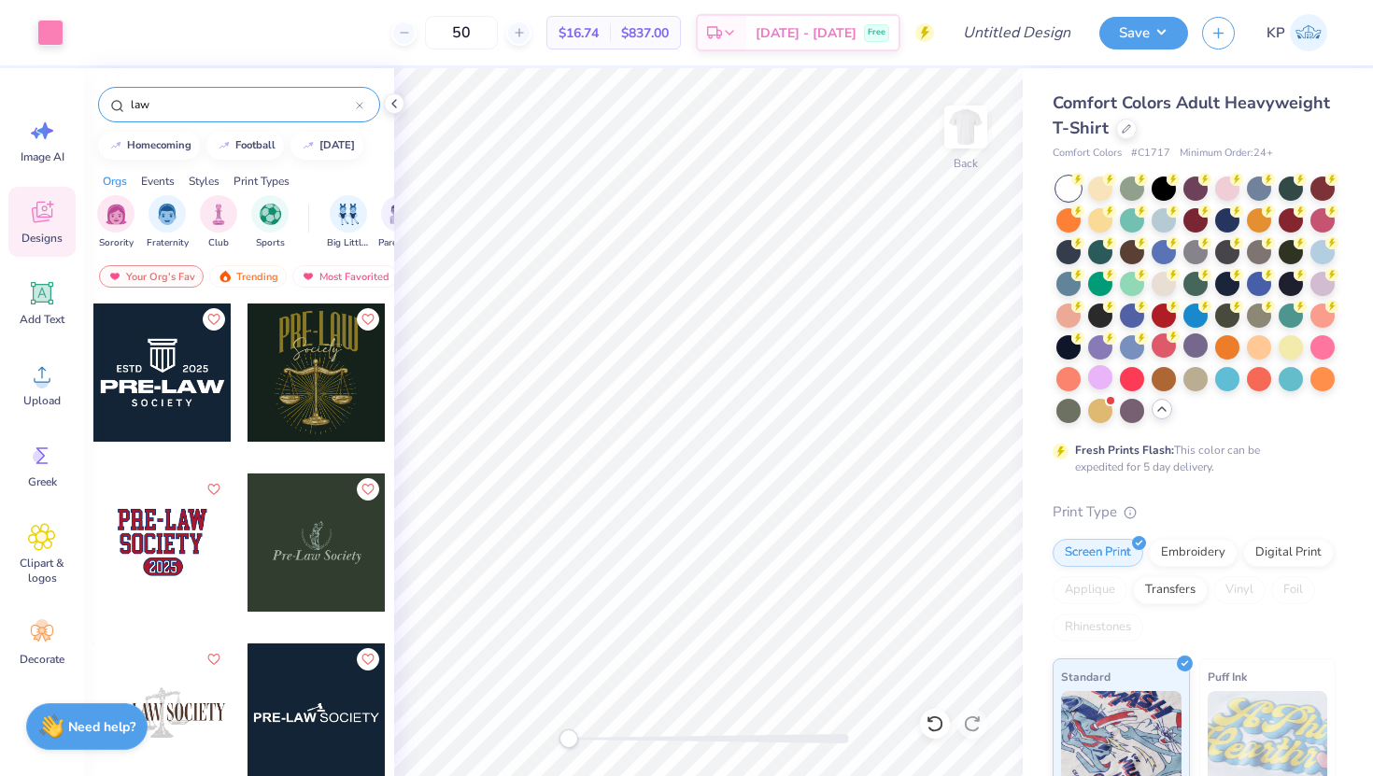
click at [140, 107] on input "law" at bounding box center [242, 104] width 227 height 19
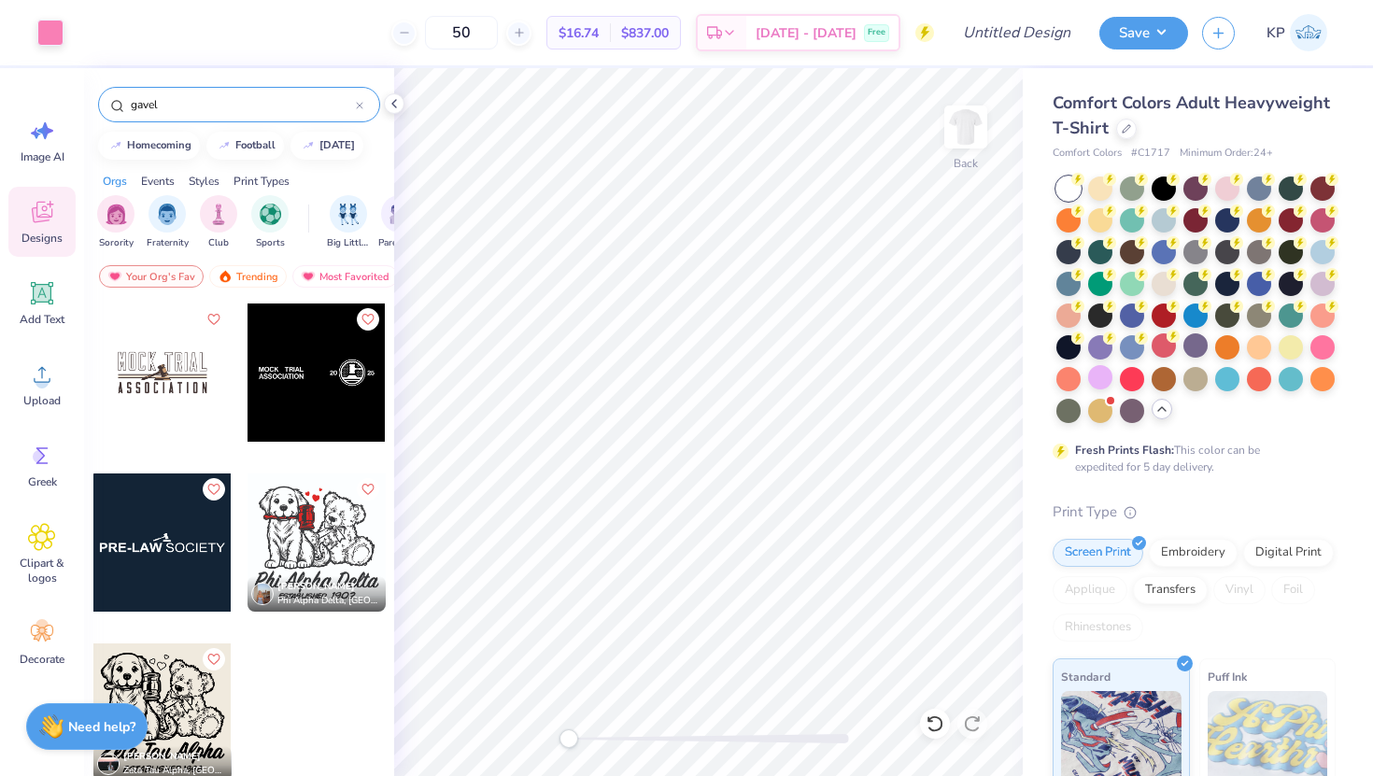
click at [155, 105] on input "gavel" at bounding box center [242, 104] width 227 height 19
type input "p"
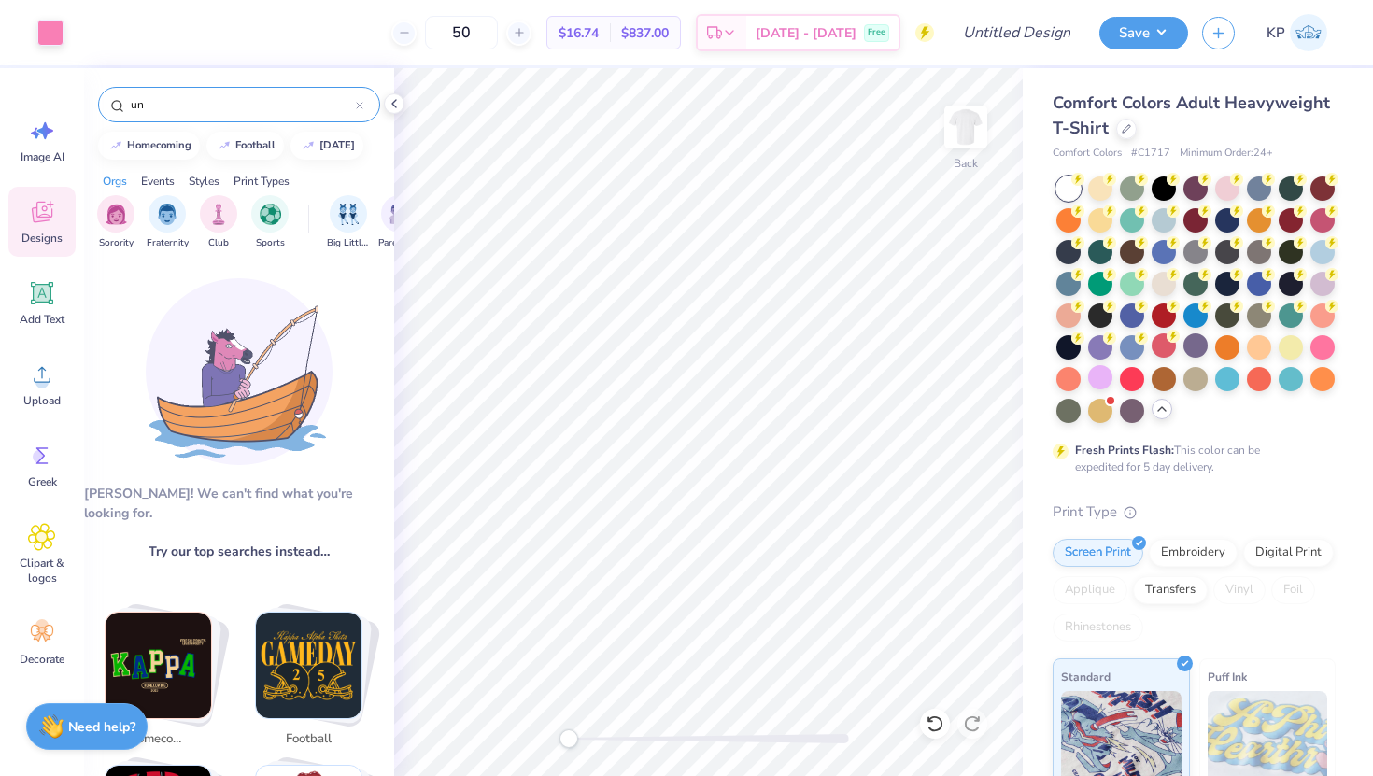
type input "u"
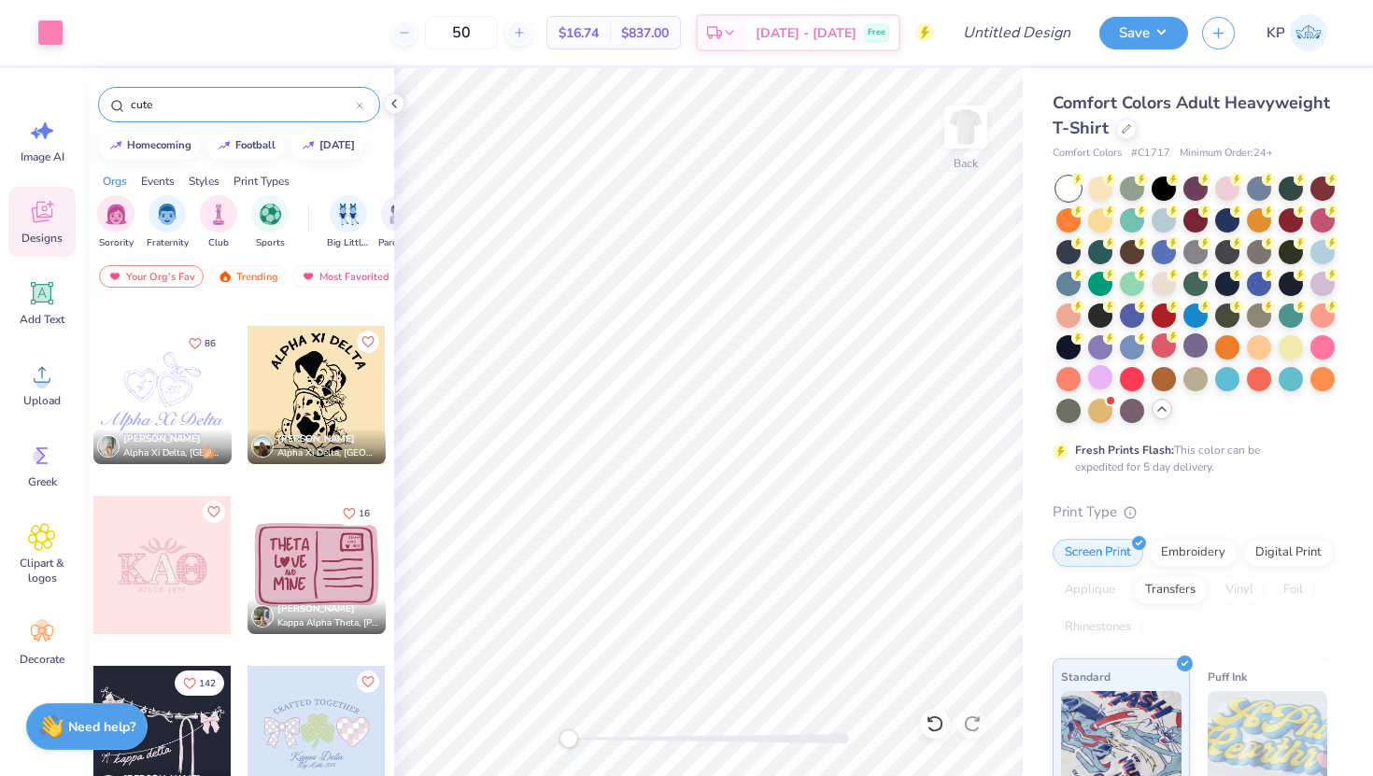
scroll to position [502, 0]
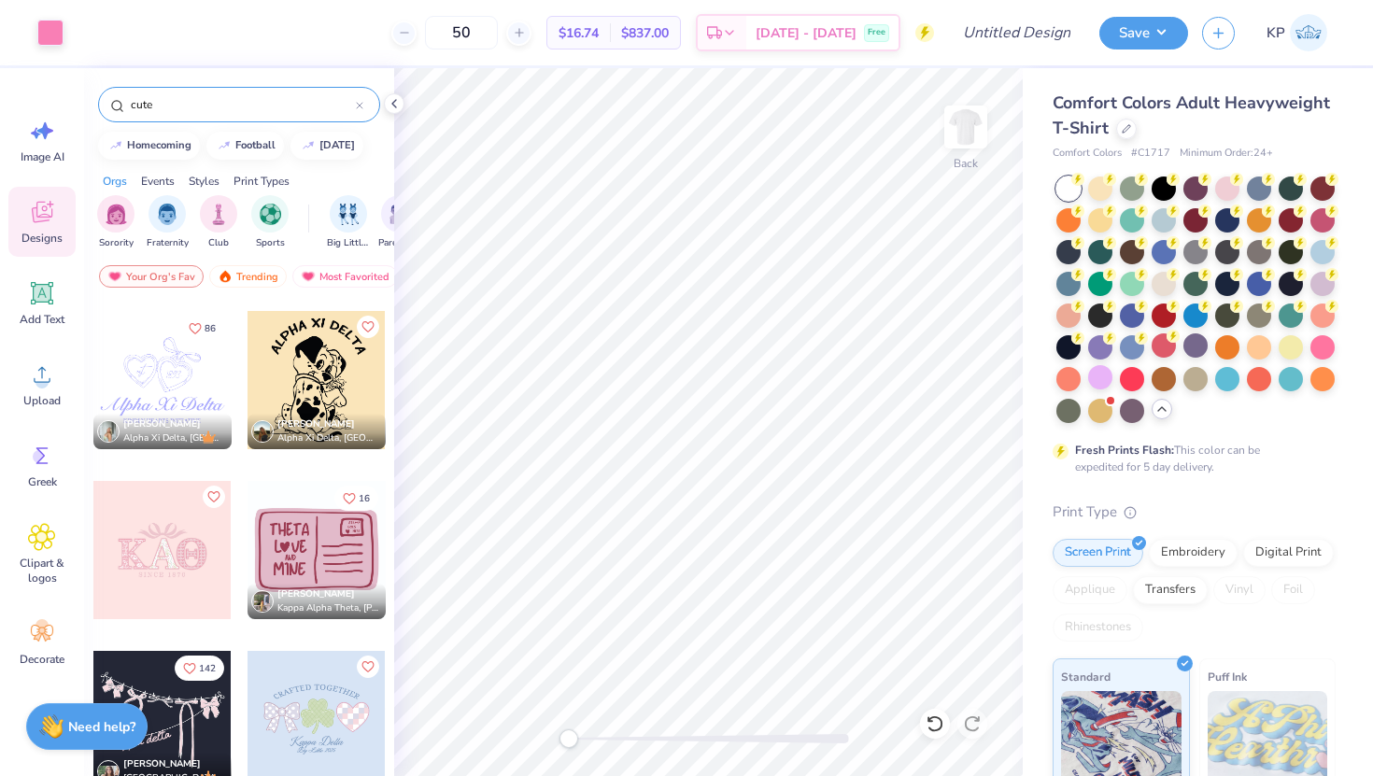
type input "cute"
click at [180, 401] on div at bounding box center [162, 380] width 138 height 138
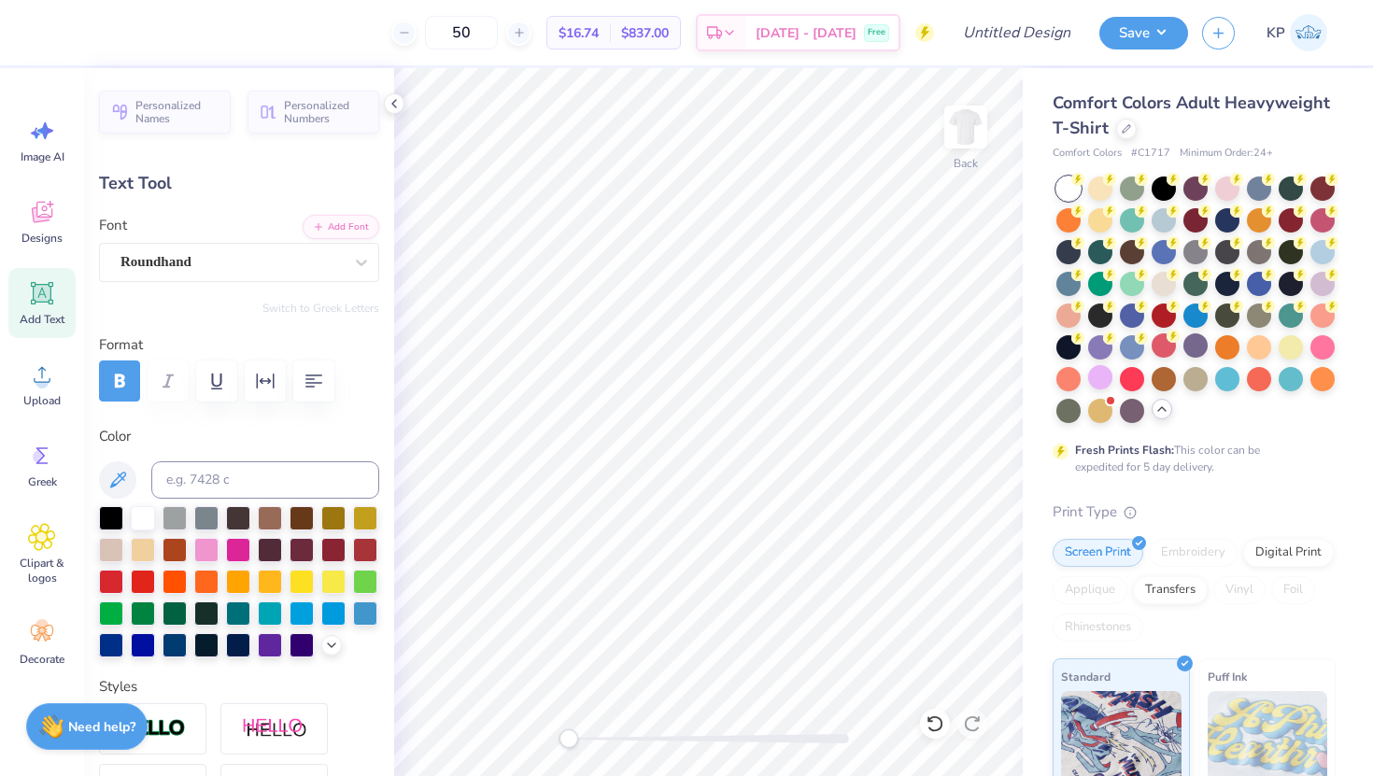
scroll to position [1, 3]
type textarea "Women's Undergraduate Law Society"
type input "13.60"
type input "2.94"
type input "15.82"
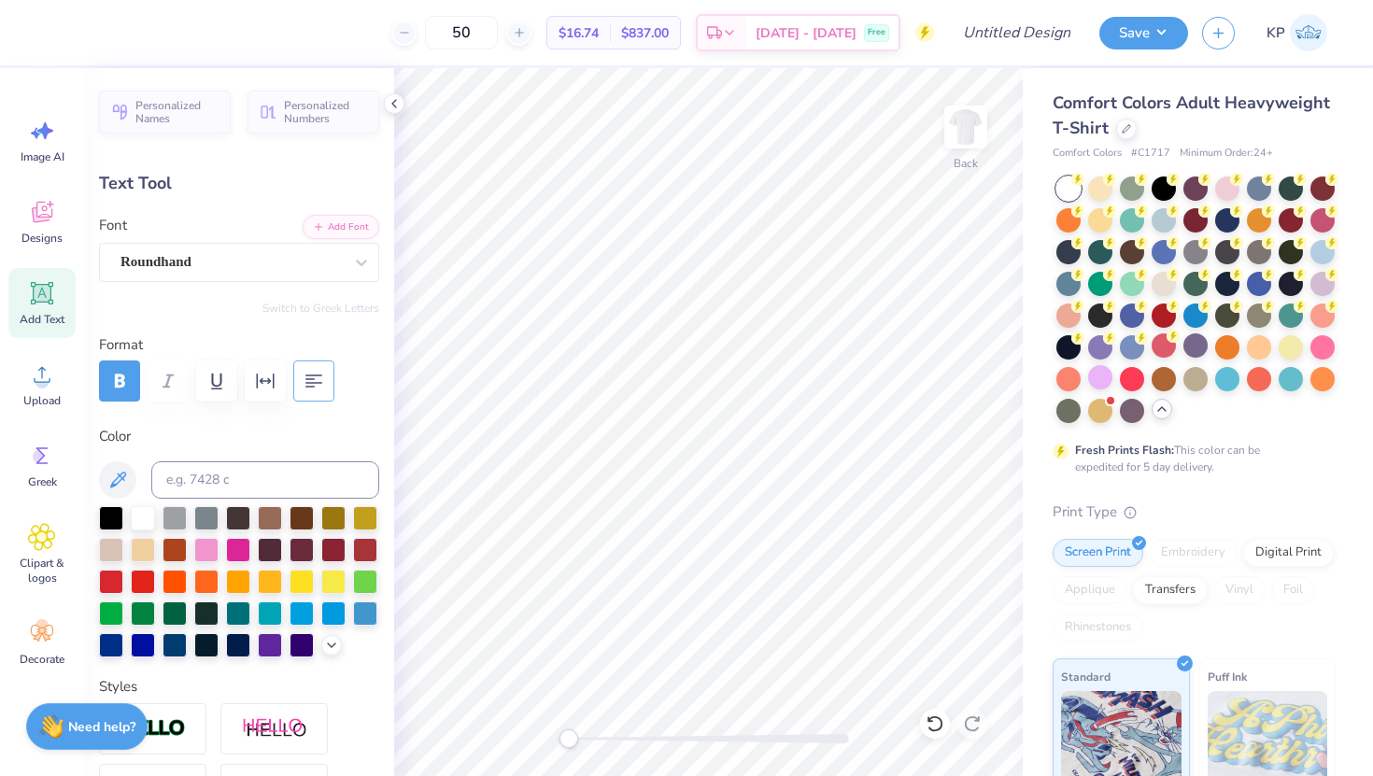
click at [326, 387] on button "button" at bounding box center [313, 380] width 41 height 41
type input "5.65"
type input "0.31"
type input "17.97"
type input "13.26"
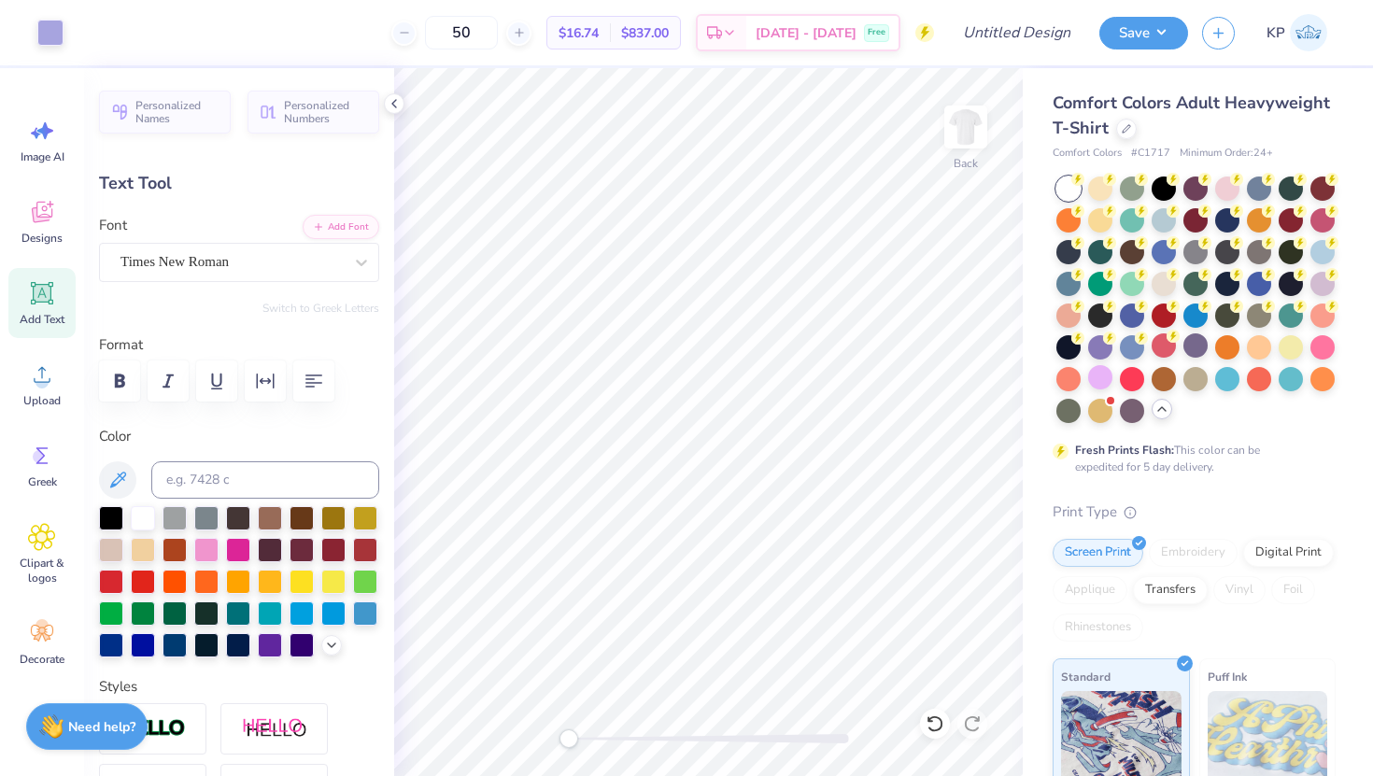
type input "2.94"
type input "15.82"
type input "5.65"
type input "0.31"
type input "17.97"
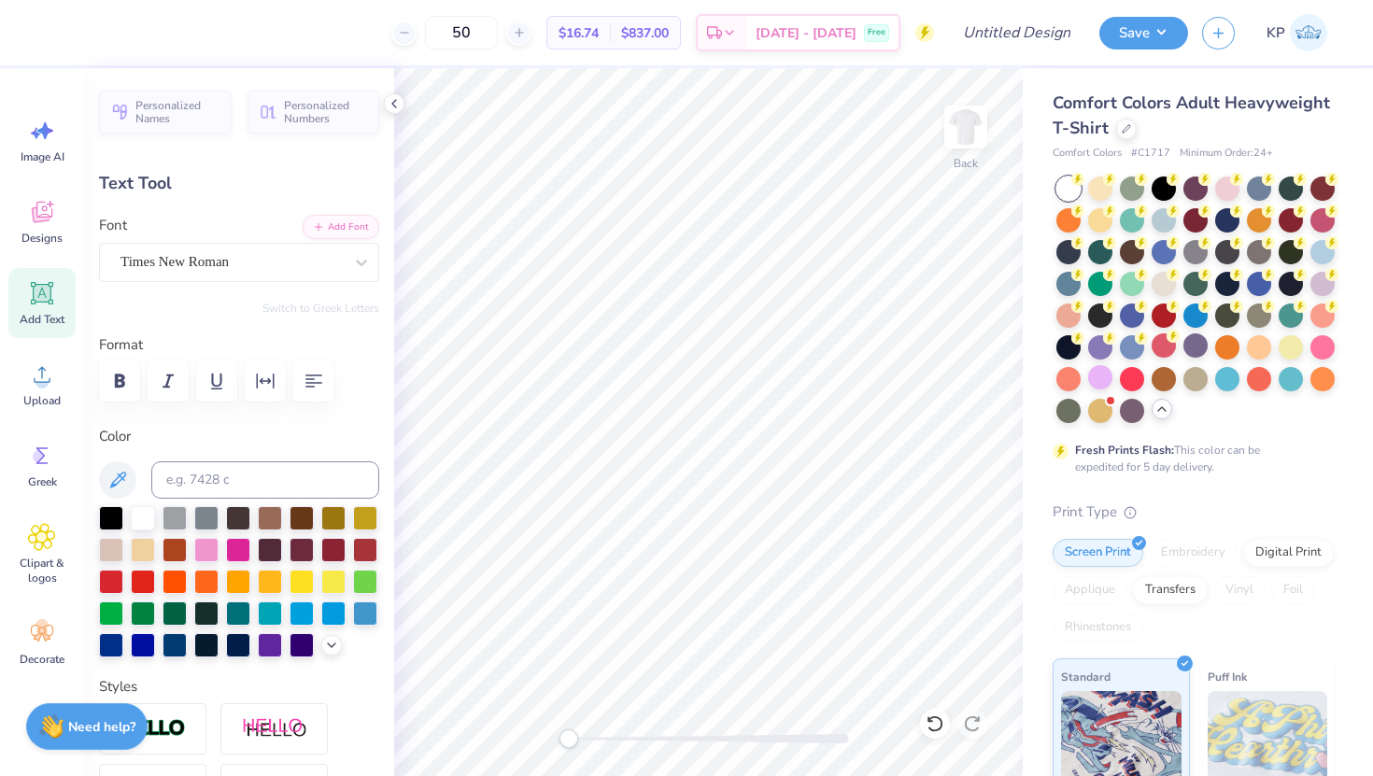
type input "13.26"
type input "2.94"
type input "13.04"
type input "5.65"
type input "0.31"
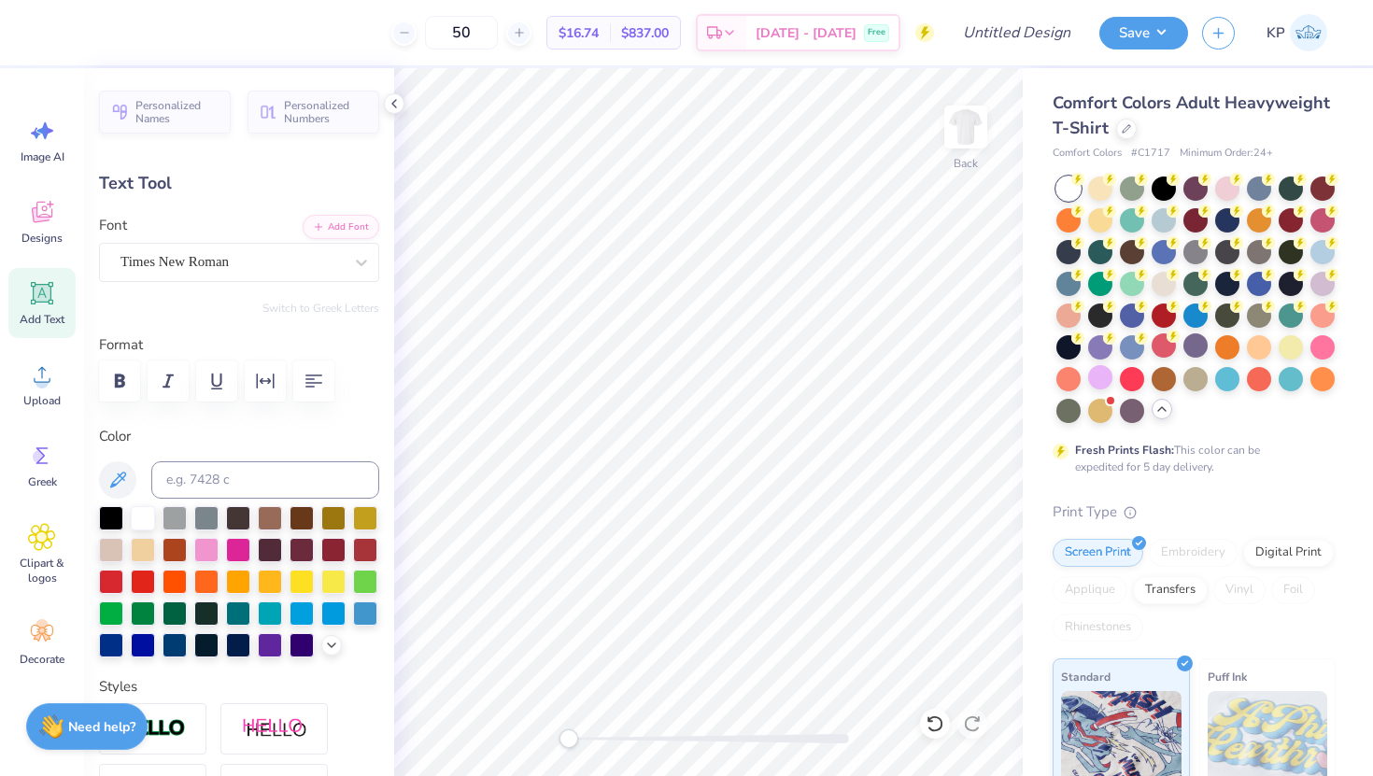
type input "22.38"
type textarea "EST. 2022"
type input "1.10"
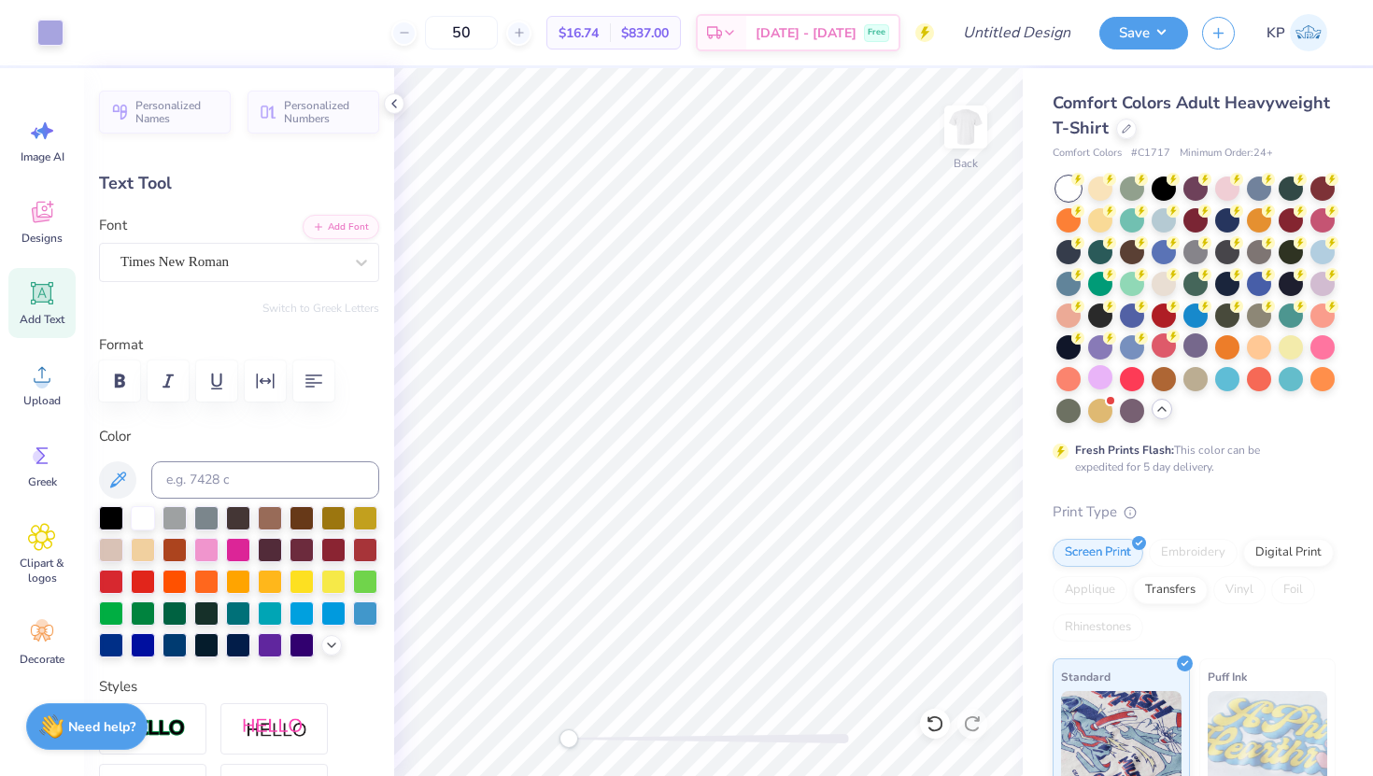
type input "0.53"
type input "14.51"
type textarea "2022.."
type input "13.26"
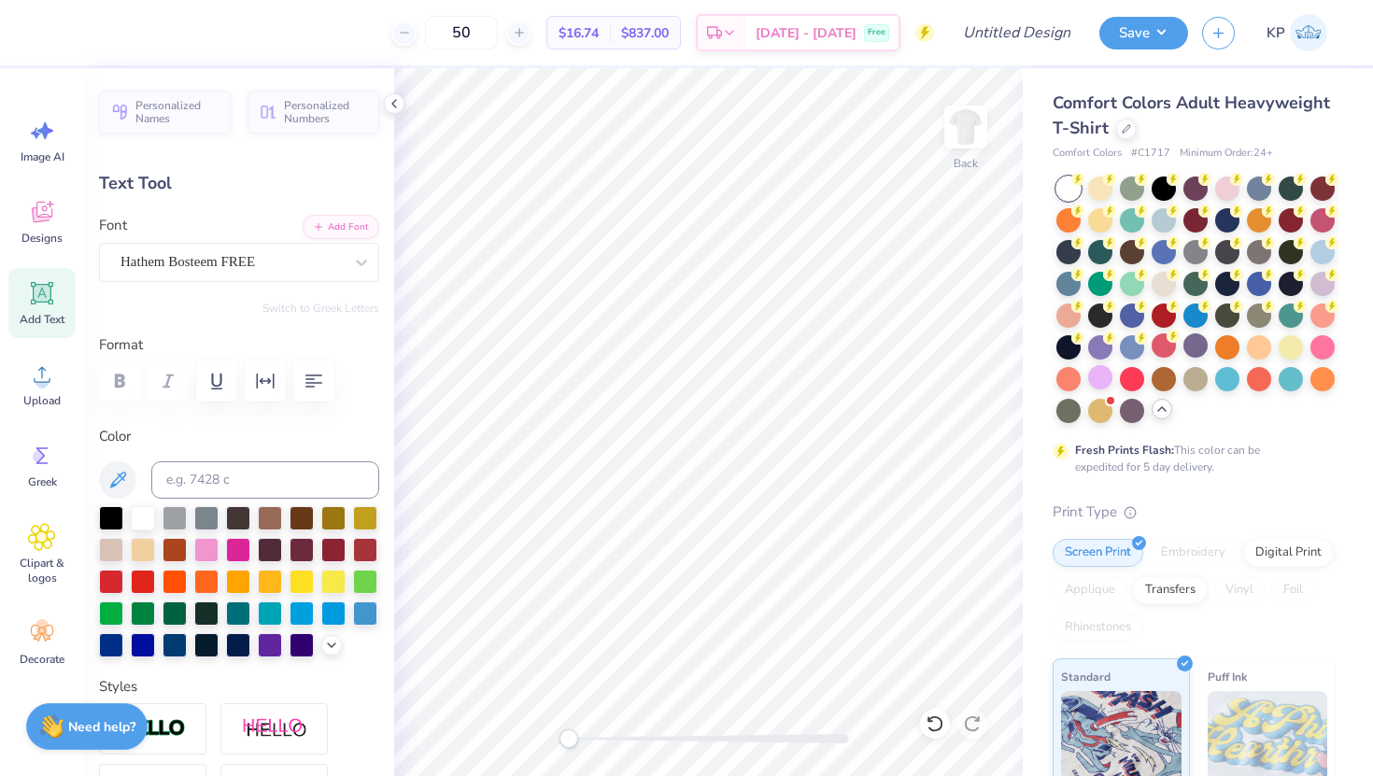
type input "2.94"
type input "16.05"
type input "1.78"
type input "0.31"
type input "19.31"
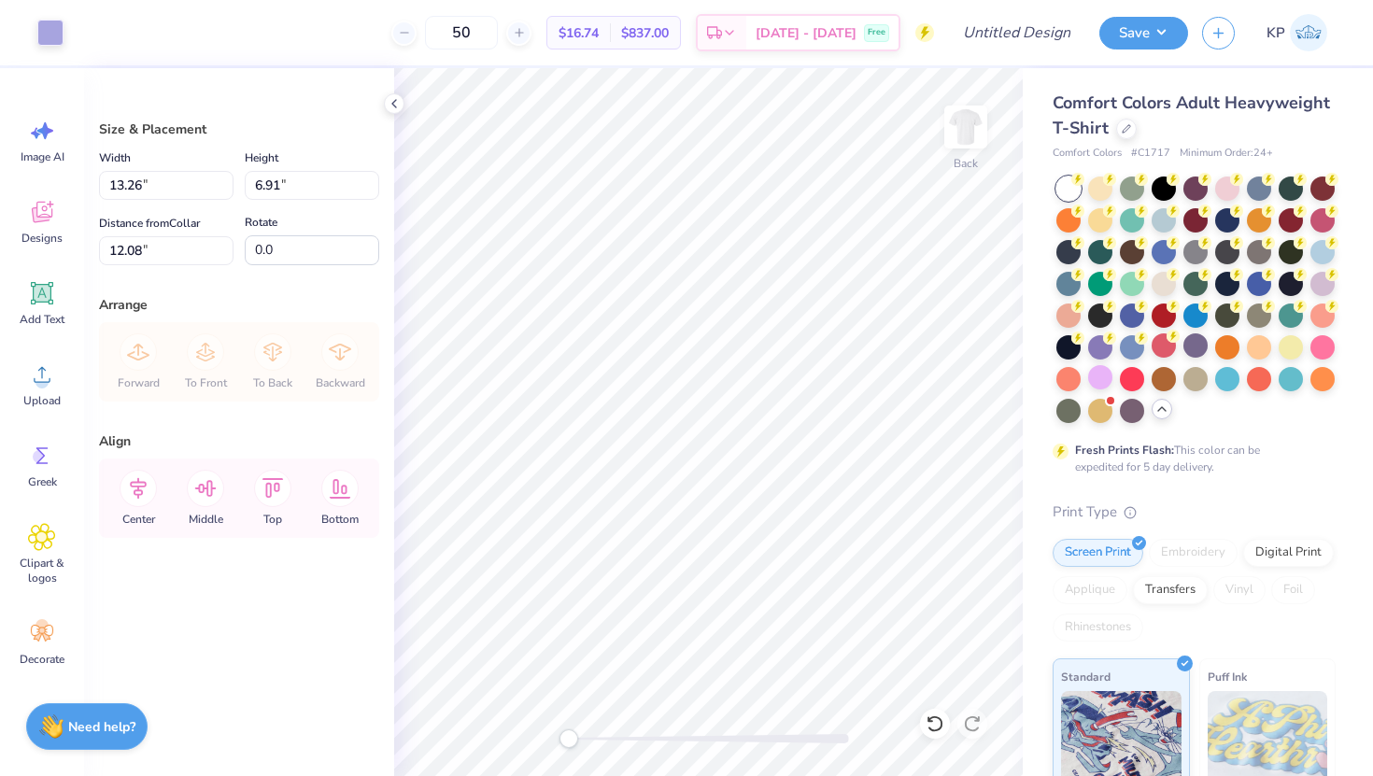
type input "4.44"
type input "10.59"
type input "5.52"
type input "5.50"
type input "5.47"
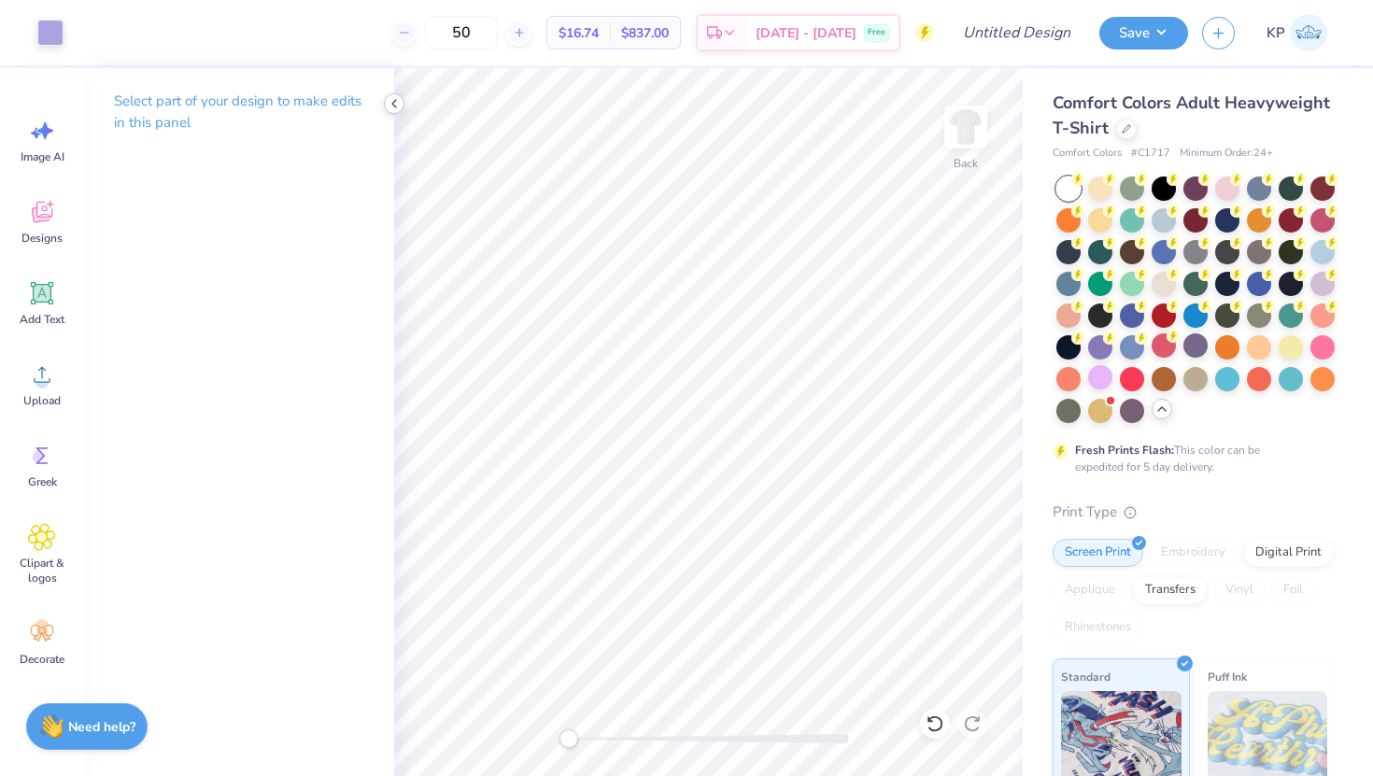
click at [391, 107] on icon at bounding box center [394, 103] width 15 height 15
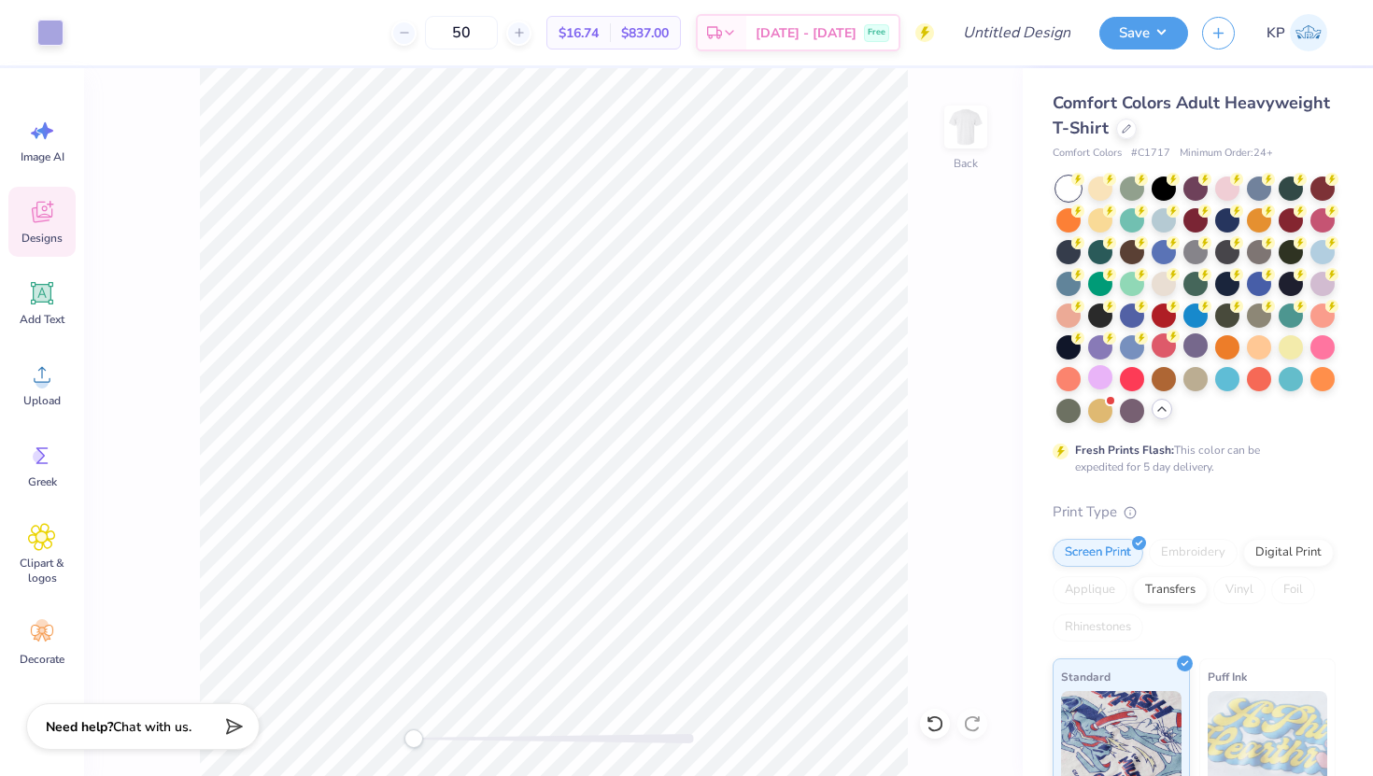
click at [53, 246] on div "Designs" at bounding box center [41, 222] width 67 height 70
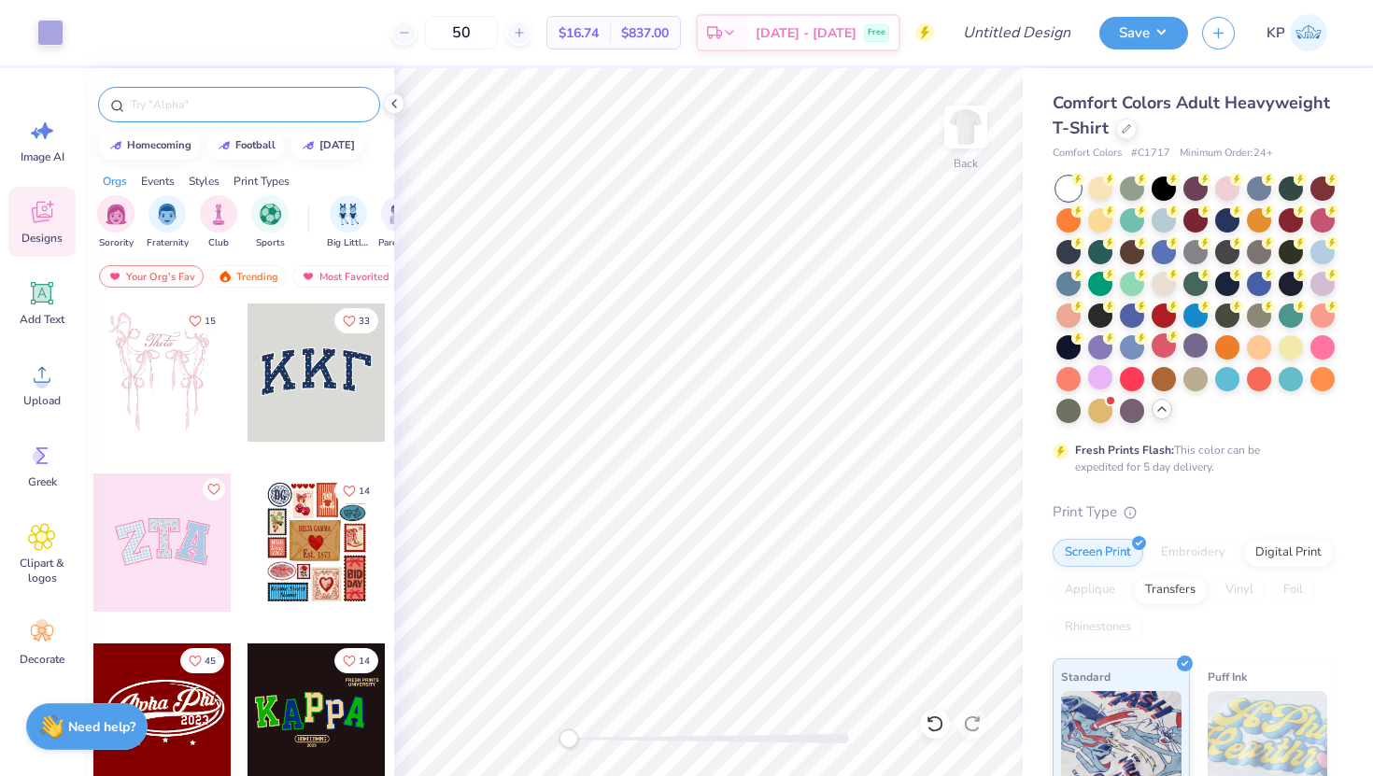
click at [208, 108] on input "text" at bounding box center [248, 104] width 239 height 19
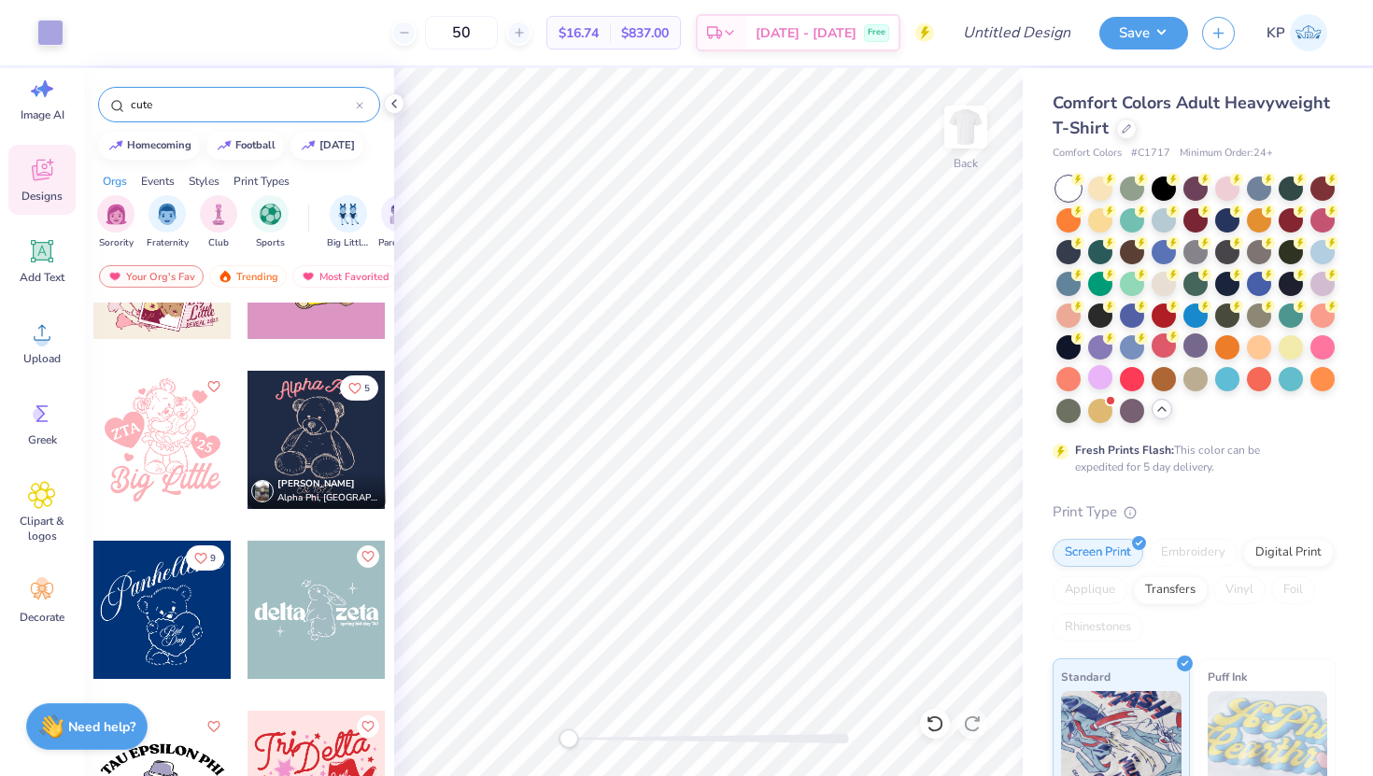
scroll to position [8276, 0]
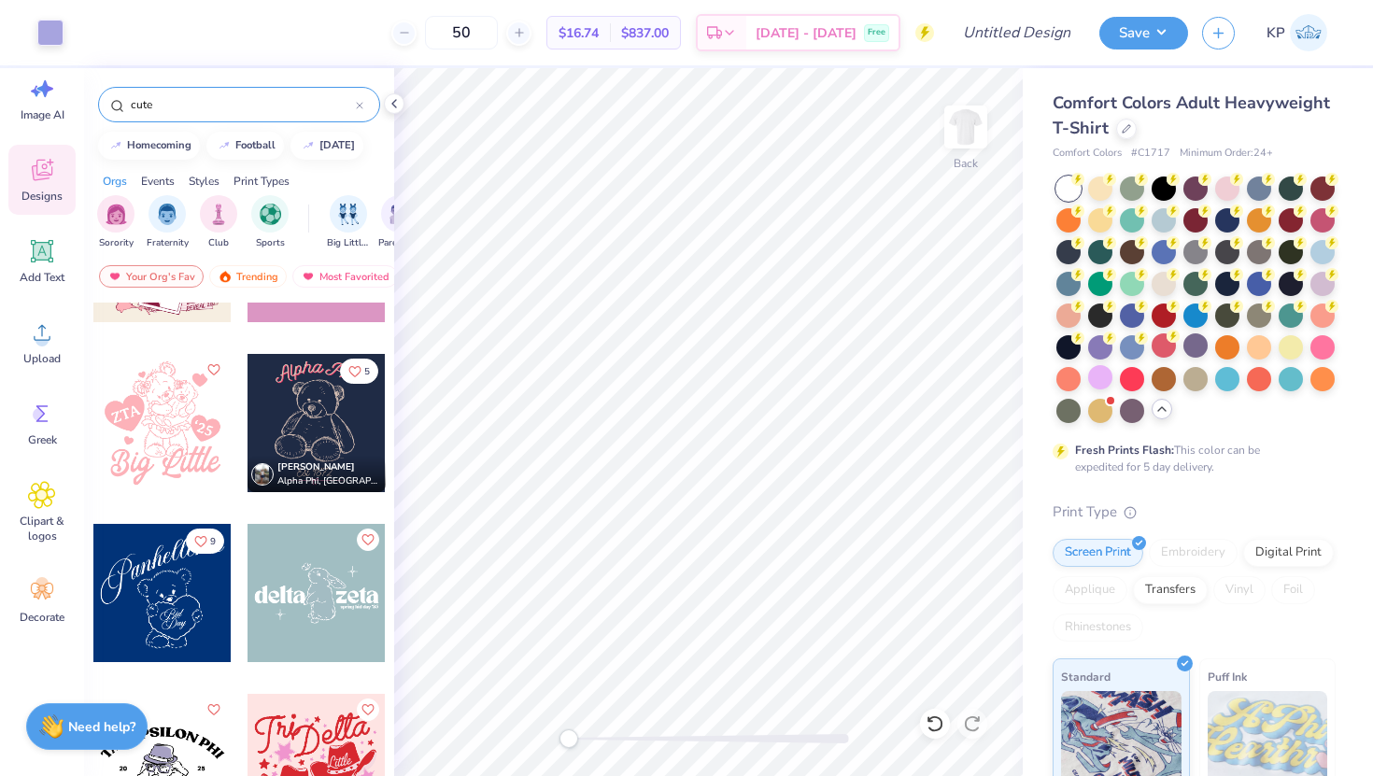
click at [145, 89] on div "cute" at bounding box center [239, 104] width 282 height 35
click at [145, 101] on input "cute" at bounding box center [242, 104] width 227 height 19
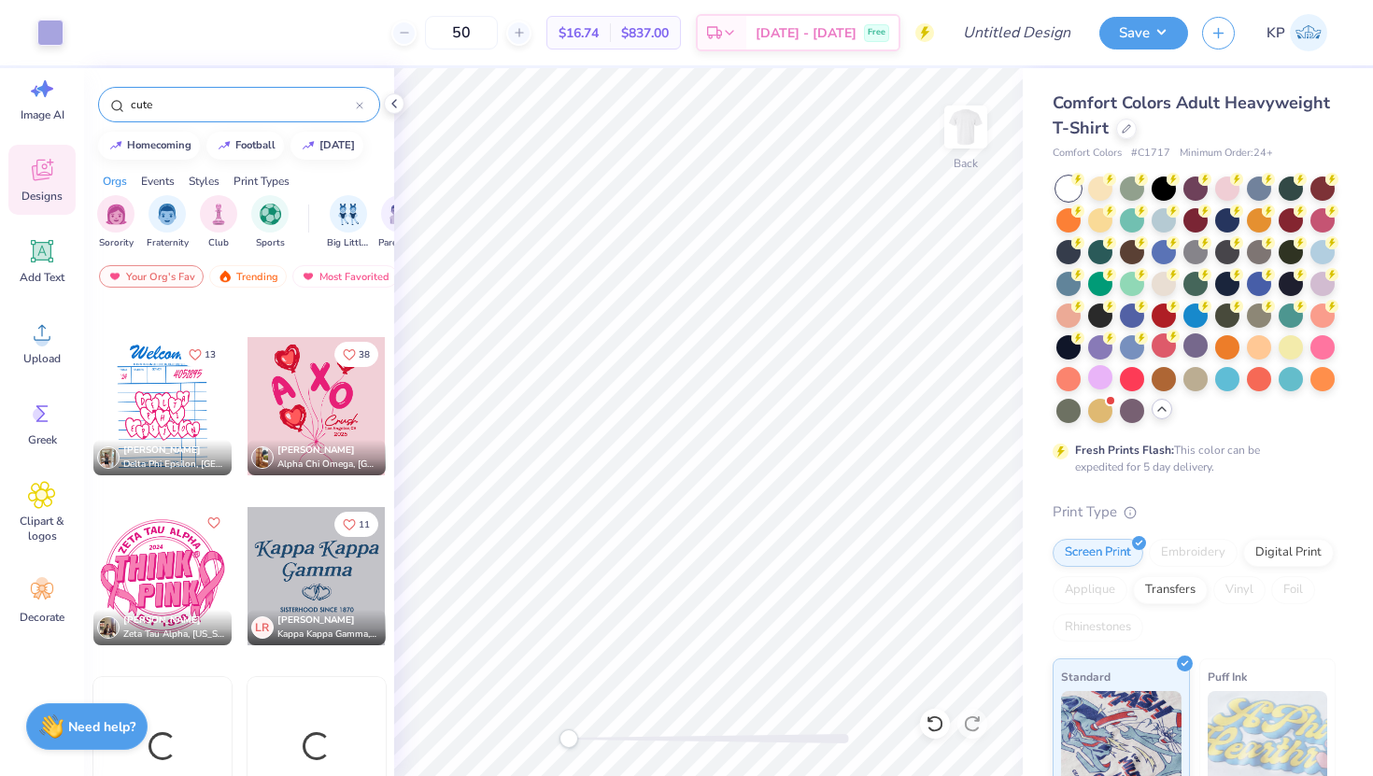
scroll to position [2176, 0]
click at [145, 101] on input "cute" at bounding box center [242, 104] width 227 height 19
type input "c"
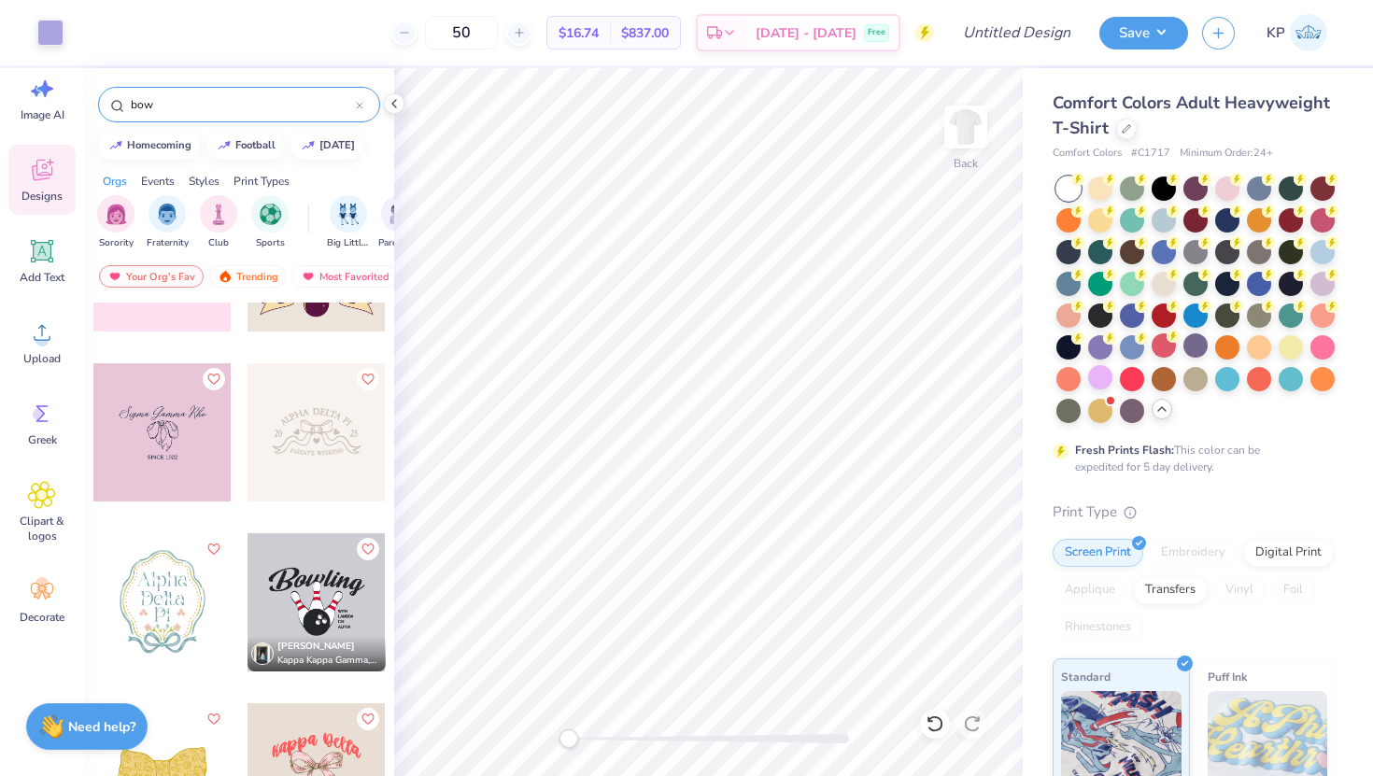
scroll to position [1101, 0]
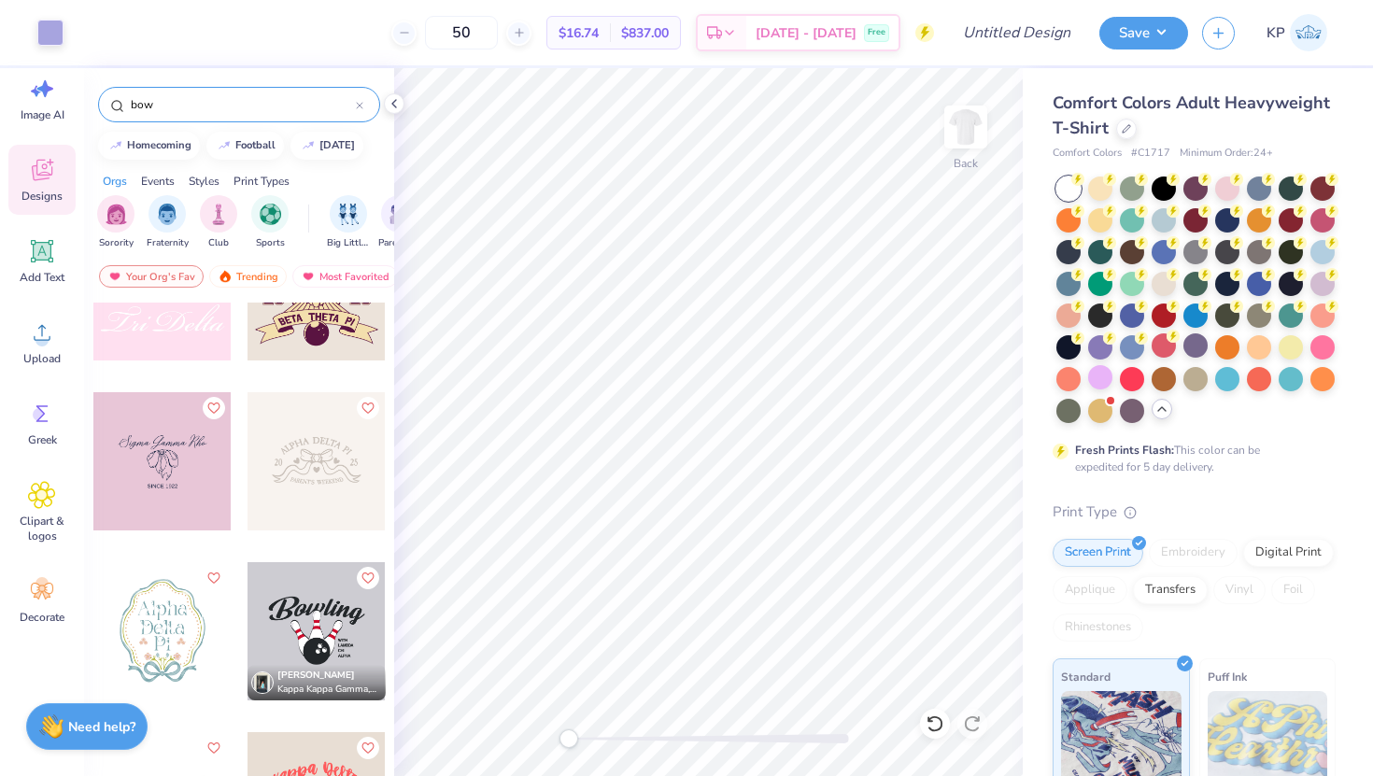
type input "bow"
click at [275, 481] on div at bounding box center [316, 461] width 138 height 138
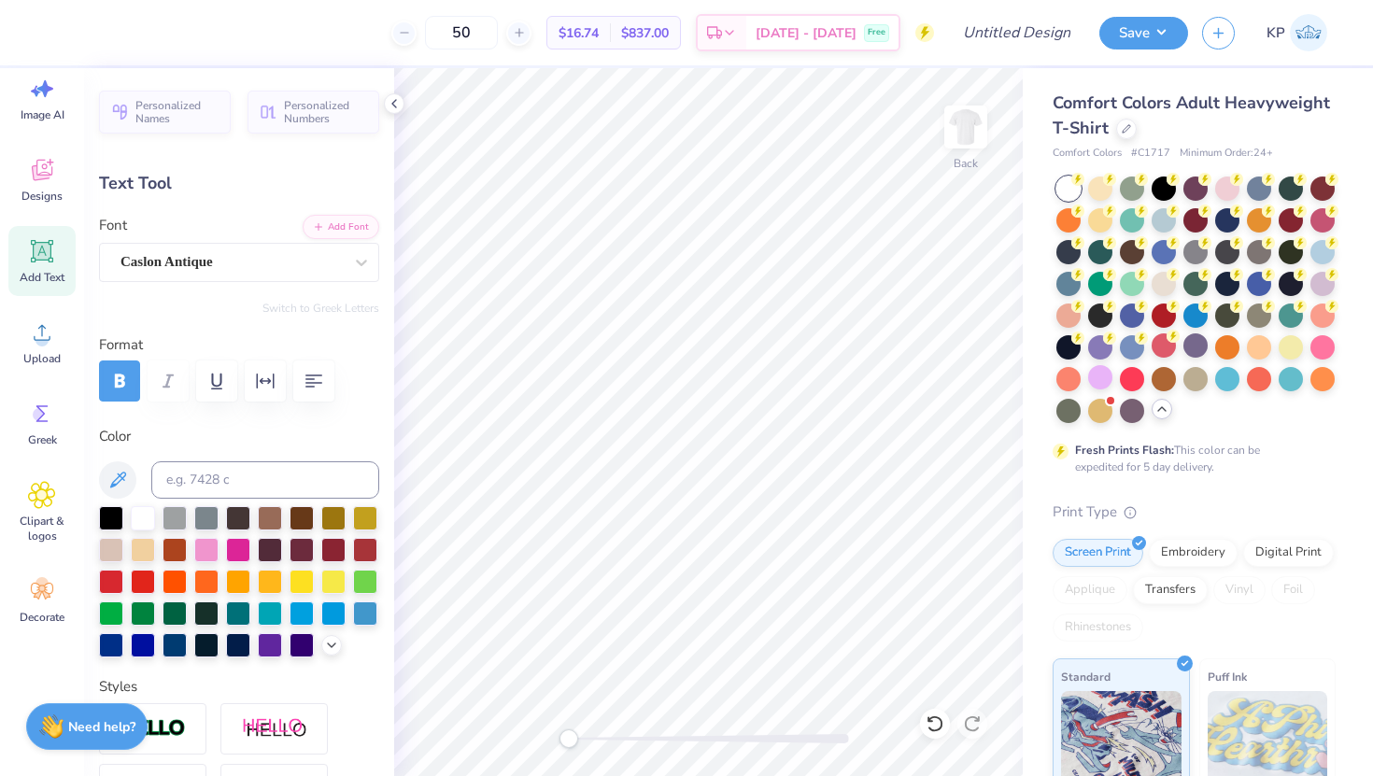
scroll to position [0, 0]
type textarea "D"
type textarea "WOMEN'S UNDERGRADUATE LAW SOCIETY"
type input "14.17"
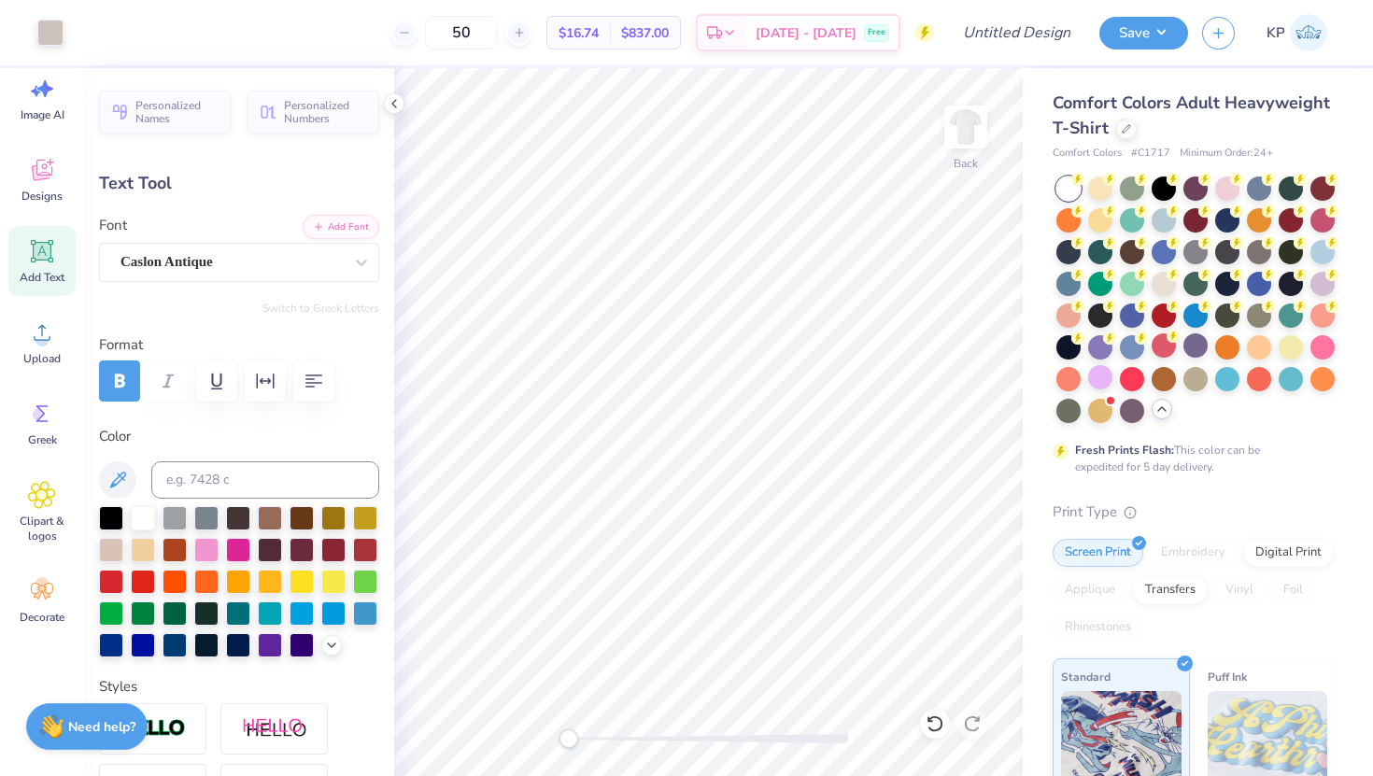
type input "2.79"
type input "5.51"
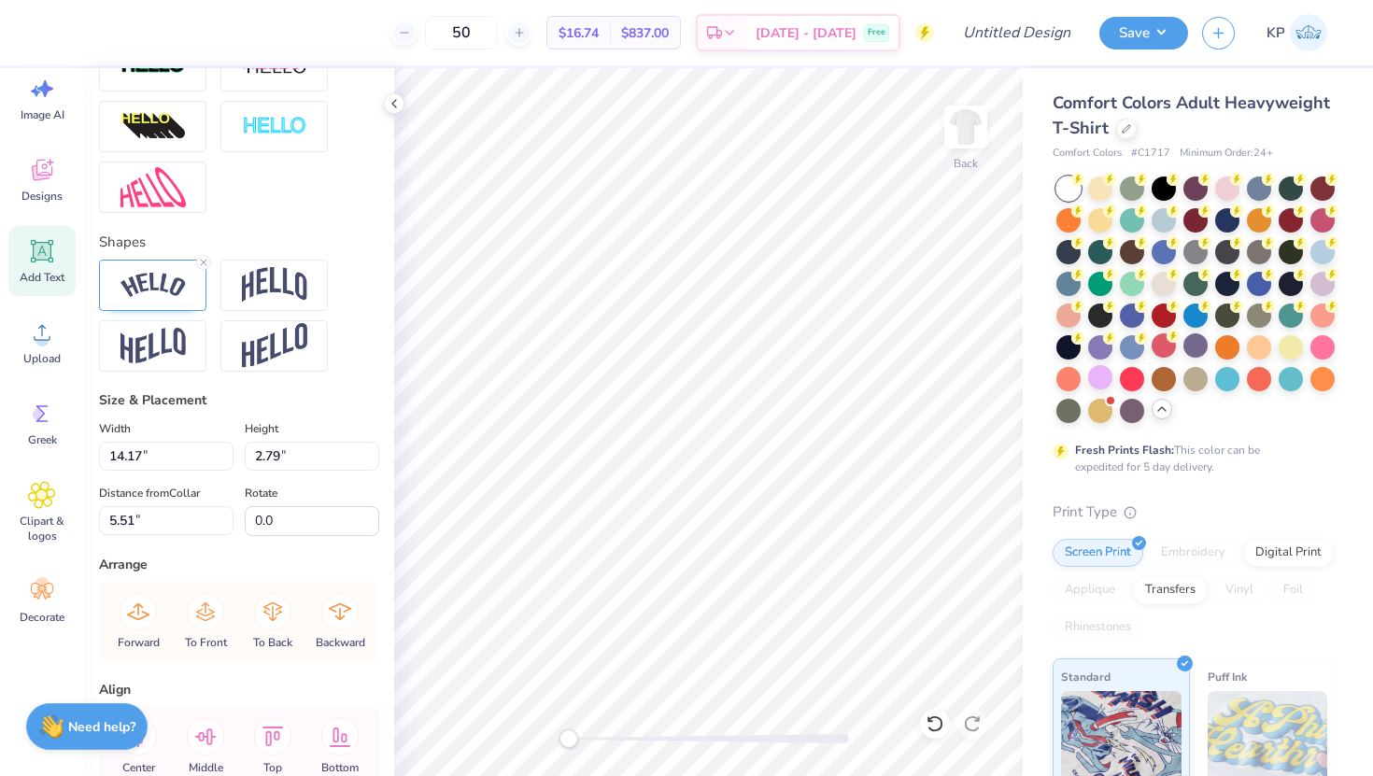
scroll to position [766, 0]
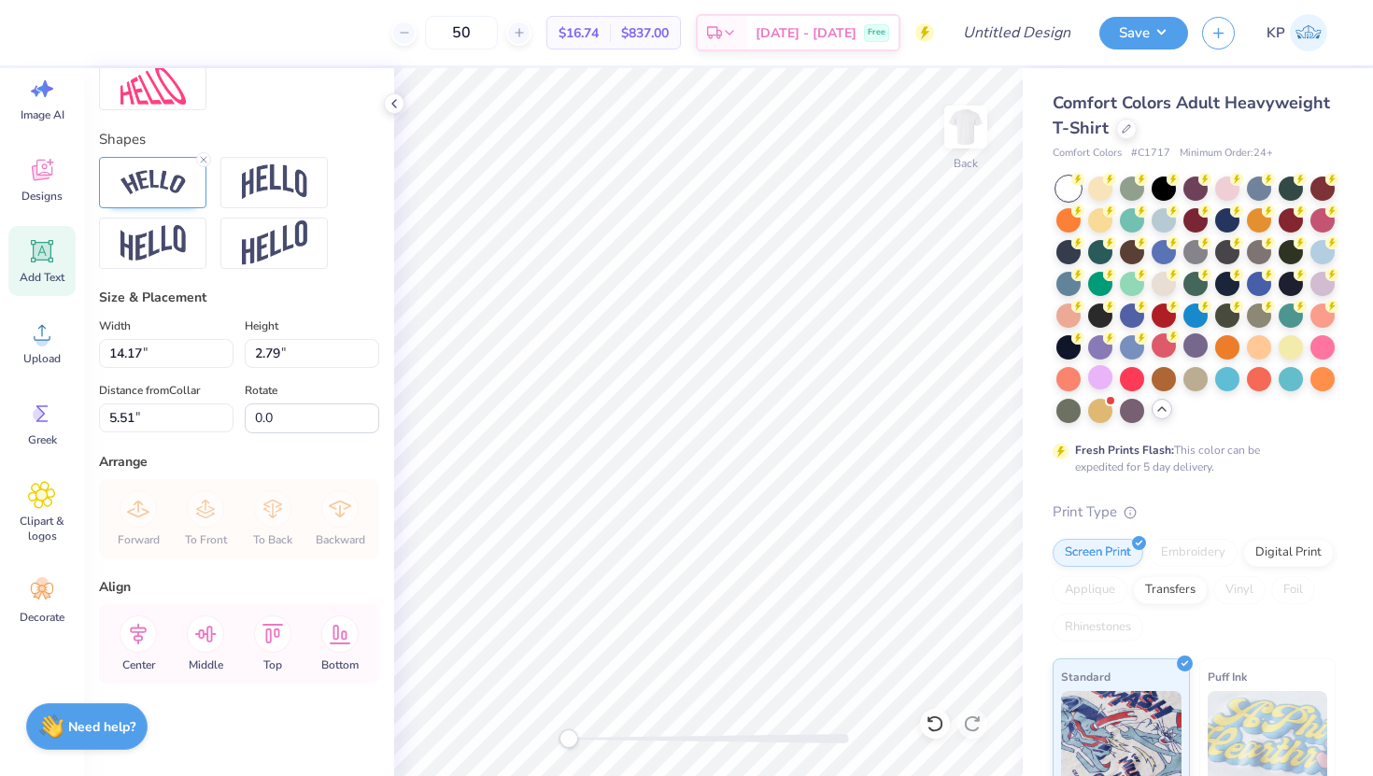
click at [564, 731] on div "Accessibility label" at bounding box center [568, 738] width 19 height 19
click at [772, 443] on body "50 $16.74 Per Item $837.00 Total Est. Delivery [DATE] - [DATE] Free Design Titl…" at bounding box center [686, 388] width 1373 height 776
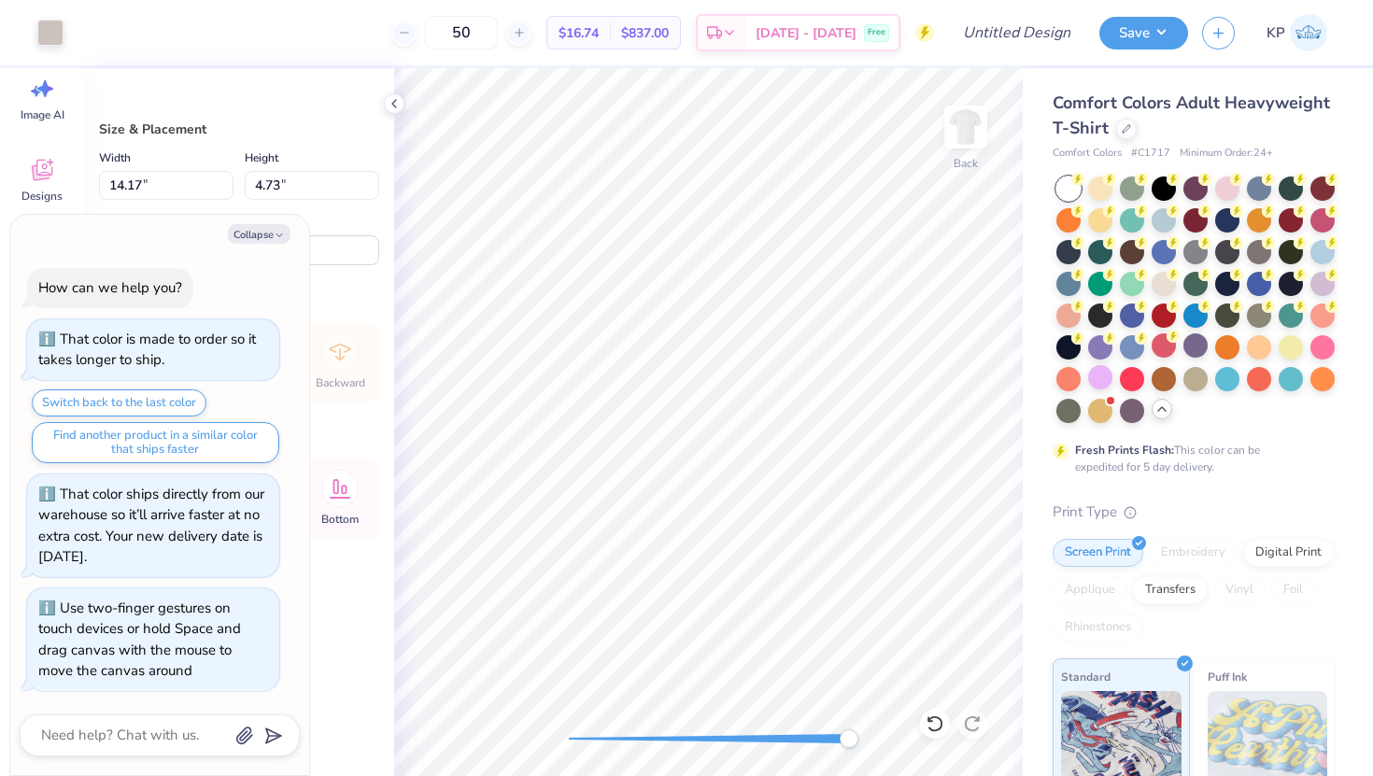
scroll to position [0, 0]
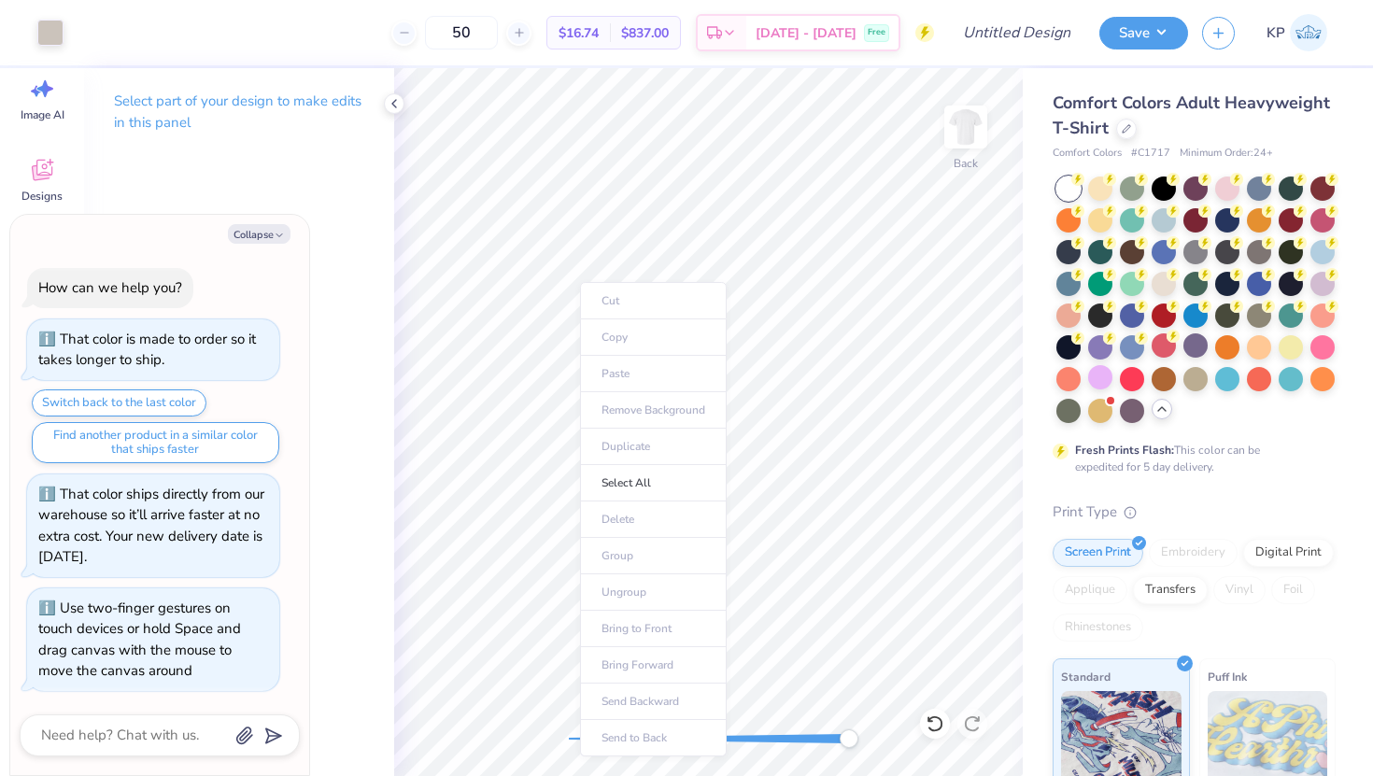
click at [793, 738] on div at bounding box center [709, 738] width 280 height 9
click at [687, 739] on div at bounding box center [709, 738] width 280 height 9
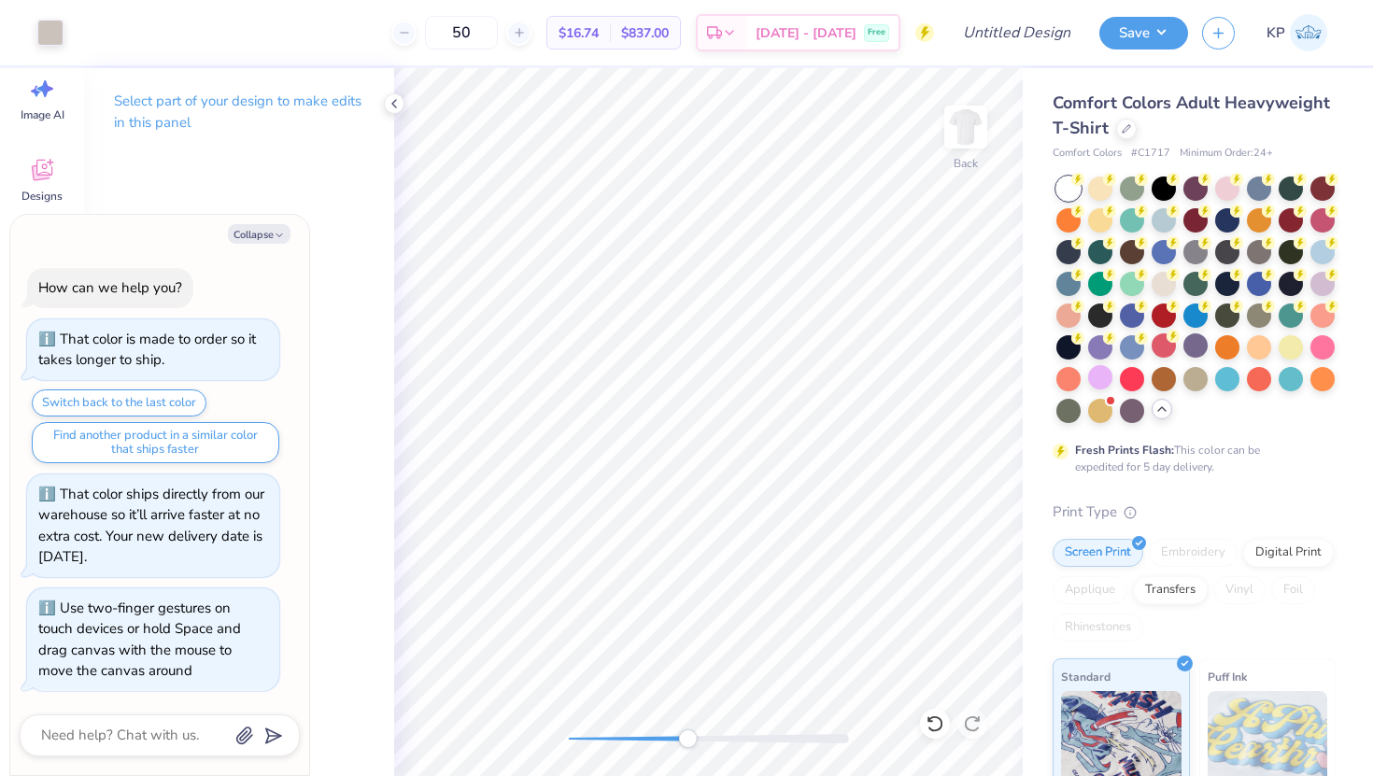
click at [639, 739] on div at bounding box center [709, 738] width 280 height 9
click at [609, 739] on div at bounding box center [709, 738] width 280 height 9
click at [582, 739] on div at bounding box center [709, 738] width 280 height 9
click at [577, 739] on div "Accessibility label" at bounding box center [581, 738] width 19 height 19
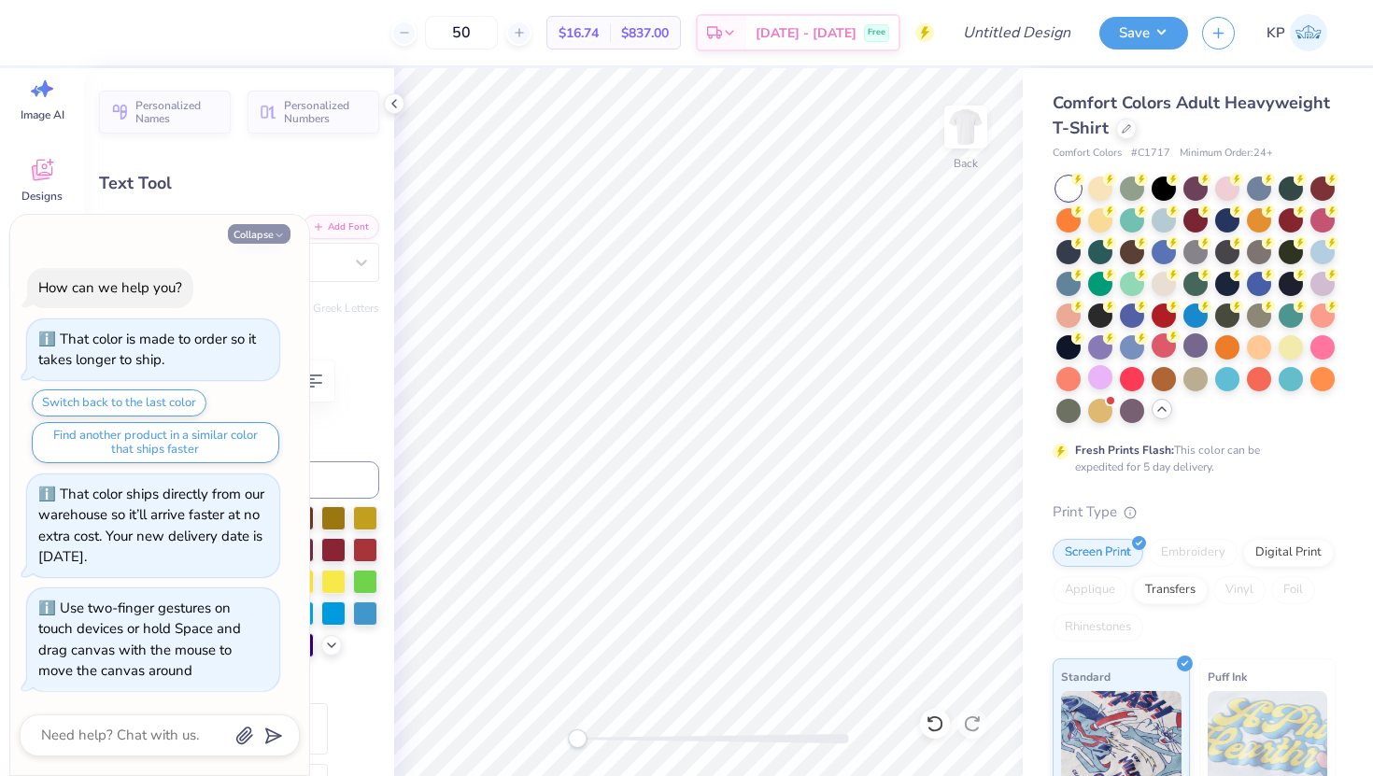
click at [274, 232] on icon "button" at bounding box center [279, 235] width 11 height 11
type textarea "x"
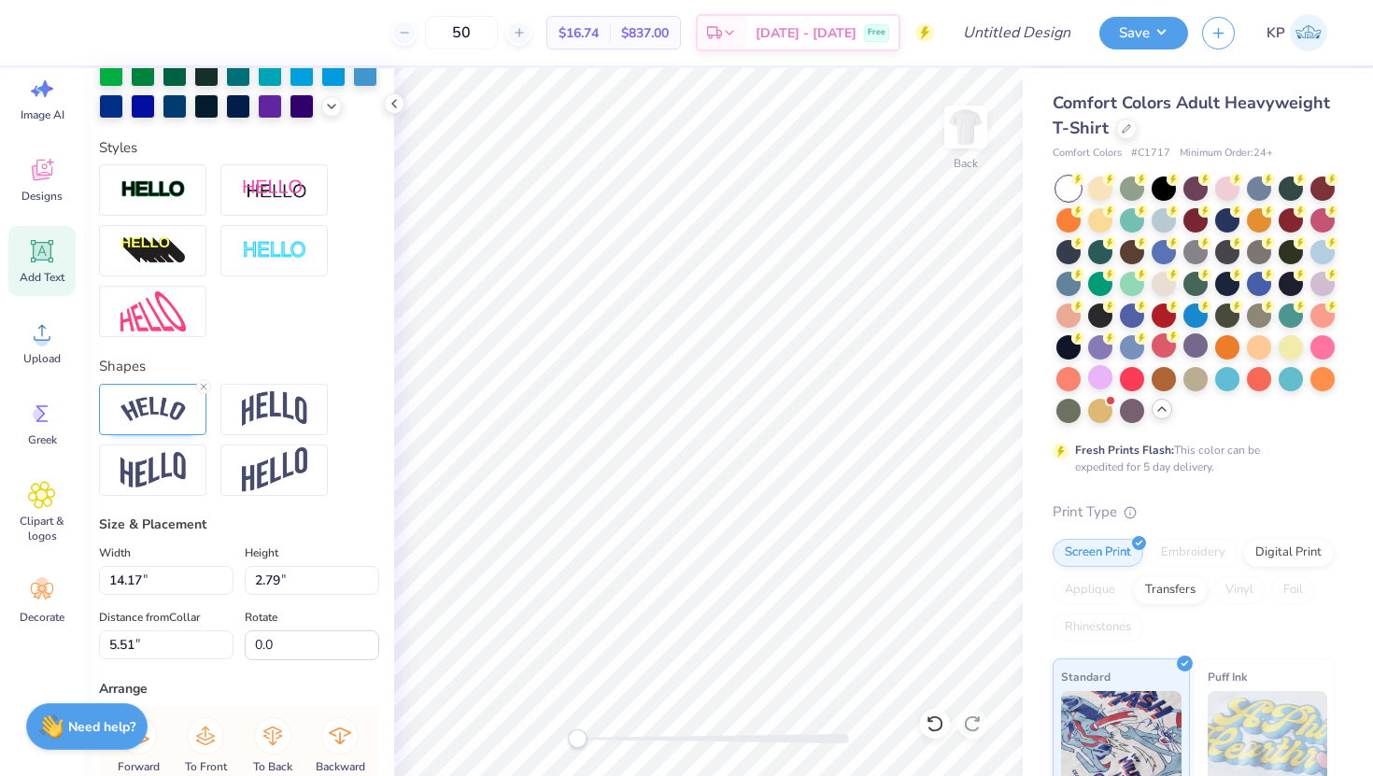
scroll to position [542, 0]
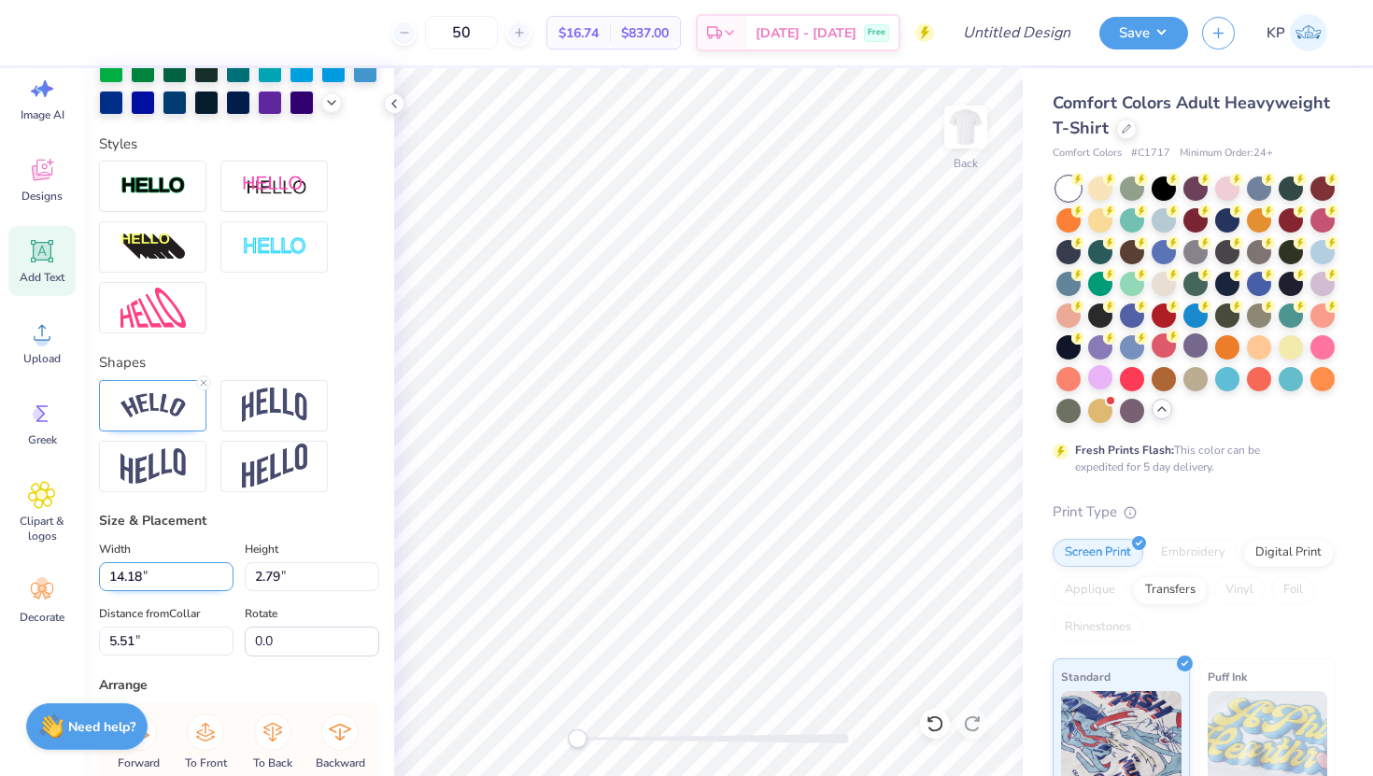
click at [221, 570] on input "14.18" at bounding box center [166, 576] width 134 height 29
click at [221, 570] on input "14.19" at bounding box center [166, 576] width 134 height 29
click at [221, 567] on input "14.2" at bounding box center [166, 576] width 134 height 29
click at [221, 573] on input "14.21" at bounding box center [166, 576] width 134 height 29
click at [221, 573] on input "14.22" at bounding box center [166, 576] width 134 height 29
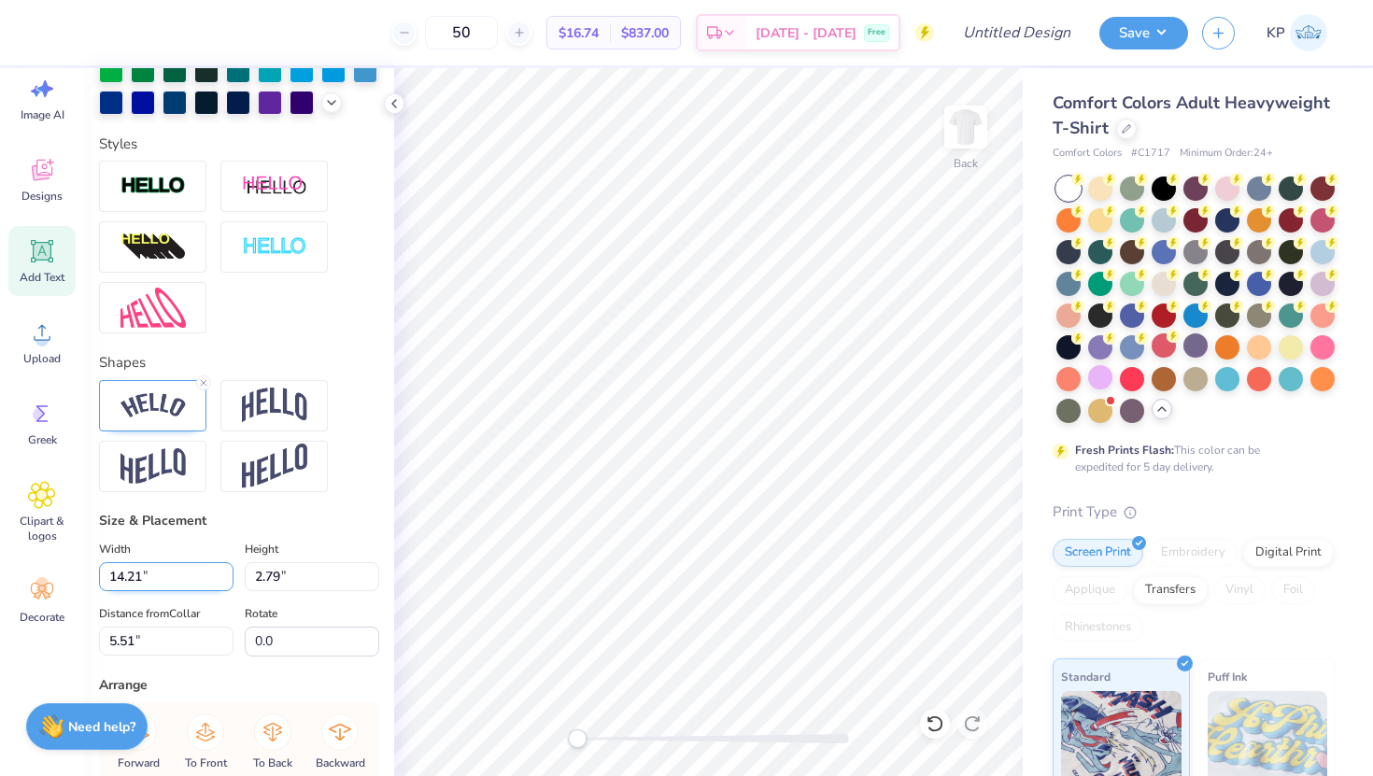
click at [221, 580] on input "14.21" at bounding box center [166, 576] width 134 height 29
click at [221, 580] on input "14.2" at bounding box center [166, 576] width 134 height 29
click at [221, 580] on input "14.19" at bounding box center [166, 576] width 134 height 29
click at [221, 580] on input "14.18" at bounding box center [166, 576] width 134 height 29
click at [222, 571] on input "14.19" at bounding box center [166, 576] width 134 height 29
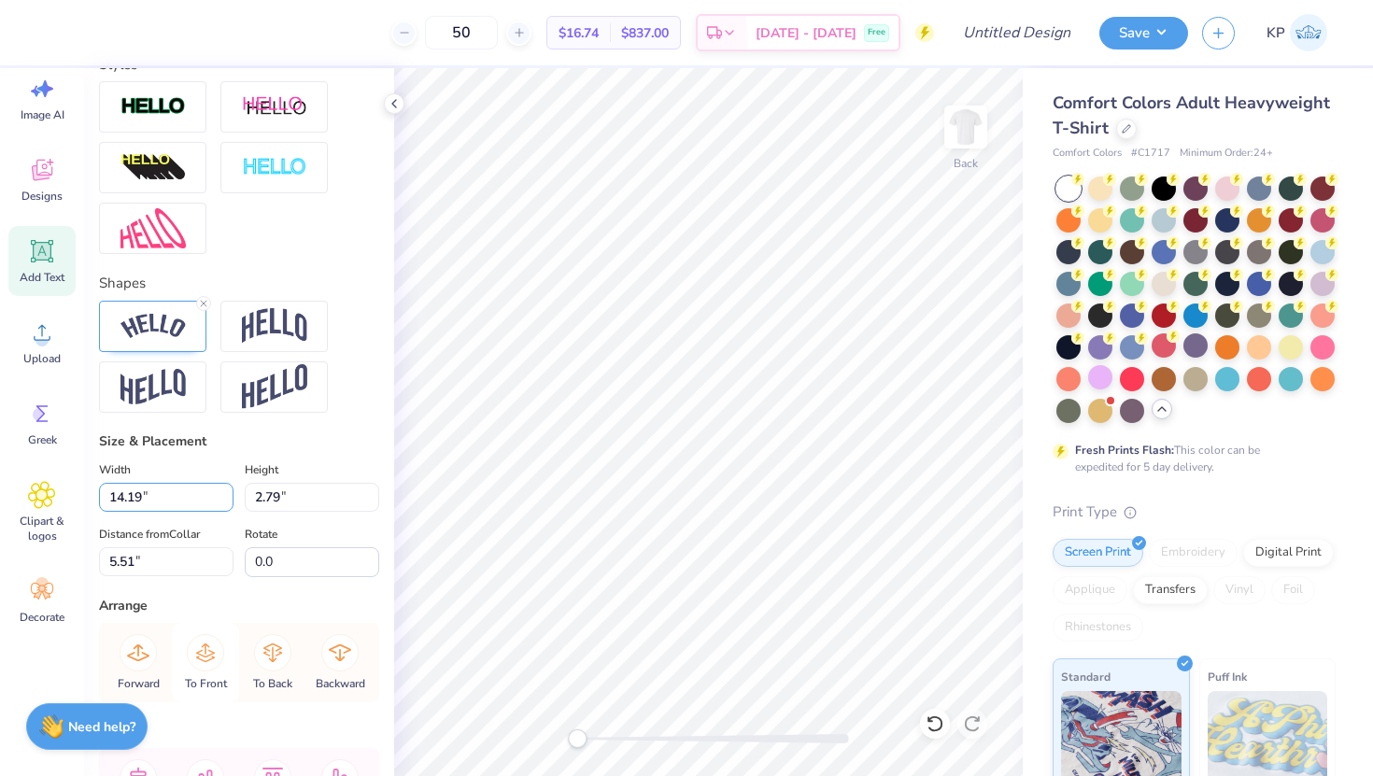
scroll to position [568, 0]
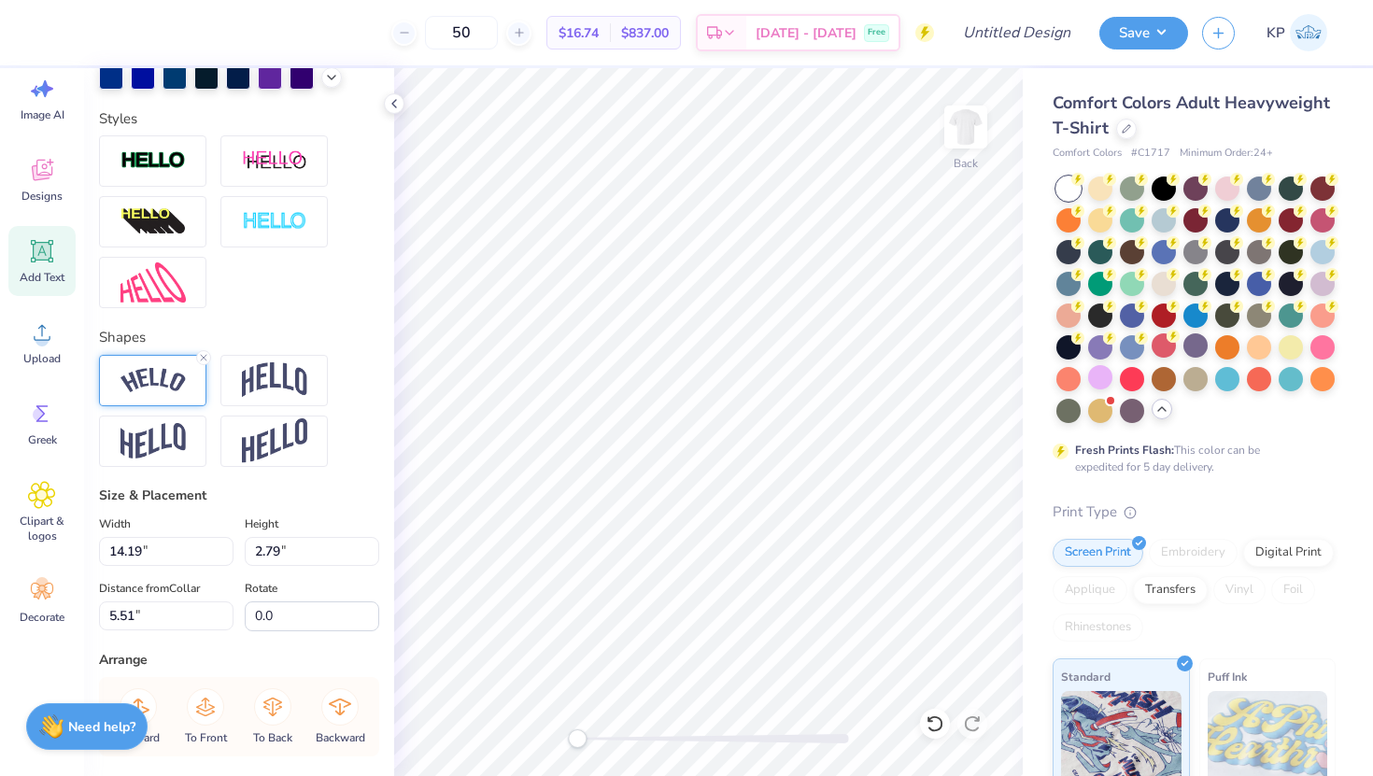
click at [179, 386] on img at bounding box center [152, 380] width 65 height 25
click at [283, 379] on img at bounding box center [274, 379] width 65 height 35
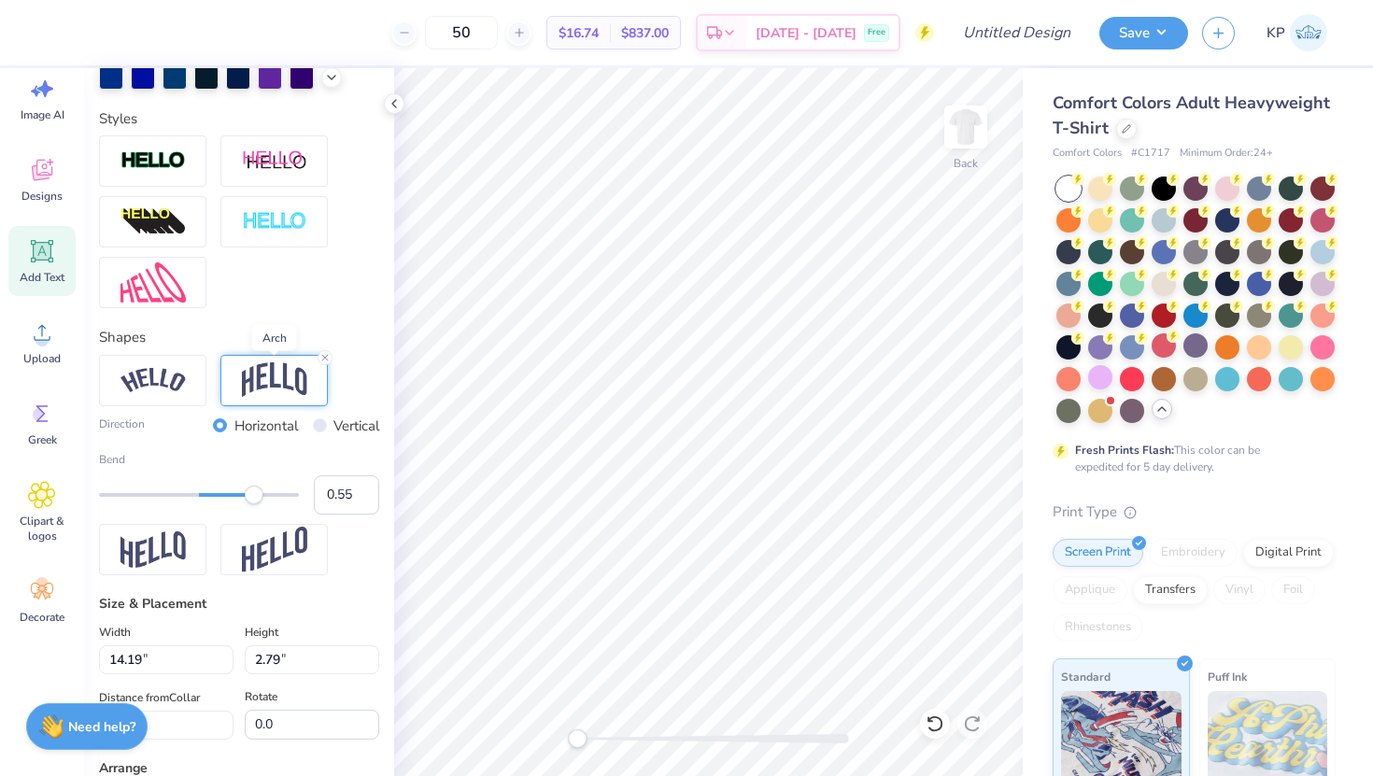
click at [281, 375] on img at bounding box center [274, 379] width 65 height 35
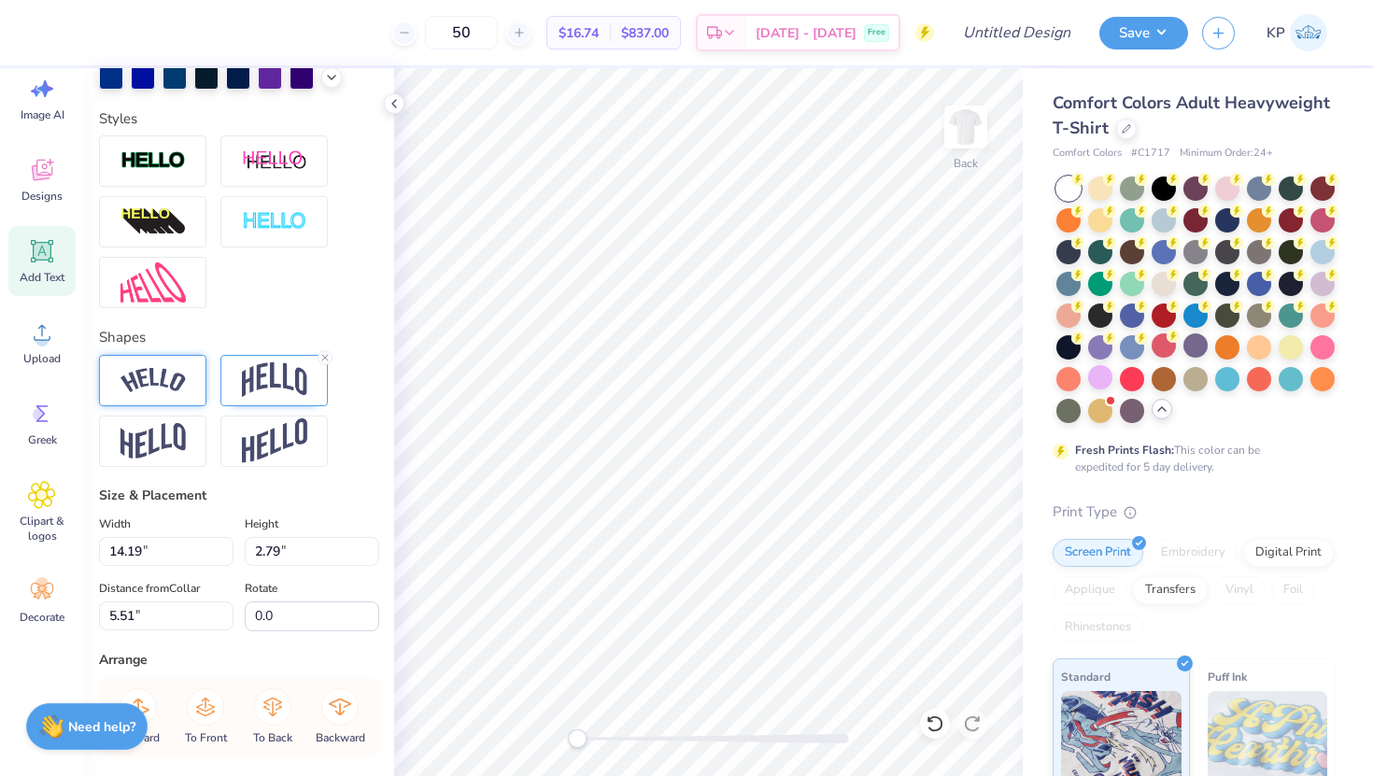
click at [158, 387] on img at bounding box center [152, 380] width 65 height 25
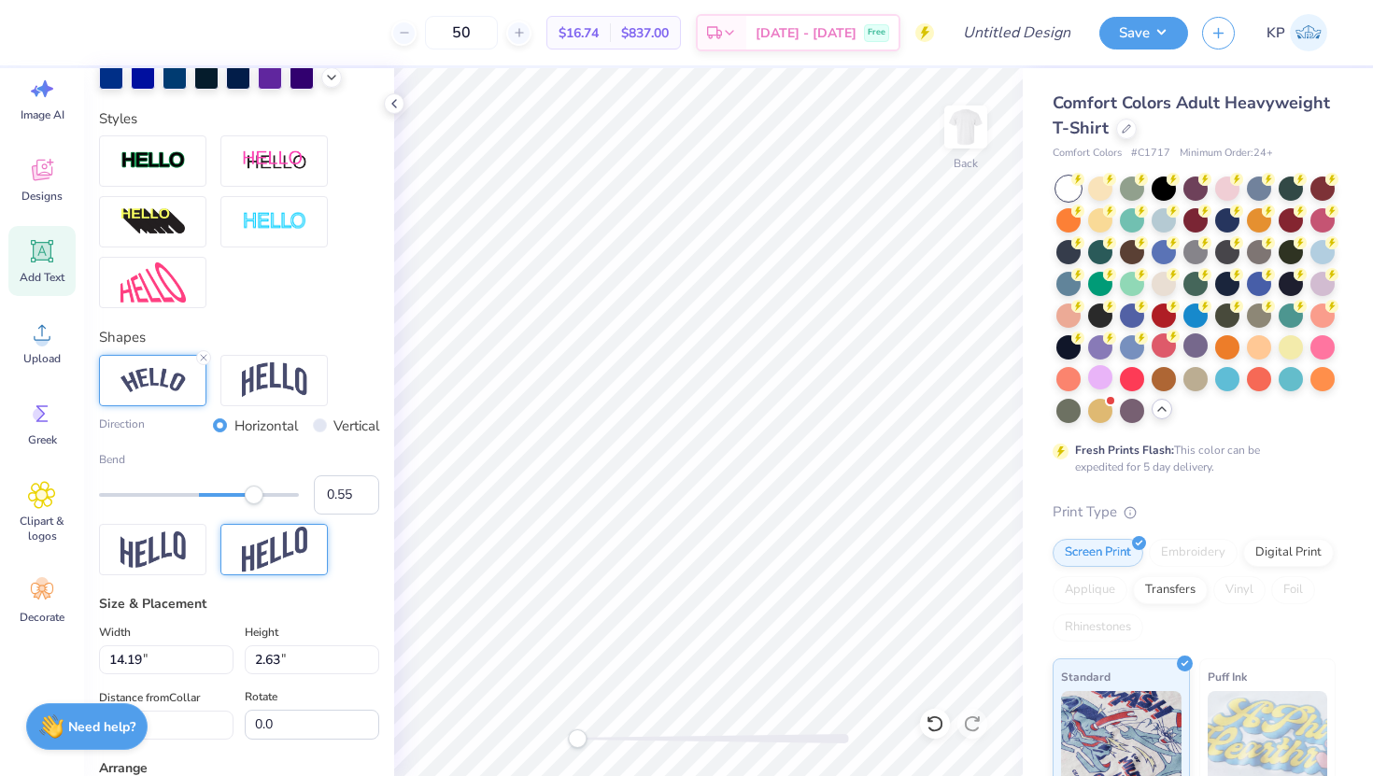
type input "13.35"
type input "2.63"
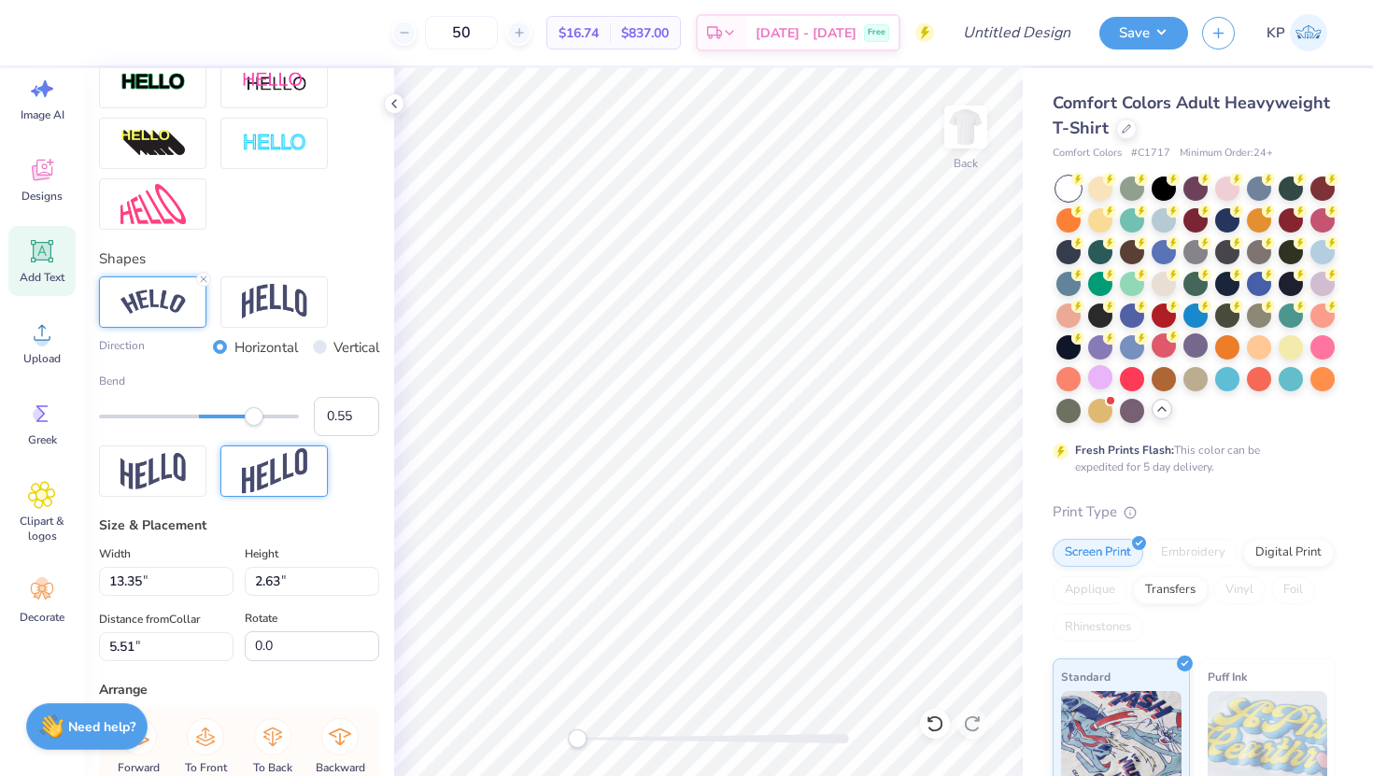
scroll to position [720, 0]
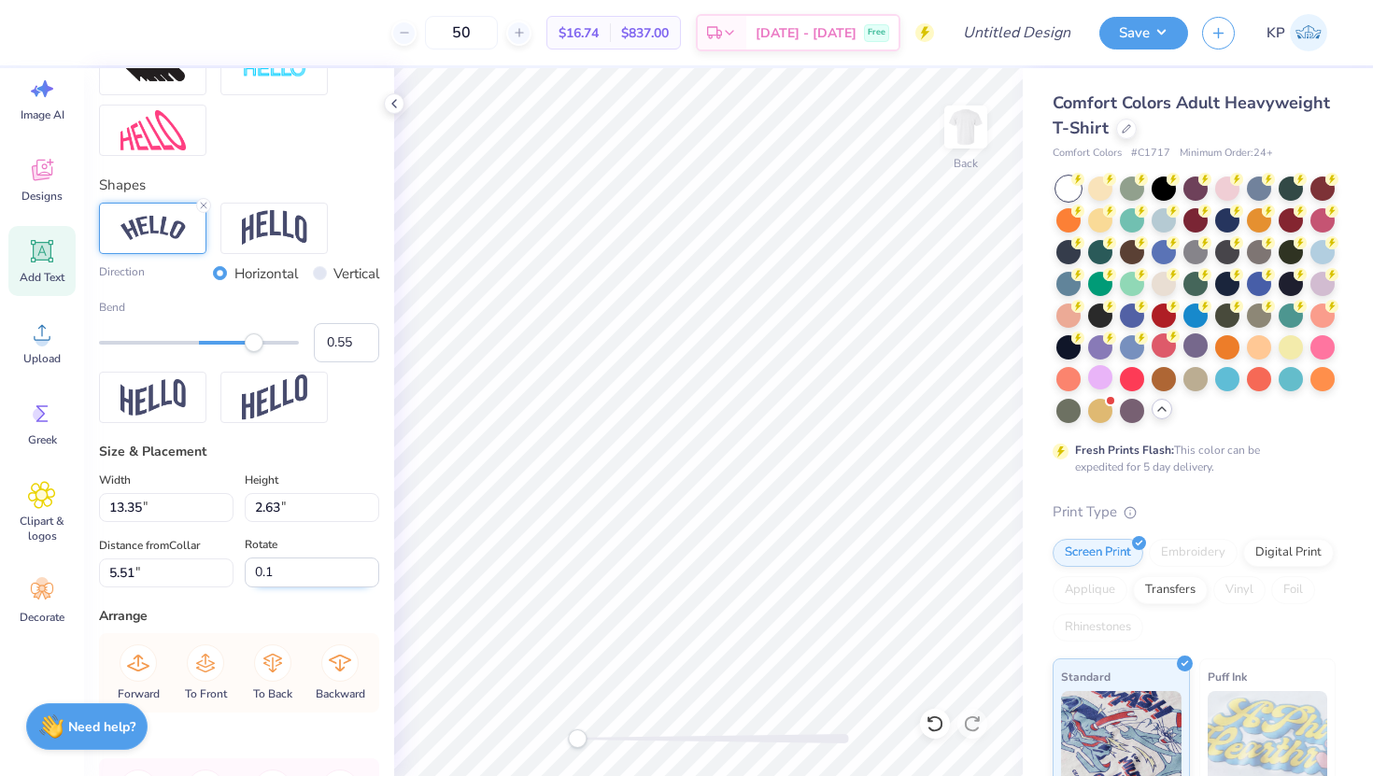
click at [368, 567] on input "0.1" at bounding box center [312, 572] width 134 height 30
click at [368, 567] on input "0.2" at bounding box center [312, 572] width 134 height 30
click at [368, 567] on input "0.3" at bounding box center [312, 572] width 134 height 30
click at [368, 567] on input "0.4" at bounding box center [312, 572] width 134 height 30
click at [368, 567] on input "0.5" at bounding box center [312, 572] width 134 height 30
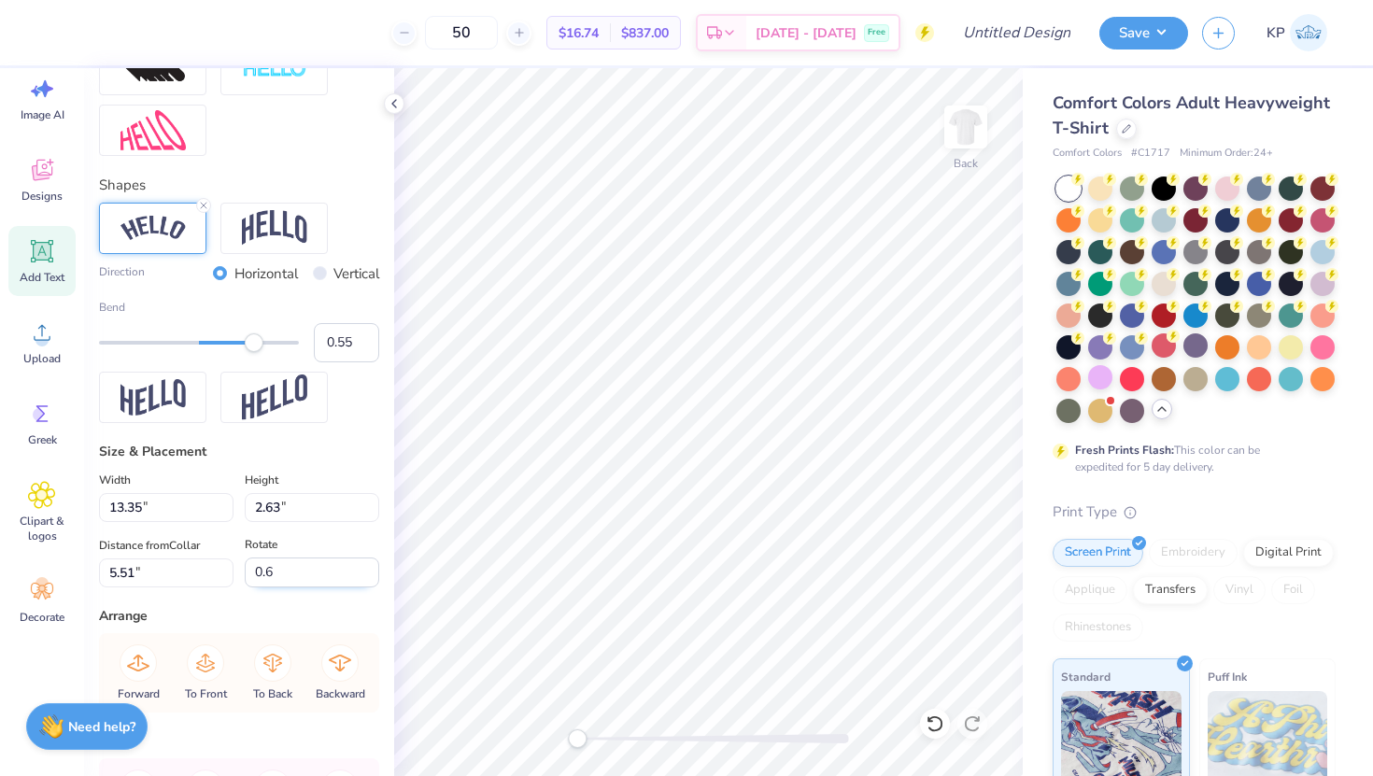
click at [368, 567] on input "0.6" at bounding box center [312, 572] width 134 height 30
click at [368, 567] on input "0.7" at bounding box center [312, 572] width 134 height 30
click at [368, 567] on input "0.8" at bounding box center [312, 572] width 134 height 30
click at [368, 567] on input "0.9" at bounding box center [312, 572] width 134 height 30
click at [368, 567] on input "1" at bounding box center [312, 572] width 134 height 30
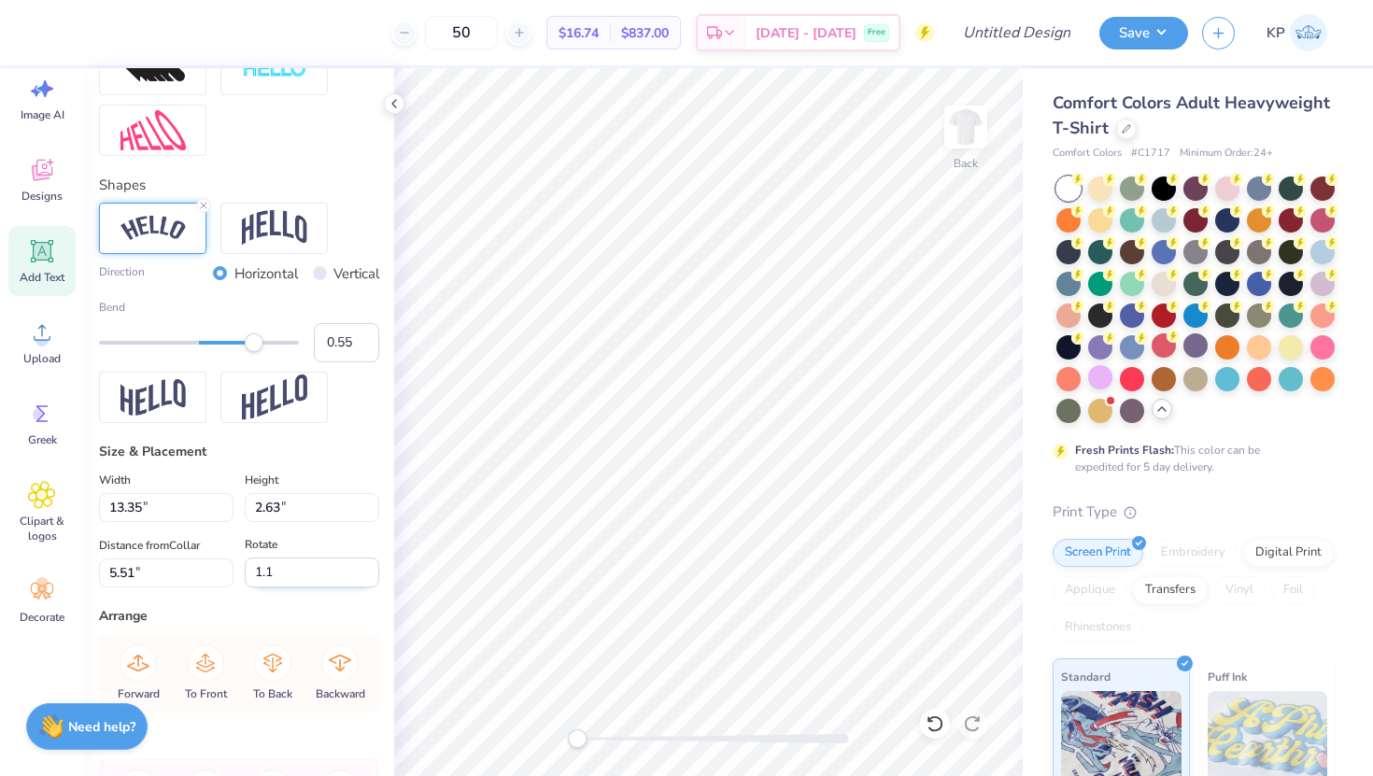
click at [368, 567] on input "1.1" at bounding box center [312, 572] width 134 height 30
click at [368, 567] on input "1.2" at bounding box center [312, 572] width 134 height 30
click at [368, 567] on input "1.3" at bounding box center [312, 572] width 134 height 30
click at [313, 578] on input "1.3" at bounding box center [312, 572] width 134 height 30
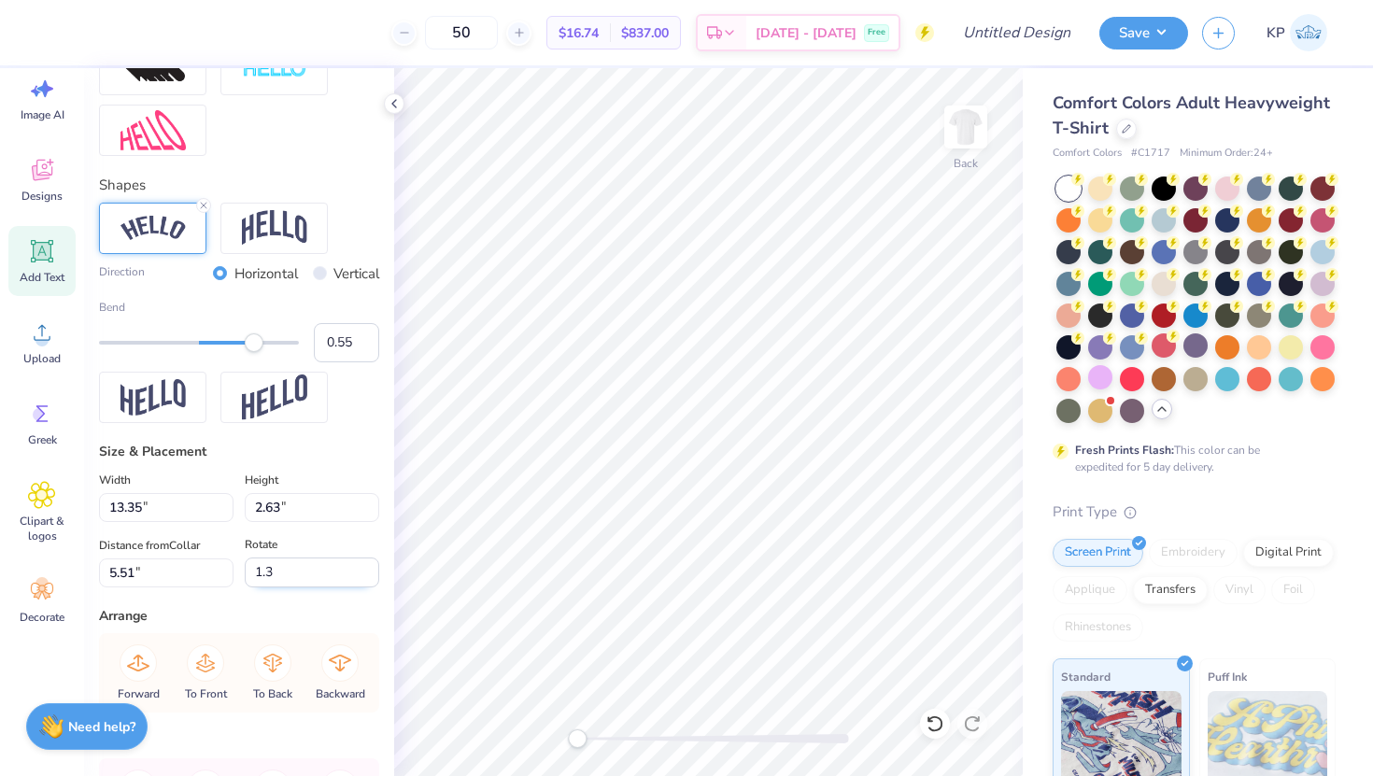
click at [313, 578] on input "1.3" at bounding box center [312, 572] width 134 height 30
type input "2"
type input "0.0"
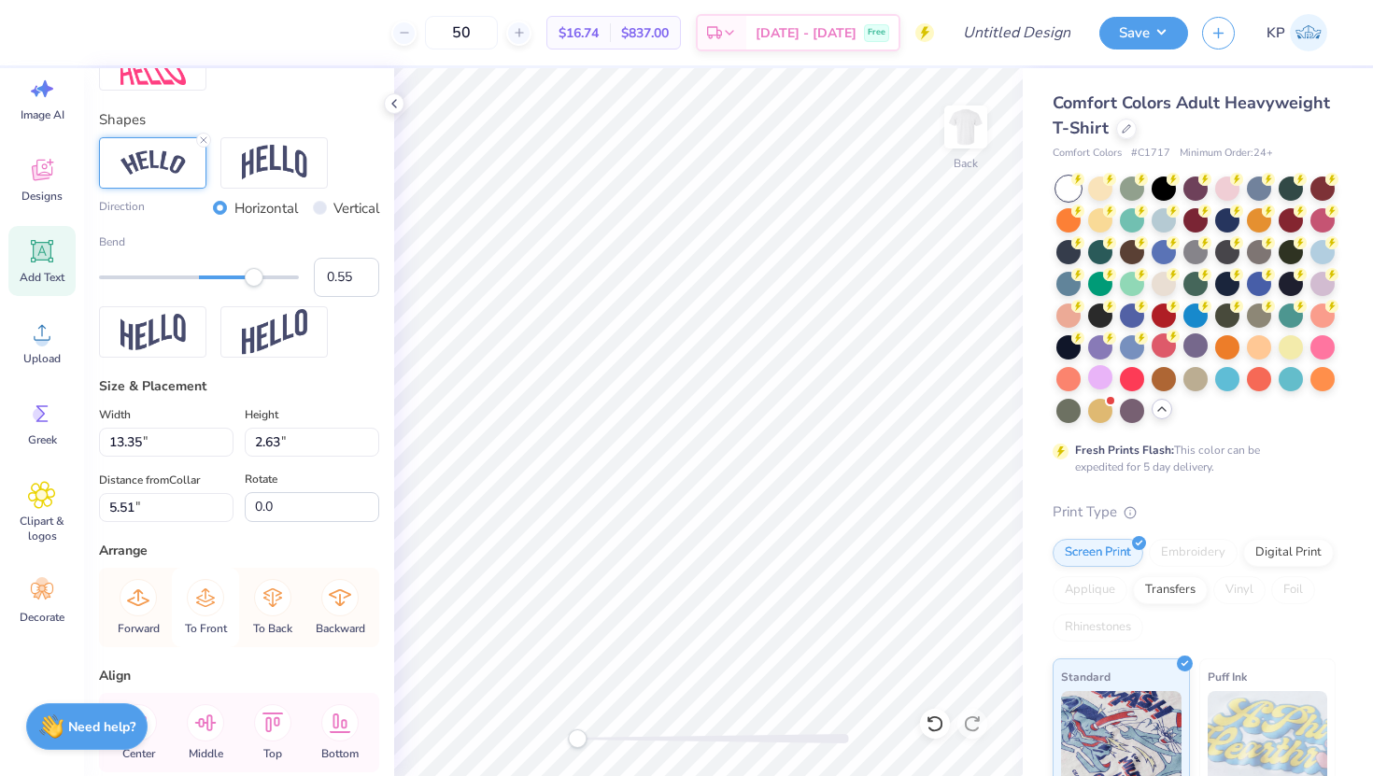
scroll to position [770, 0]
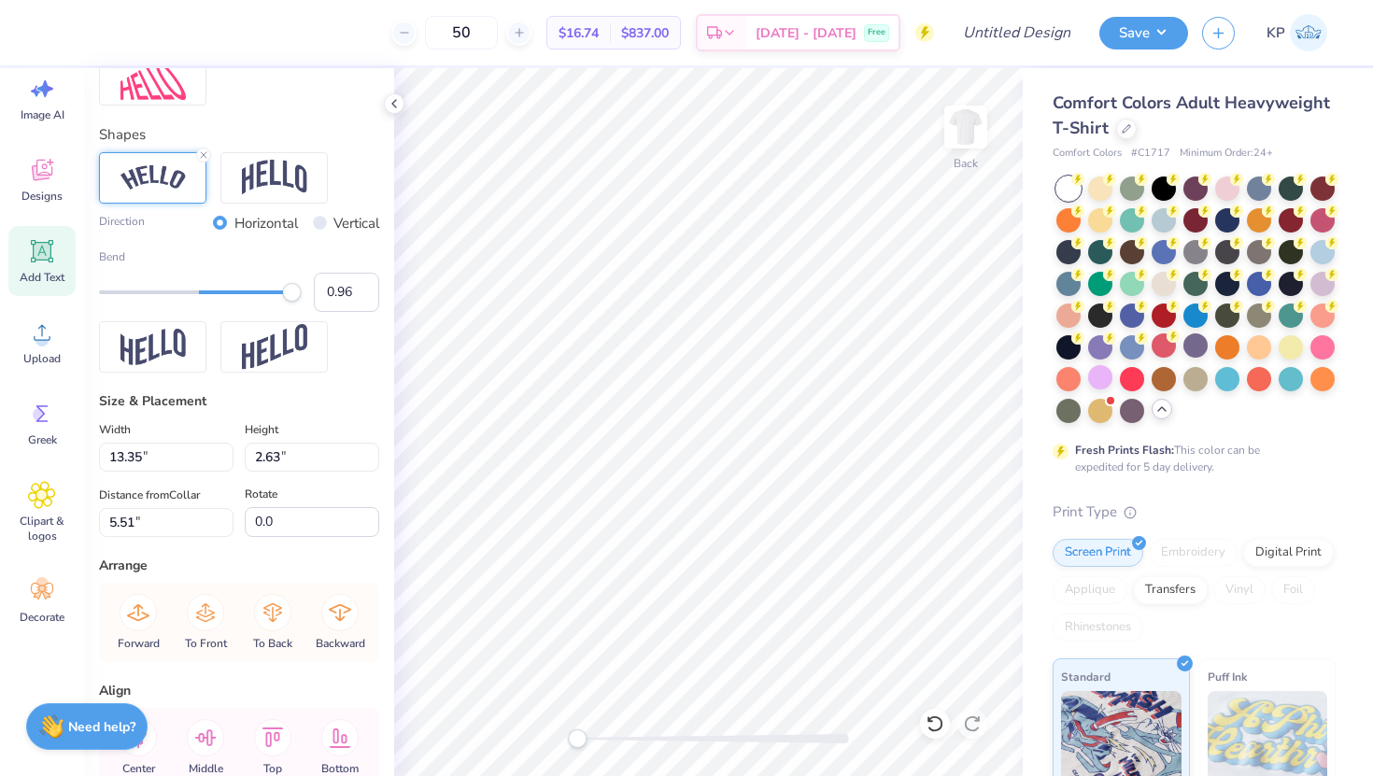
type input "0.97"
drag, startPoint x: 255, startPoint y: 290, endPoint x: 296, endPoint y: 297, distance: 41.6
click at [296, 297] on div "Accessibility label" at bounding box center [296, 292] width 19 height 19
type input "0.74"
drag, startPoint x: 296, startPoint y: 297, endPoint x: 273, endPoint y: 299, distance: 23.4
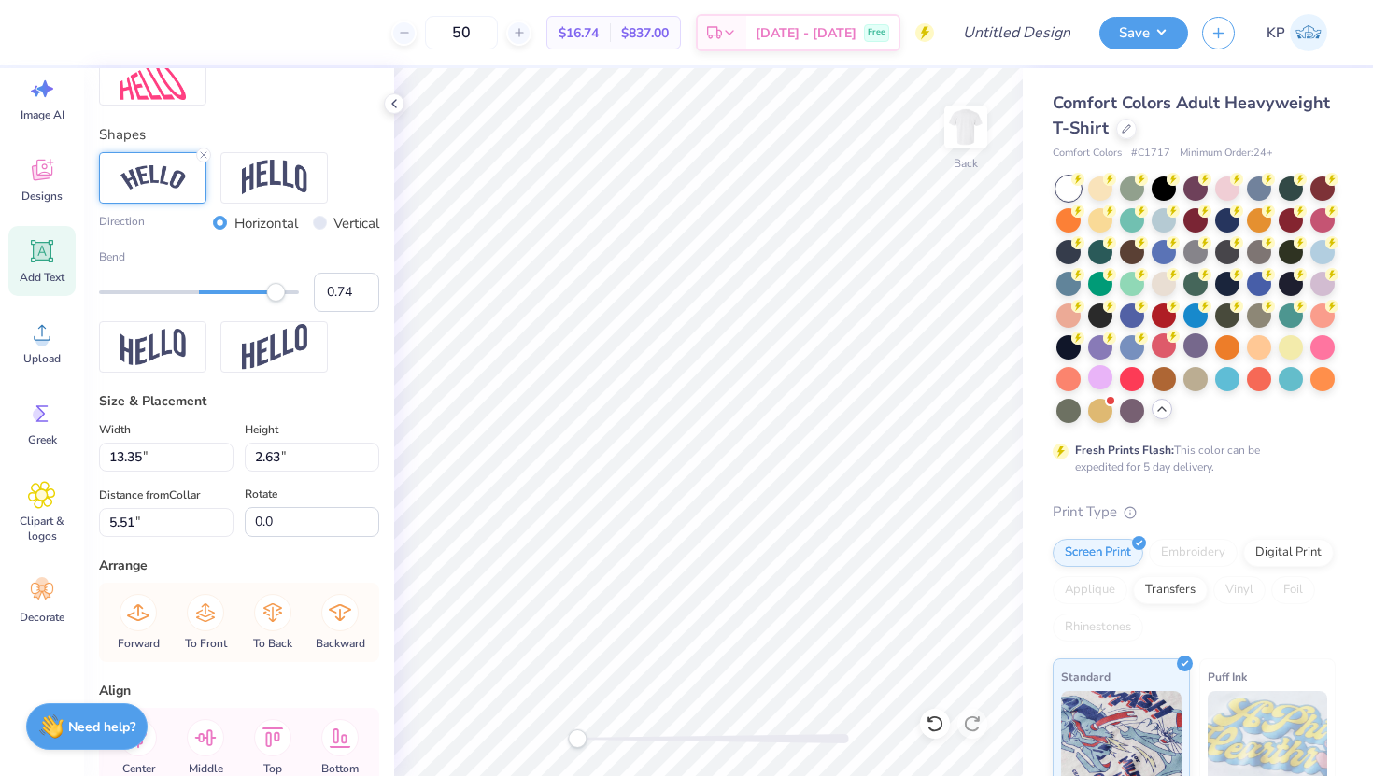
click at [273, 298] on div "Accessibility label" at bounding box center [275, 292] width 19 height 19
type input "0.60"
drag, startPoint x: 273, startPoint y: 293, endPoint x: 259, endPoint y: 293, distance: 14.0
click at [259, 293] on div "Accessibility label" at bounding box center [259, 292] width 19 height 19
type input "0.76"
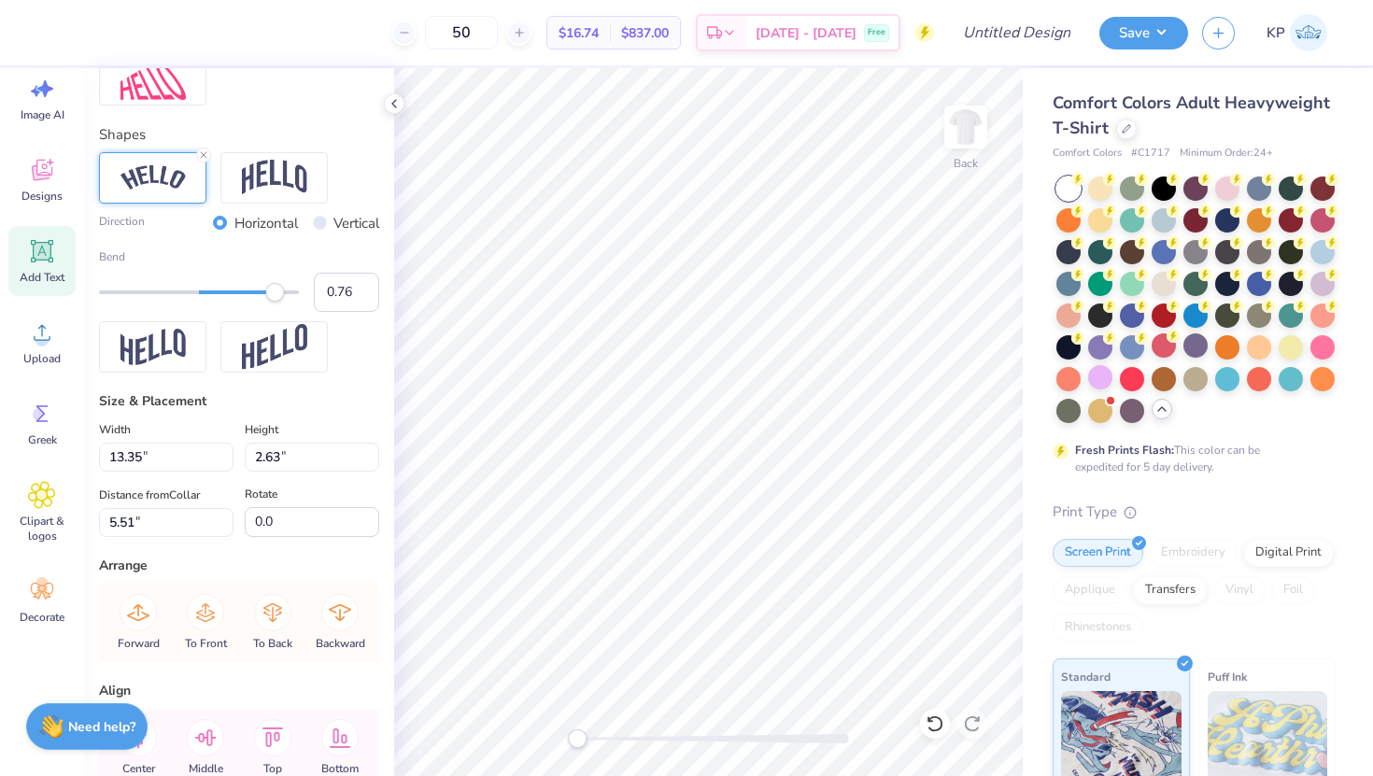
drag, startPoint x: 261, startPoint y: 293, endPoint x: 275, endPoint y: 293, distance: 14.0
click at [275, 293] on div "Accessibility label" at bounding box center [274, 292] width 19 height 19
type input "4.83"
type input "0.63"
type input "9.61"
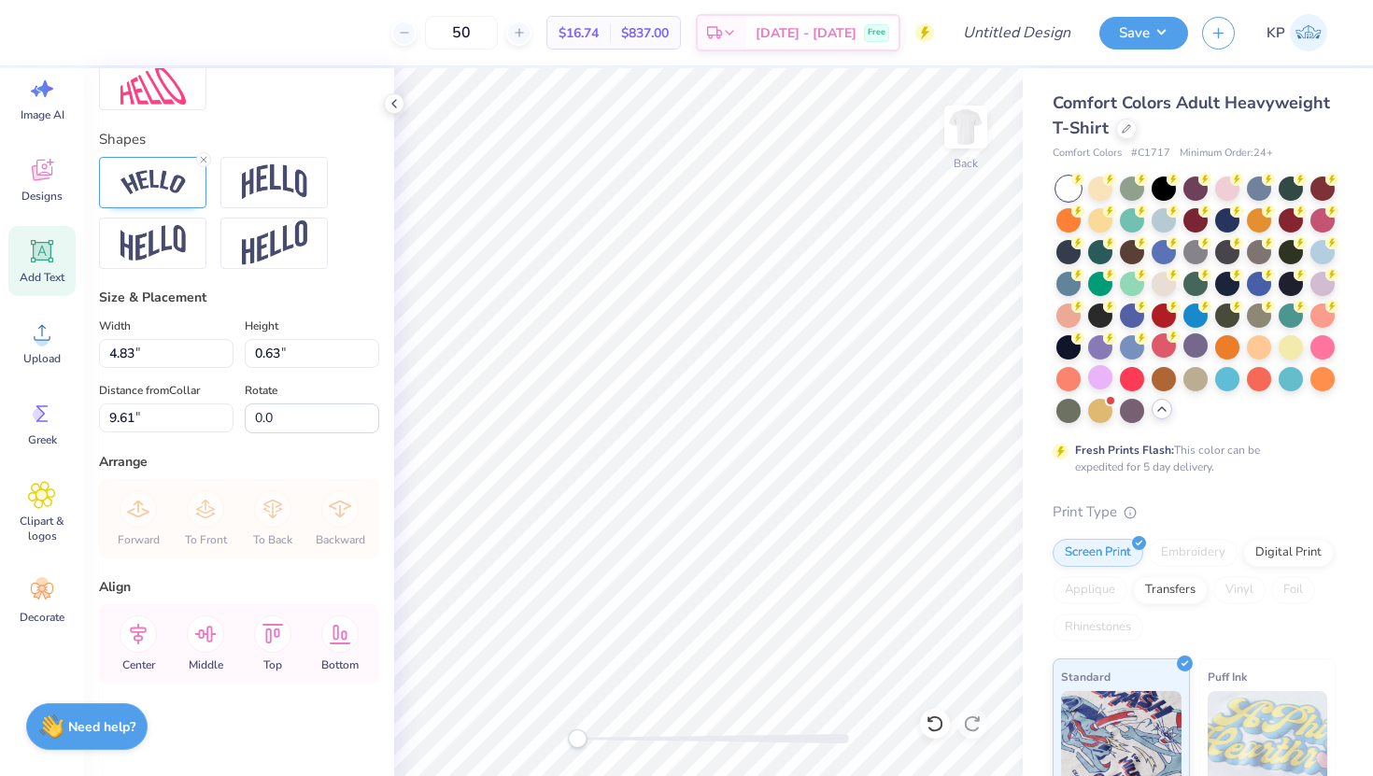
scroll to position [0, 0]
type textarea "[GEOGRAPHIC_DATA][US_STATE]"
type input "13.51"
type input "4.35"
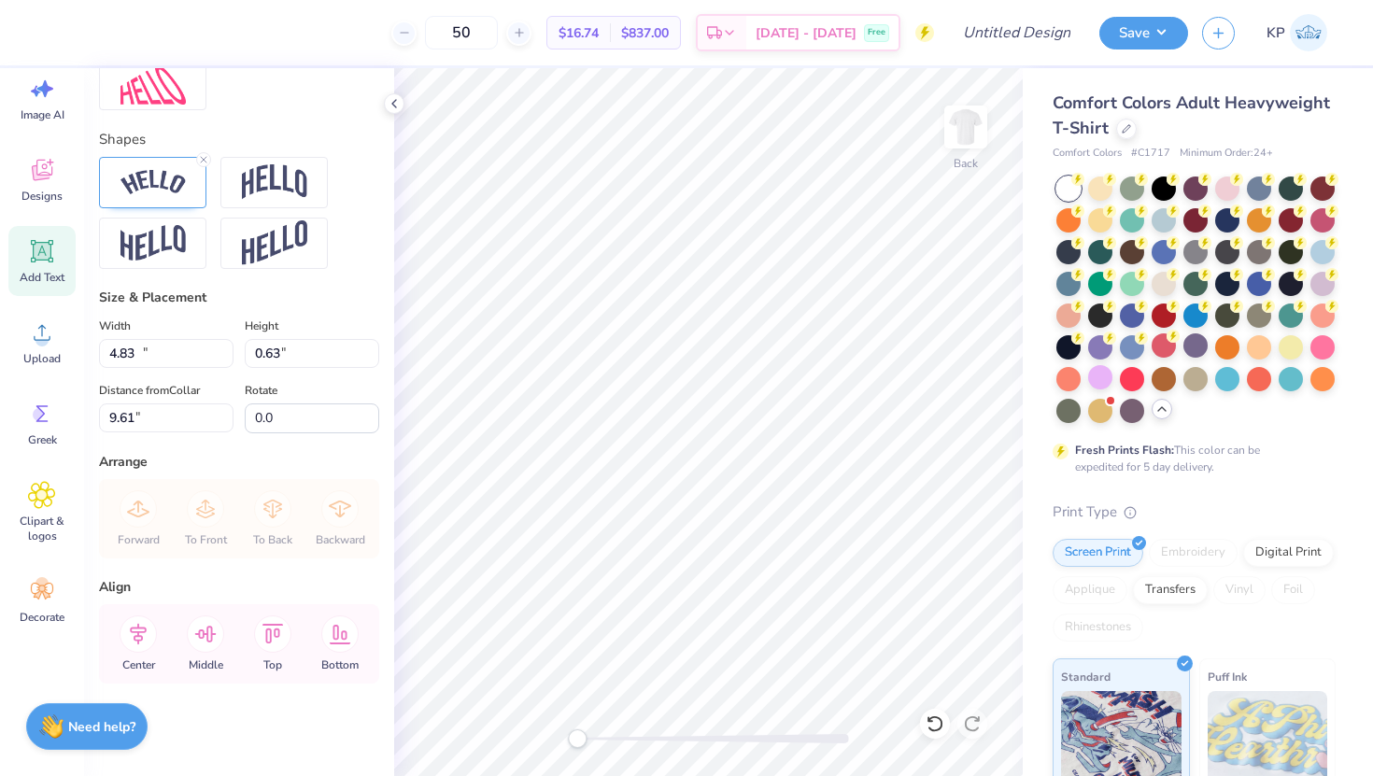
type input "5.57"
type textarea "Women's Undergraduate Law Society"
type input "3.85"
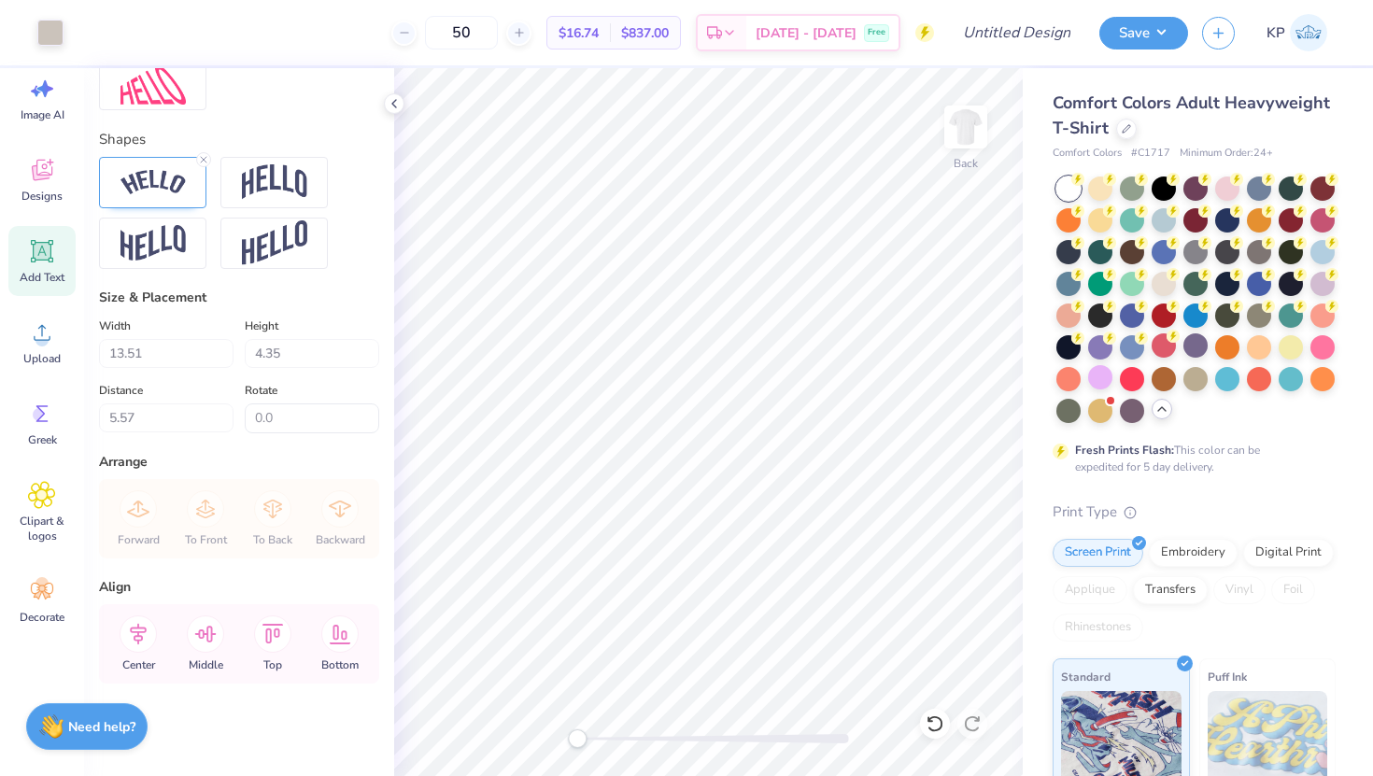
type input "0.71"
type input "9.57"
type input "9.53"
type input "3.16"
type input "6.17"
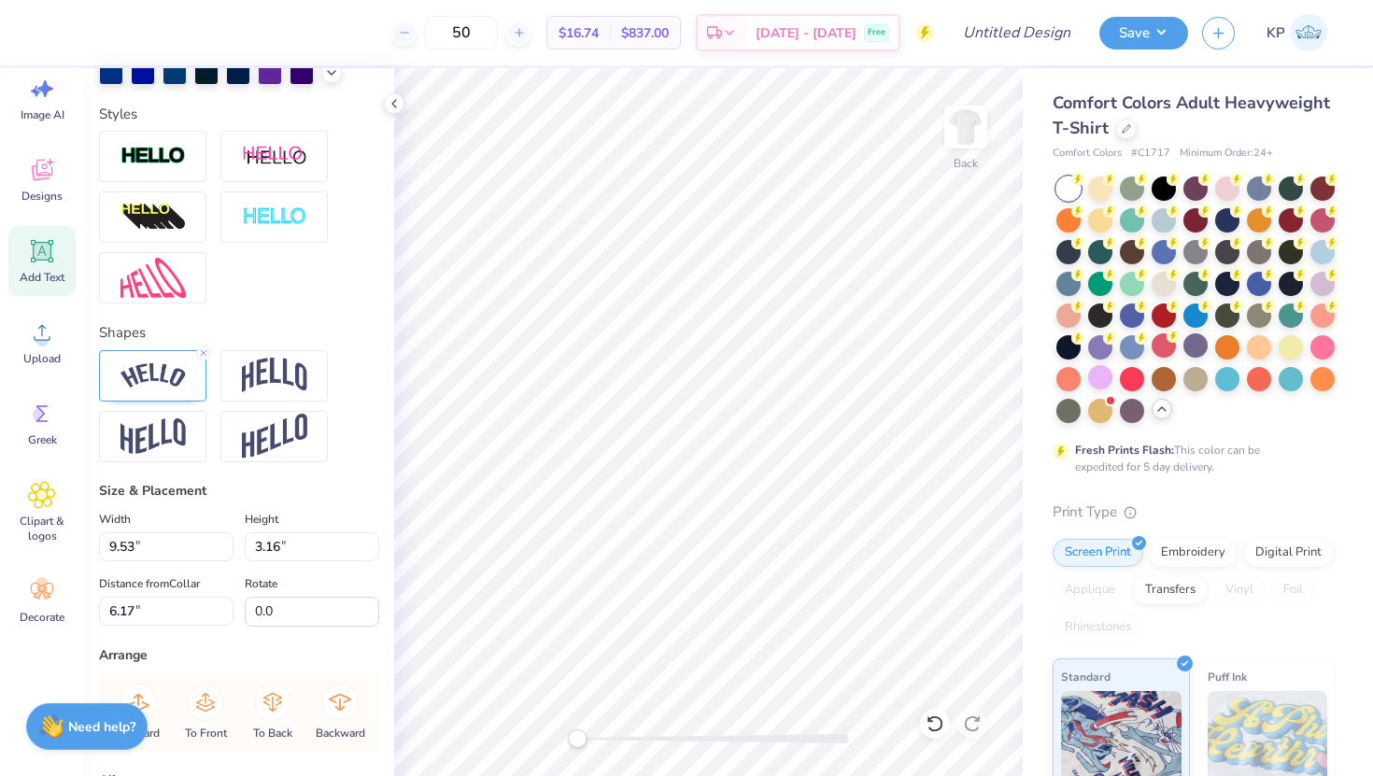
scroll to position [584, 0]
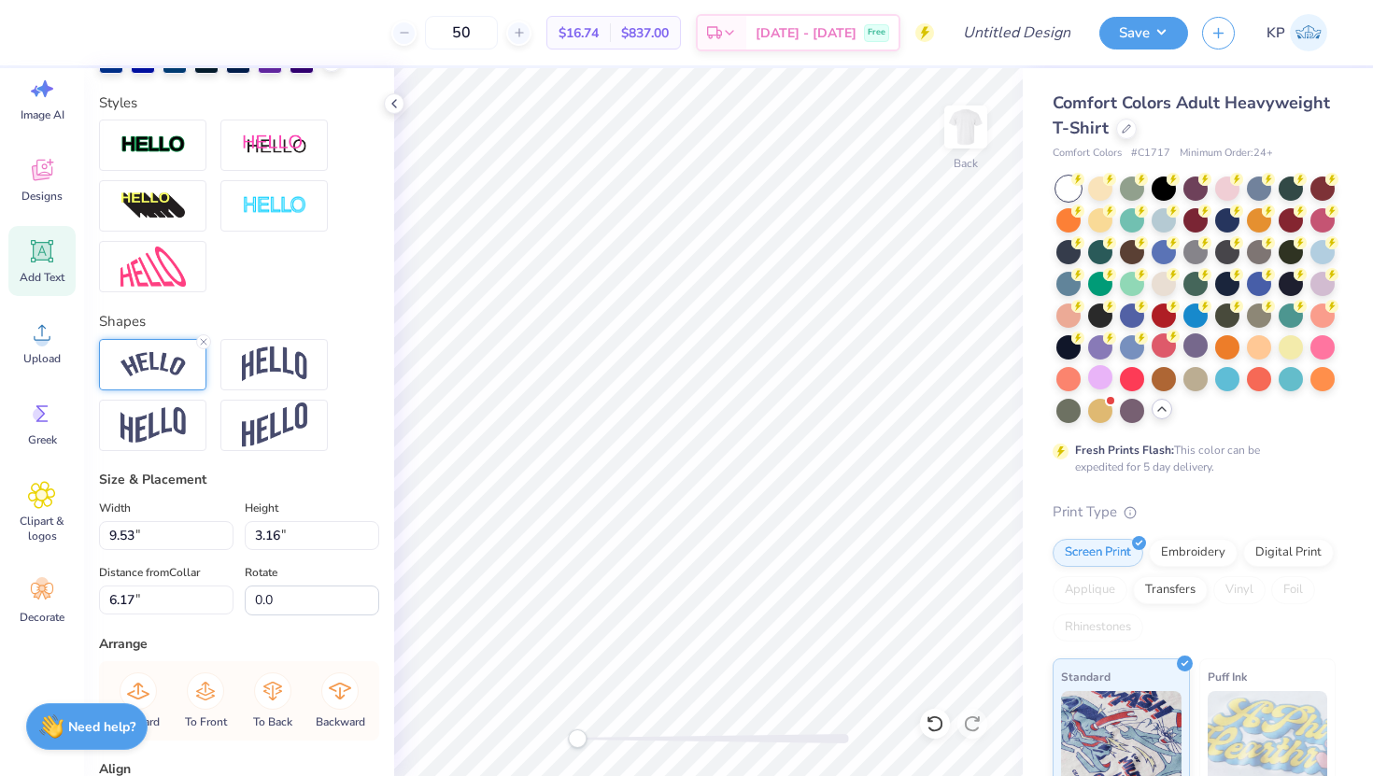
click at [183, 373] on img at bounding box center [152, 364] width 65 height 25
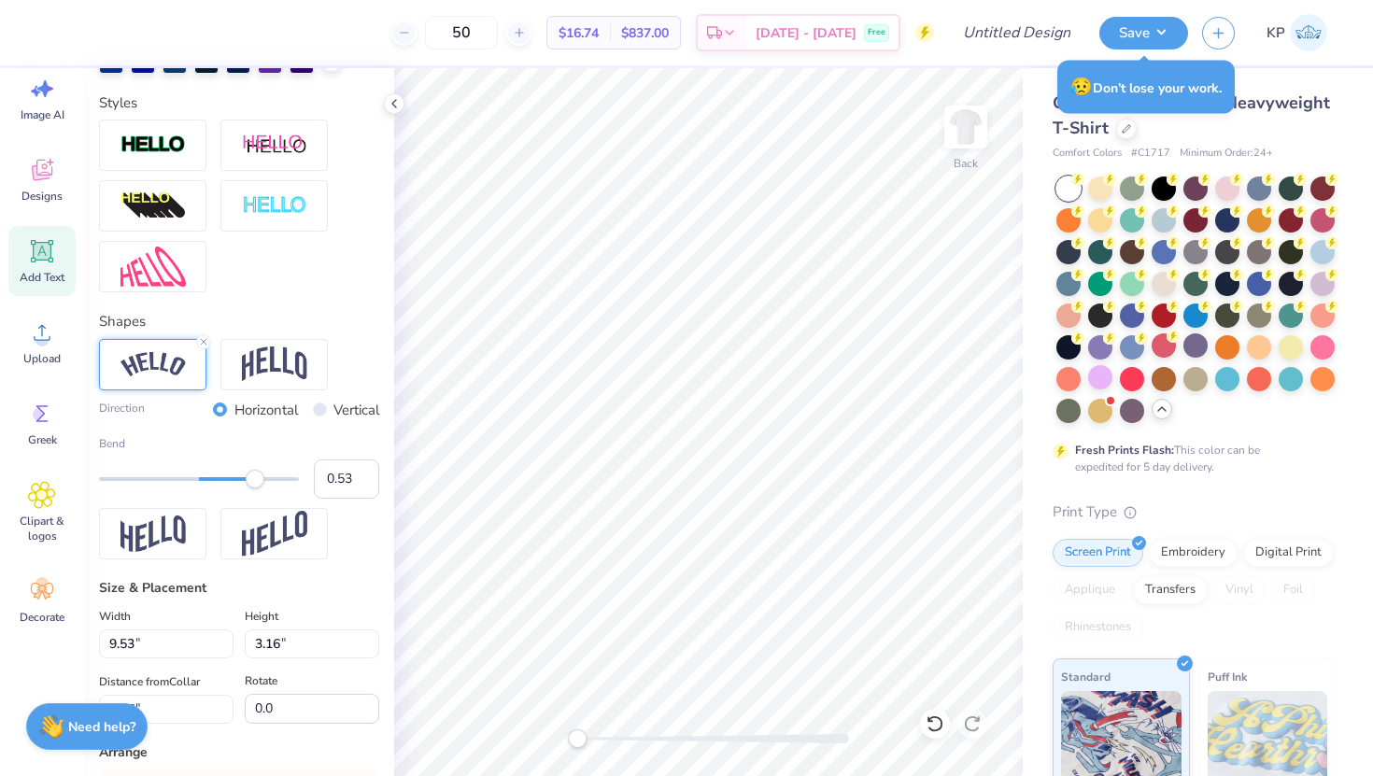
type input "0.52"
drag, startPoint x: 276, startPoint y: 484, endPoint x: 251, endPoint y: 485, distance: 25.2
click at [251, 485] on div "Accessibility label" at bounding box center [251, 479] width 19 height 19
type input "10.38"
type input "2.09"
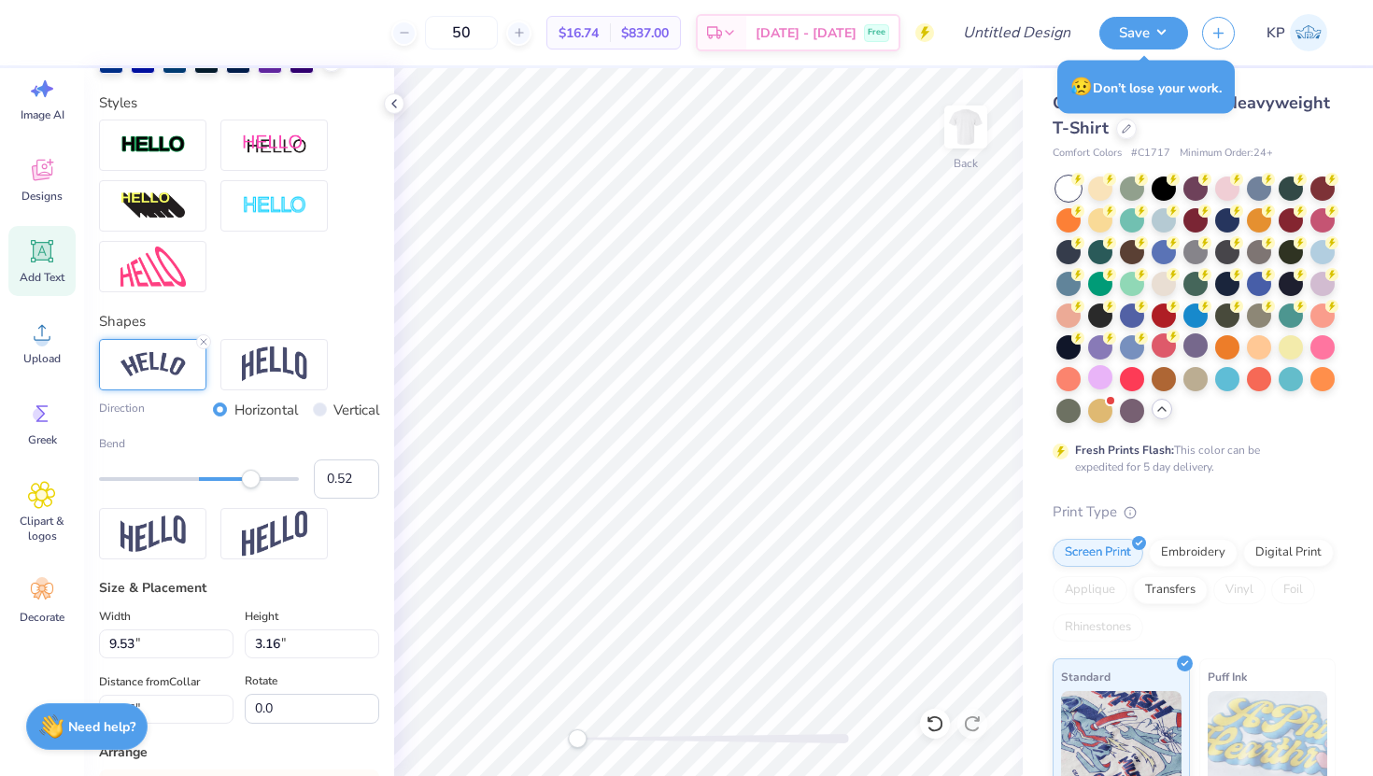
type input "6.20"
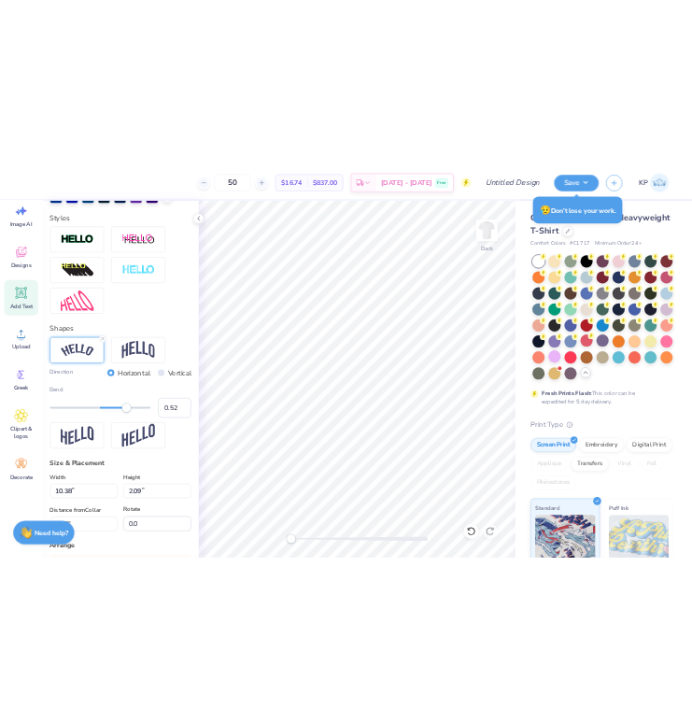
scroll to position [0, 14]
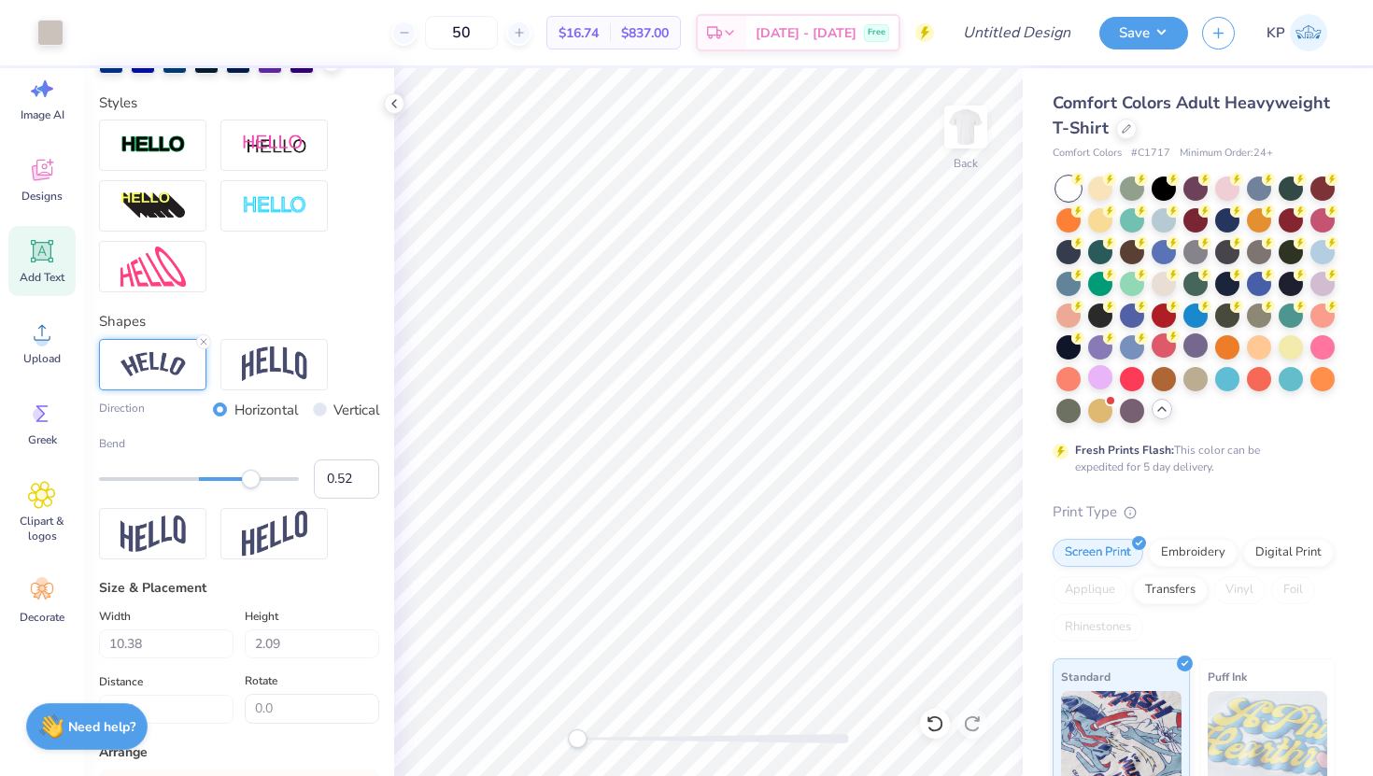
type input "0.70"
type input "0.63"
type input "8.07"
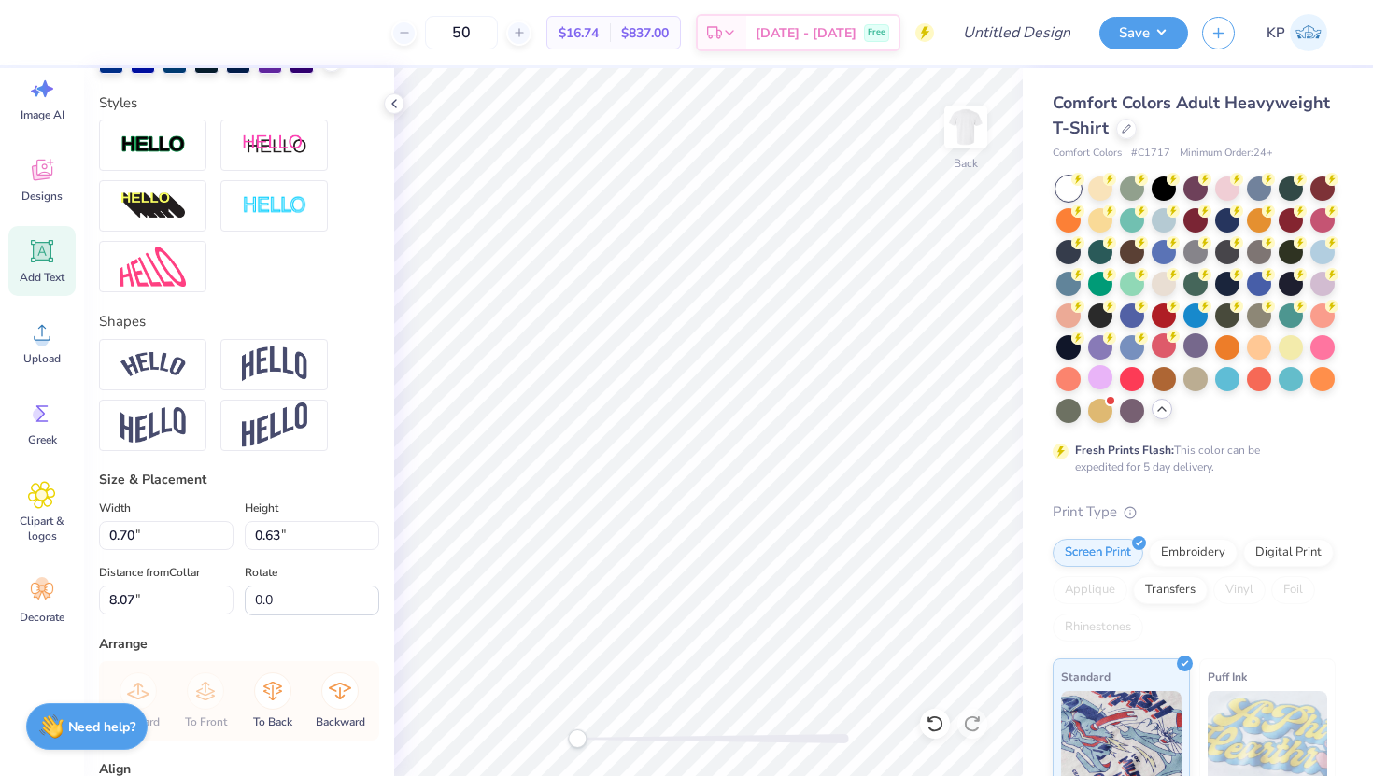
type input "0.67"
type textarea "22"
click at [463, 751] on div "Back" at bounding box center [708, 422] width 628 height 708
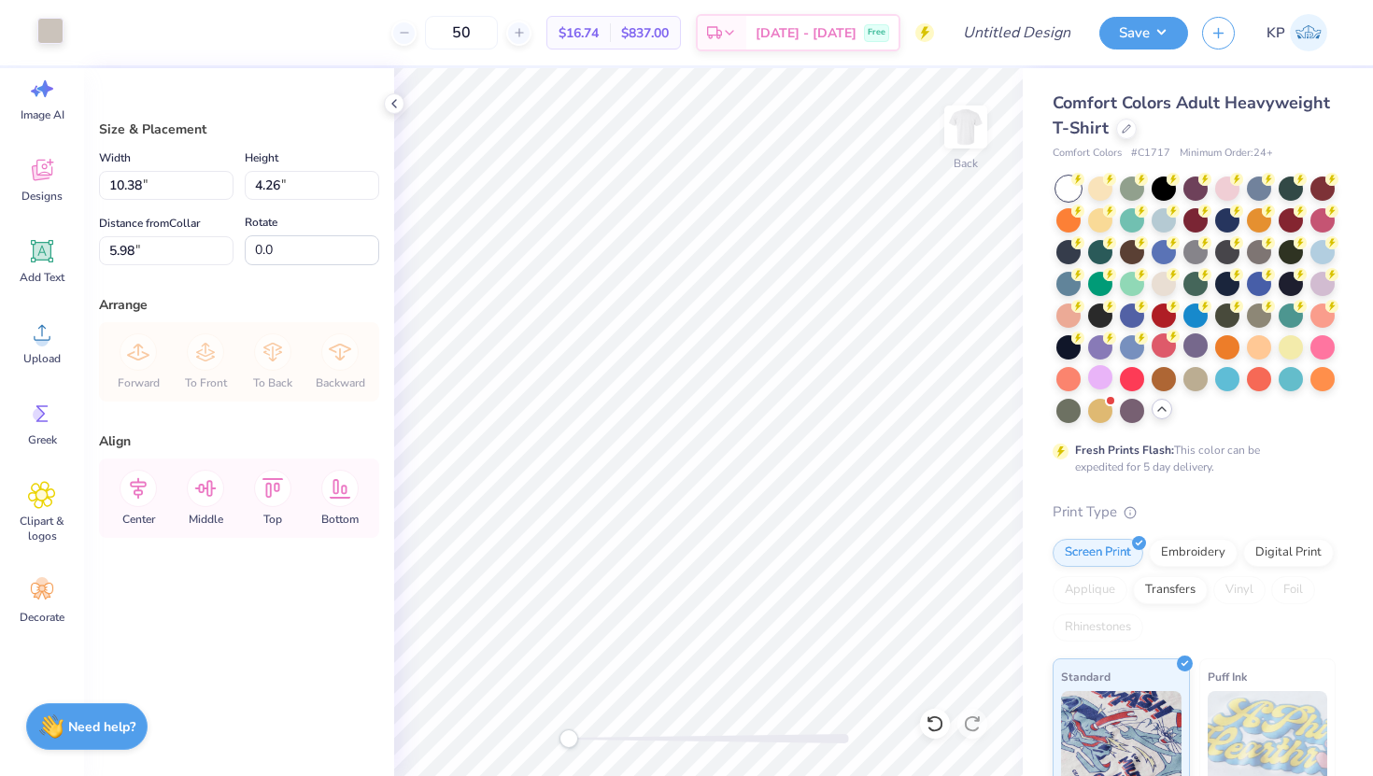
click at [52, 38] on div at bounding box center [50, 31] width 26 height 26
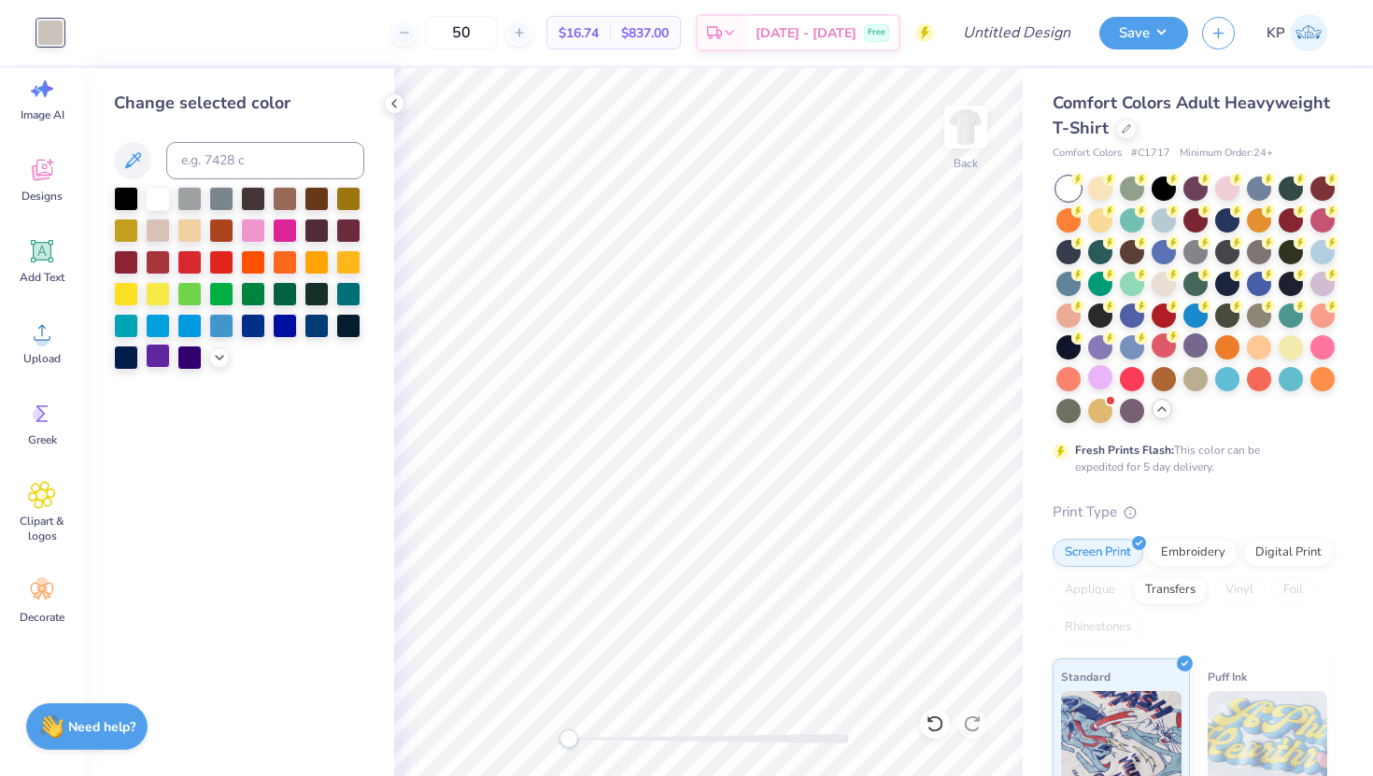
click at [162, 356] on div at bounding box center [158, 356] width 24 height 24
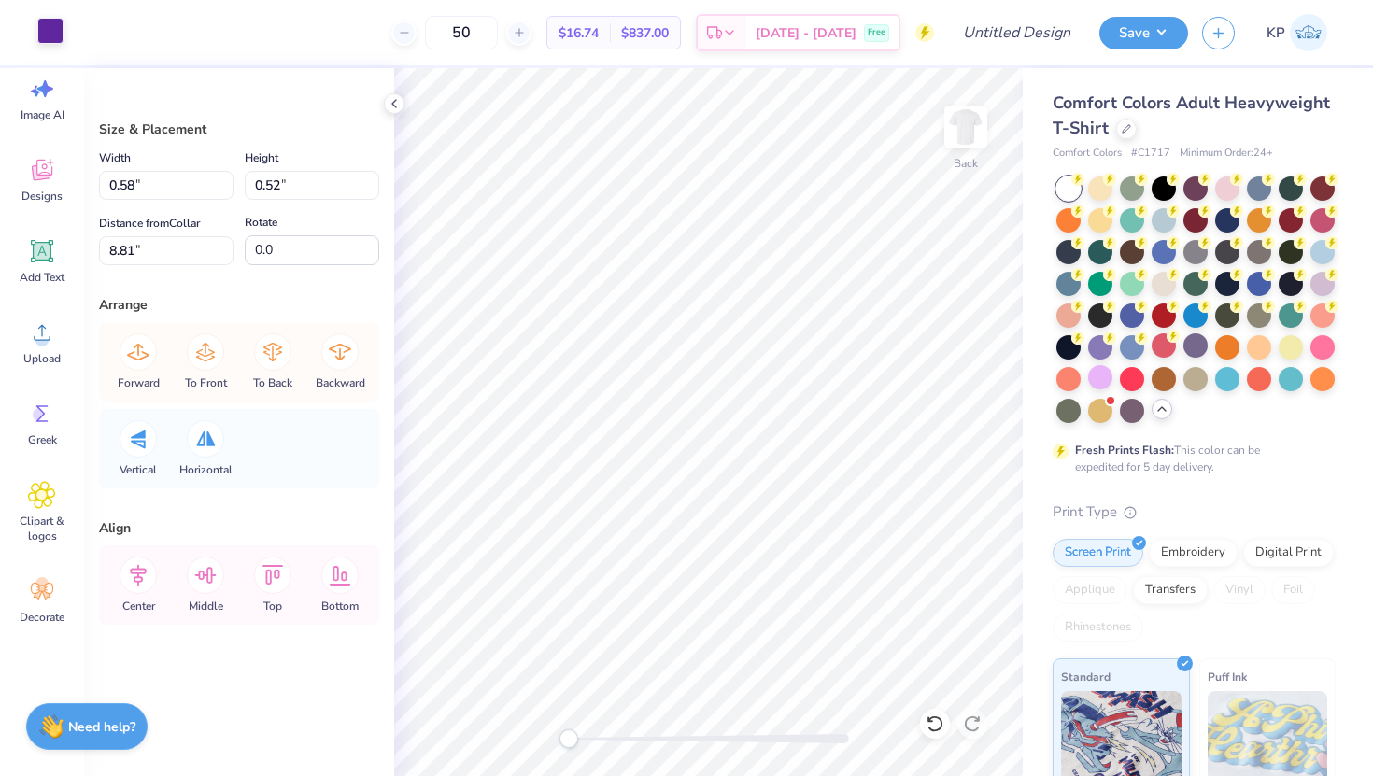
click at [37, 23] on div at bounding box center [50, 31] width 26 height 26
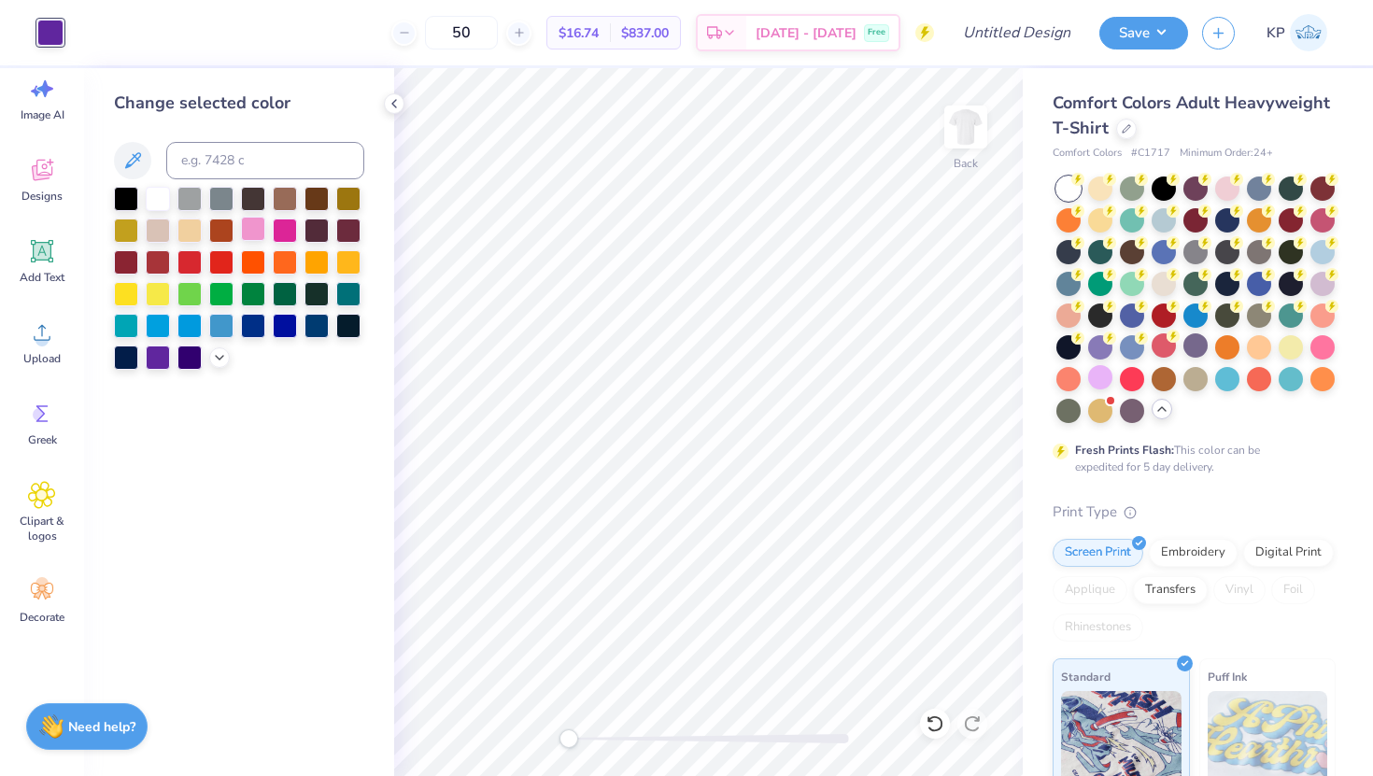
click at [253, 236] on div at bounding box center [253, 229] width 24 height 24
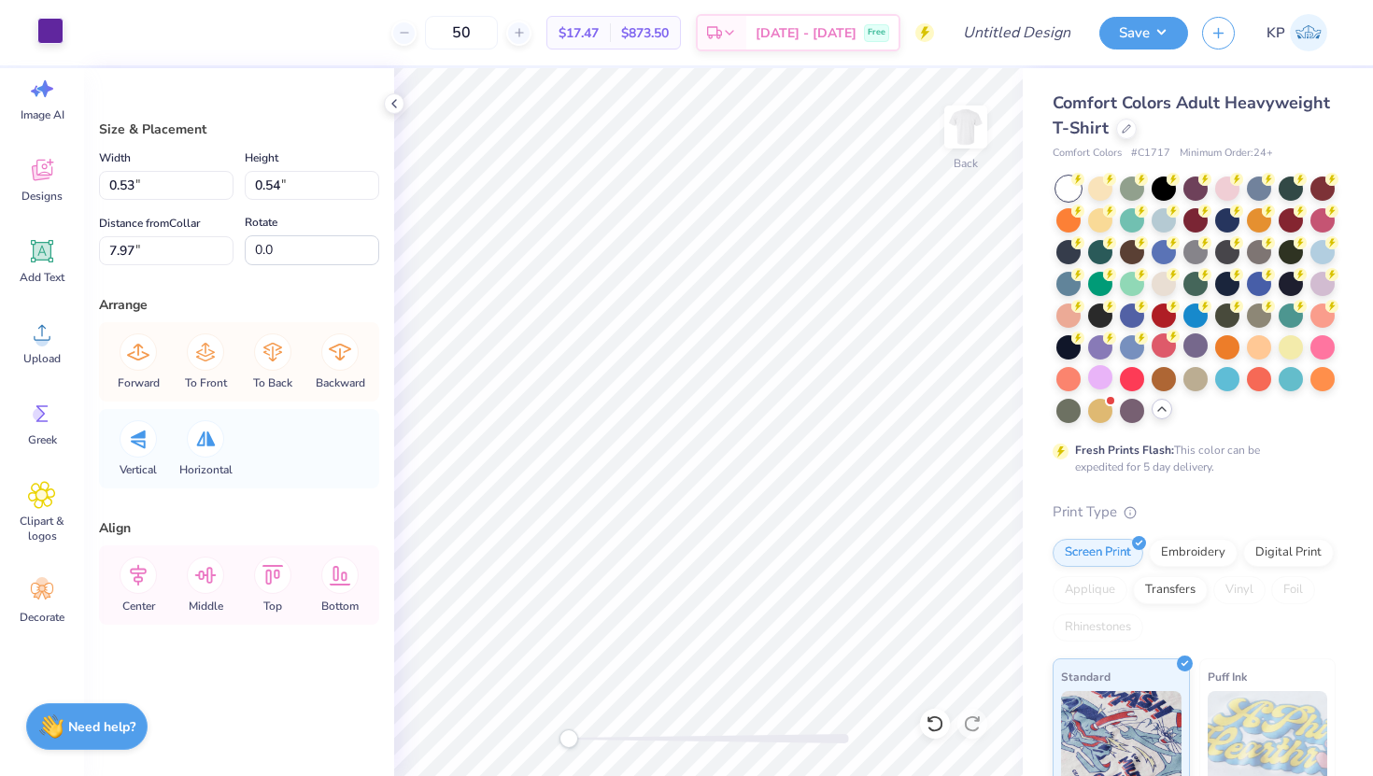
click at [45, 29] on div at bounding box center [50, 31] width 26 height 26
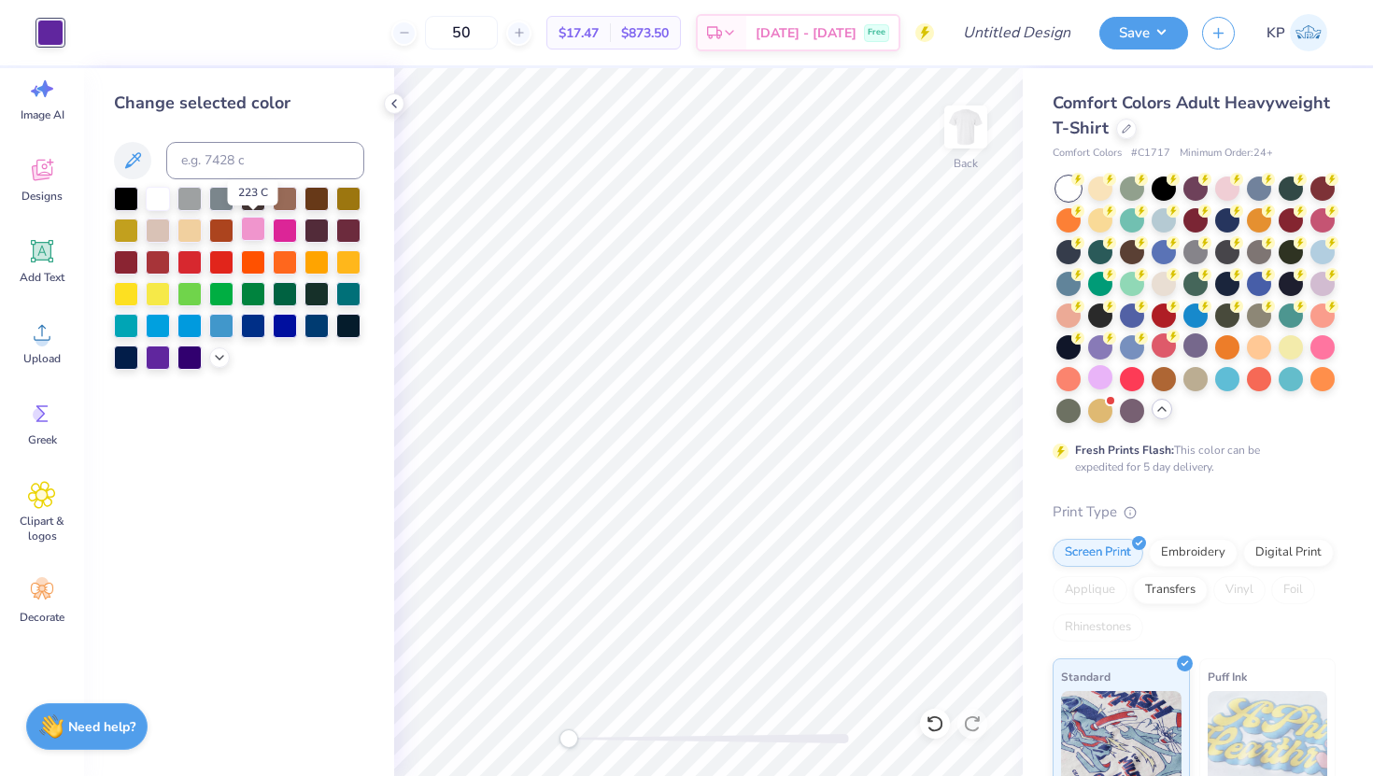
click at [251, 230] on div at bounding box center [253, 229] width 24 height 24
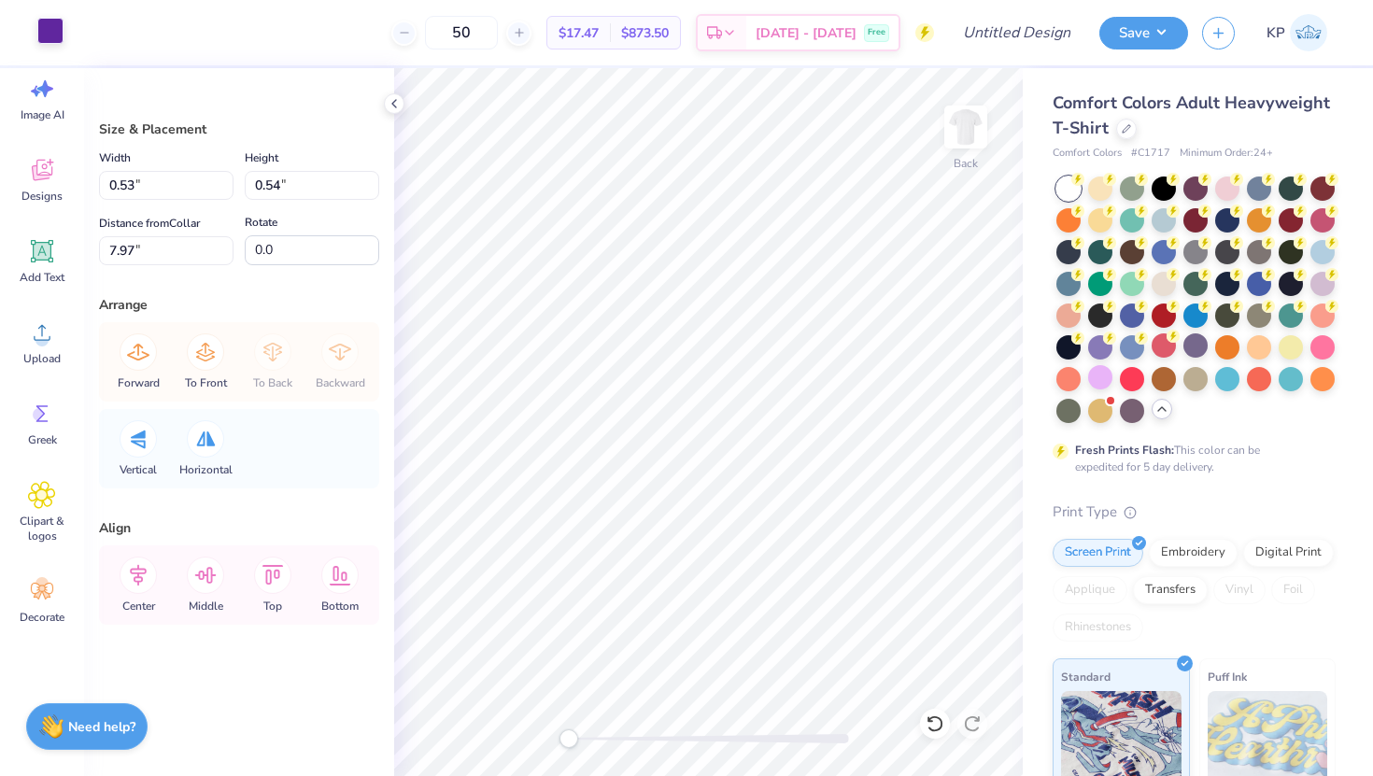
click at [42, 44] on div at bounding box center [50, 31] width 26 height 26
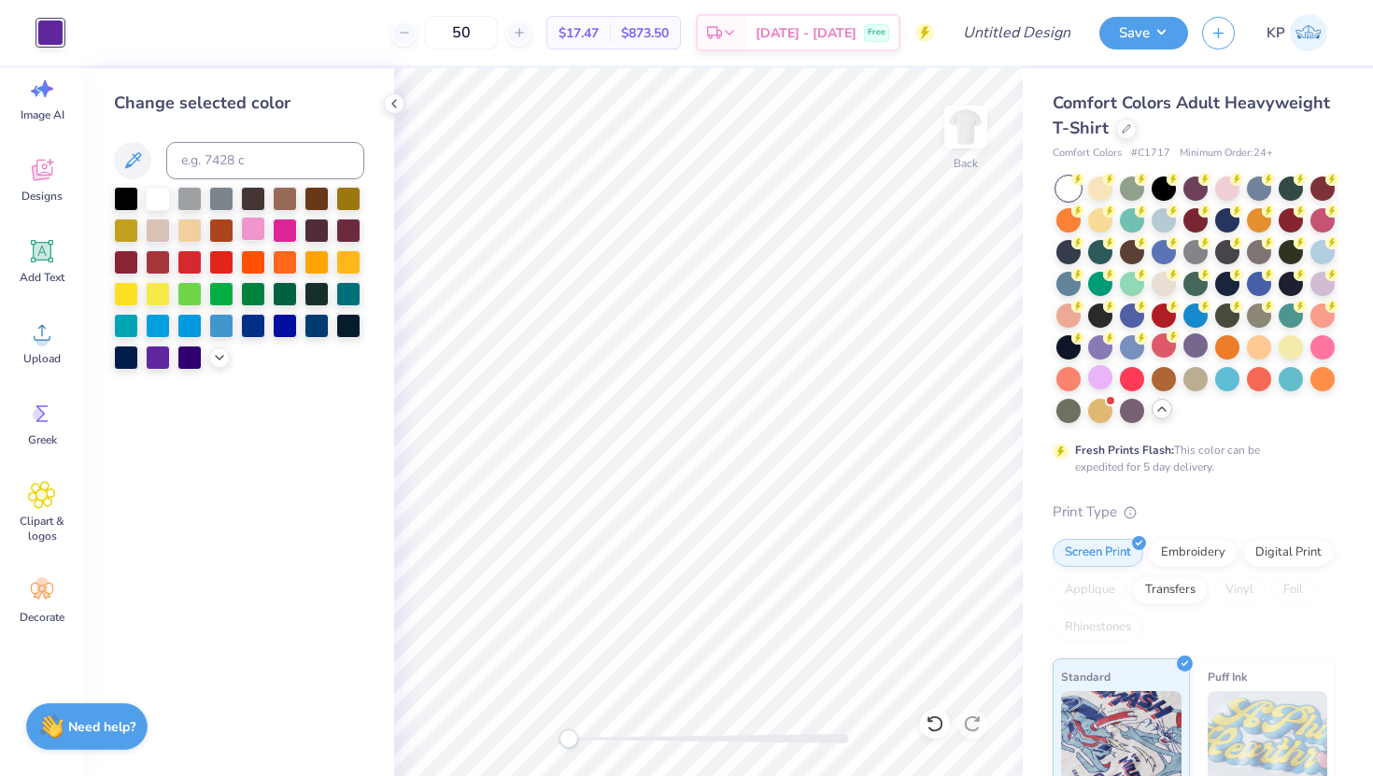
click at [244, 235] on div at bounding box center [253, 229] width 24 height 24
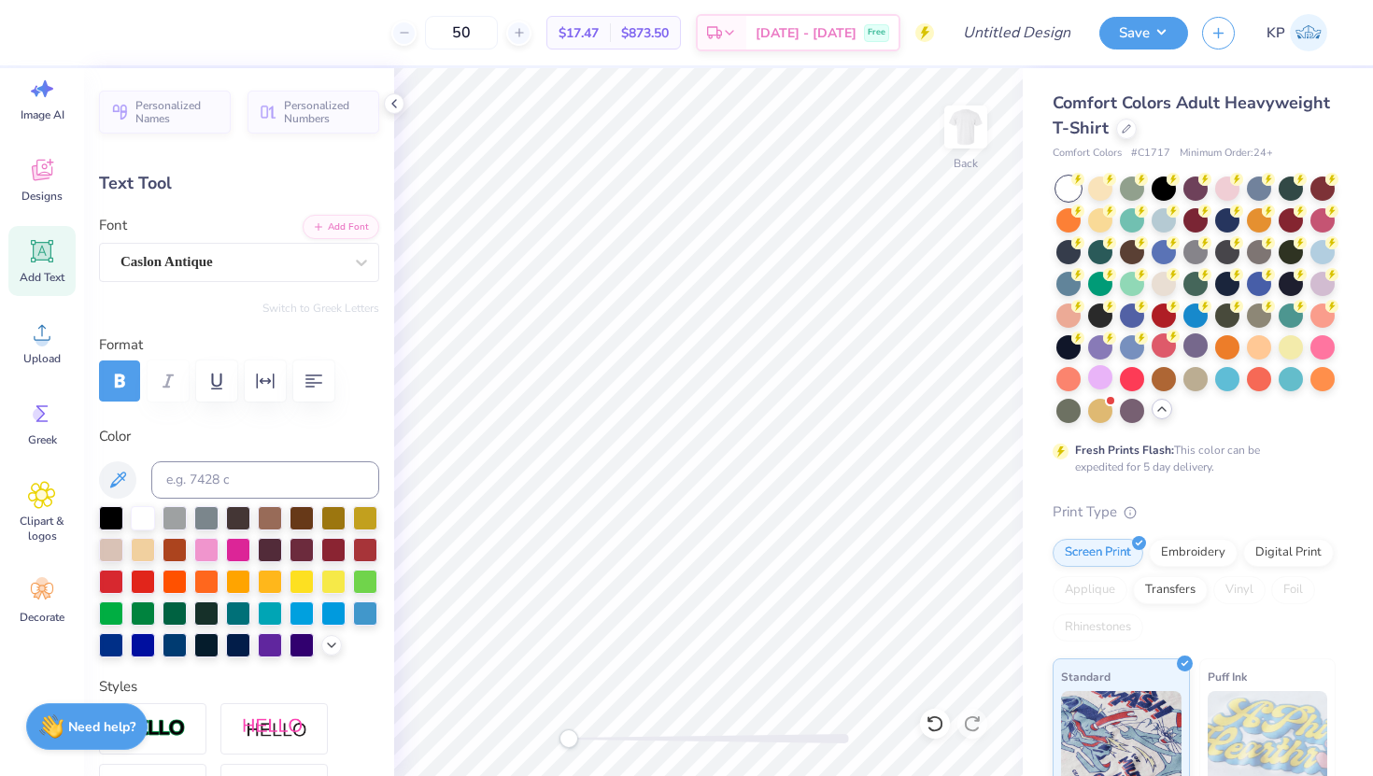
type textarea "25"
type input "0.70"
type input "0.63"
type input "8.07"
type input "0.67"
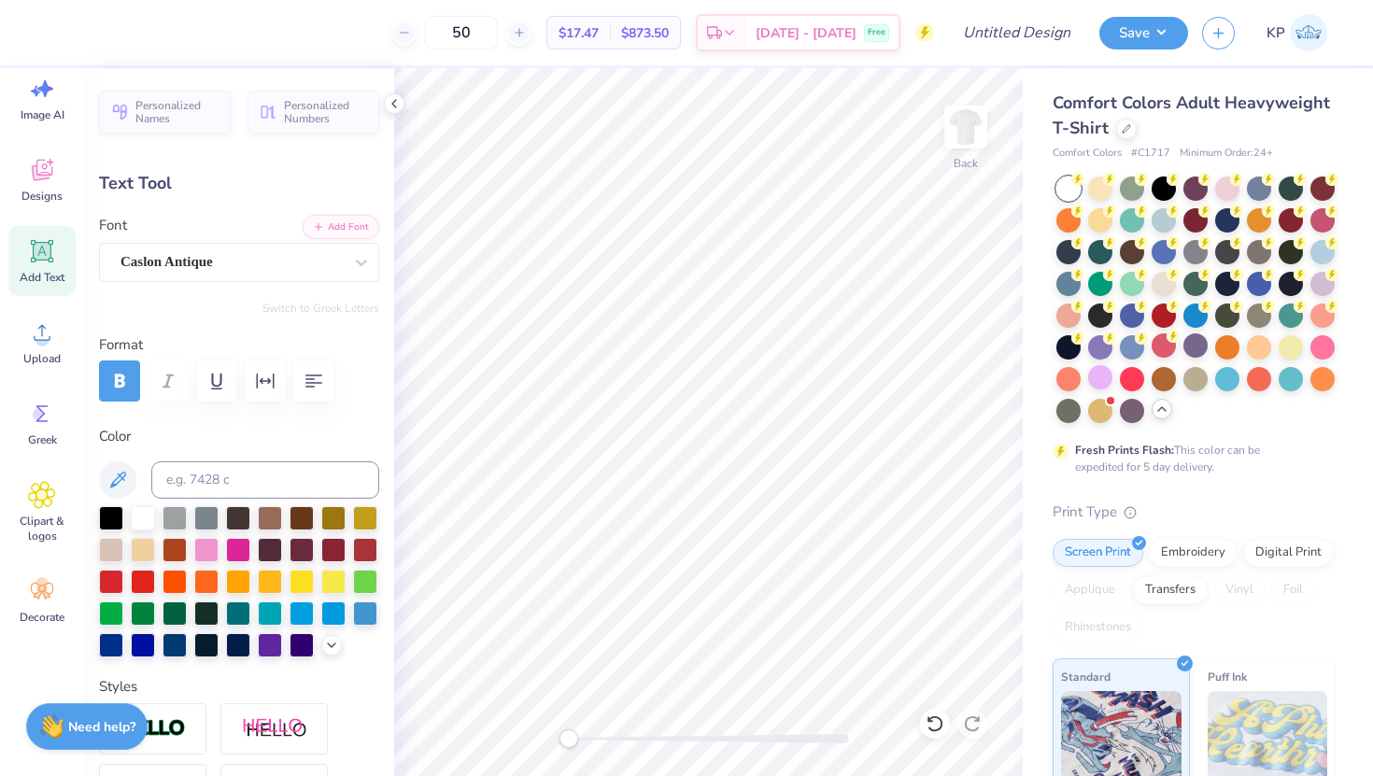
type textarea "26"
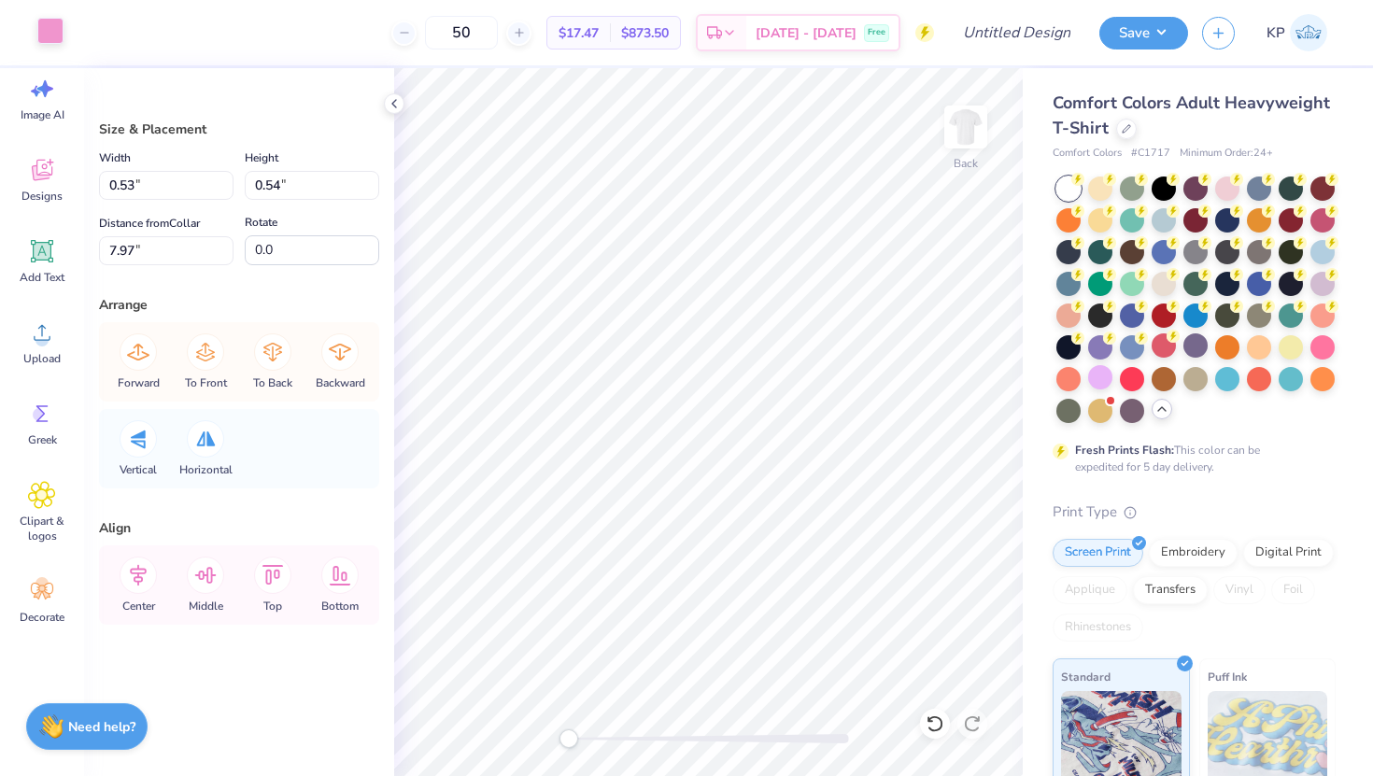
click at [55, 34] on div at bounding box center [50, 31] width 26 height 26
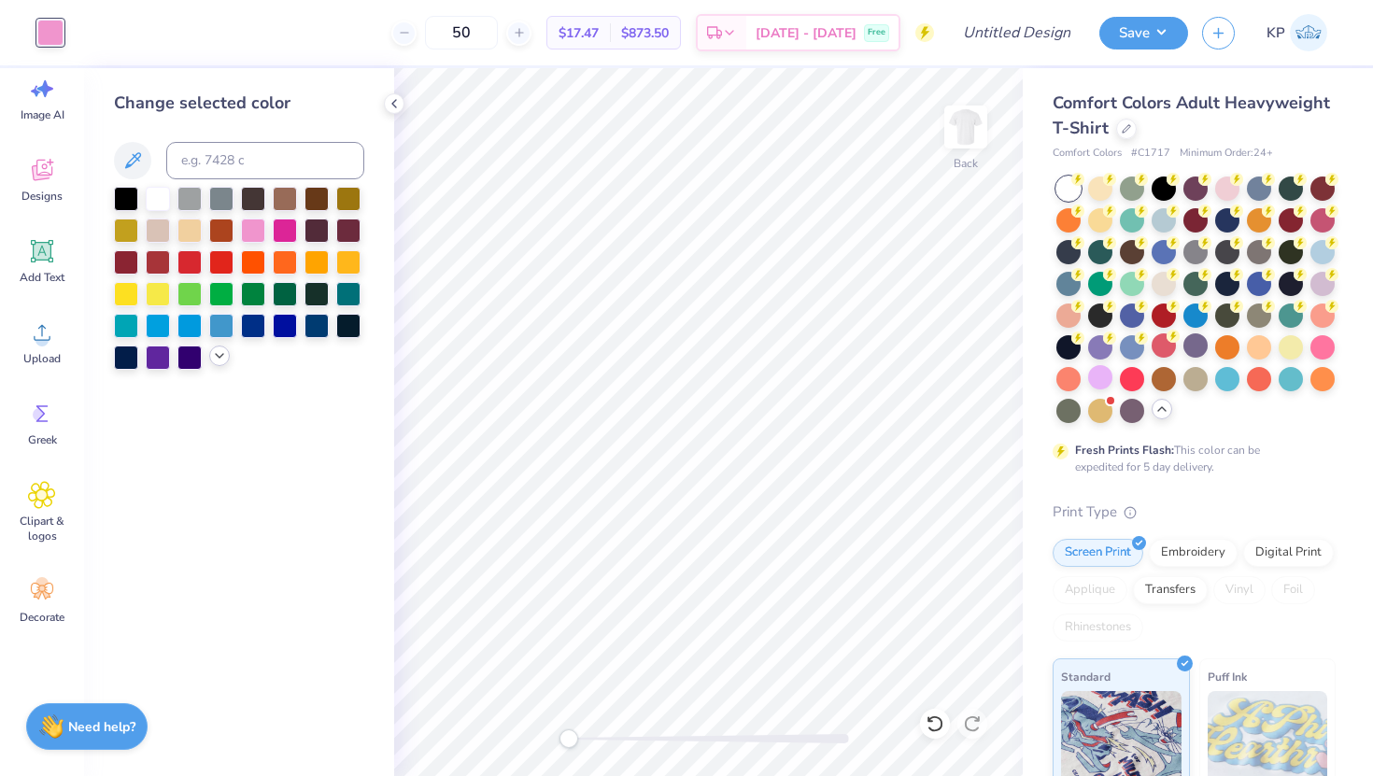
click at [225, 351] on icon at bounding box center [219, 355] width 15 height 15
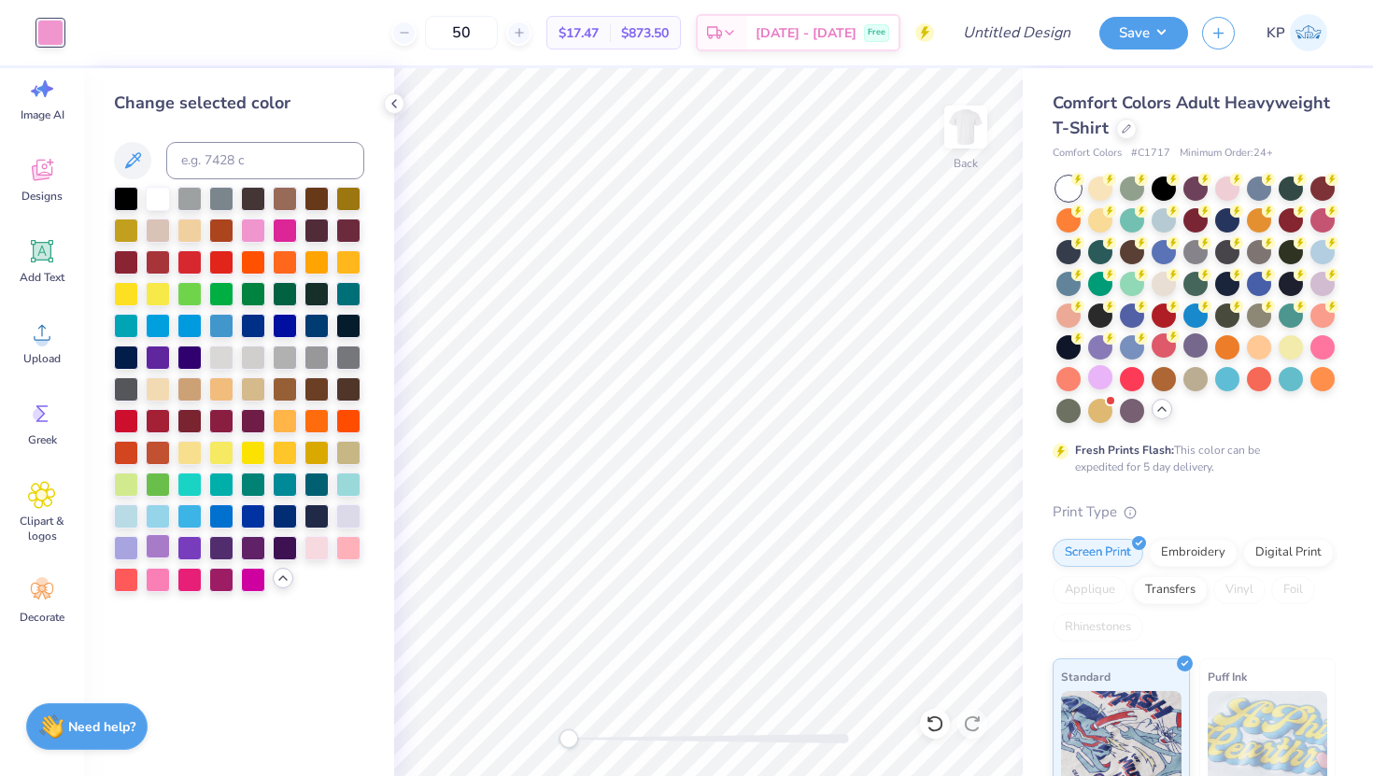
click at [155, 551] on div at bounding box center [158, 546] width 24 height 24
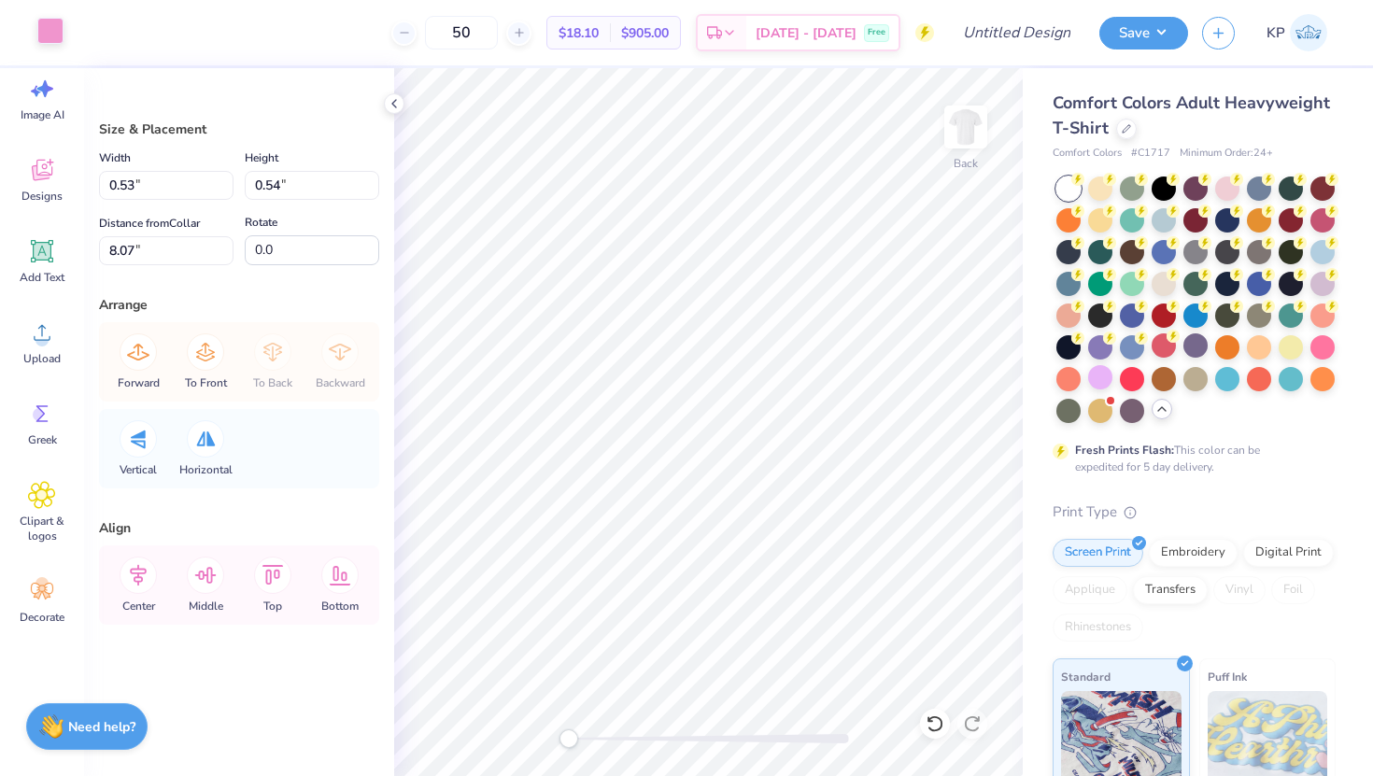
click at [50, 40] on div at bounding box center [50, 31] width 26 height 26
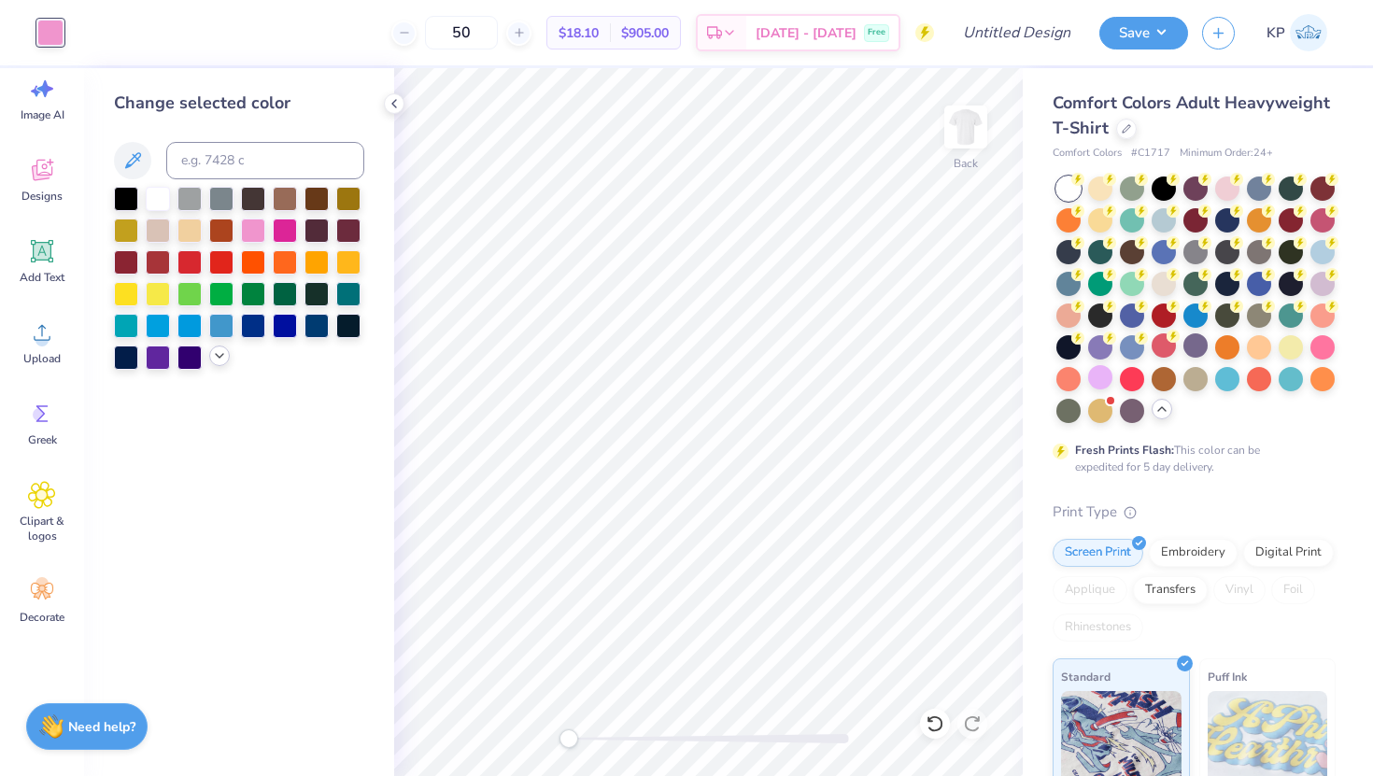
click at [227, 359] on div at bounding box center [219, 355] width 21 height 21
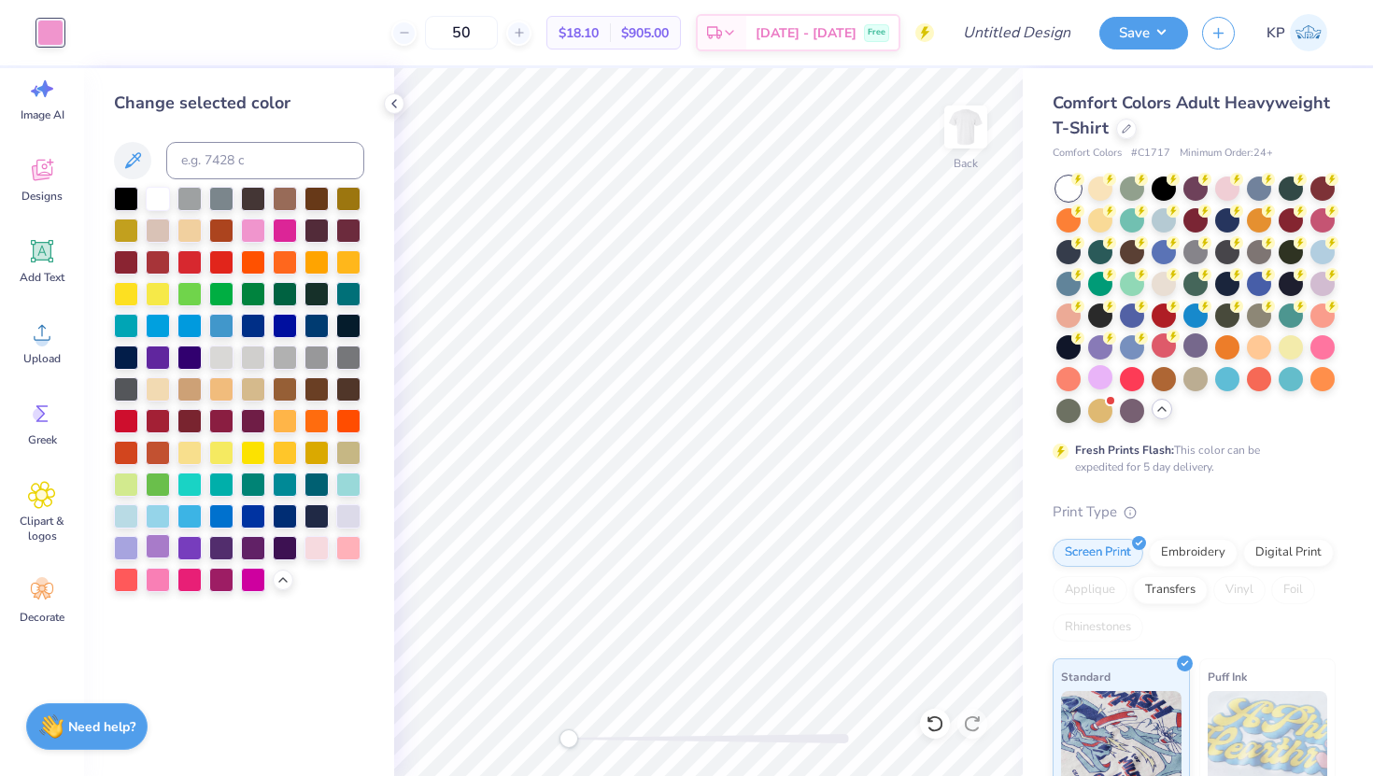
click at [167, 546] on div at bounding box center [158, 546] width 24 height 24
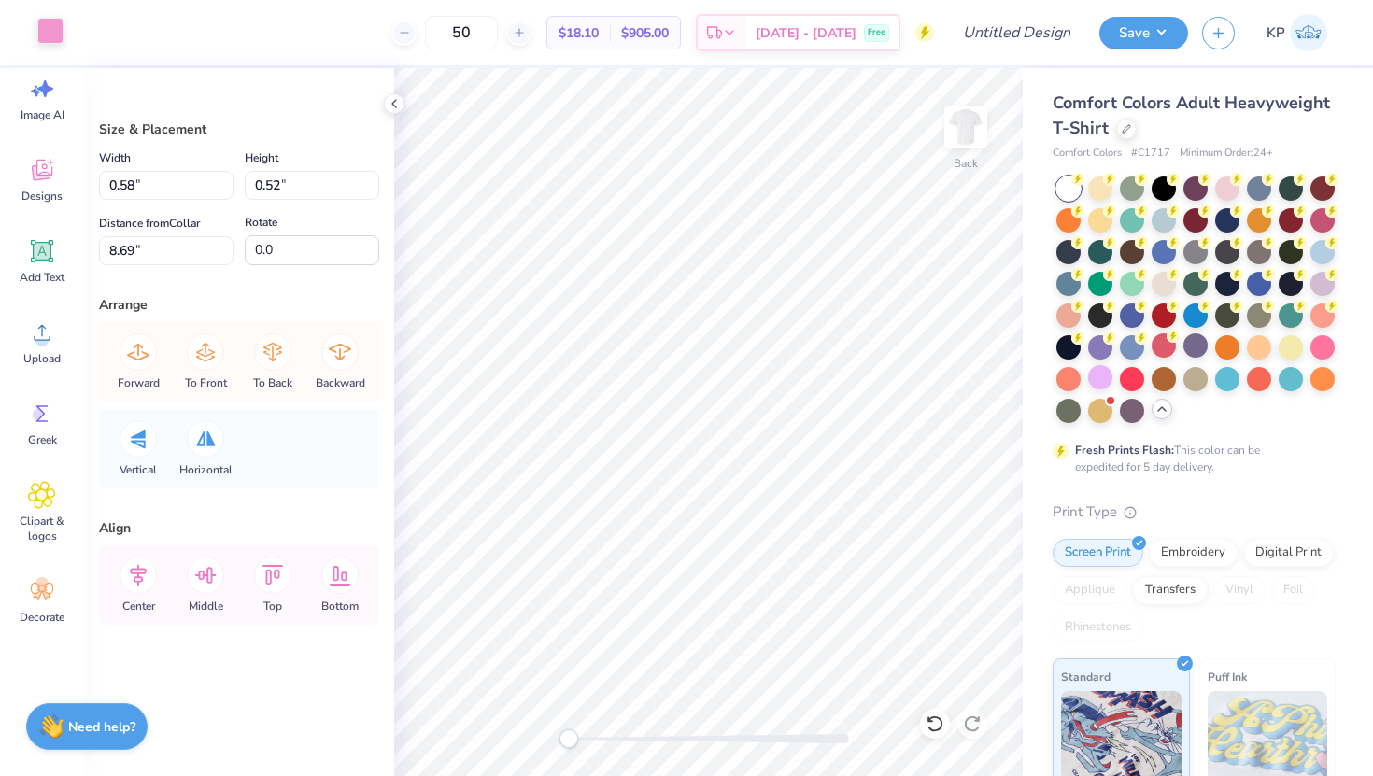
click at [48, 33] on div at bounding box center [50, 31] width 26 height 26
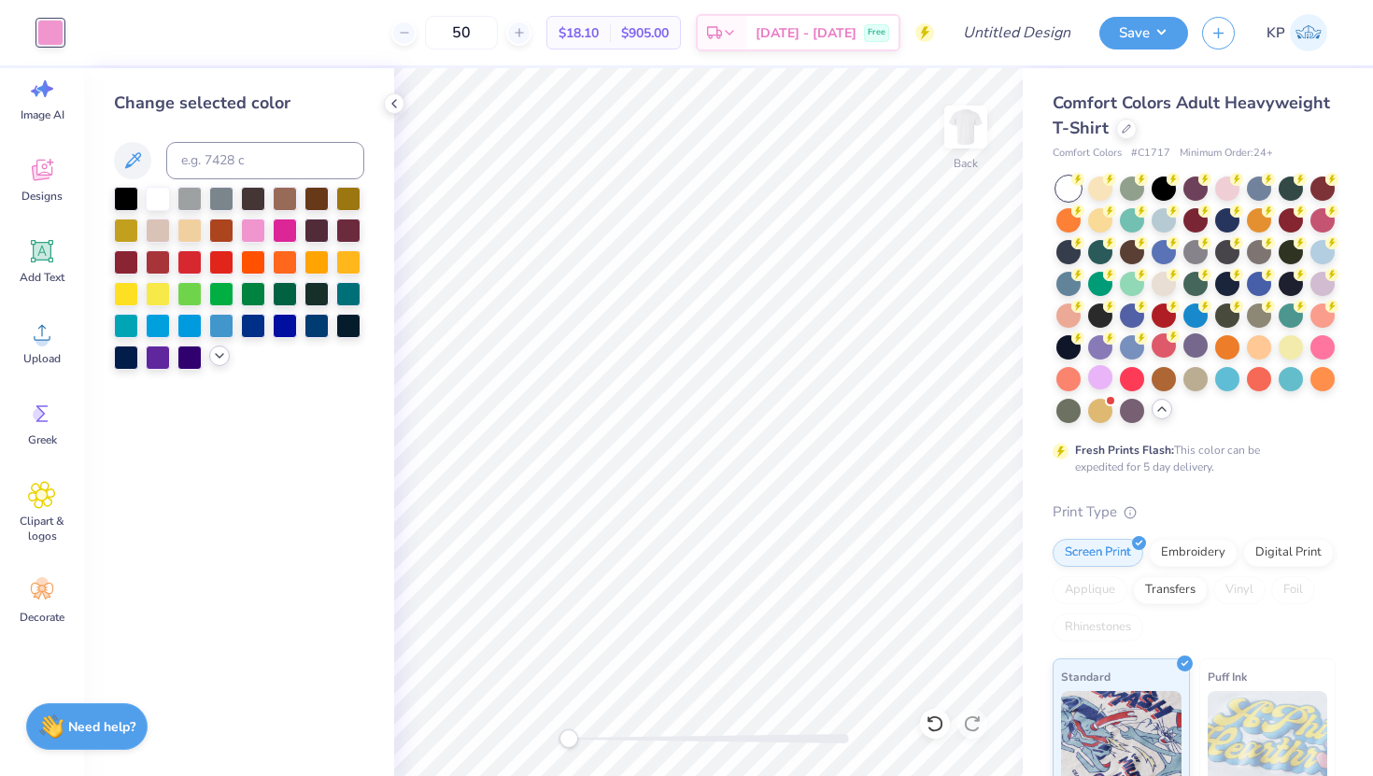
click at [221, 353] on icon at bounding box center [219, 355] width 15 height 15
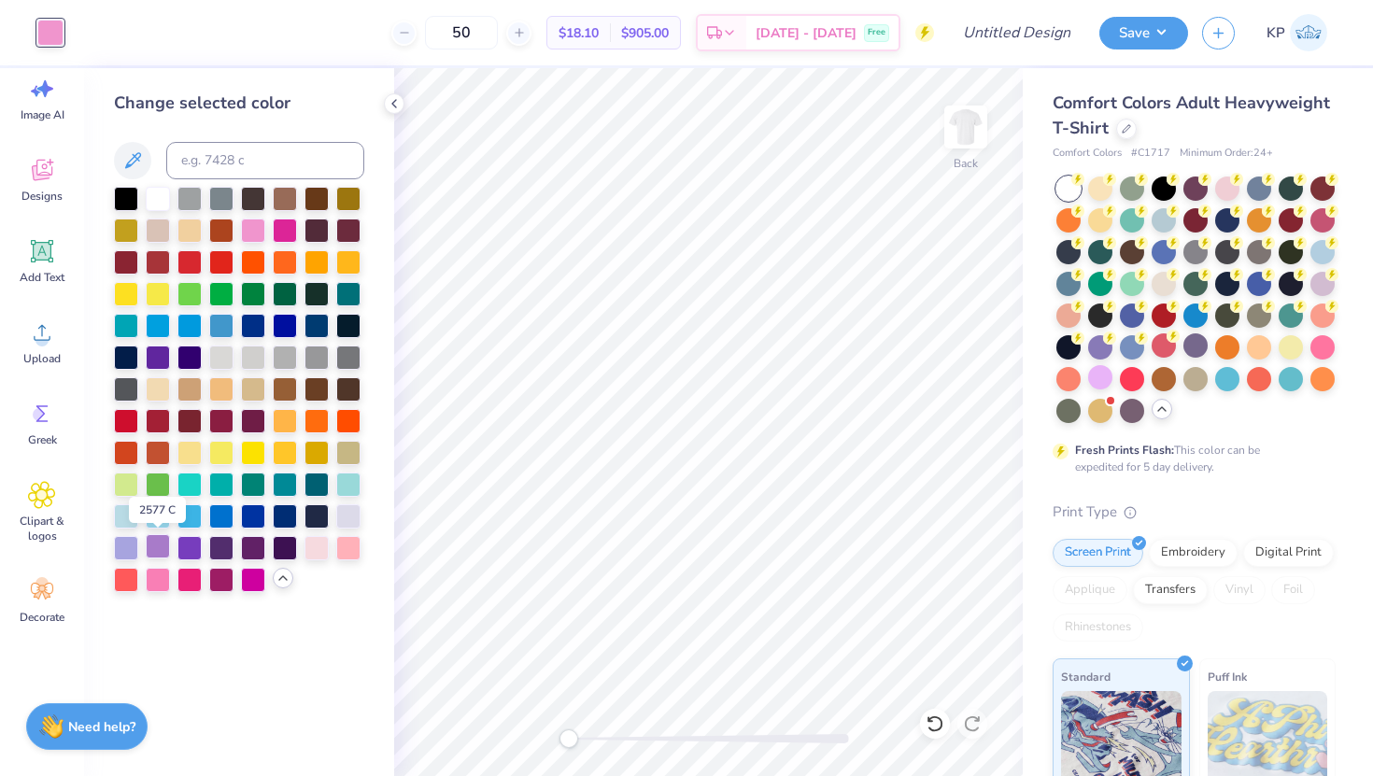
click at [159, 547] on div at bounding box center [158, 546] width 24 height 24
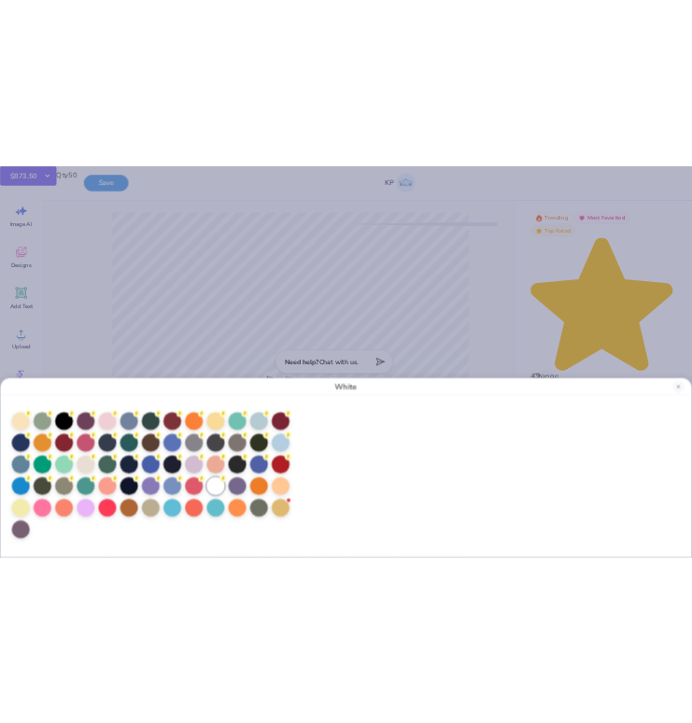
scroll to position [0, 0]
